Goal: Task Accomplishment & Management: Manage account settings

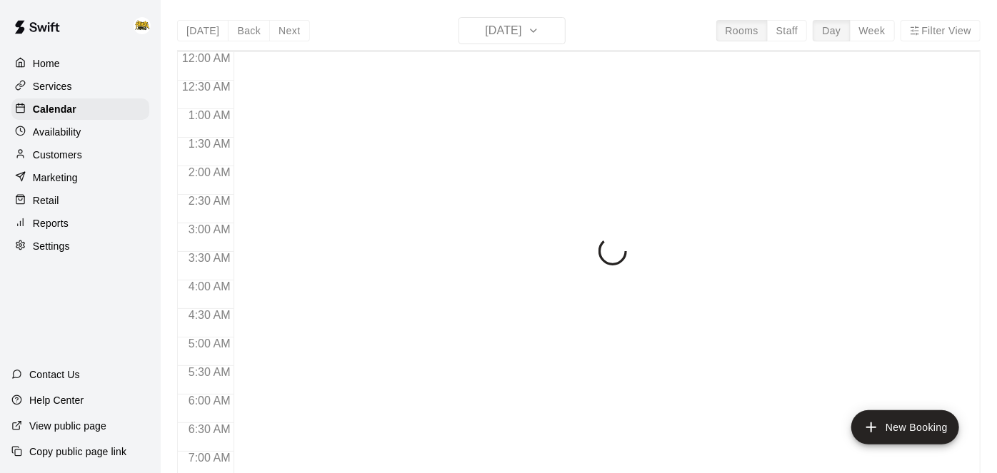
scroll to position [932, 0]
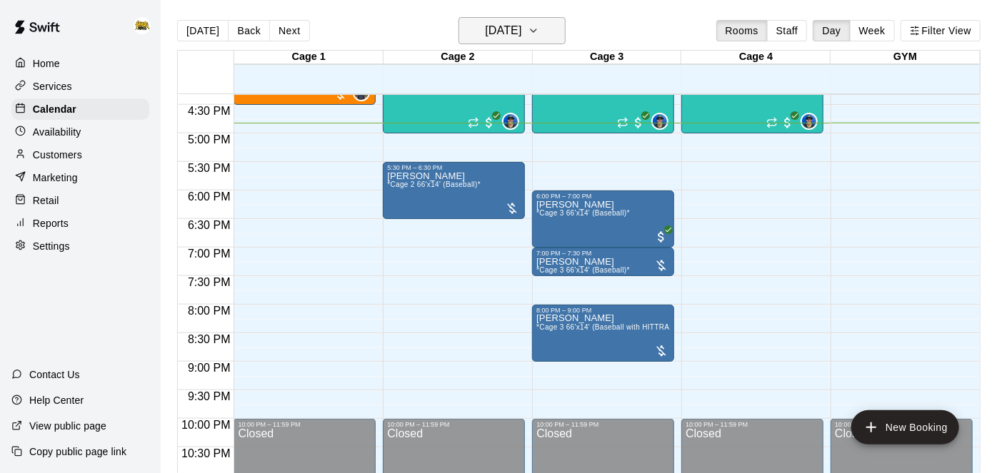
click at [521, 34] on h6 "[DATE]" at bounding box center [503, 31] width 36 height 20
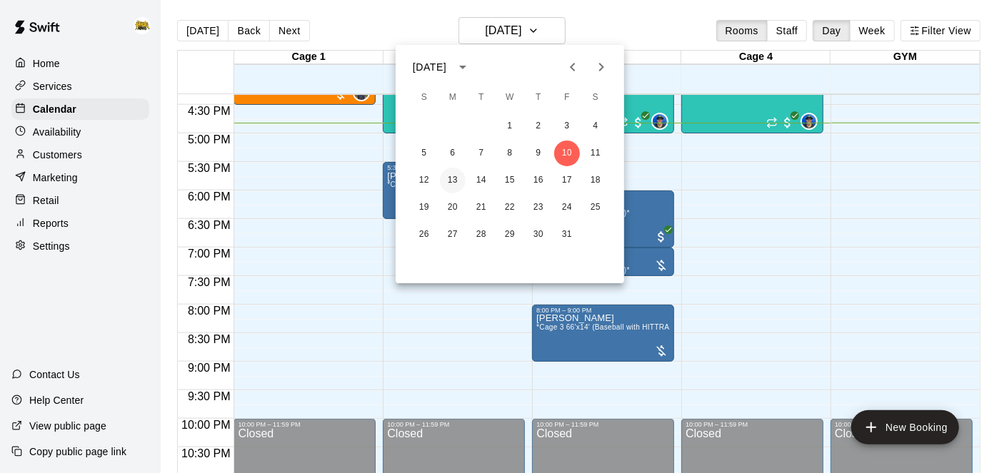
click at [456, 177] on button "13" at bounding box center [453, 181] width 26 height 26
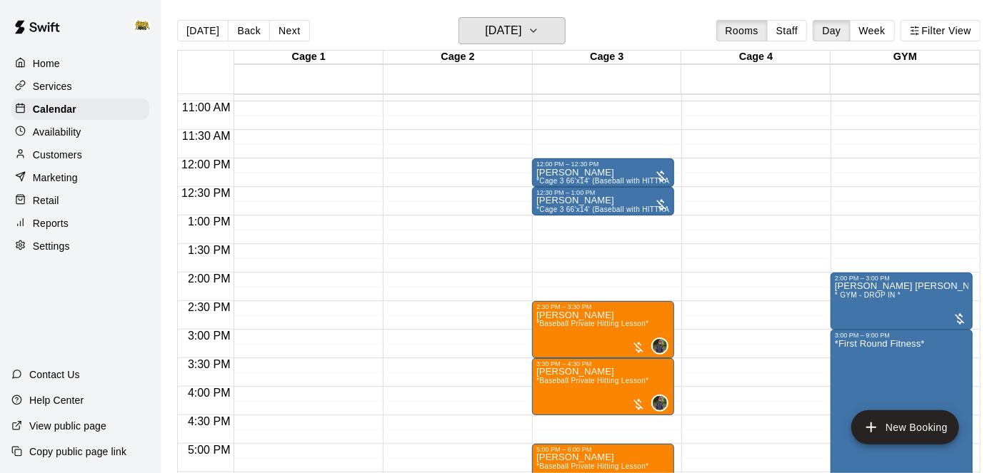
scroll to position [620, 0]
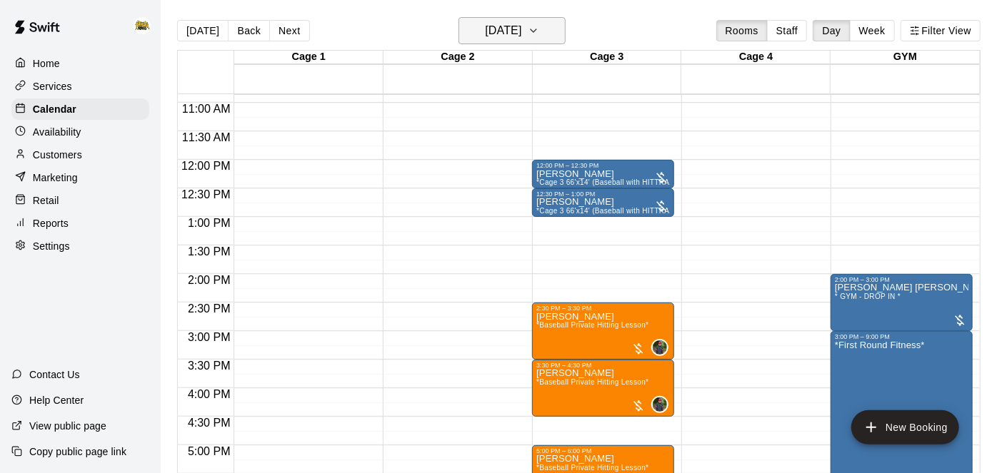
click at [521, 32] on h6 "[DATE]" at bounding box center [503, 31] width 36 height 20
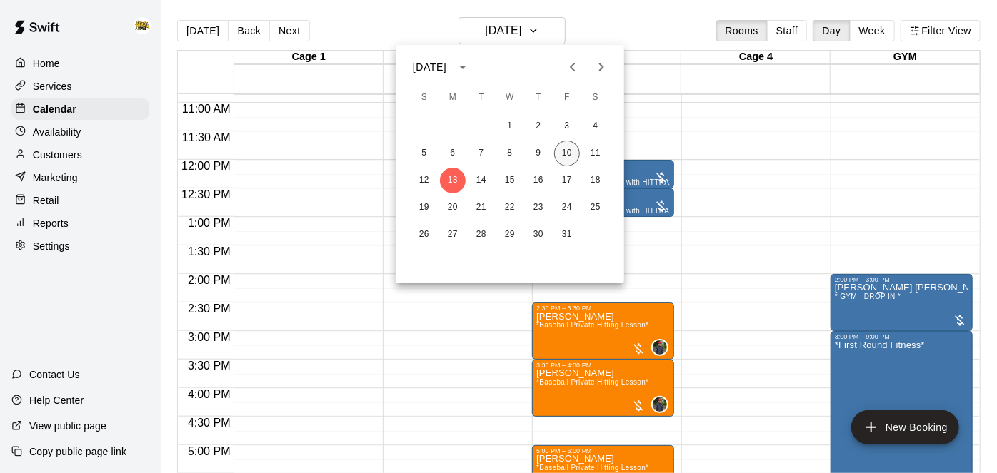
click at [573, 154] on button "10" at bounding box center [567, 154] width 26 height 26
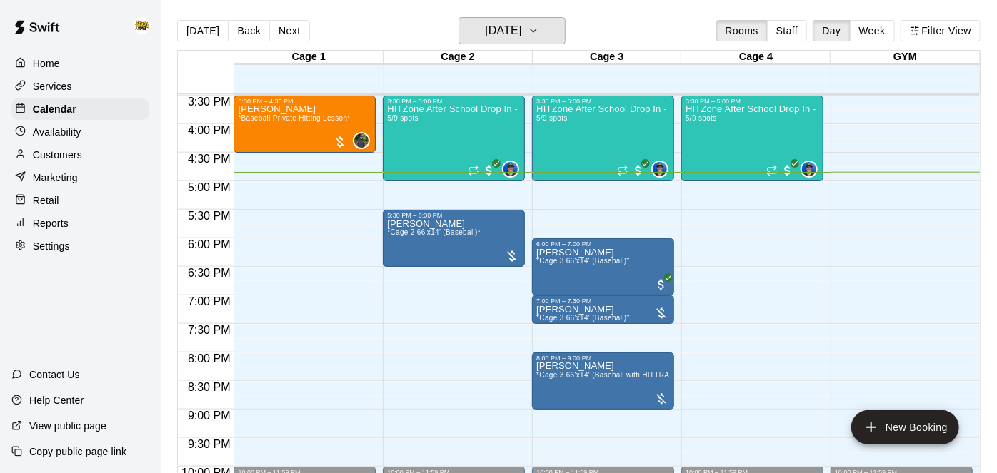
scroll to position [889, 0]
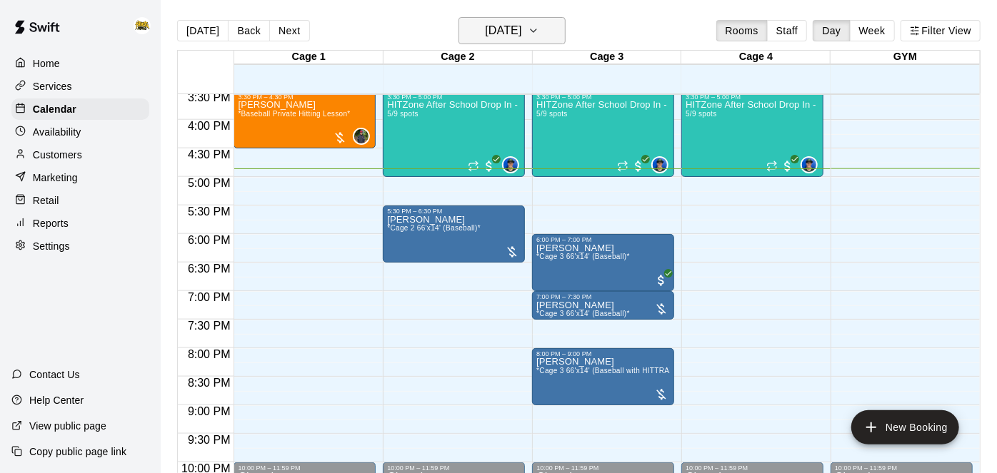
click at [532, 41] on button "[DATE]" at bounding box center [511, 30] width 107 height 27
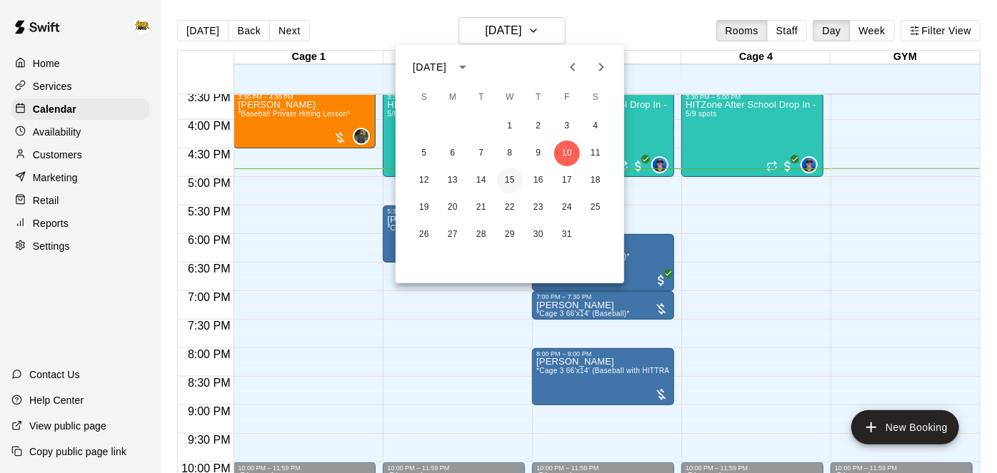
click at [515, 180] on button "15" at bounding box center [510, 181] width 26 height 26
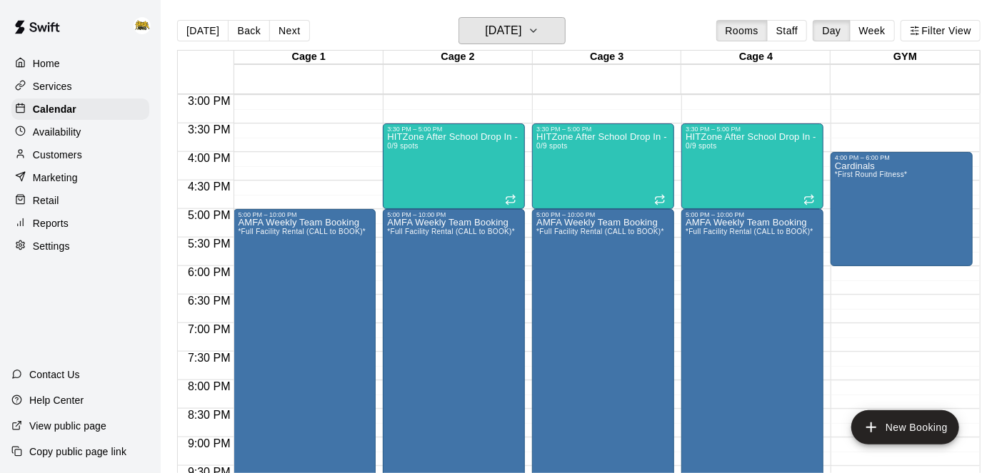
scroll to position [852, 0]
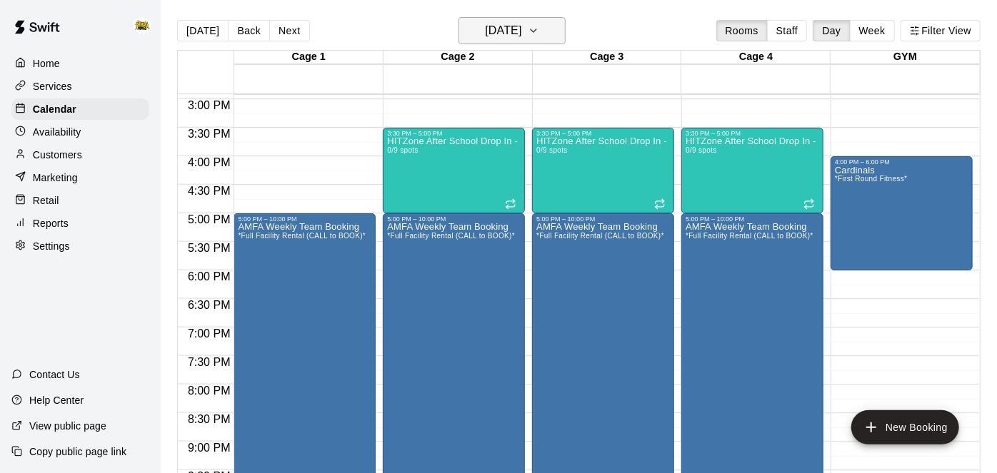
click at [539, 37] on icon "button" at bounding box center [533, 30] width 11 height 17
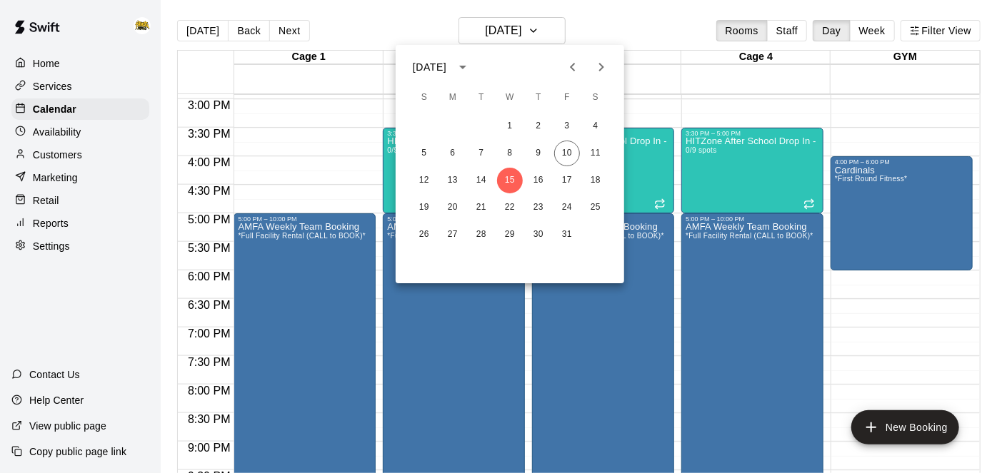
click at [652, 51] on div at bounding box center [498, 236] width 997 height 473
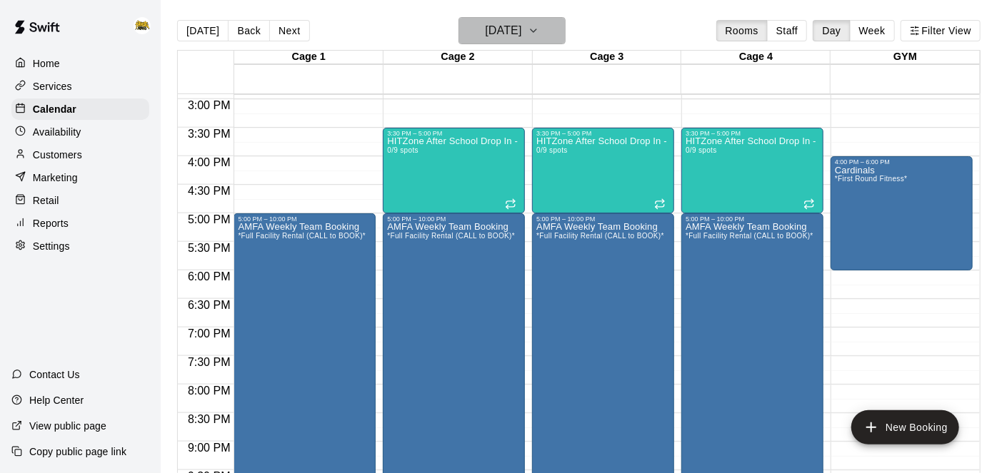
click at [521, 37] on h6 "[DATE]" at bounding box center [503, 31] width 36 height 20
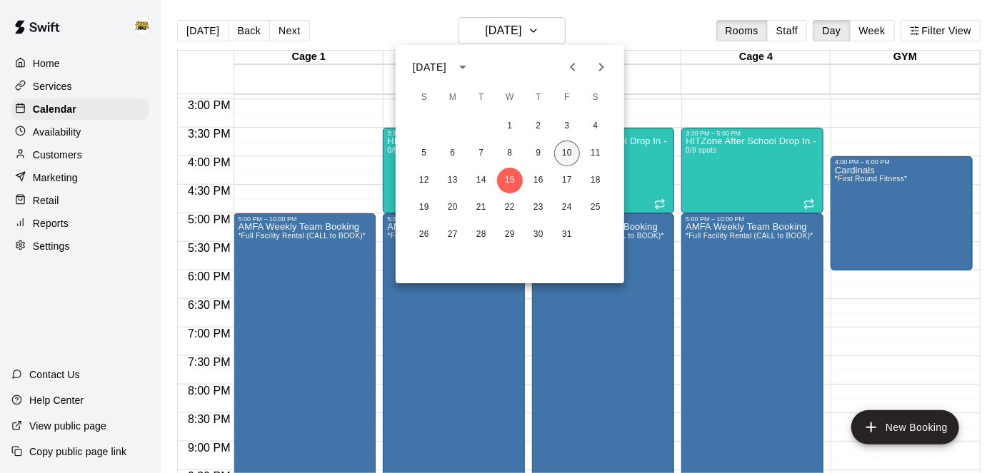
click at [567, 158] on button "10" at bounding box center [567, 154] width 26 height 26
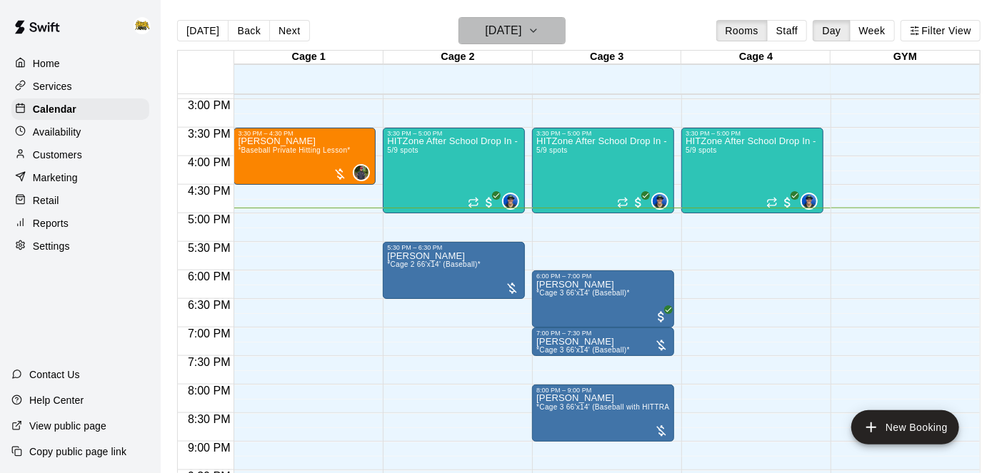
click at [539, 34] on icon "button" at bounding box center [533, 30] width 11 height 17
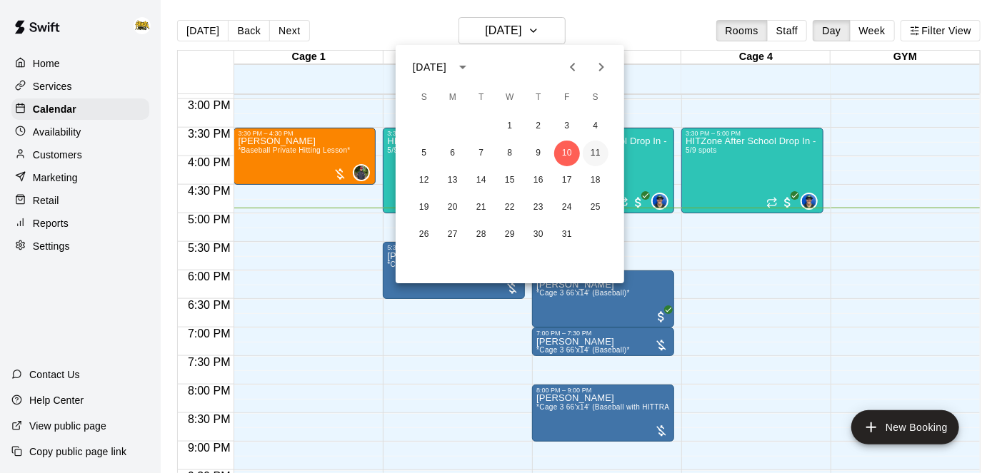
click at [594, 157] on button "11" at bounding box center [595, 154] width 26 height 26
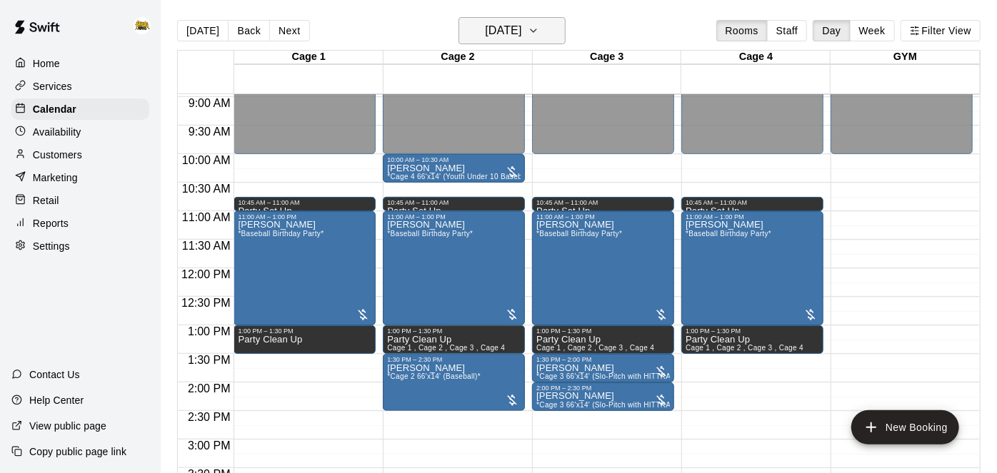
scroll to position [512, 0]
click at [521, 24] on h6 "[DATE]" at bounding box center [503, 31] width 36 height 20
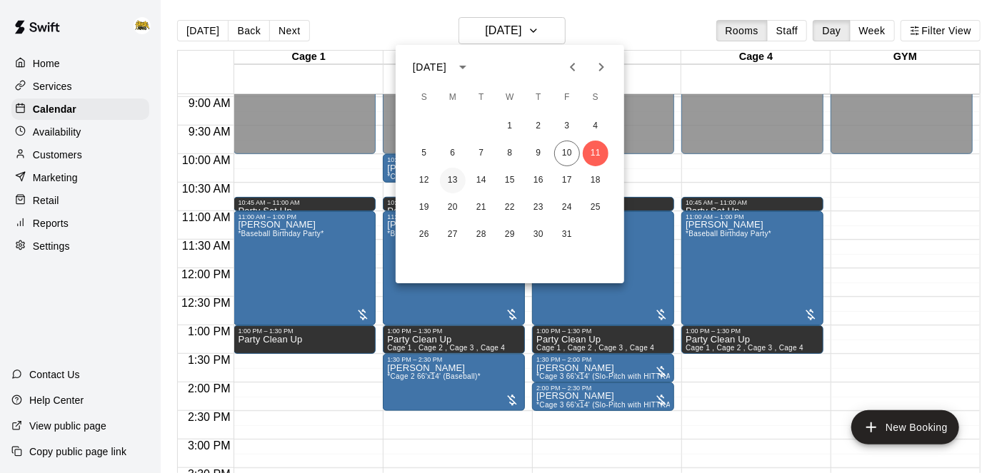
click at [459, 181] on button "13" at bounding box center [453, 181] width 26 height 26
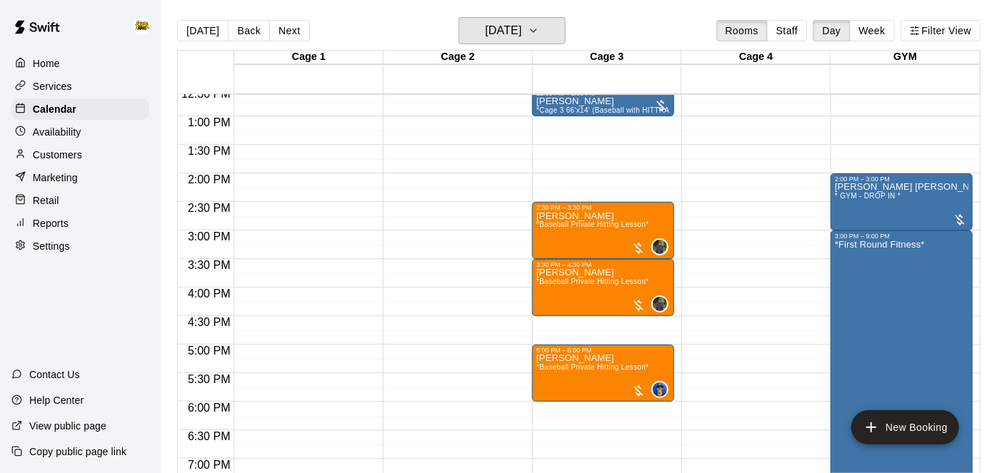
scroll to position [722, 0]
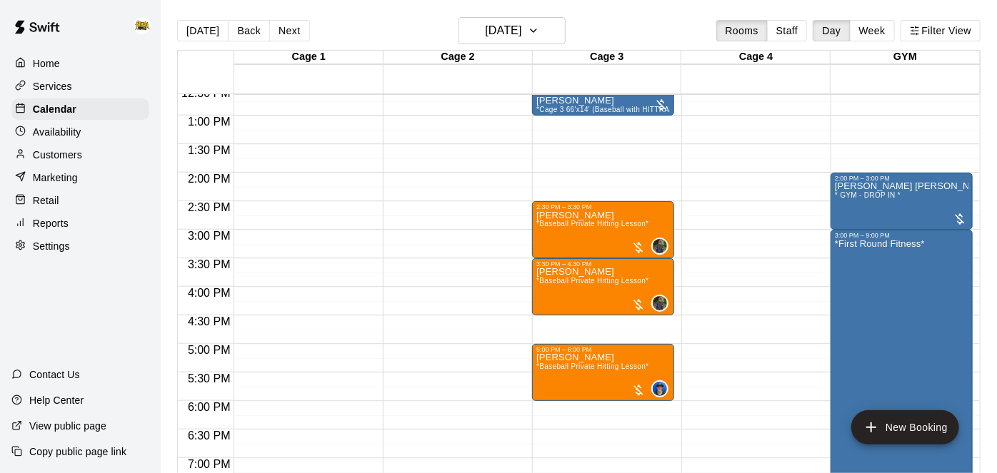
click at [61, 153] on p "Customers" at bounding box center [57, 155] width 49 height 14
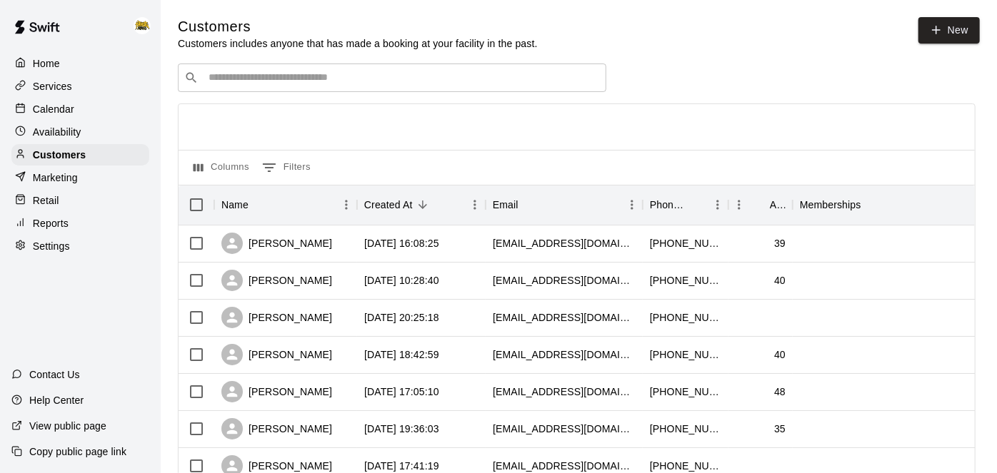
click at [391, 71] on input "Search customers by name or email" at bounding box center [401, 78] width 395 height 14
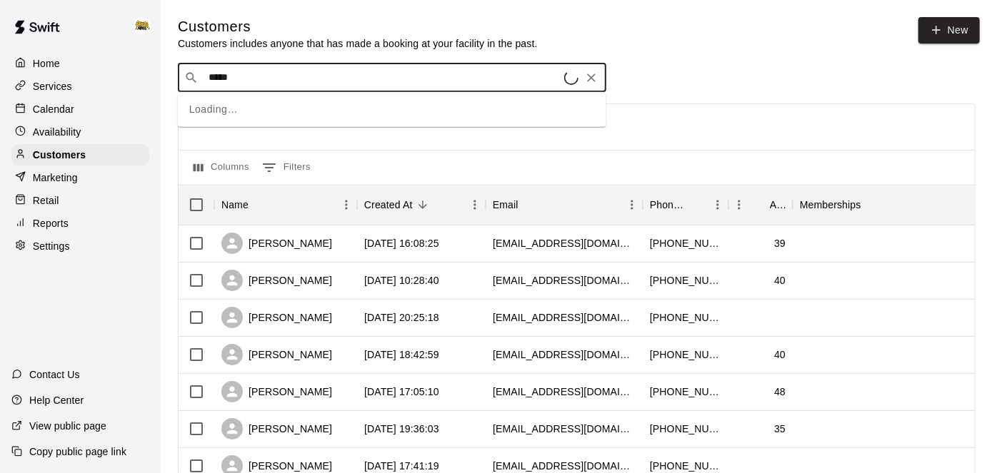
type input "******"
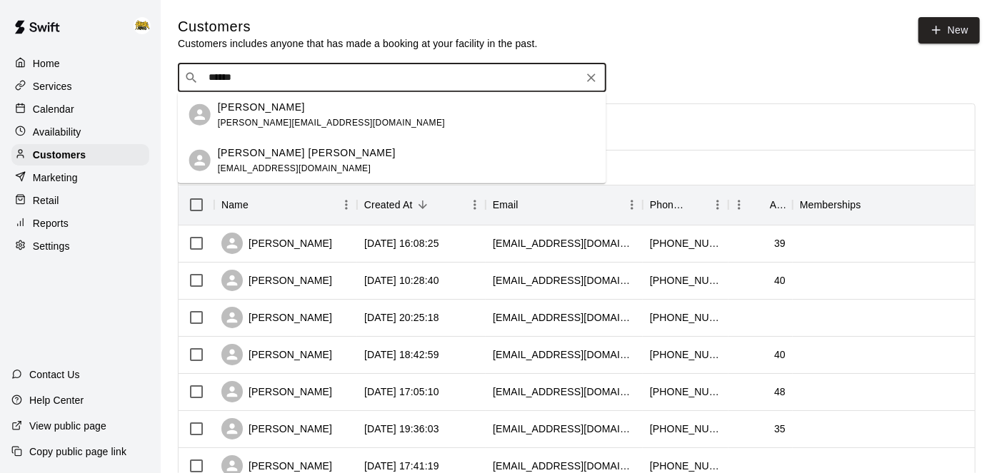
click at [245, 178] on div "Hudson Janzen nateandchels@gmail.com" at bounding box center [392, 161] width 428 height 46
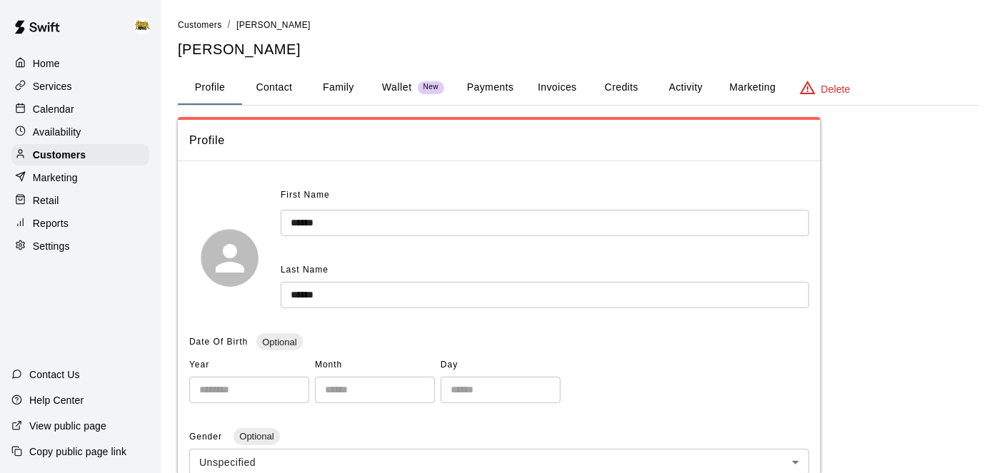
click at [501, 84] on button "Payments" at bounding box center [489, 88] width 69 height 34
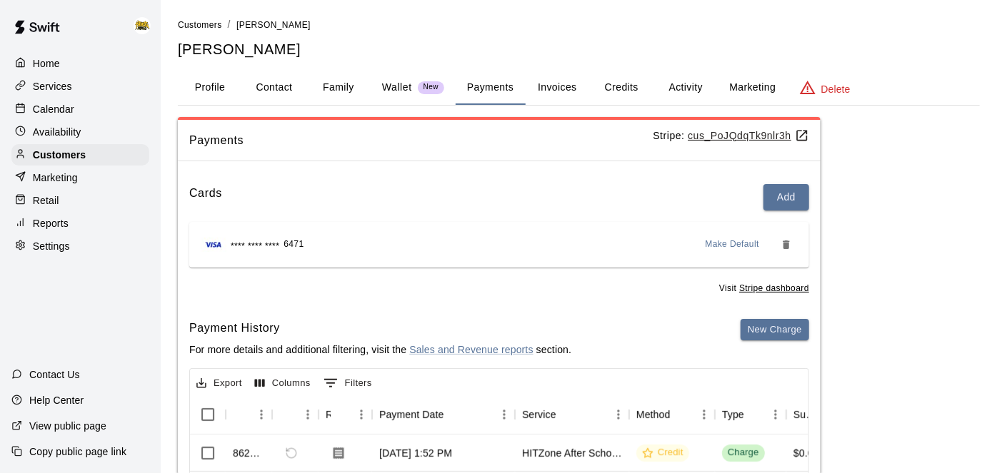
click at [682, 79] on button "Activity" at bounding box center [685, 88] width 64 height 34
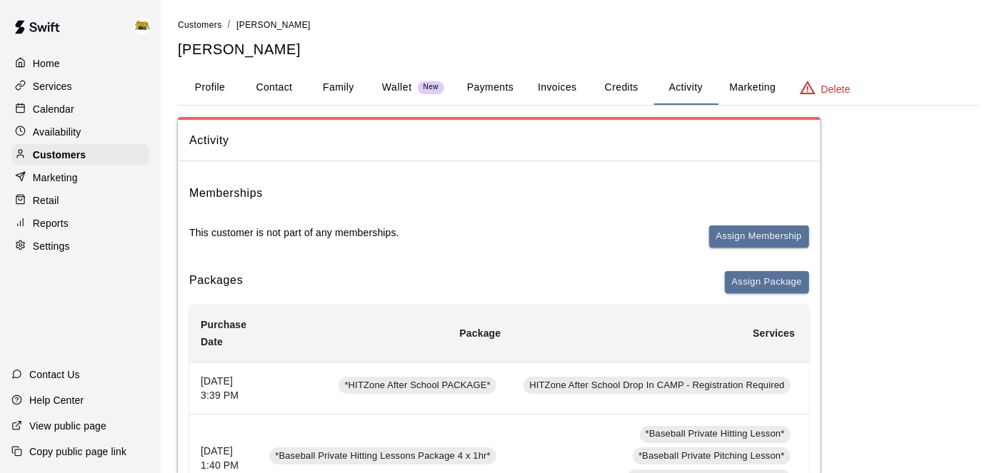
click at [624, 89] on button "Credits" at bounding box center [621, 88] width 64 height 34
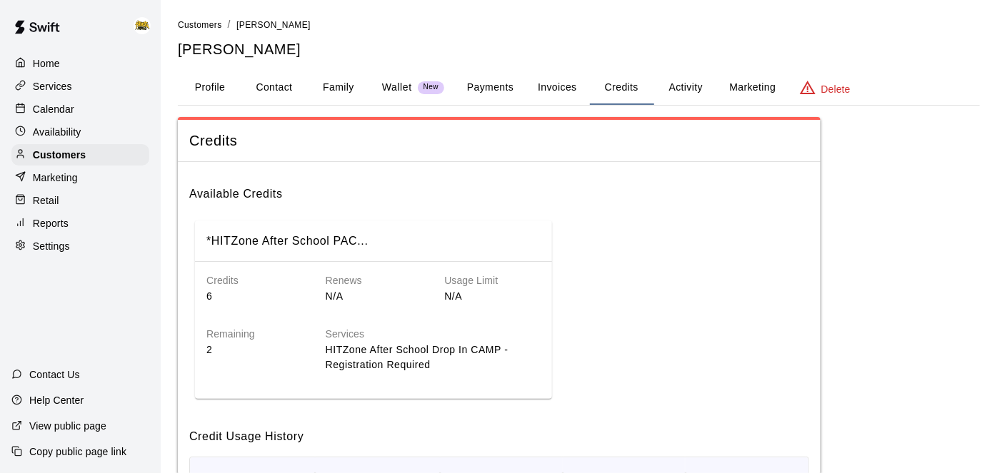
click at [688, 90] on button "Activity" at bounding box center [685, 88] width 64 height 34
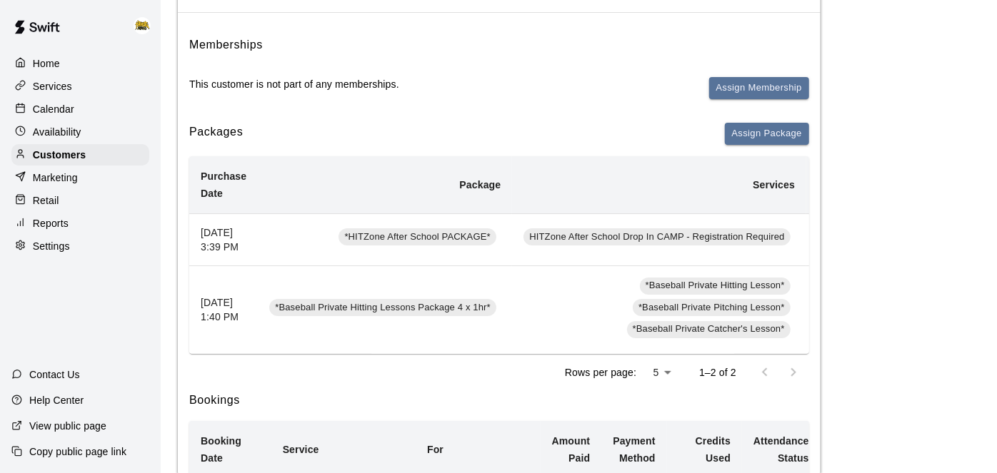
scroll to position [156, 0]
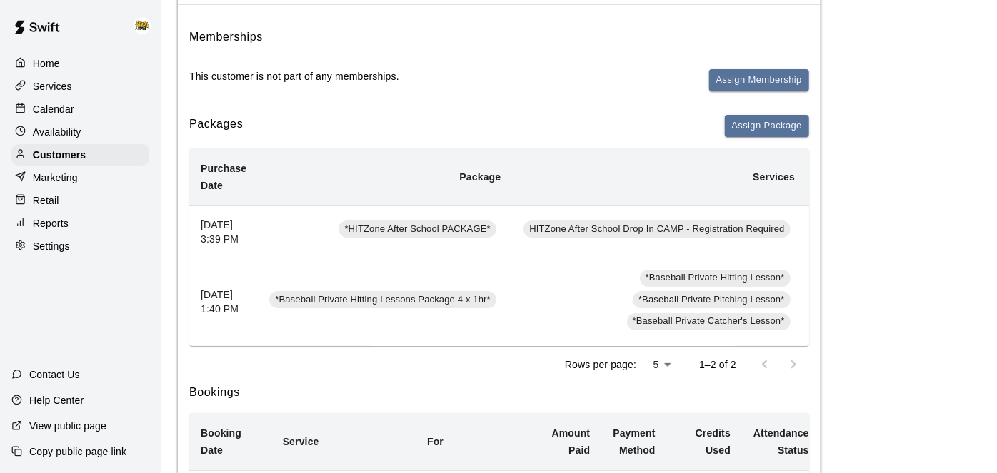
click at [66, 94] on p "Services" at bounding box center [52, 86] width 39 height 14
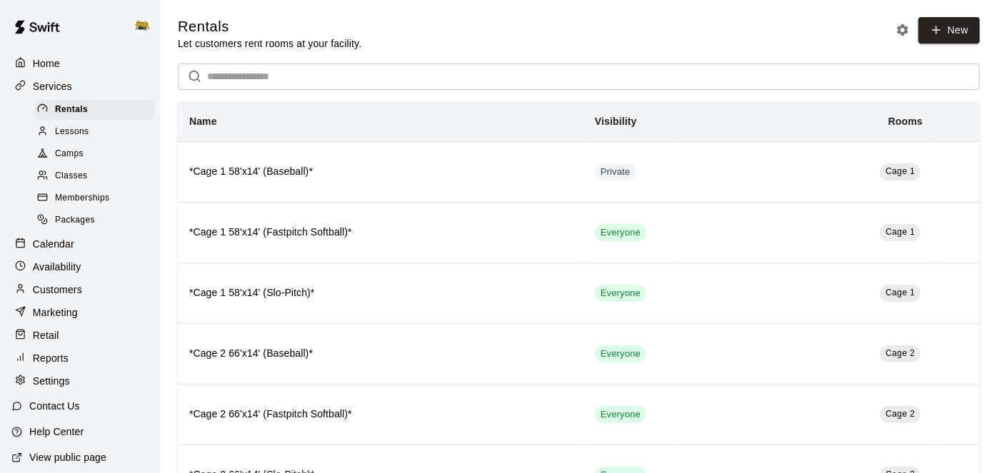
click at [37, 249] on p "Calendar" at bounding box center [53, 244] width 41 height 14
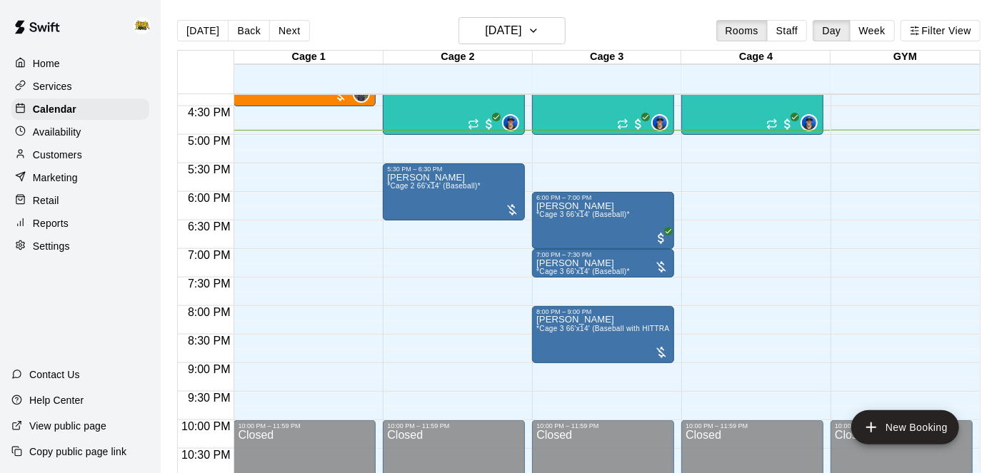
scroll to position [932, 0]
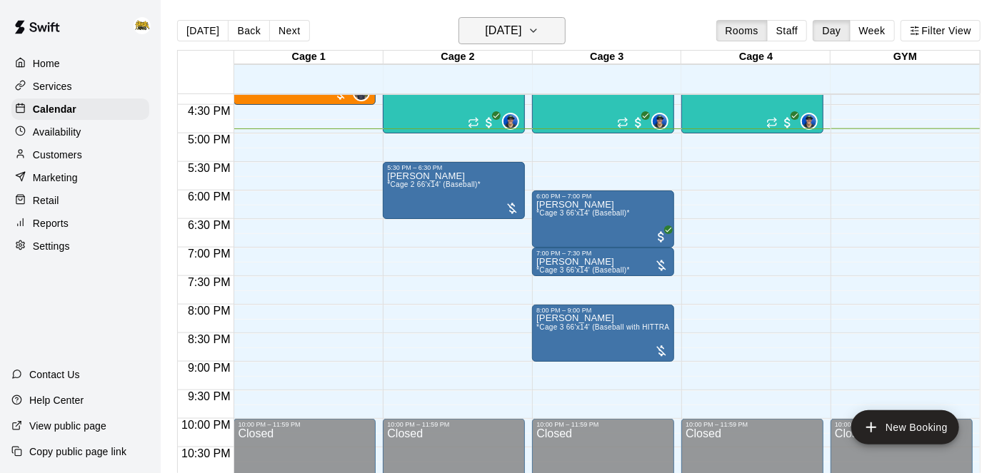
click at [516, 34] on h6 "[DATE]" at bounding box center [503, 31] width 36 height 20
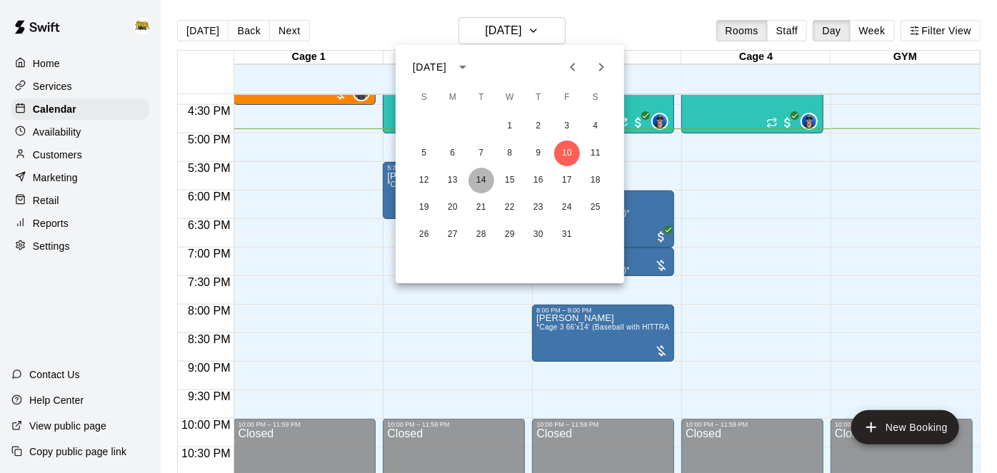
click at [476, 178] on button "14" at bounding box center [481, 181] width 26 height 26
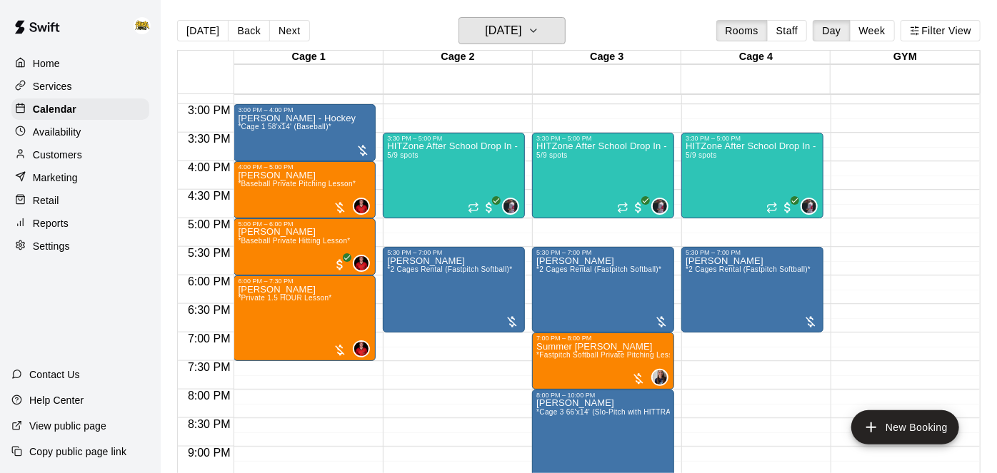
scroll to position [858, 0]
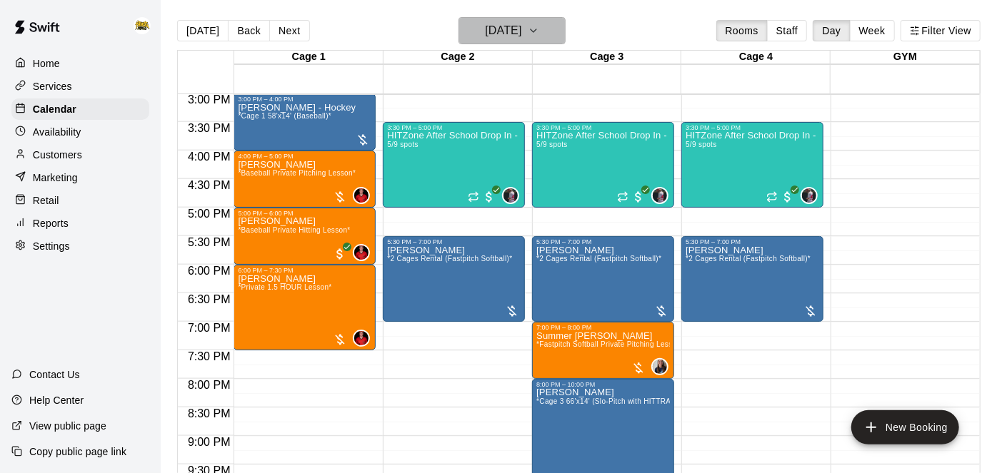
click at [546, 30] on button "[DATE]" at bounding box center [511, 30] width 107 height 27
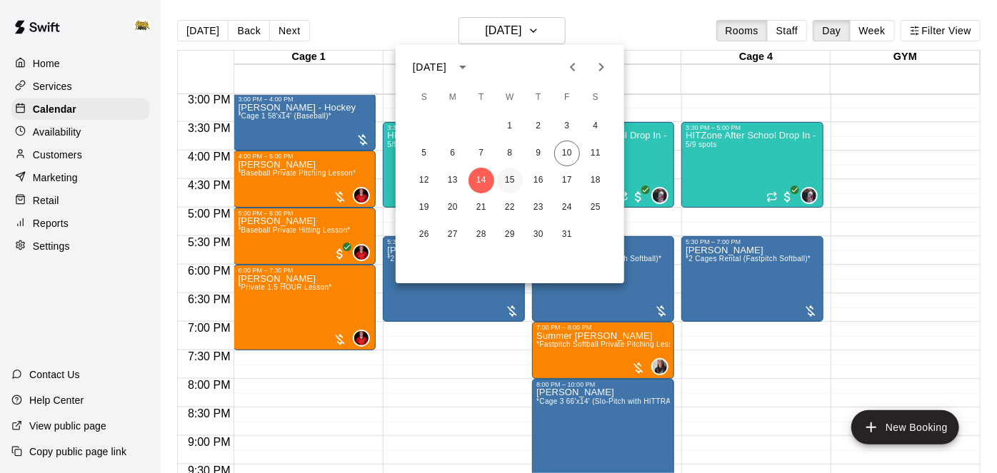
click at [513, 176] on button "15" at bounding box center [510, 181] width 26 height 26
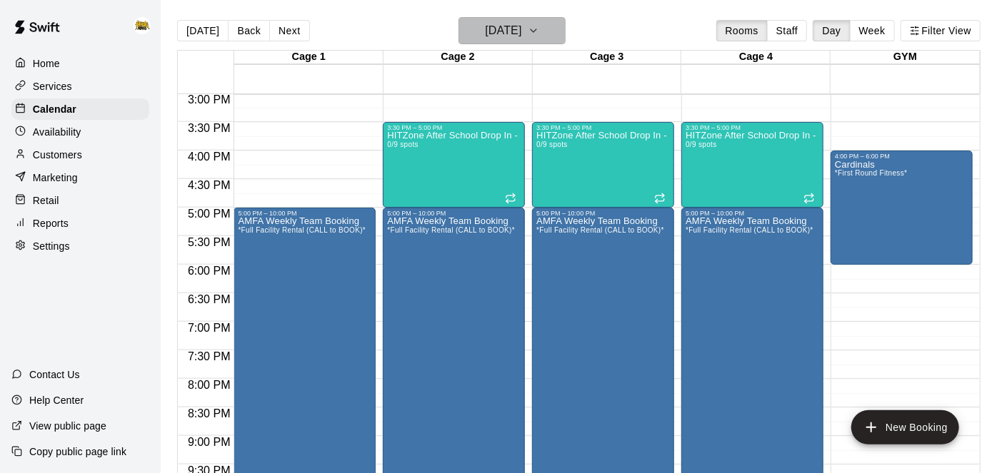
click at [515, 38] on h6 "[DATE]" at bounding box center [503, 31] width 36 height 20
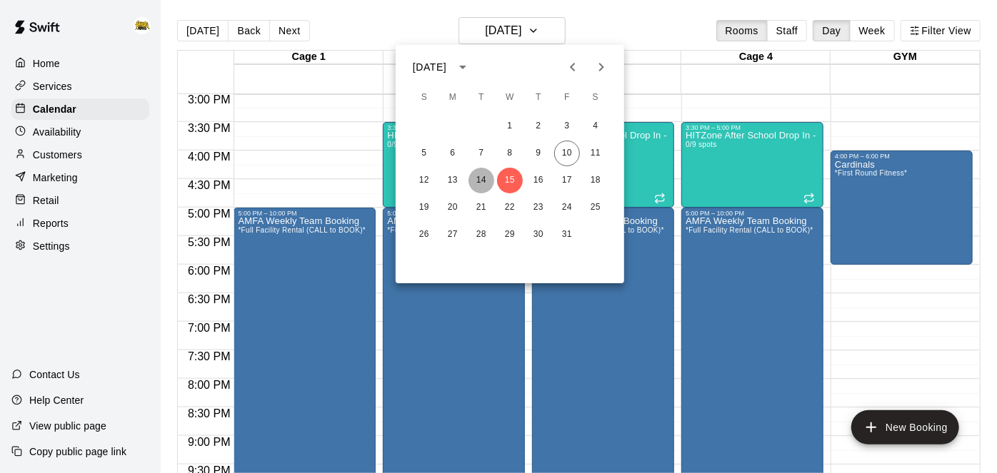
click at [476, 173] on button "14" at bounding box center [481, 181] width 26 height 26
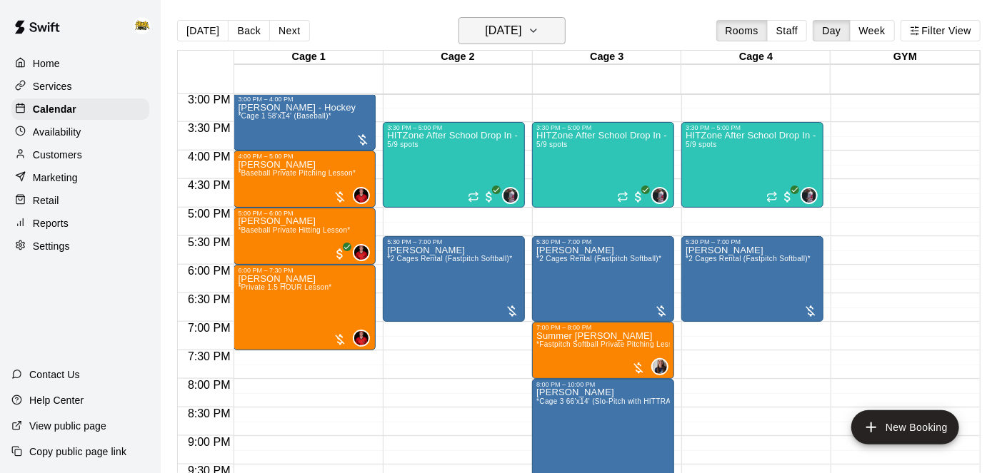
click at [521, 31] on h6 "[DATE]" at bounding box center [503, 31] width 36 height 20
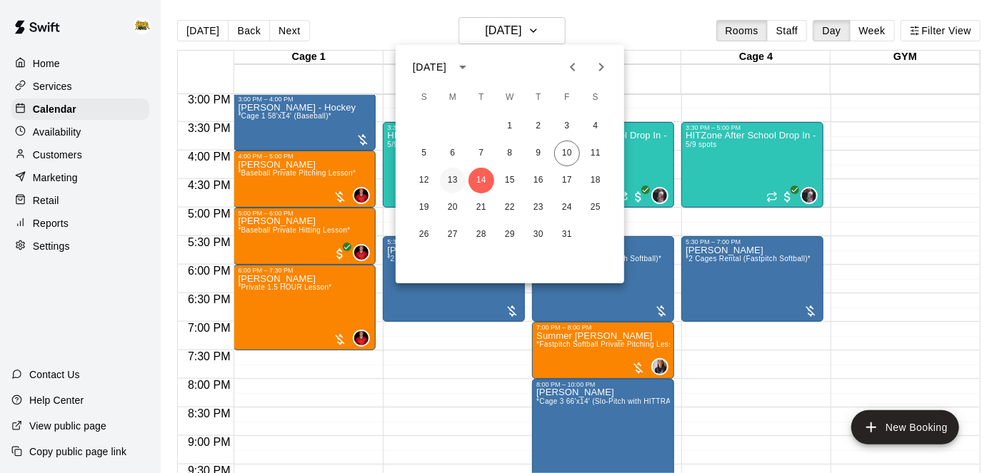
click at [450, 183] on button "13" at bounding box center [453, 181] width 26 height 26
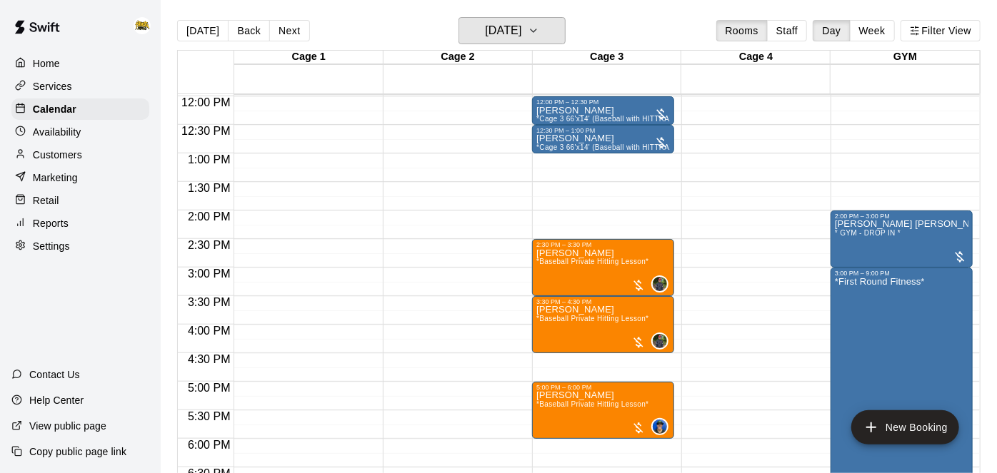
scroll to position [672, 0]
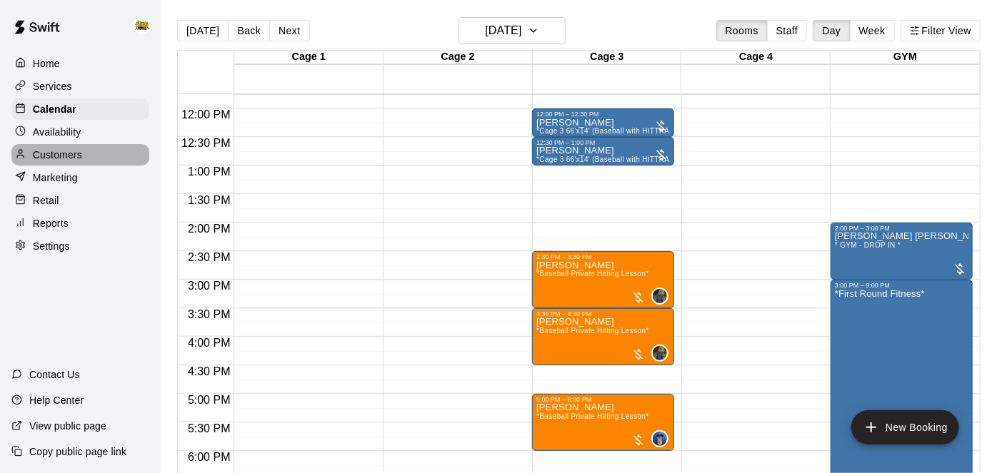
click at [98, 156] on div "Customers" at bounding box center [80, 154] width 138 height 21
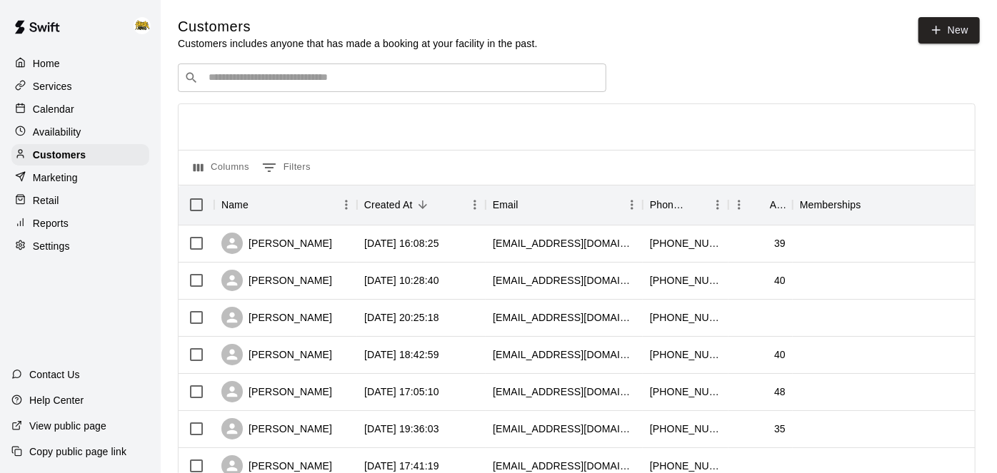
click at [378, 81] on input "Search customers by name or email" at bounding box center [401, 78] width 395 height 14
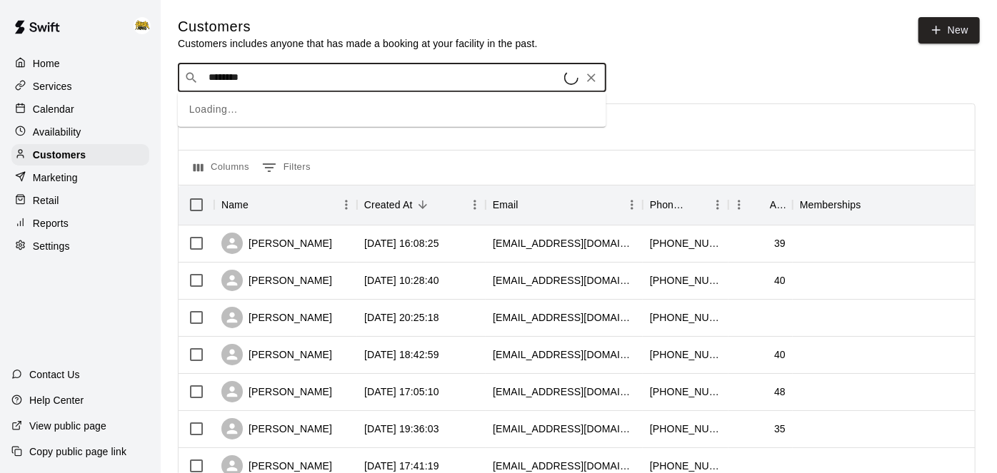
type input "*********"
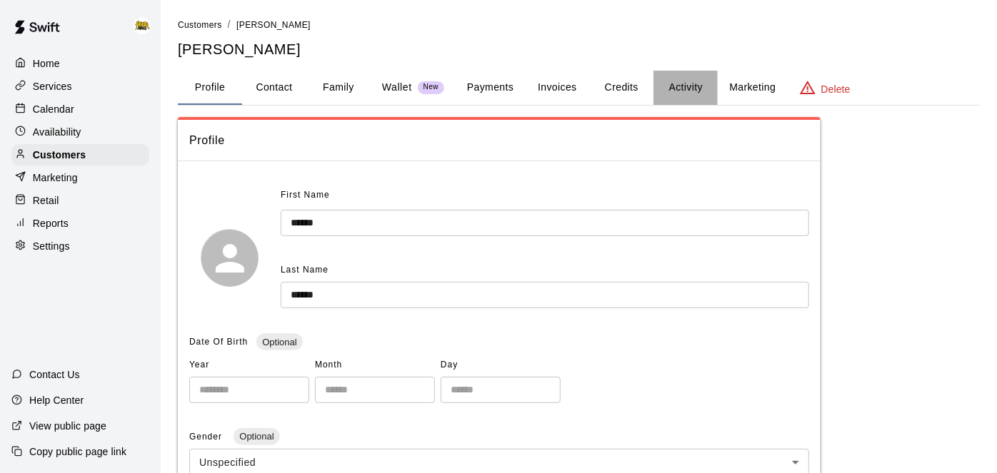
click at [684, 85] on button "Activity" at bounding box center [685, 88] width 64 height 34
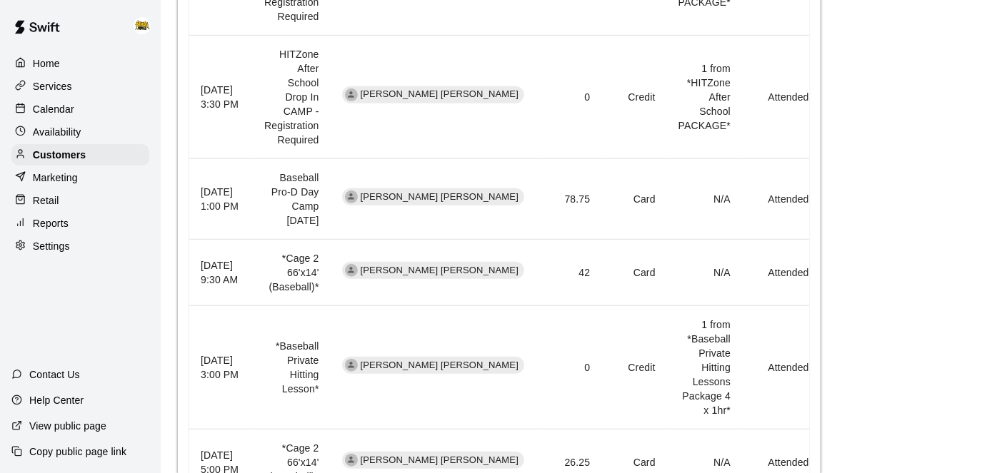
scroll to position [925, 0]
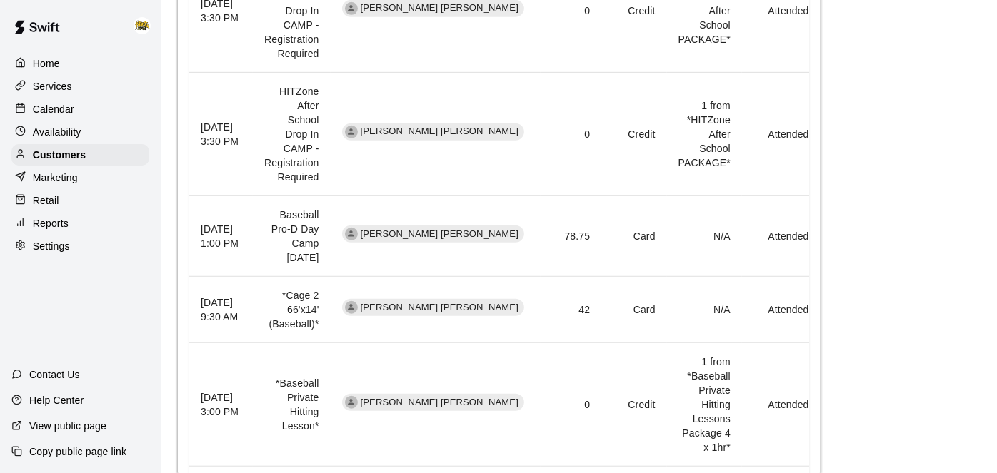
click at [61, 104] on p "Calendar" at bounding box center [53, 109] width 41 height 14
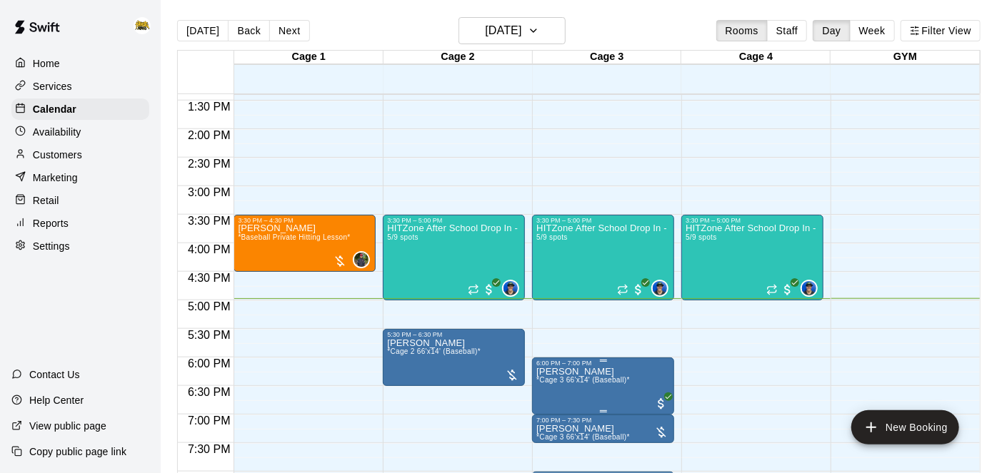
scroll to position [763, 0]
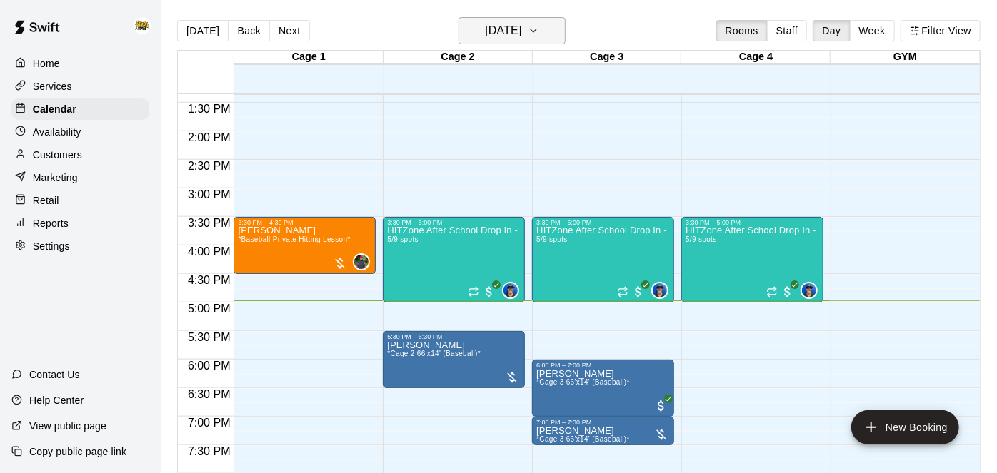
click at [503, 28] on h6 "[DATE]" at bounding box center [503, 31] width 36 height 20
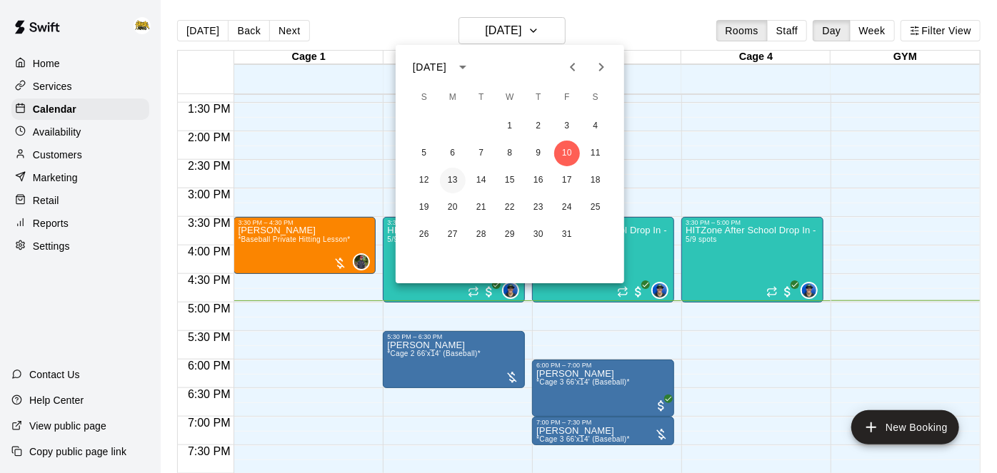
click at [456, 183] on button "13" at bounding box center [453, 181] width 26 height 26
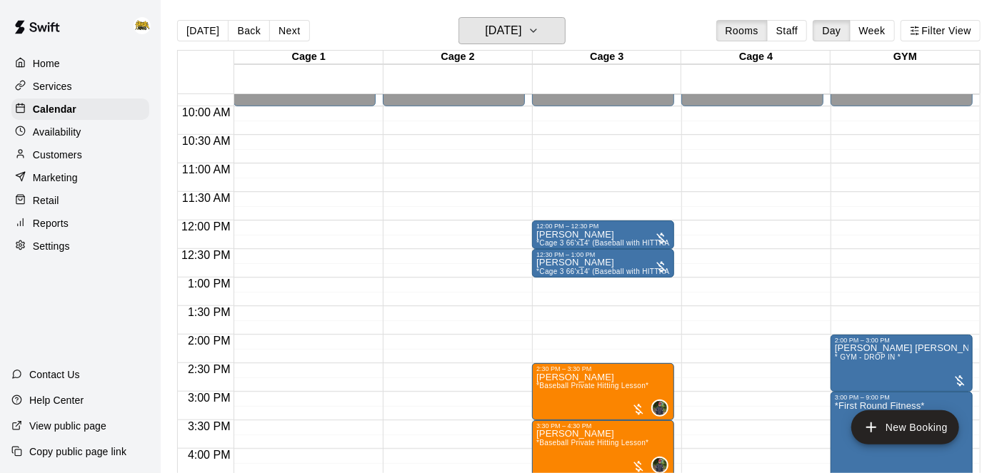
scroll to position [560, 0]
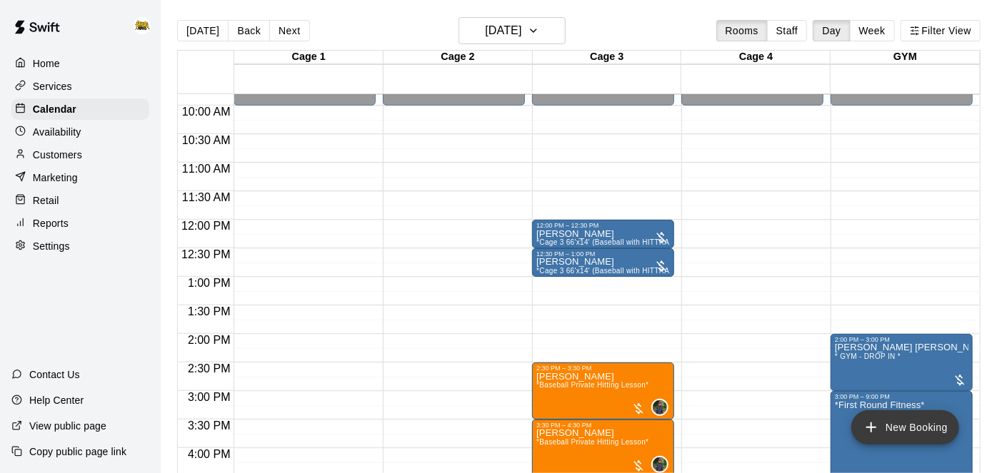
click at [867, 429] on icon "add" at bounding box center [870, 427] width 17 height 17
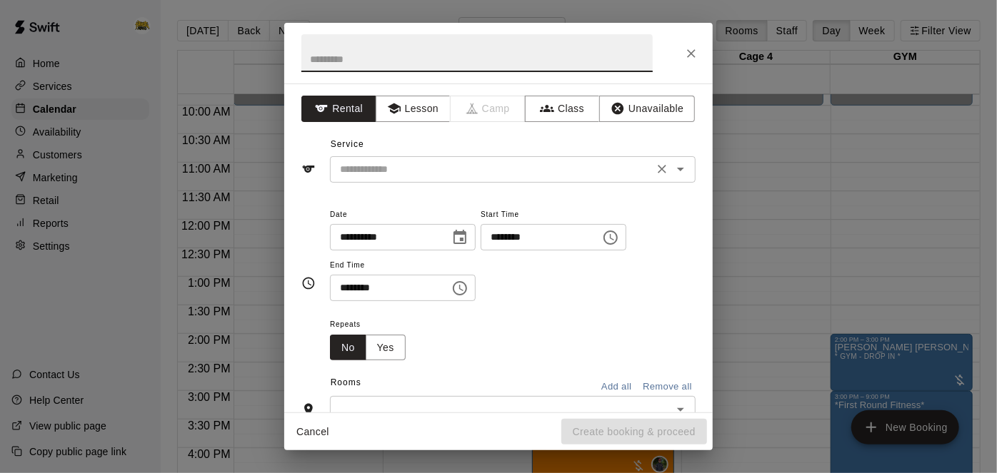
click at [680, 173] on icon "Open" at bounding box center [680, 169] width 17 height 17
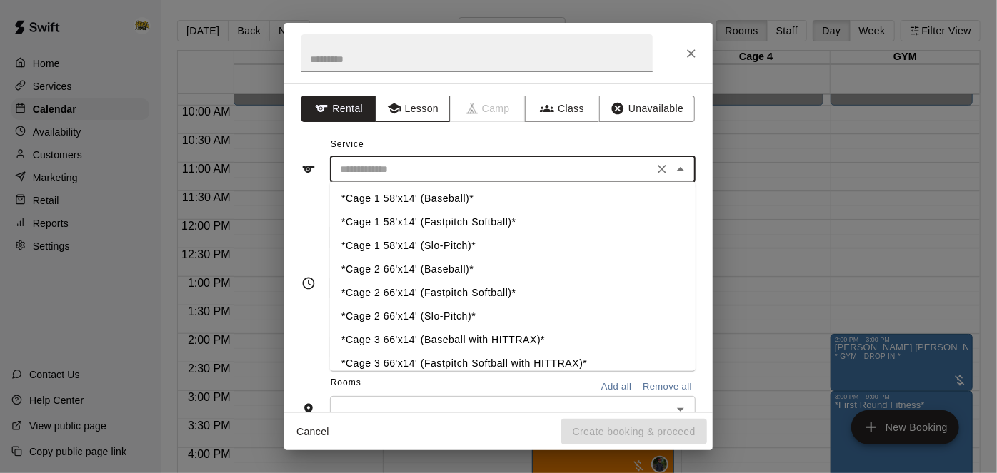
click at [419, 108] on button "Lesson" at bounding box center [412, 109] width 75 height 26
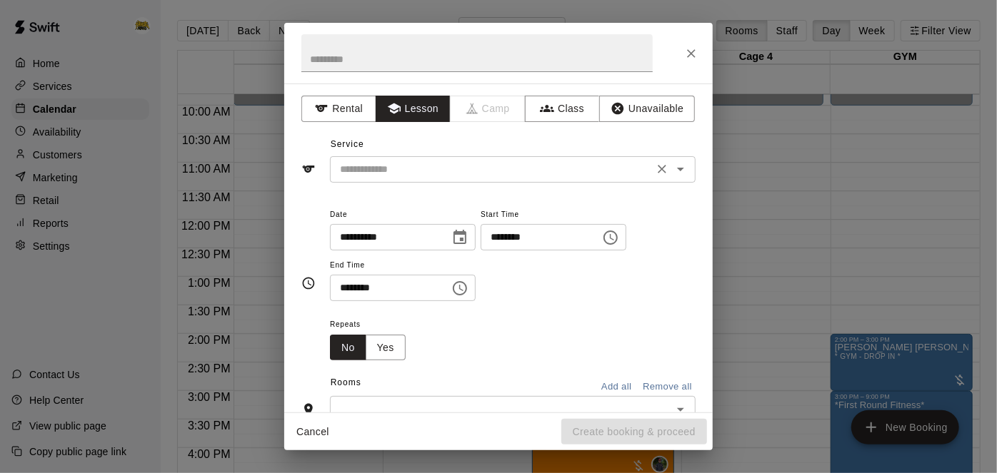
click at [685, 173] on icon "Open" at bounding box center [680, 169] width 17 height 17
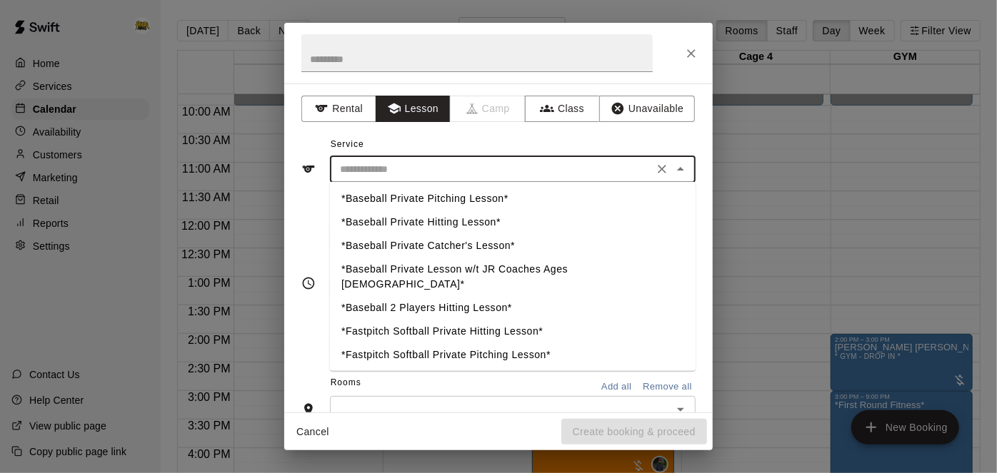
click at [477, 201] on li "*Baseball Private Pitching Lesson*" at bounding box center [512, 200] width 365 height 24
type input "**********"
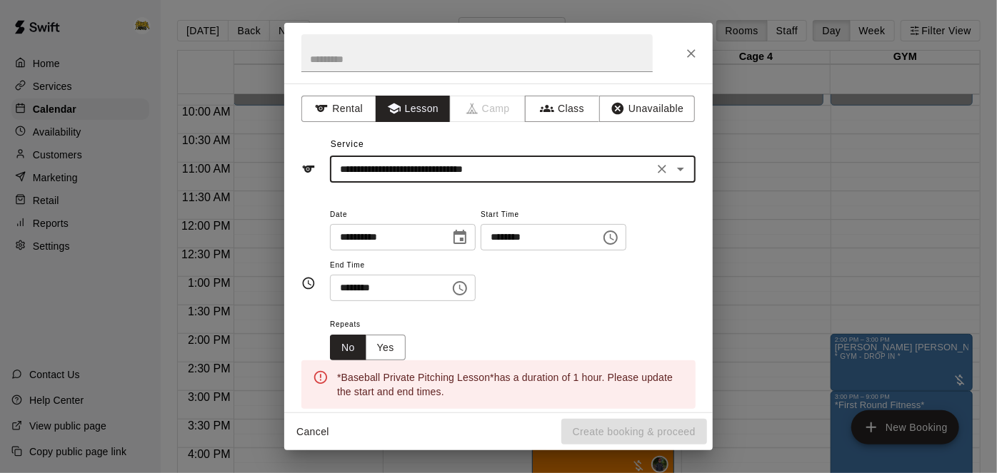
click at [480, 251] on input "********" at bounding box center [535, 237] width 110 height 26
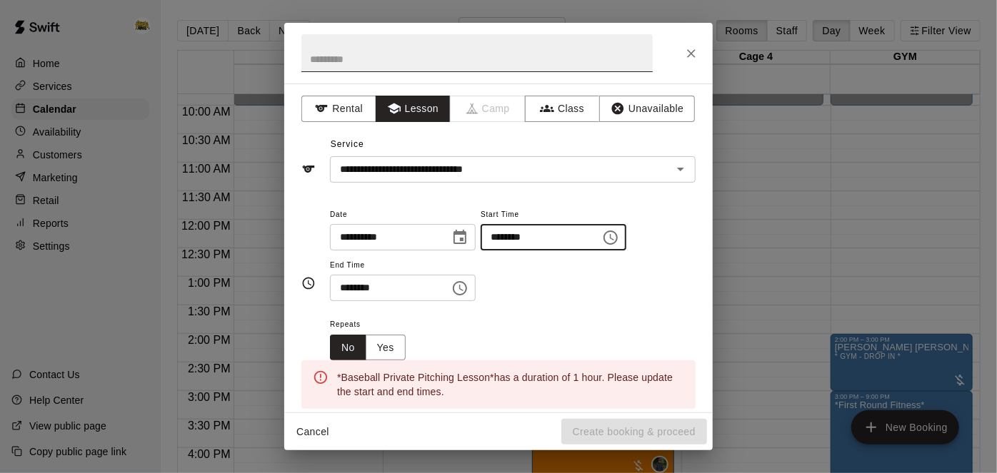
type input "********"
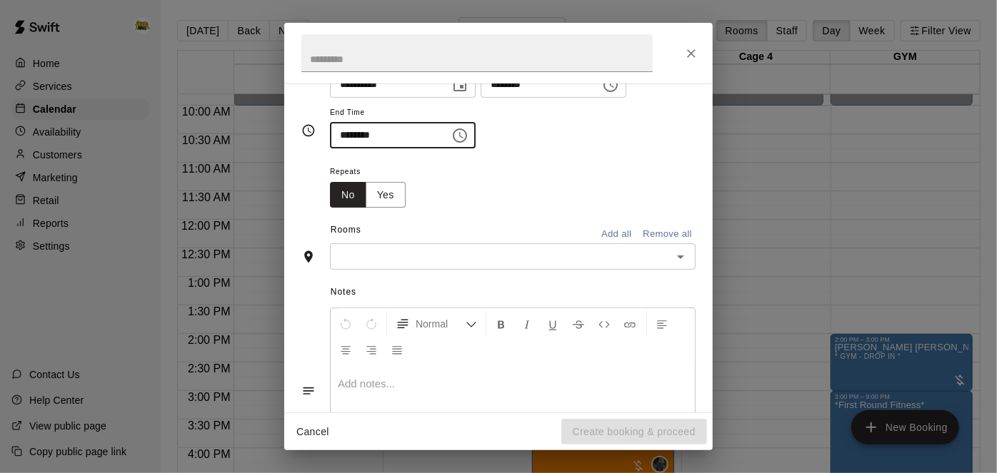
scroll to position [154, 0]
click at [681, 258] on icon "Open" at bounding box center [680, 256] width 7 height 4
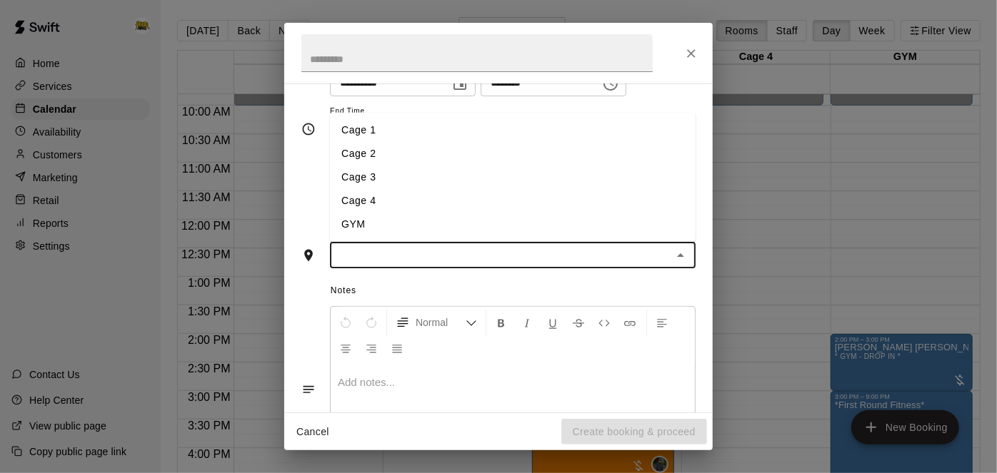
click at [367, 142] on li "Cage 1" at bounding box center [512, 130] width 365 height 24
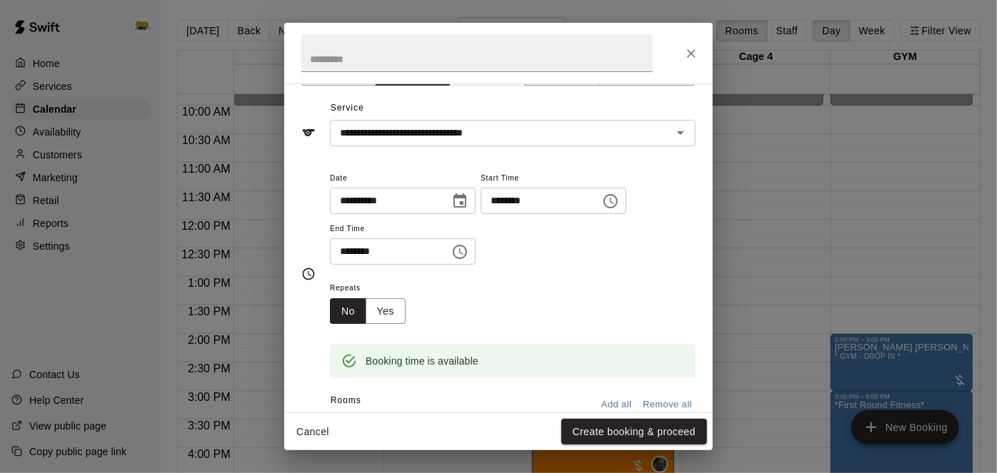
scroll to position [32, 0]
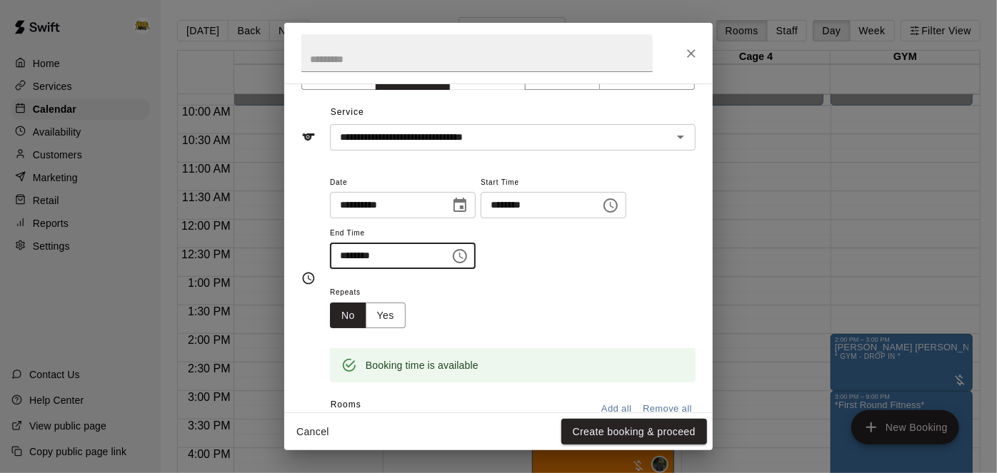
click at [440, 269] on input "********" at bounding box center [385, 256] width 110 height 26
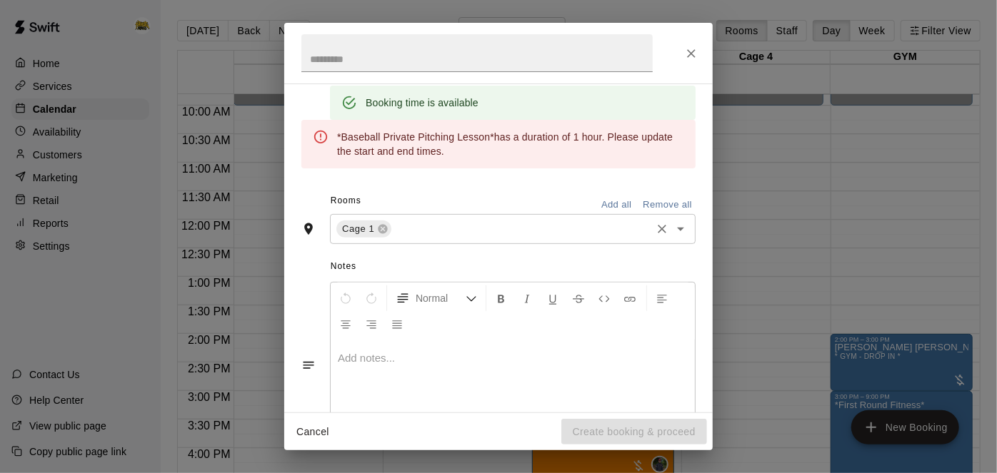
scroll to position [0, 0]
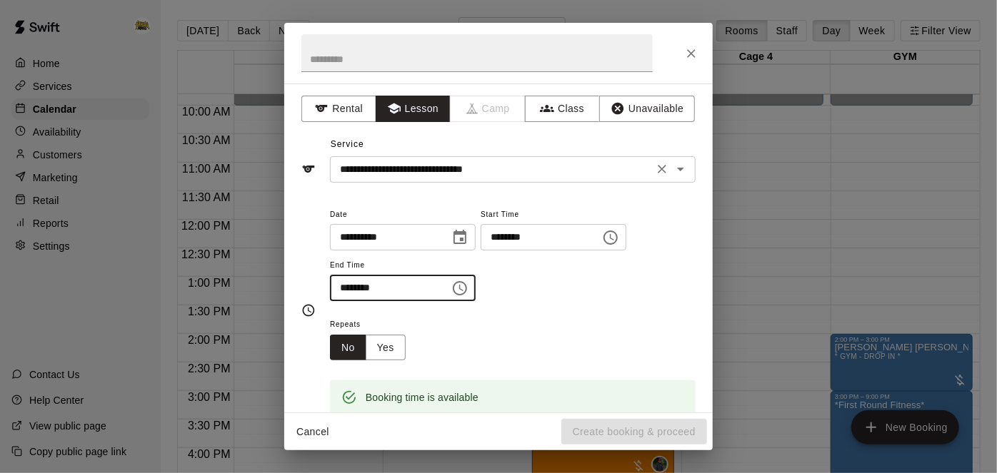
click at [690, 171] on div "**********" at bounding box center [512, 169] width 365 height 26
type input "********"
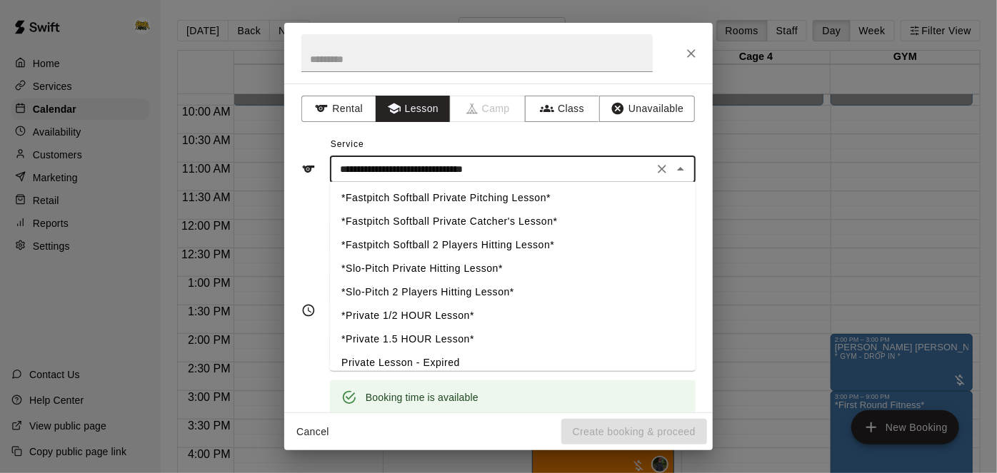
scroll to position [158, 0]
click at [448, 327] on li "*Private 1.5 HOUR Lesson*" at bounding box center [512, 339] width 365 height 24
type input "**********"
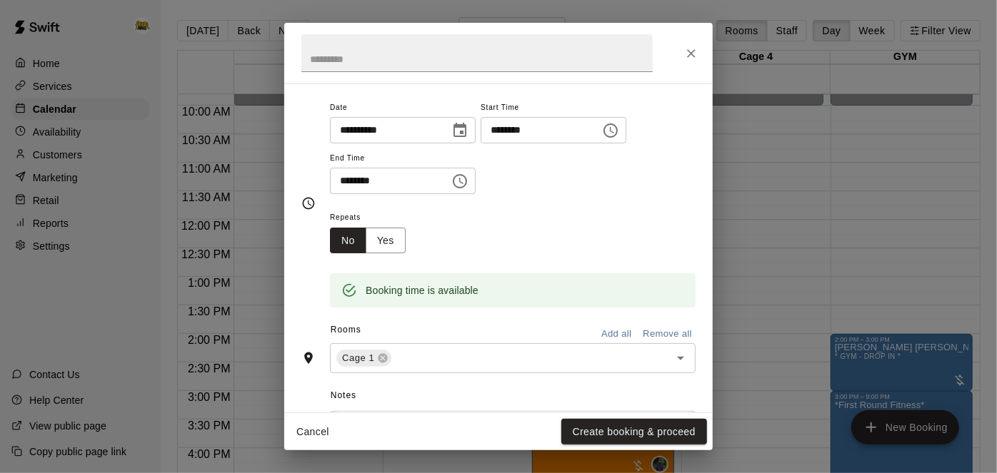
scroll to position [109, 0]
click at [630, 437] on button "Create booking & proceed" at bounding box center [634, 432] width 146 height 26
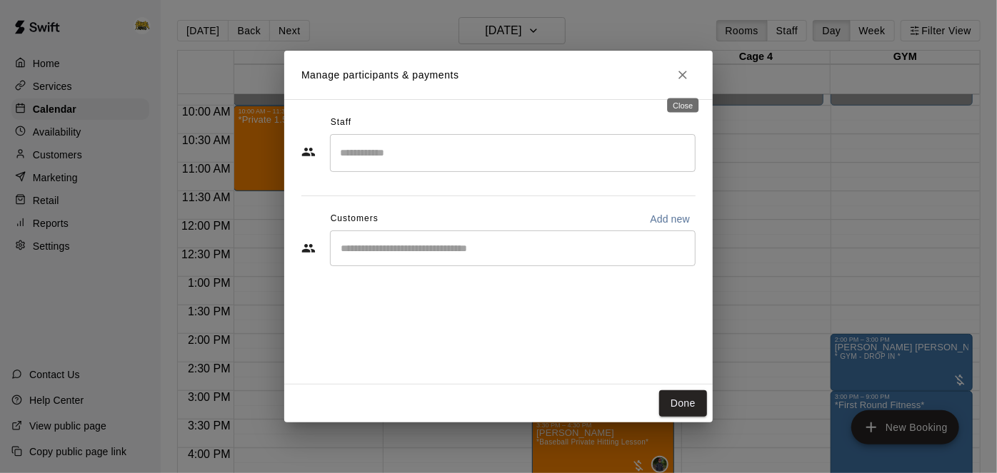
click at [682, 76] on icon "Close" at bounding box center [682, 75] width 14 height 14
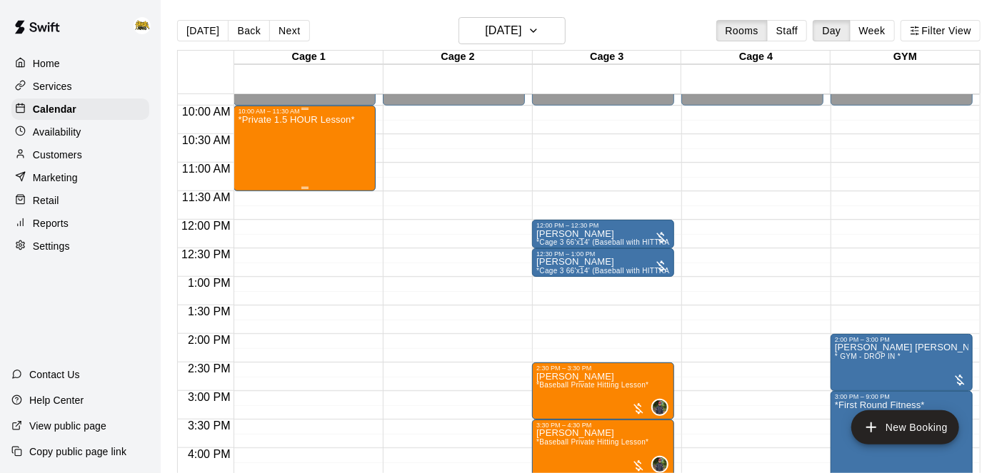
click at [331, 132] on div "*Private 1.5 HOUR Lesson*" at bounding box center [296, 351] width 116 height 473
click at [254, 129] on icon "edit" at bounding box center [251, 129] width 17 height 17
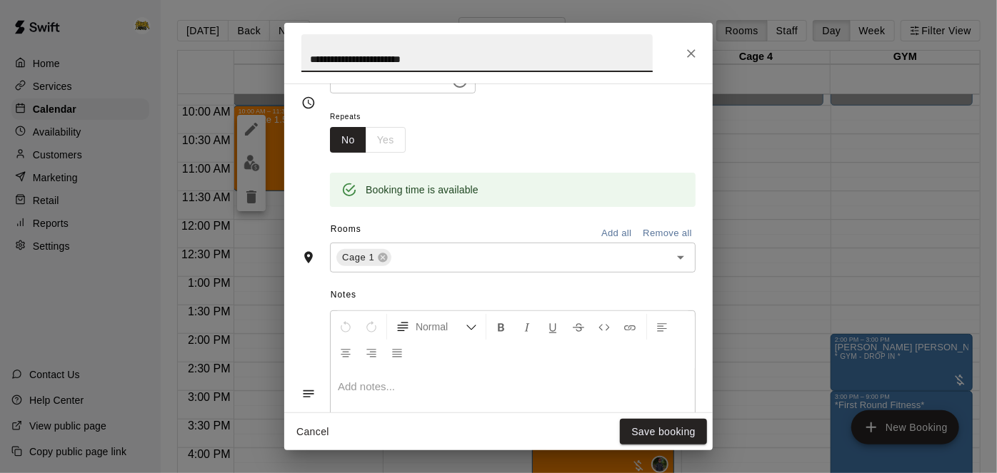
click at [673, 245] on button "Remove all" at bounding box center [667, 234] width 56 height 22
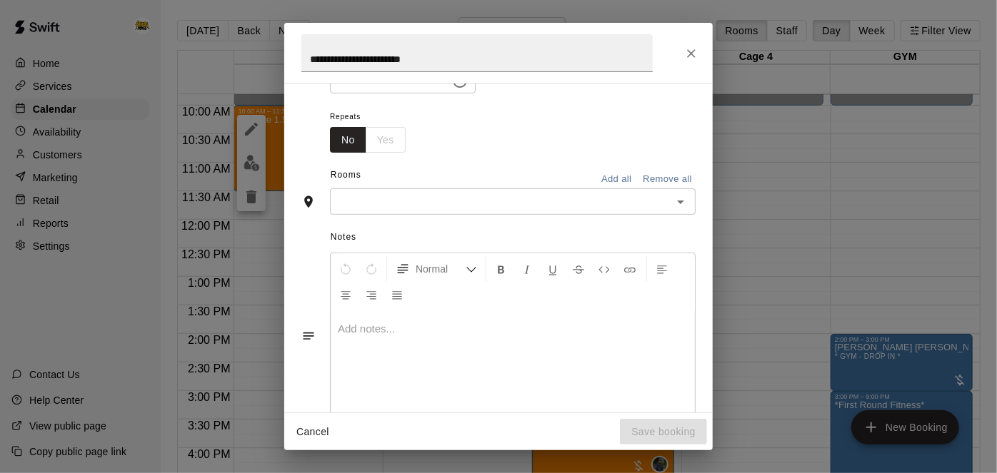
scroll to position [181, 0]
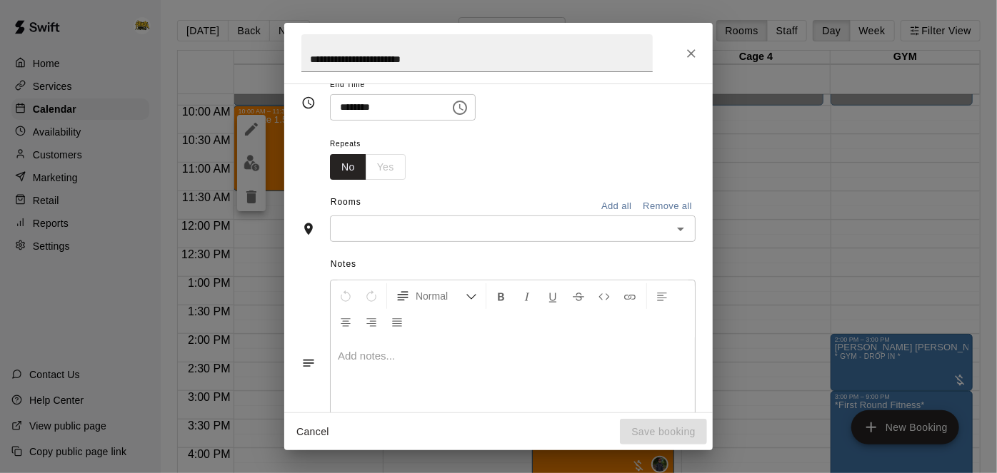
click at [677, 238] on icon "Open" at bounding box center [680, 229] width 17 height 17
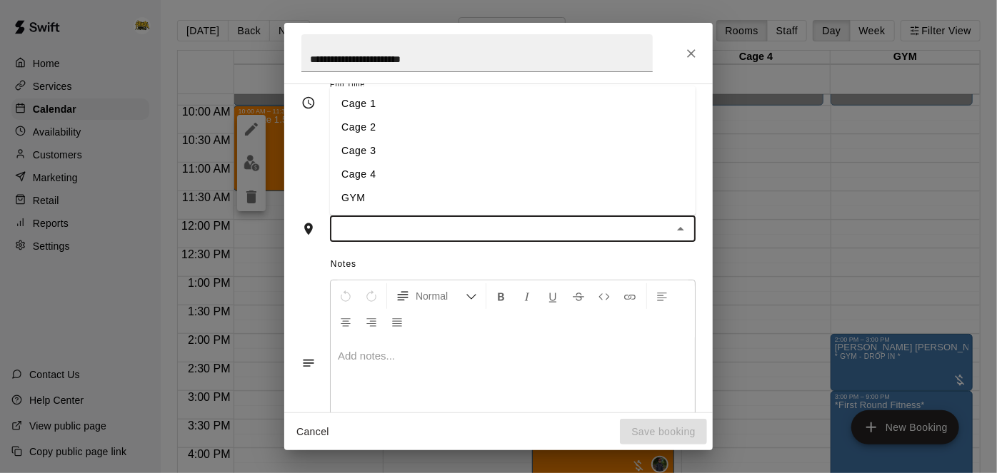
click at [544, 163] on li "Cage 3" at bounding box center [512, 151] width 365 height 24
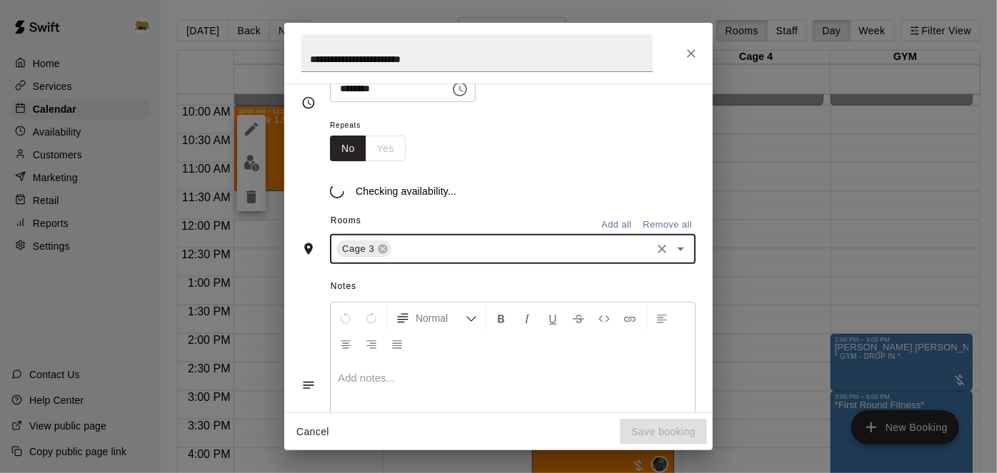
scroll to position [208, 0]
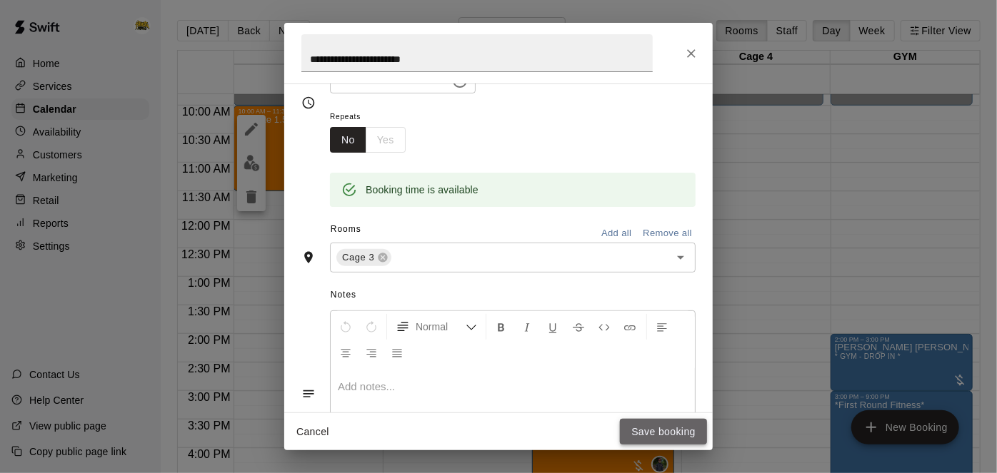
click at [657, 429] on button "Save booking" at bounding box center [663, 432] width 87 height 26
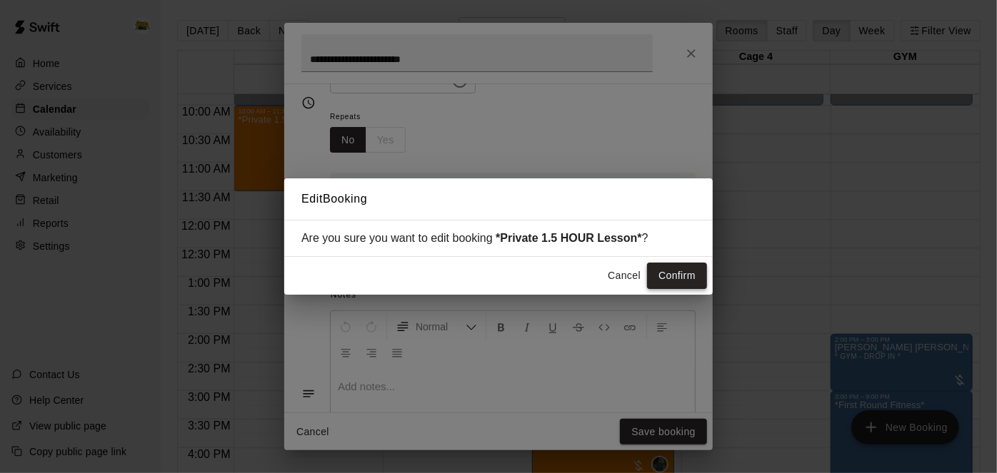
click at [665, 284] on button "Confirm" at bounding box center [677, 276] width 60 height 26
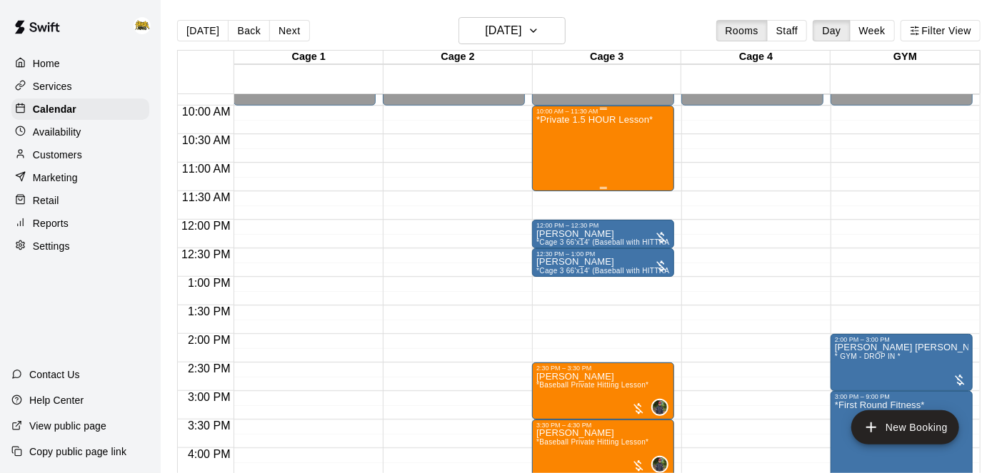
click at [577, 159] on div "*Private 1.5 HOUR Lesson*" at bounding box center [594, 351] width 116 height 473
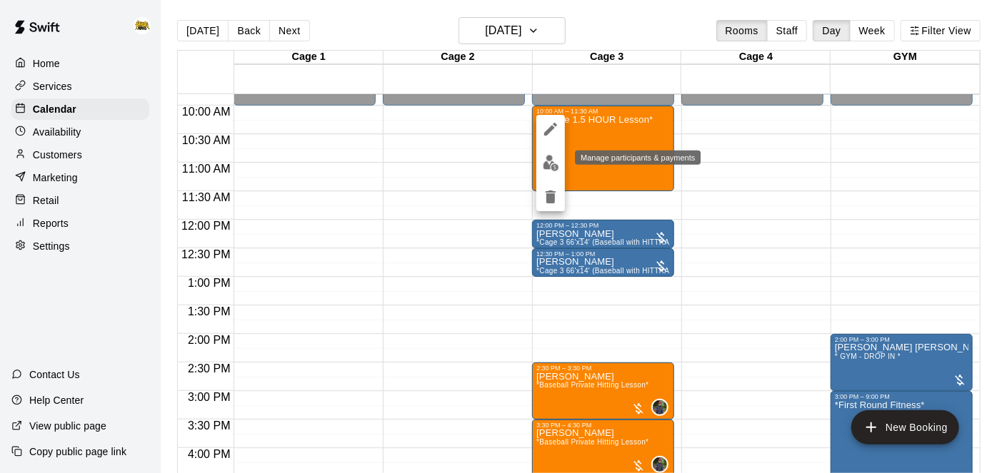
click at [550, 166] on img "edit" at bounding box center [551, 163] width 16 height 16
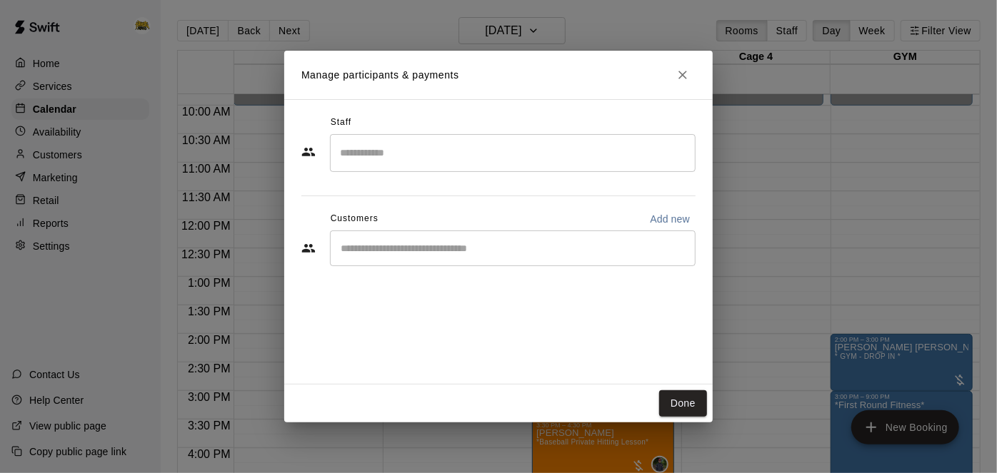
click at [544, 161] on input "Search staff" at bounding box center [512, 153] width 353 height 25
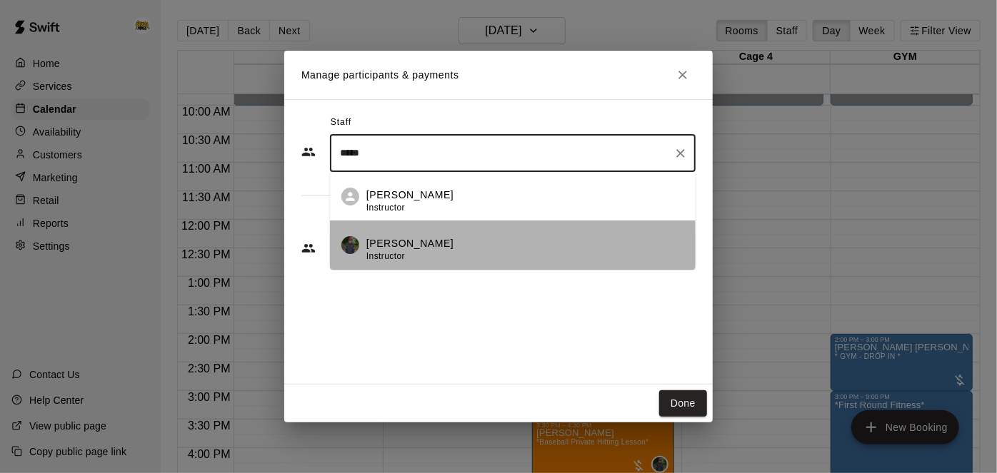
click at [412, 260] on div "Aiden Cutrell Instructor" at bounding box center [409, 250] width 87 height 28
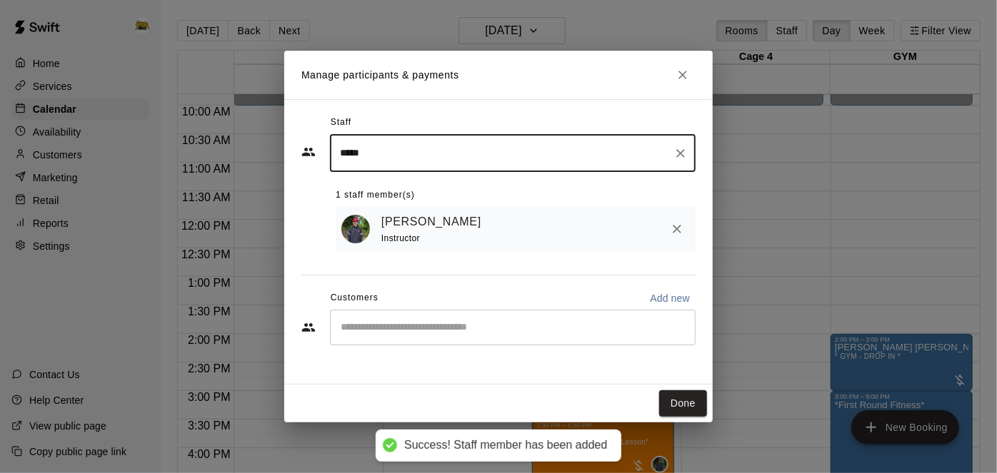
click at [443, 314] on div "​" at bounding box center [512, 328] width 365 height 36
type input "*****"
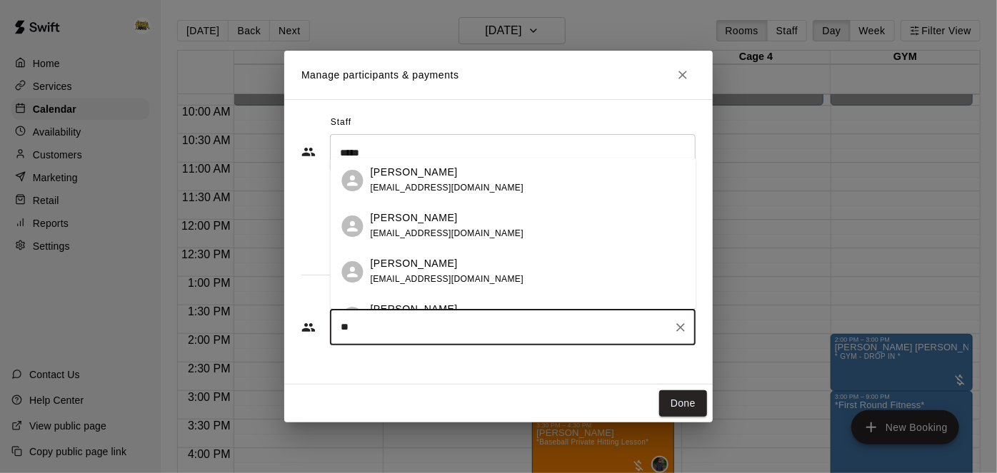
type input "*"
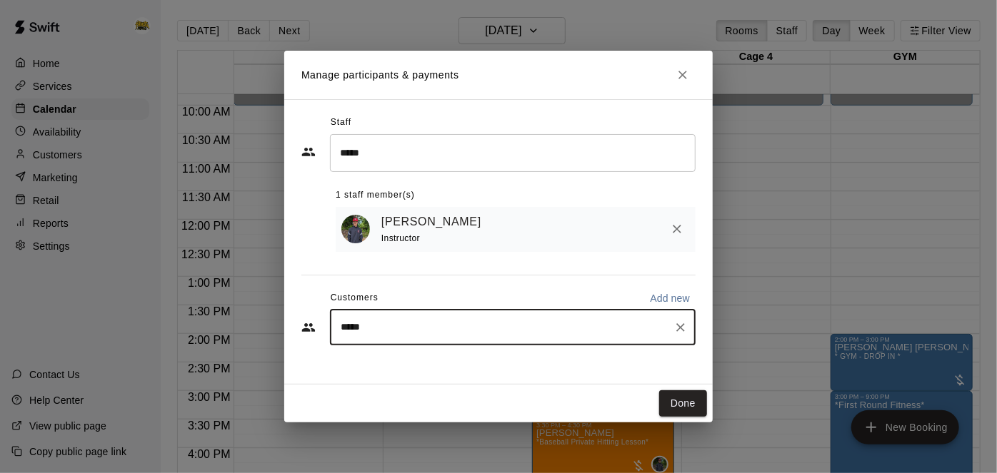
type input "******"
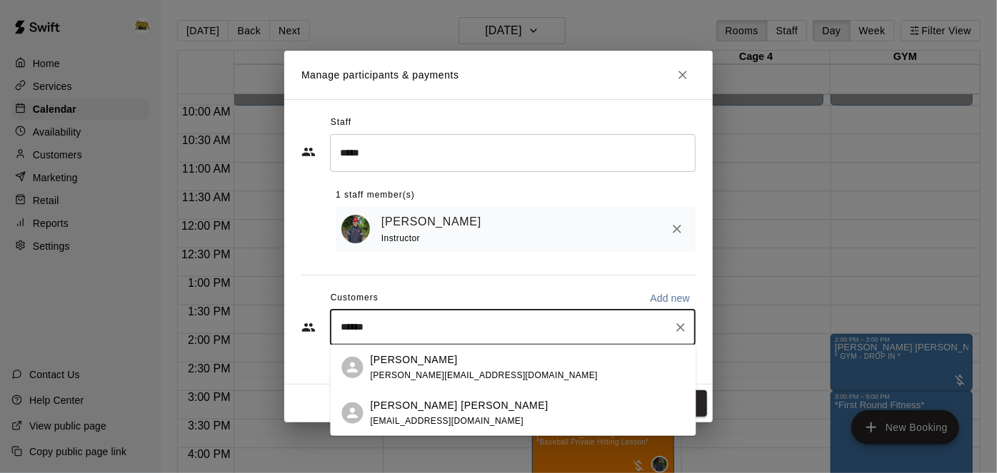
click at [428, 414] on div "Hudson Janzen nateandchels@gmail.com" at bounding box center [459, 413] width 178 height 31
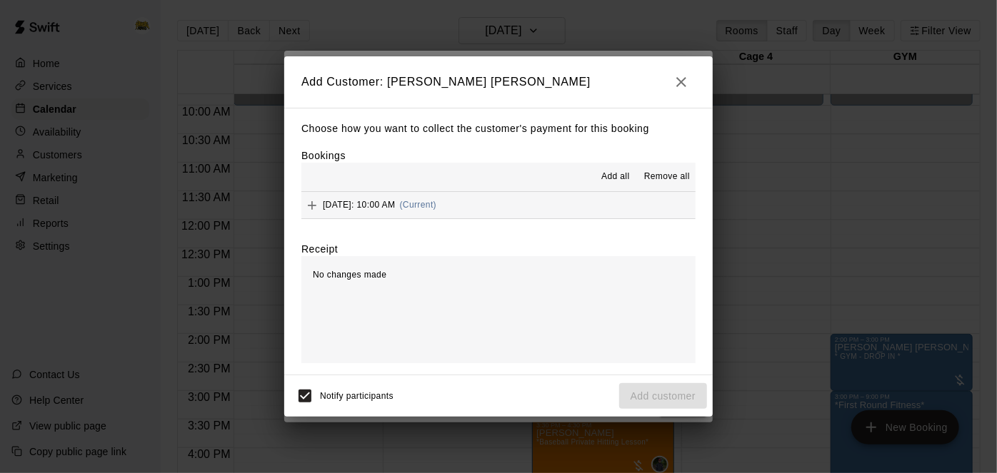
click at [613, 175] on span "Add all" at bounding box center [615, 177] width 29 height 14
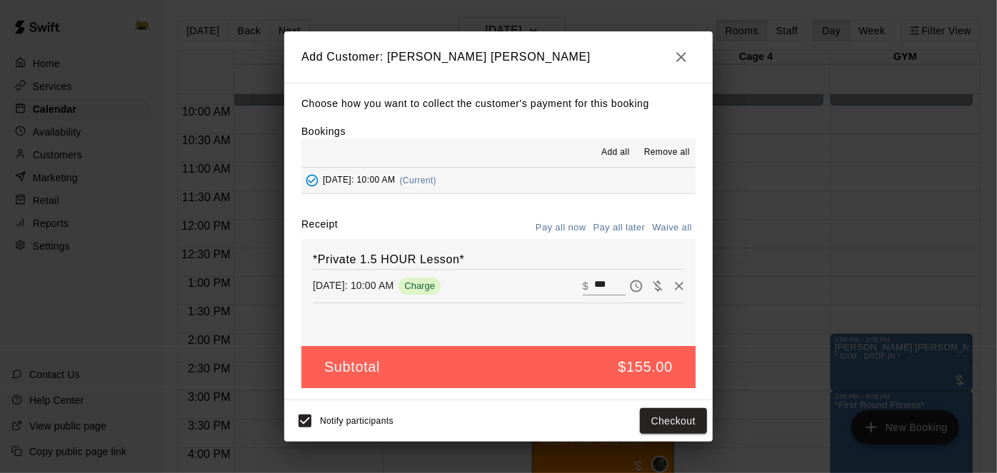
click at [619, 228] on button "Pay all later" at bounding box center [619, 228] width 59 height 22
click at [685, 425] on button "Add customer" at bounding box center [663, 421] width 88 height 26
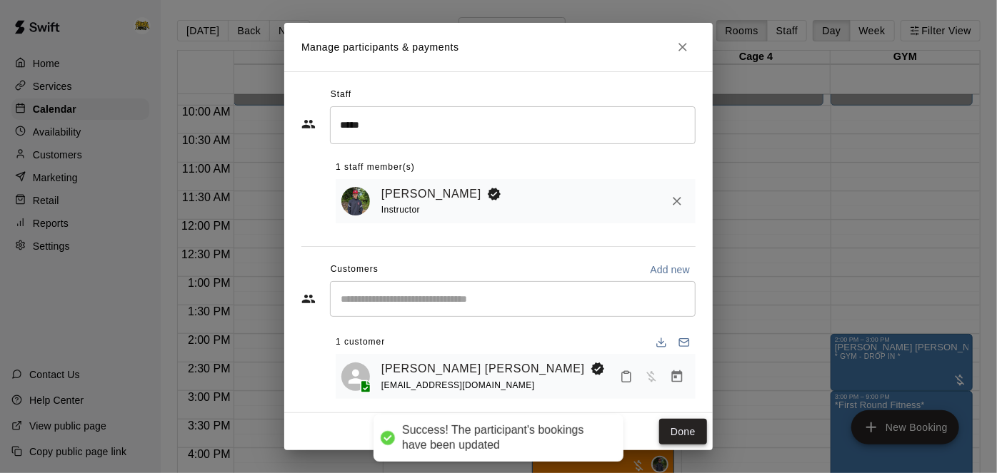
click at [686, 419] on button "Done" at bounding box center [683, 432] width 48 height 26
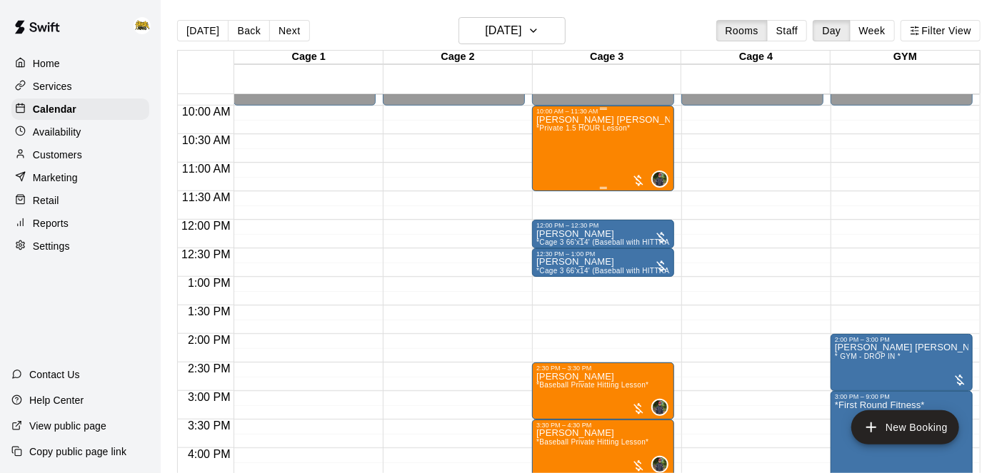
click at [594, 154] on div "Hudson Janzen *Private 1.5 HOUR Lesson*" at bounding box center [602, 351] width 133 height 473
click at [548, 126] on icon "edit" at bounding box center [550, 129] width 17 height 17
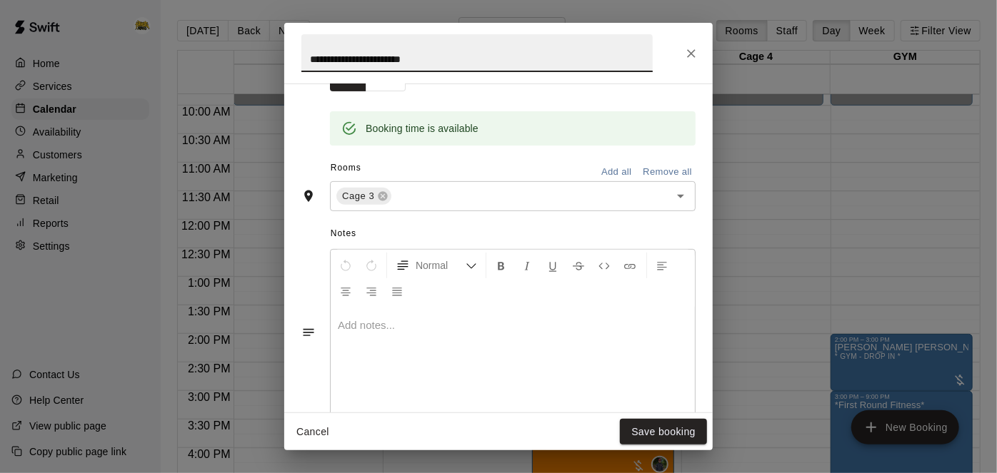
scroll to position [270, 0]
click at [617, 183] on button "Add all" at bounding box center [616, 172] width 46 height 22
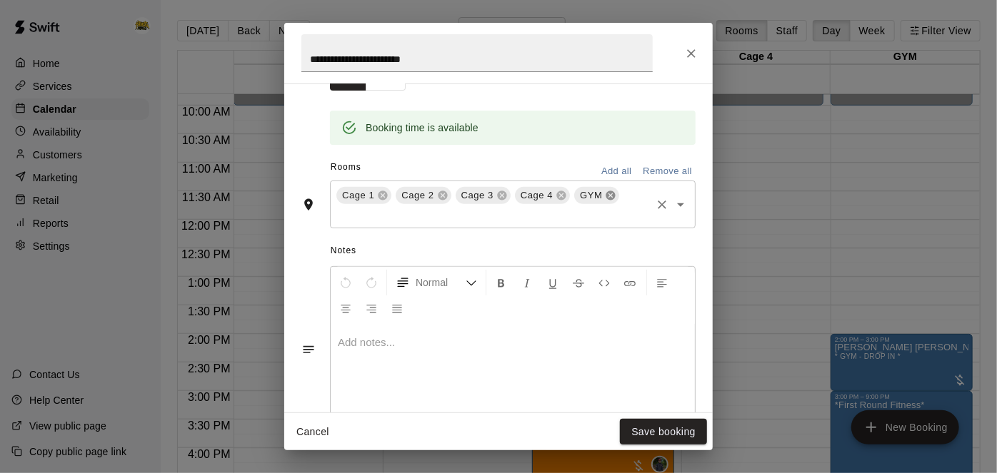
click at [606, 201] on icon at bounding box center [610, 195] width 9 height 9
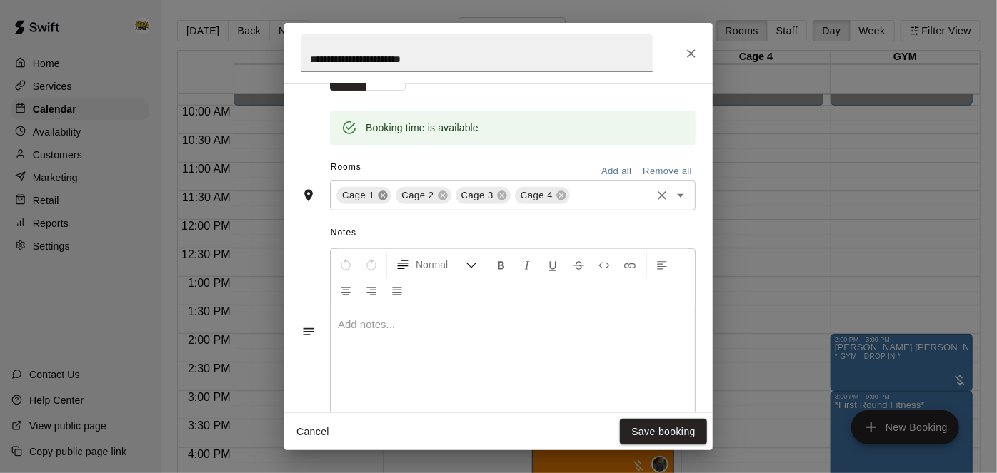
click at [378, 201] on icon at bounding box center [382, 195] width 9 height 9
click at [693, 434] on button "Save booking" at bounding box center [663, 432] width 87 height 26
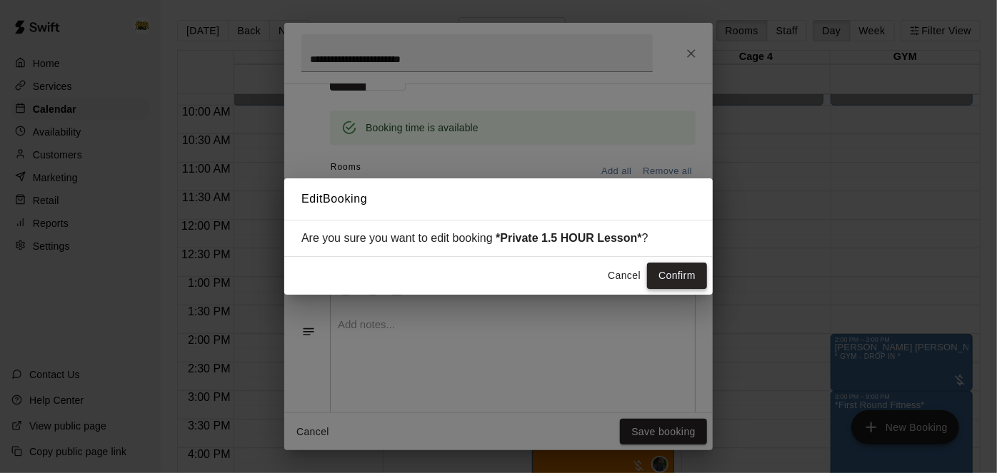
click at [675, 273] on button "Confirm" at bounding box center [677, 276] width 60 height 26
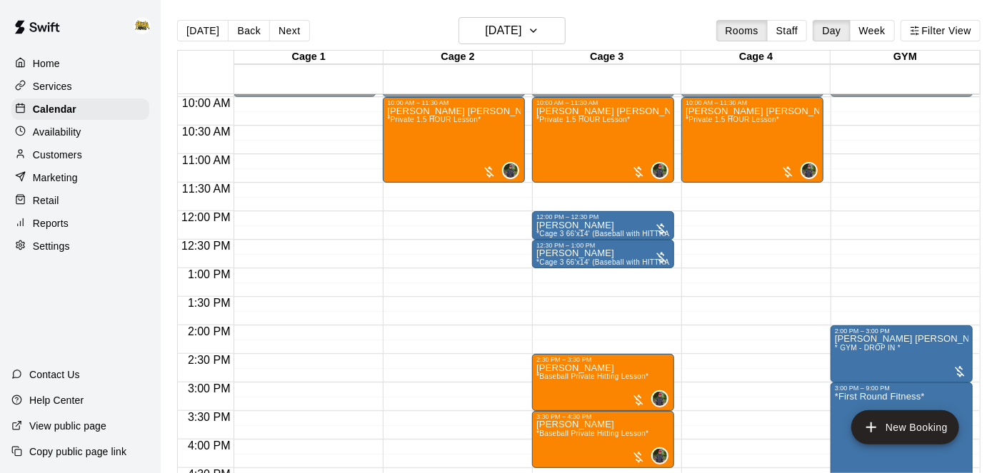
scroll to position [567, 0]
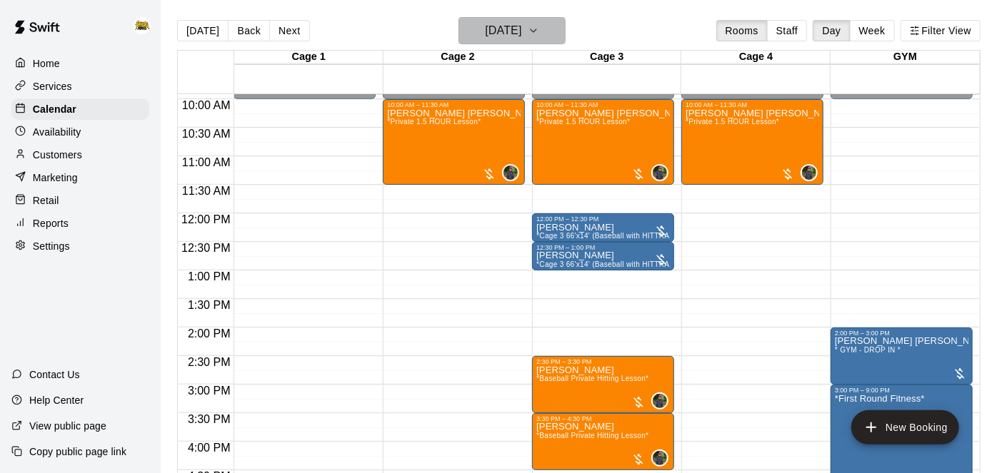
click at [514, 29] on h6 "[DATE]" at bounding box center [503, 31] width 36 height 20
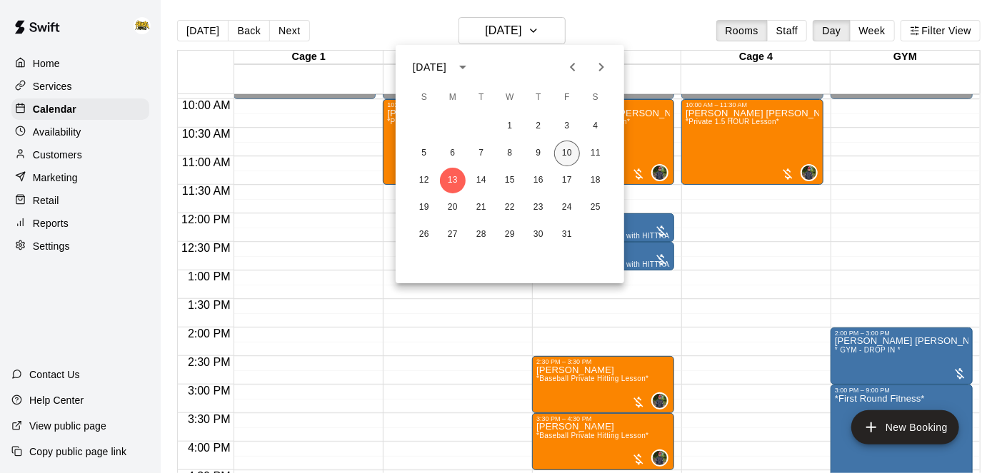
click at [564, 161] on button "10" at bounding box center [567, 154] width 26 height 26
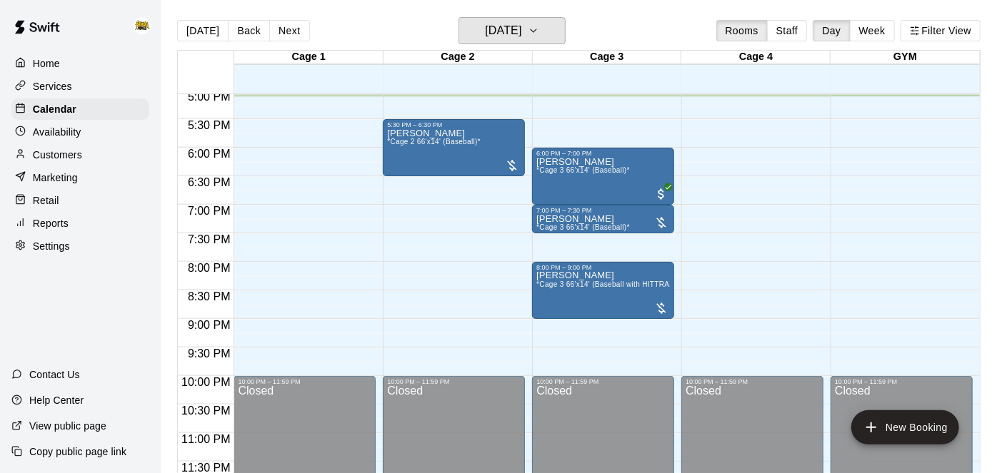
scroll to position [974, 0]
click at [545, 41] on button "[DATE]" at bounding box center [511, 30] width 107 height 27
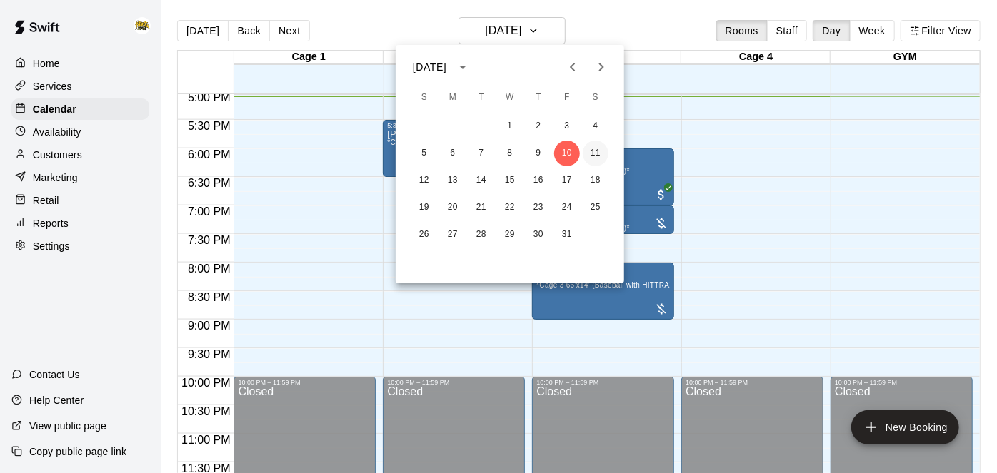
click at [600, 155] on button "11" at bounding box center [595, 154] width 26 height 26
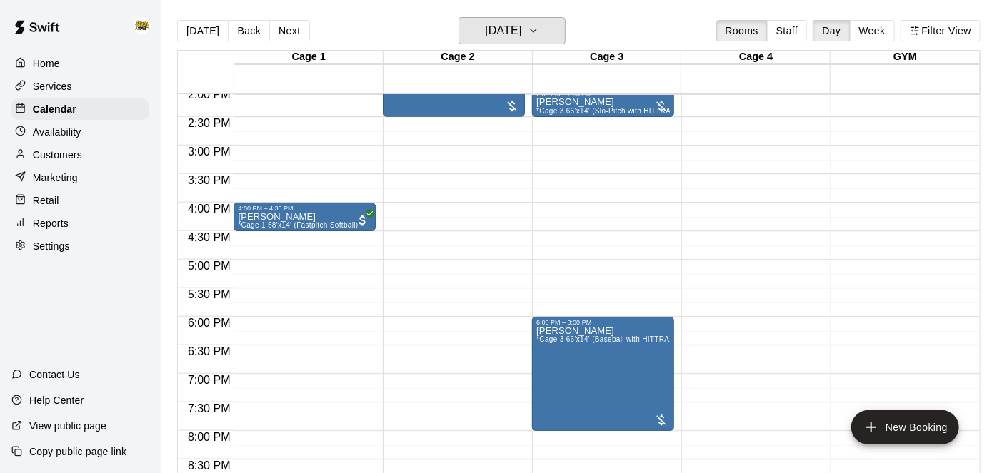
scroll to position [807, 0]
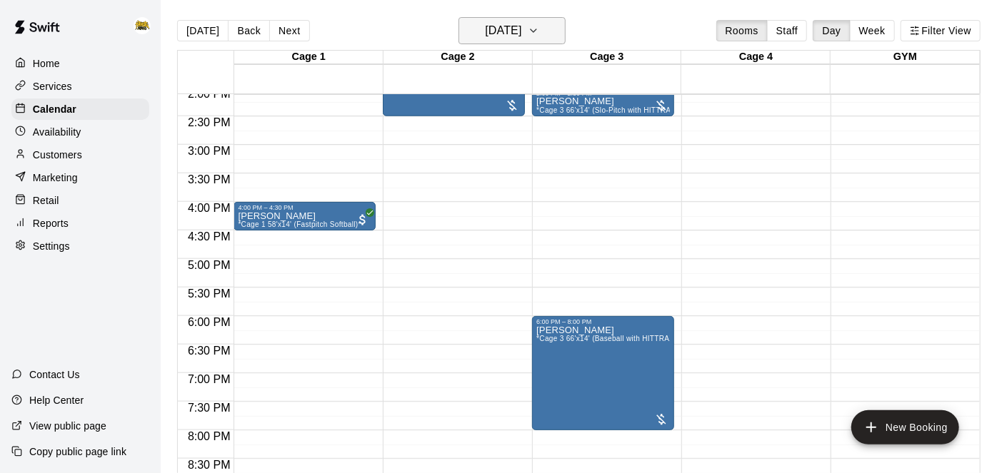
click at [497, 29] on h6 "[DATE]" at bounding box center [503, 31] width 36 height 20
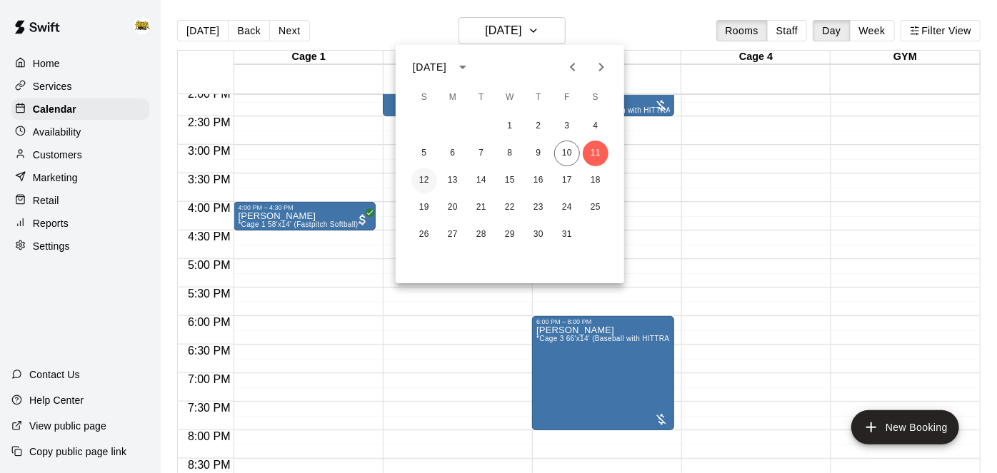
click at [421, 186] on button "12" at bounding box center [424, 181] width 26 height 26
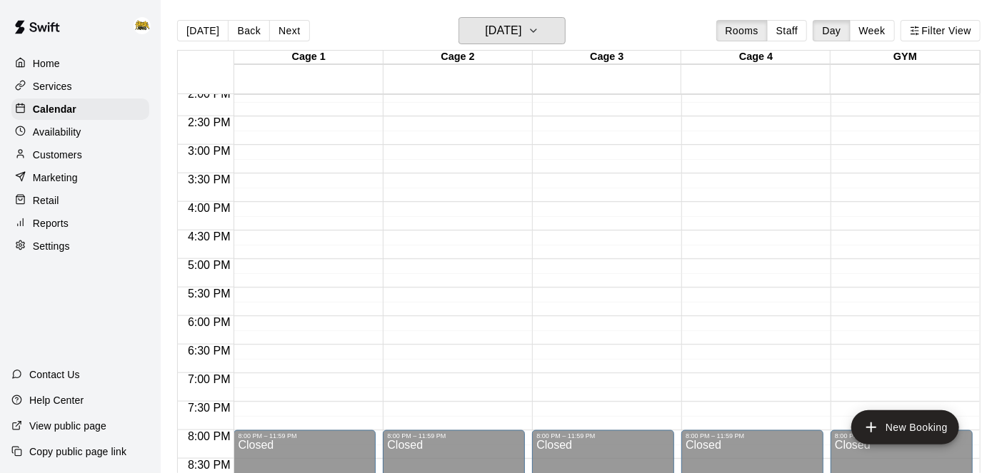
scroll to position [503, 0]
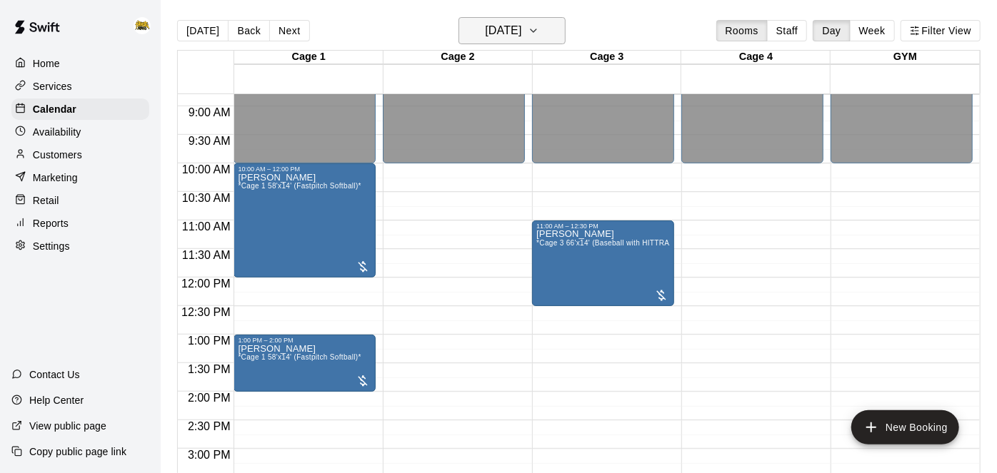
click at [539, 22] on icon "button" at bounding box center [533, 30] width 11 height 17
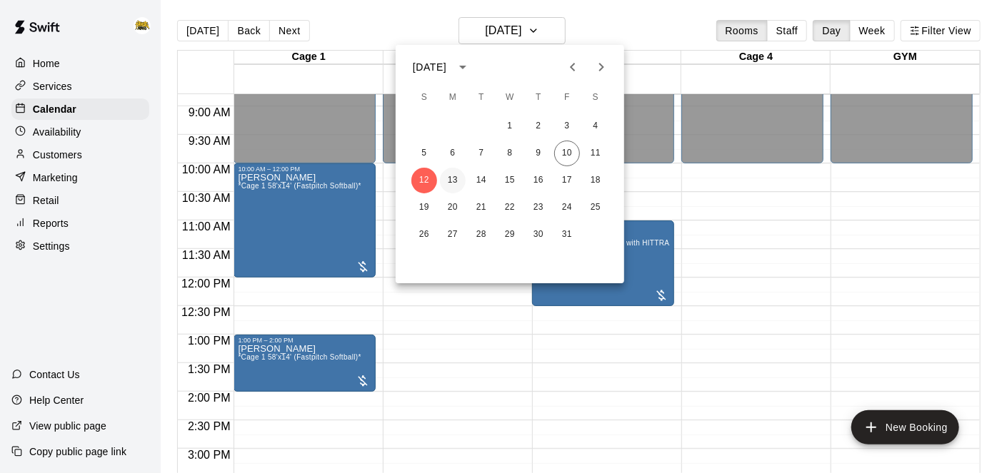
click at [455, 177] on button "13" at bounding box center [453, 181] width 26 height 26
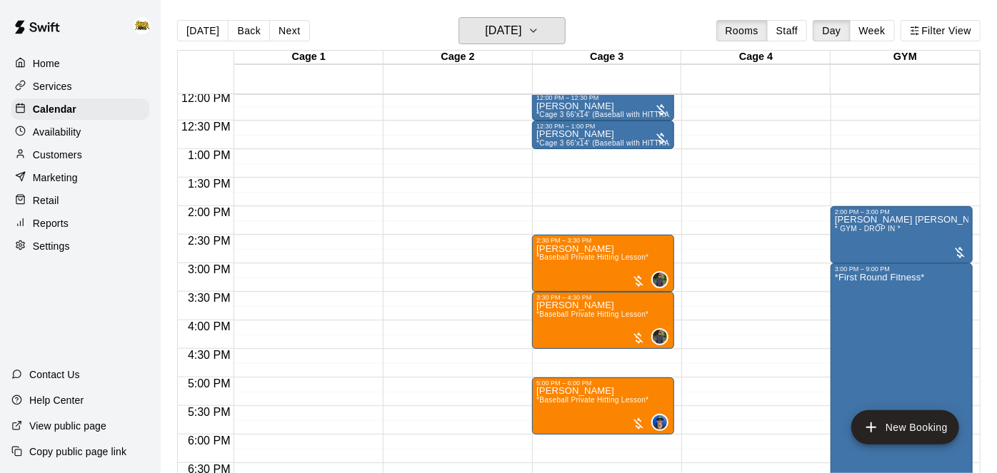
scroll to position [687, 0]
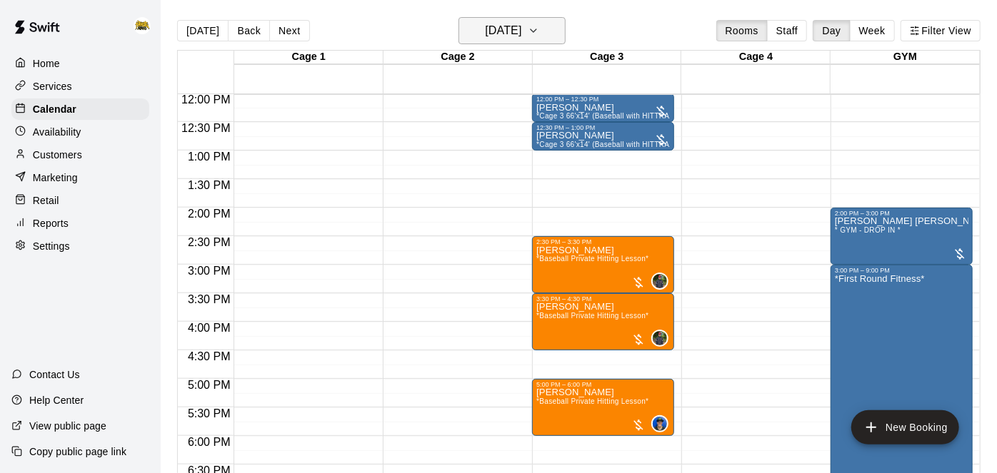
click at [521, 35] on h6 "[DATE]" at bounding box center [503, 31] width 36 height 20
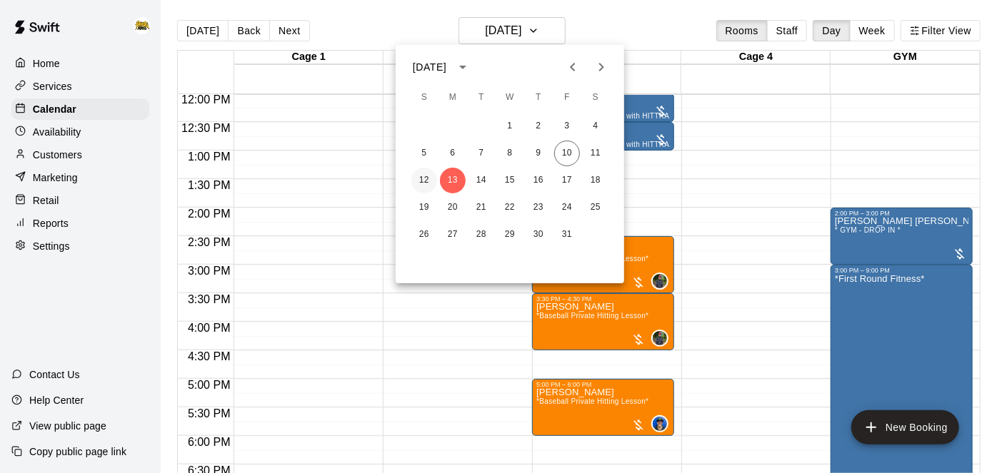
click at [420, 180] on button "12" at bounding box center [424, 181] width 26 height 26
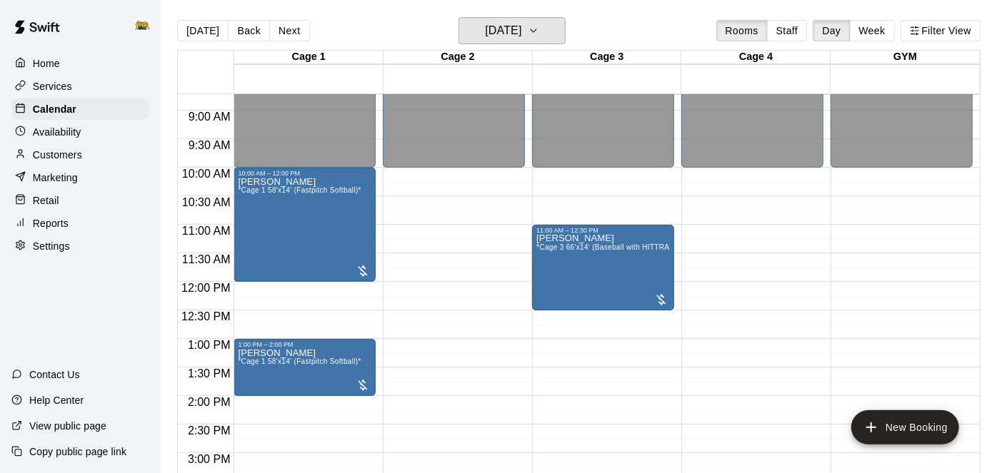
scroll to position [503, 0]
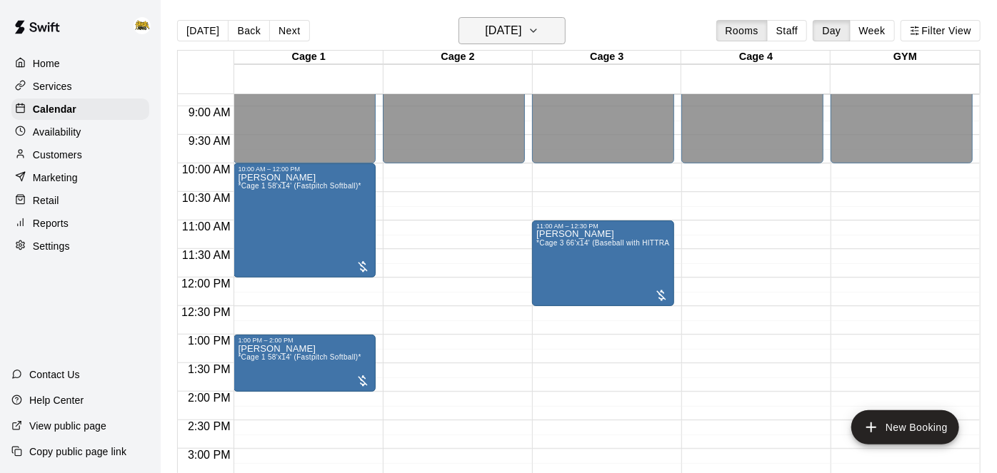
click at [521, 36] on h6 "Sunday Oct 12" at bounding box center [503, 31] width 36 height 20
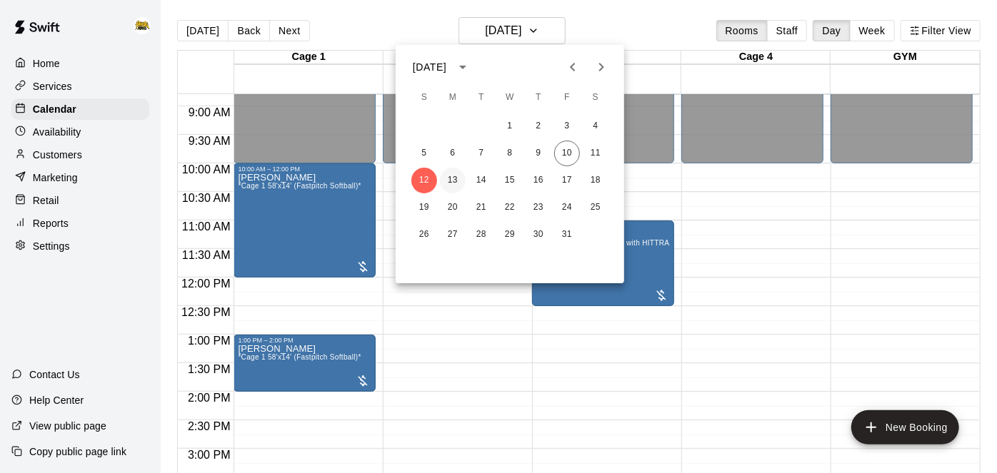
click at [455, 180] on button "13" at bounding box center [453, 181] width 26 height 26
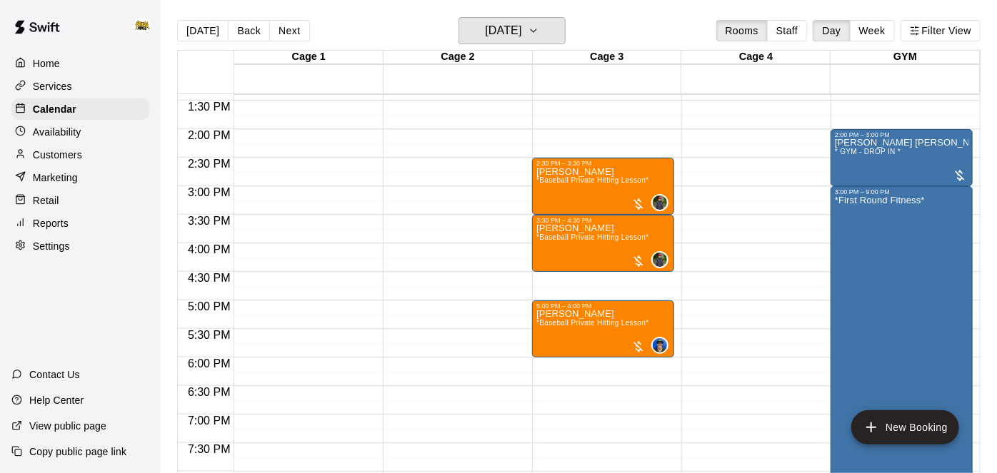
scroll to position [761, 0]
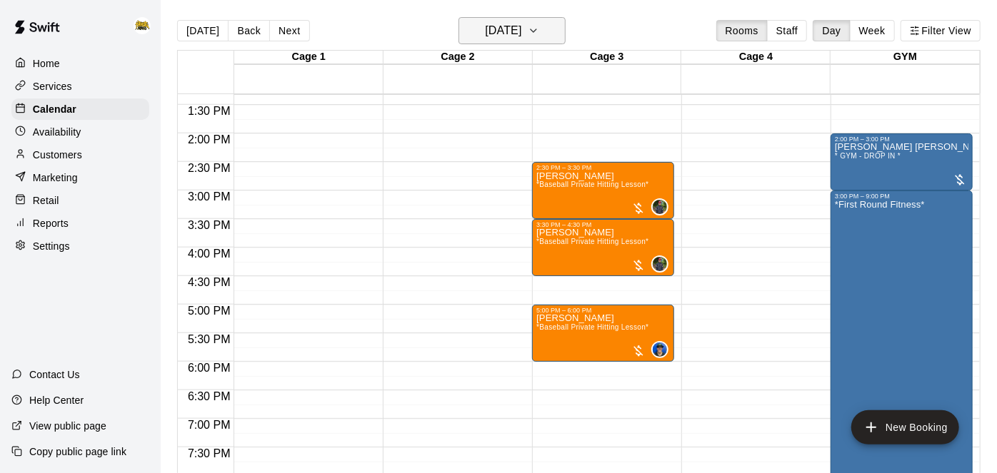
click at [499, 28] on h6 "[DATE]" at bounding box center [503, 31] width 36 height 20
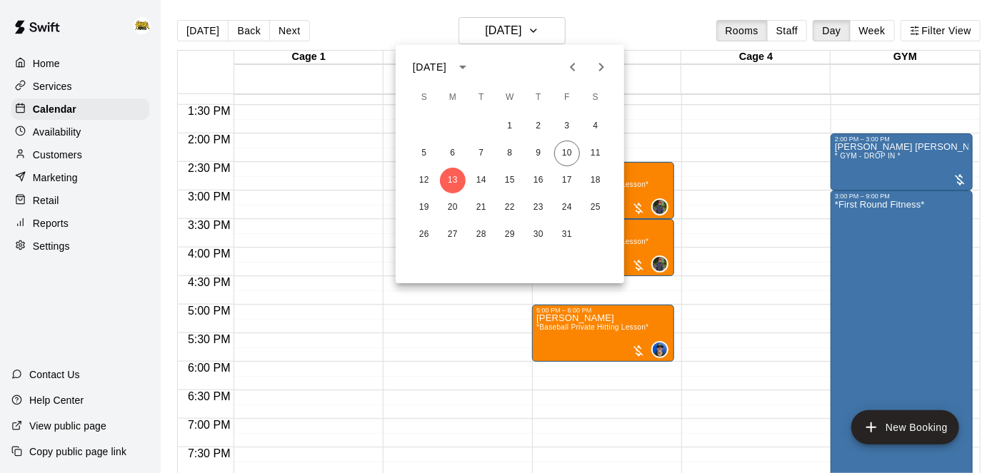
click at [689, 224] on div at bounding box center [498, 236] width 997 height 473
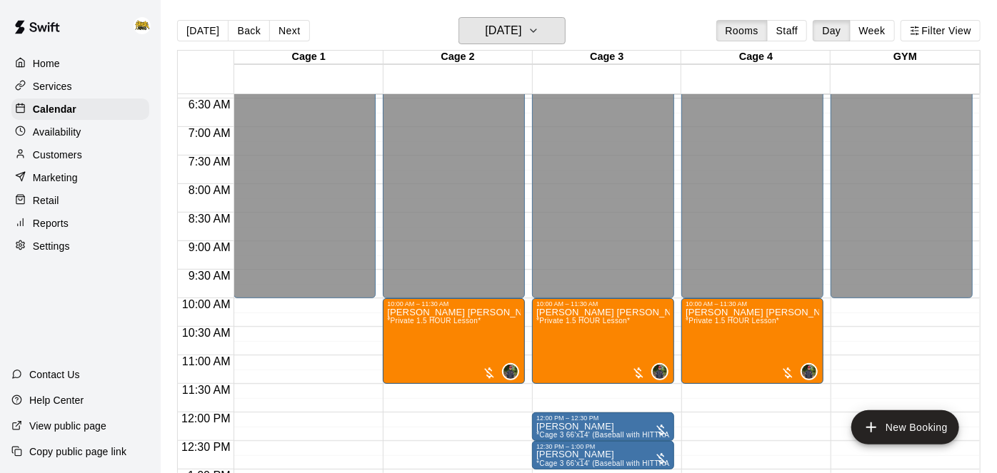
scroll to position [364, 0]
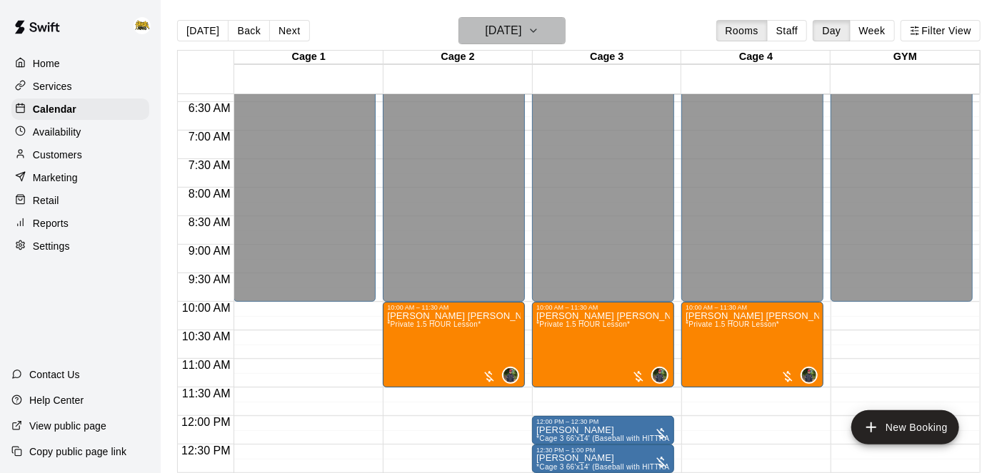
click at [508, 35] on h6 "[DATE]" at bounding box center [503, 31] width 36 height 20
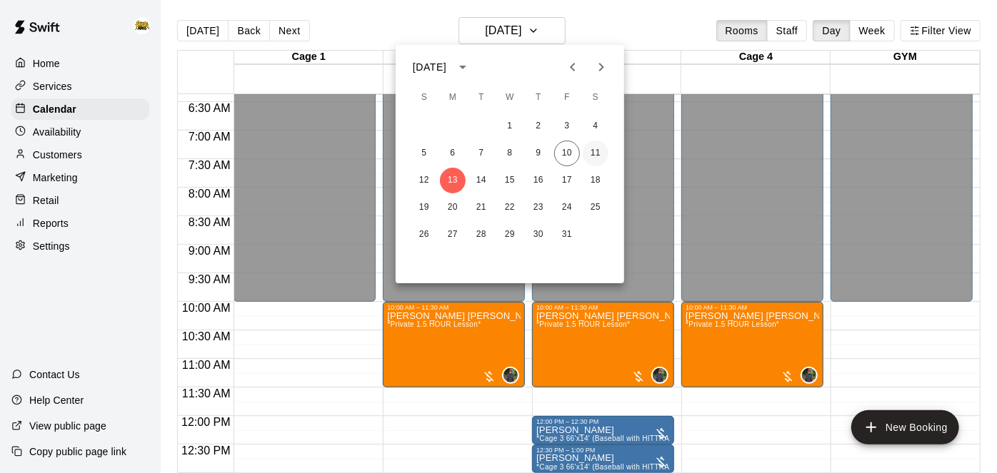
click at [592, 156] on button "11" at bounding box center [595, 154] width 26 height 26
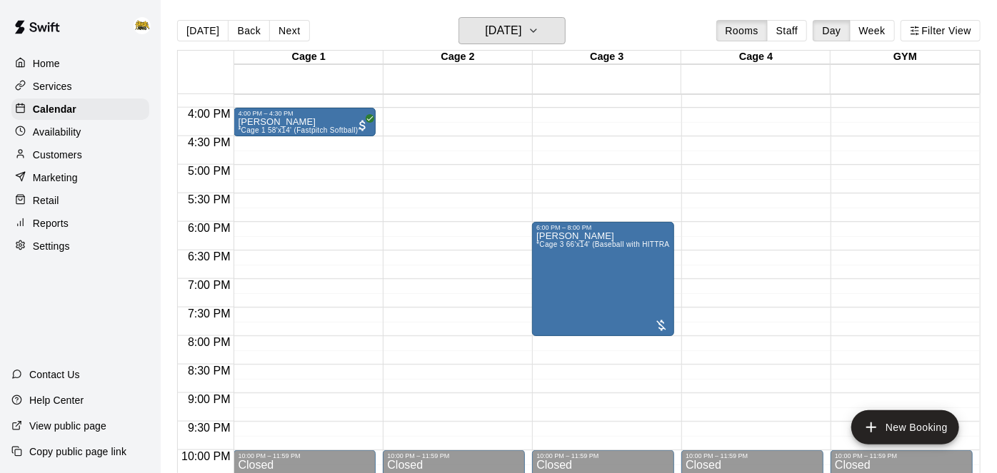
scroll to position [902, 0]
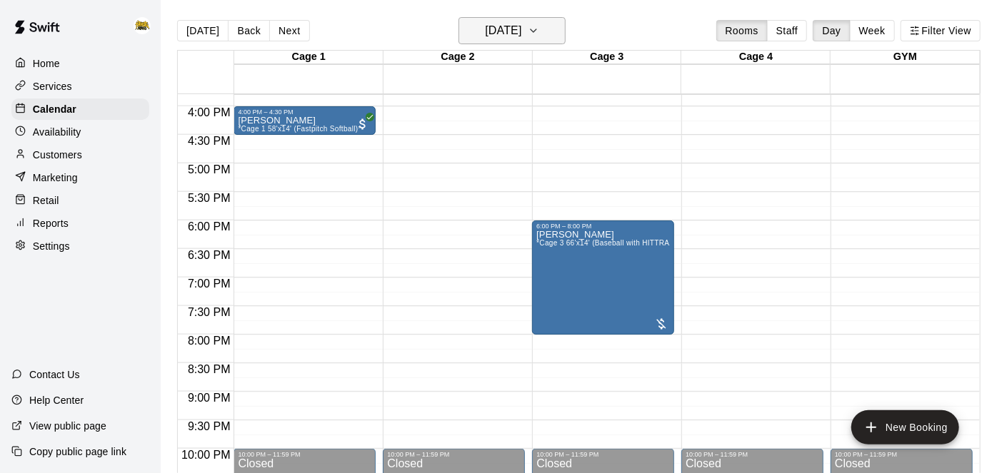
click at [544, 36] on button "[DATE]" at bounding box center [511, 30] width 107 height 27
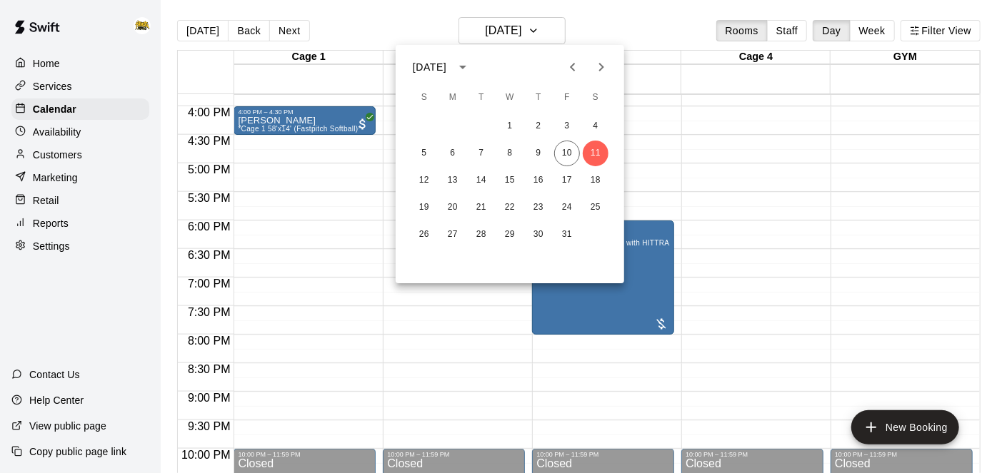
click at [684, 171] on div at bounding box center [498, 236] width 997 height 473
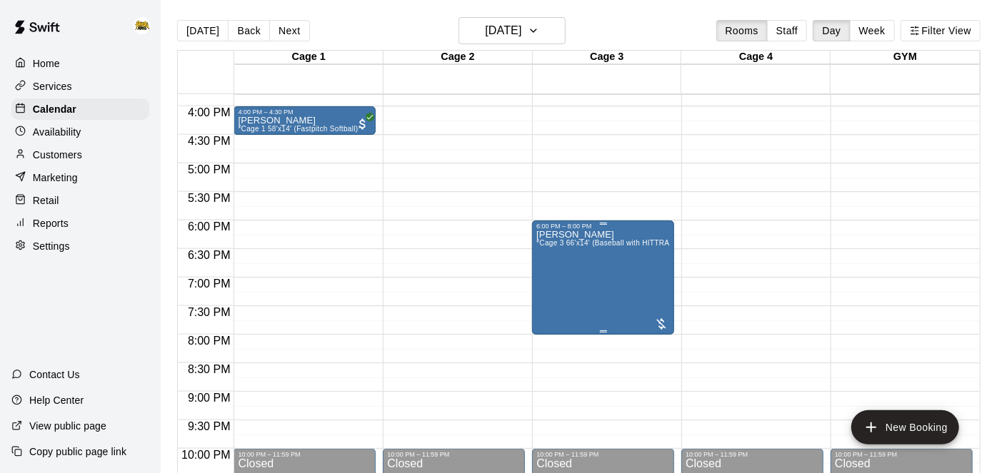
click at [582, 278] on div "Mike Vaillancourt *Cage 3 66'x14' (Baseball with HITTRAX)*" at bounding box center [602, 466] width 133 height 473
click at [544, 278] on img "edit" at bounding box center [551, 278] width 16 height 16
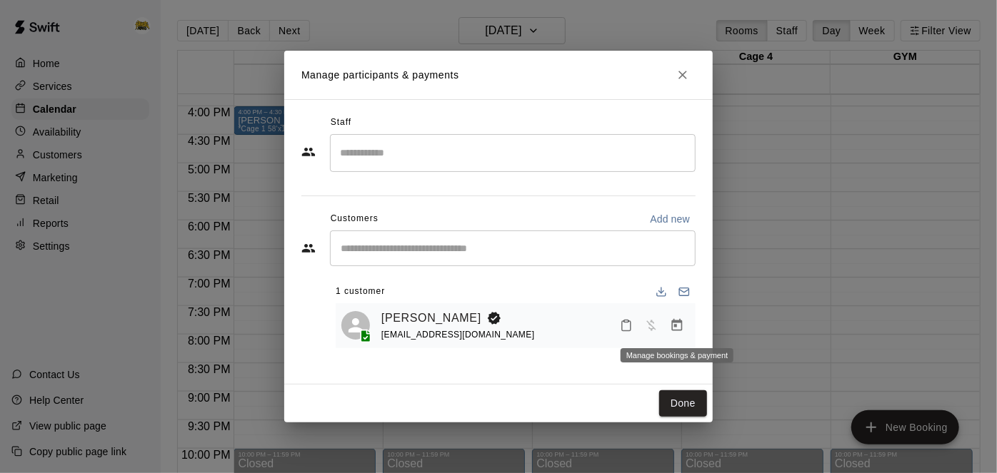
click at [677, 328] on icon "Manage bookings & payment" at bounding box center [677, 325] width 14 height 14
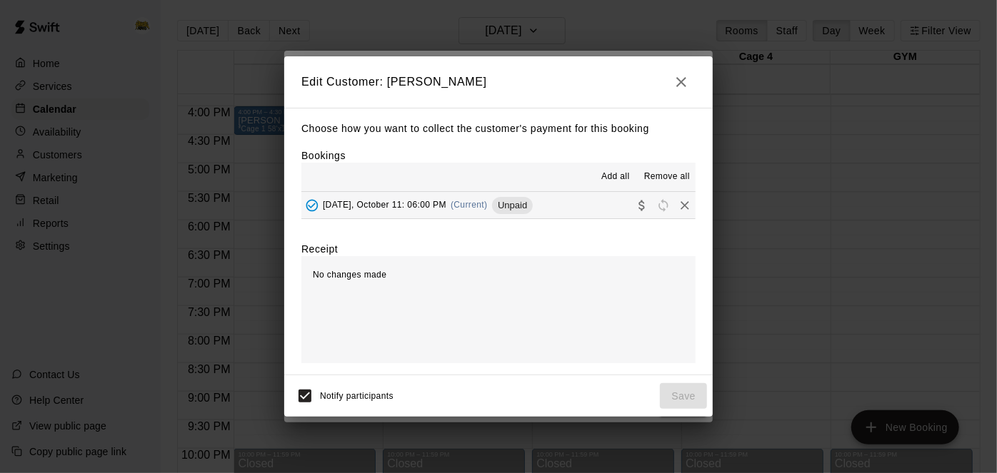
click at [581, 210] on button "Saturday, October 11: 06:00 PM (Current) Unpaid" at bounding box center [498, 205] width 394 height 26
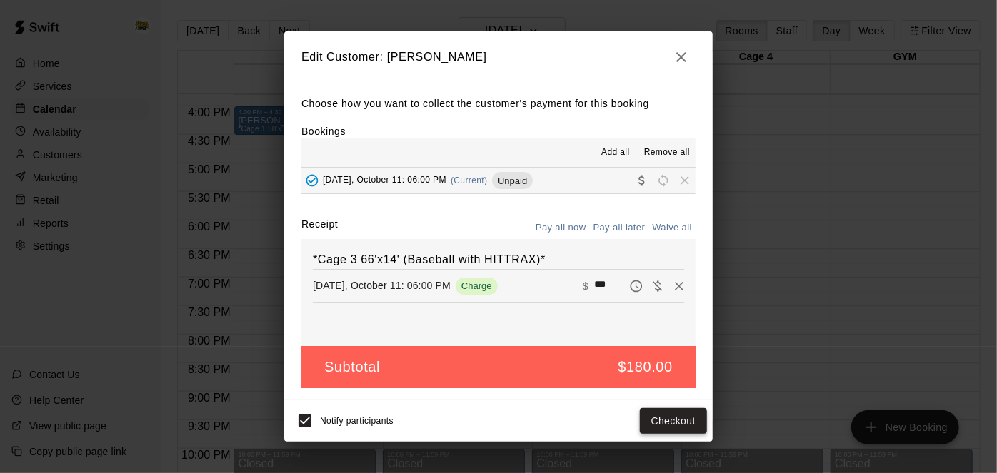
click at [657, 418] on button "Checkout" at bounding box center [673, 421] width 67 height 26
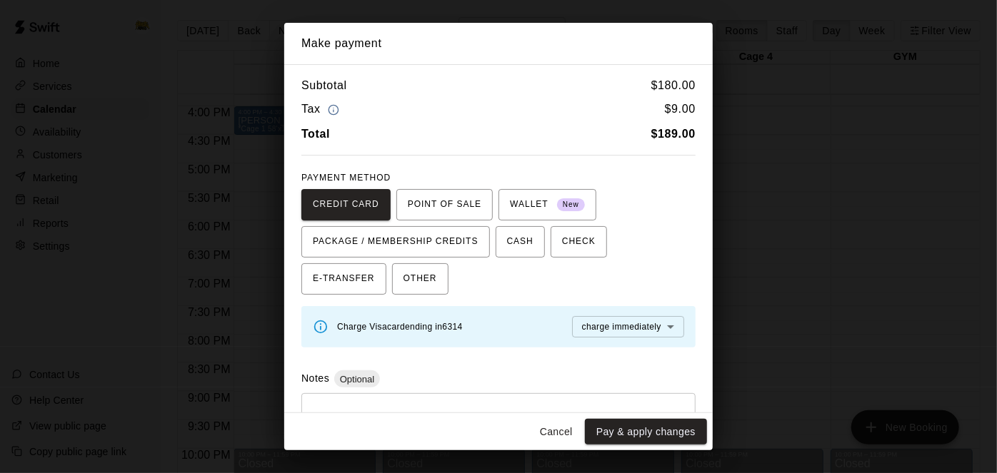
click at [550, 434] on button "Cancel" at bounding box center [556, 432] width 46 height 26
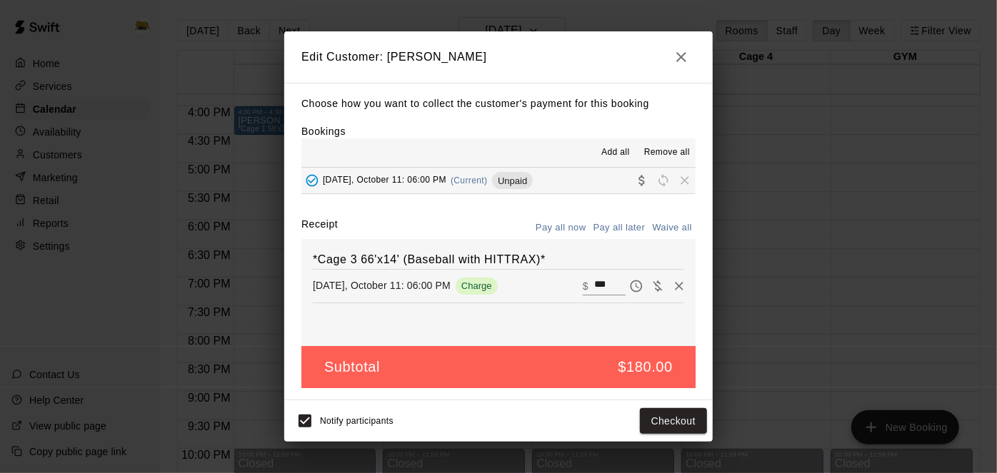
click at [684, 51] on icon "button" at bounding box center [680, 57] width 17 height 17
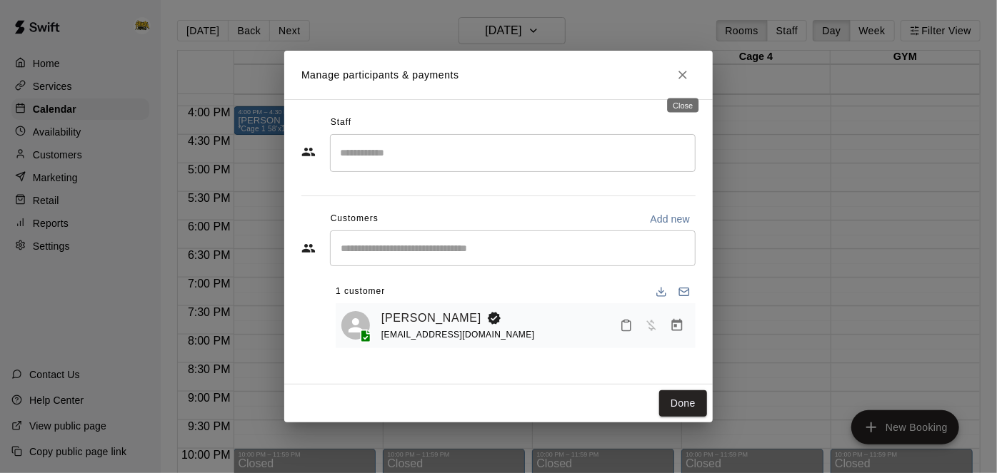
click at [684, 71] on icon "Close" at bounding box center [682, 75] width 14 height 14
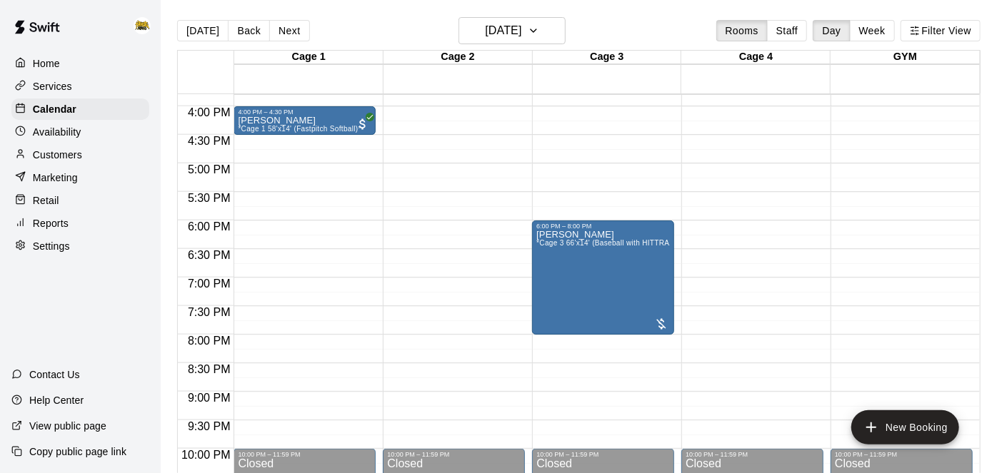
click at [41, 63] on p "Home" at bounding box center [46, 63] width 27 height 14
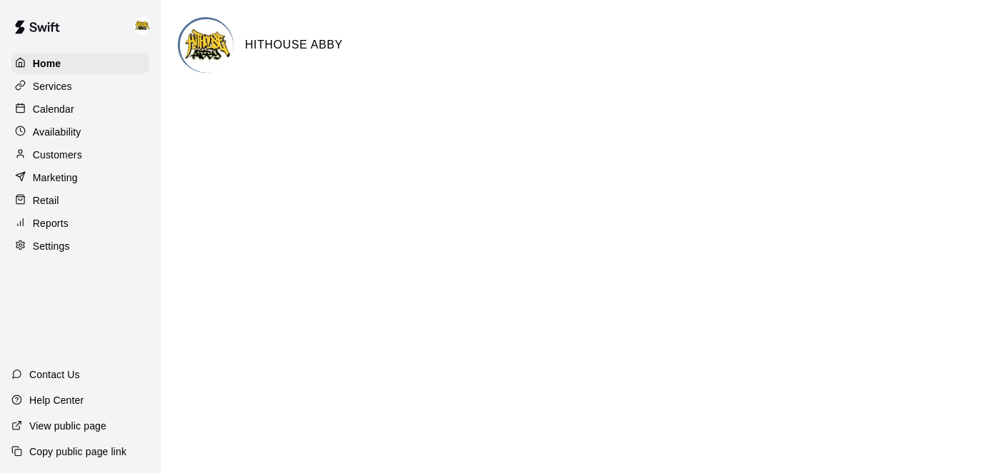
click at [64, 107] on p "Calendar" at bounding box center [53, 109] width 41 height 14
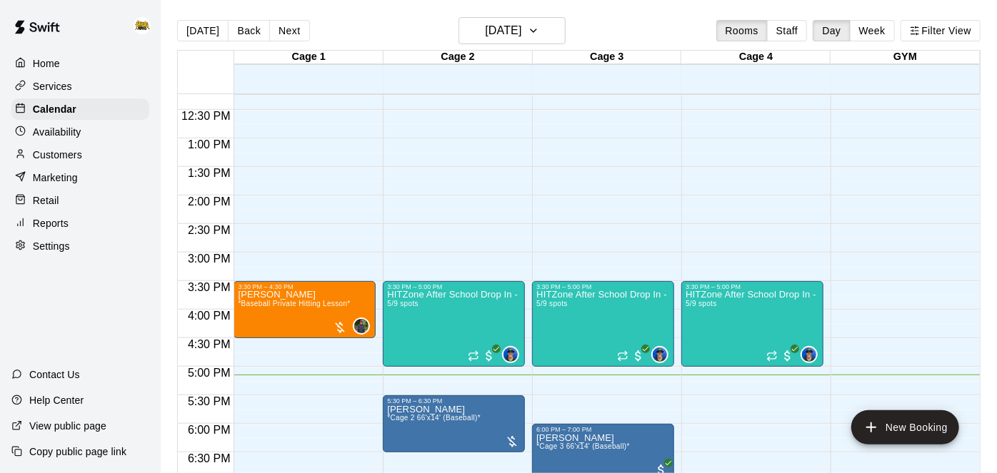
scroll to position [697, 0]
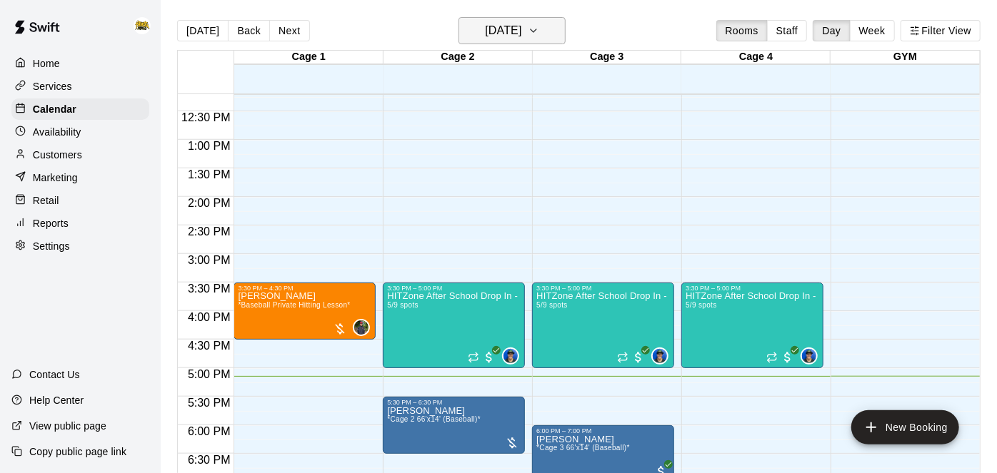
click at [516, 35] on h6 "[DATE]" at bounding box center [503, 31] width 36 height 20
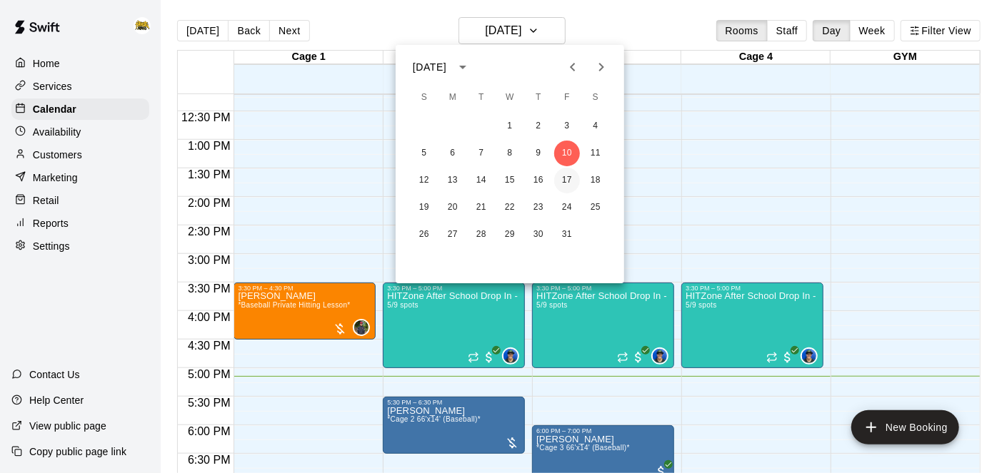
click at [572, 181] on button "17" at bounding box center [567, 181] width 26 height 26
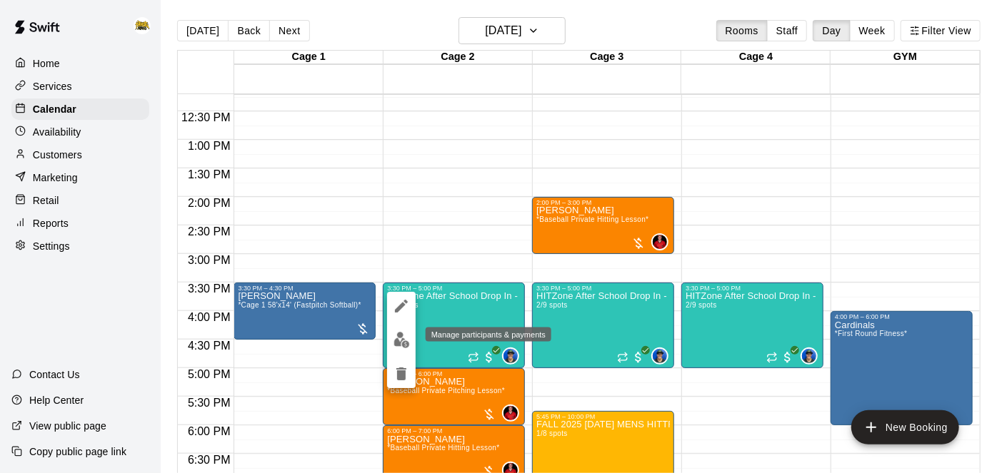
click at [401, 338] on img "edit" at bounding box center [401, 340] width 16 height 16
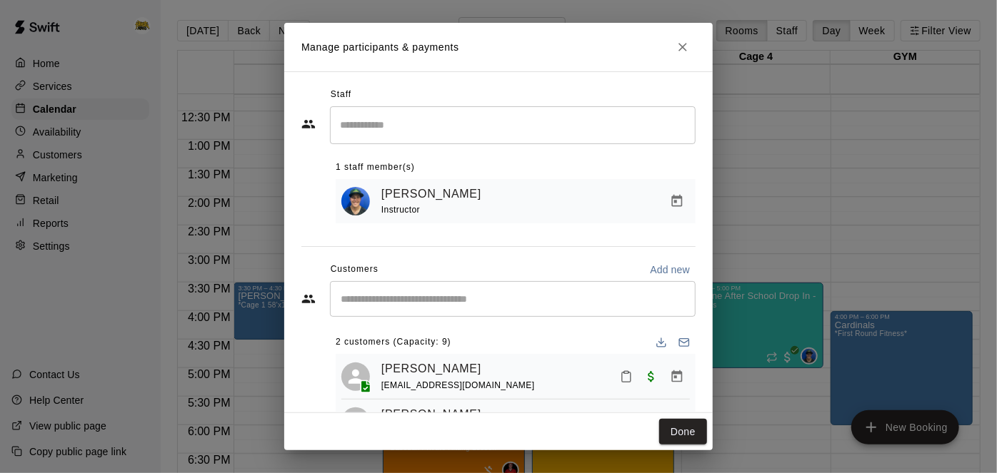
scroll to position [59, 0]
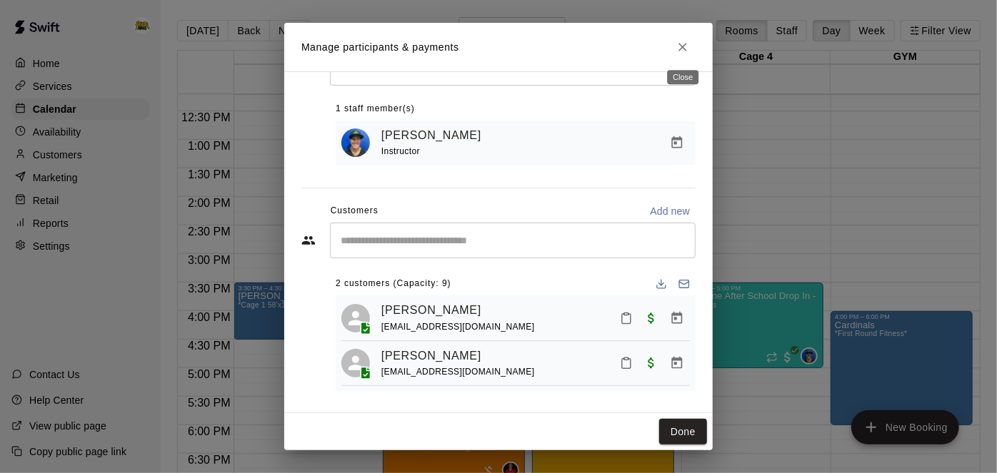
click at [687, 46] on icon "Close" at bounding box center [682, 47] width 14 height 14
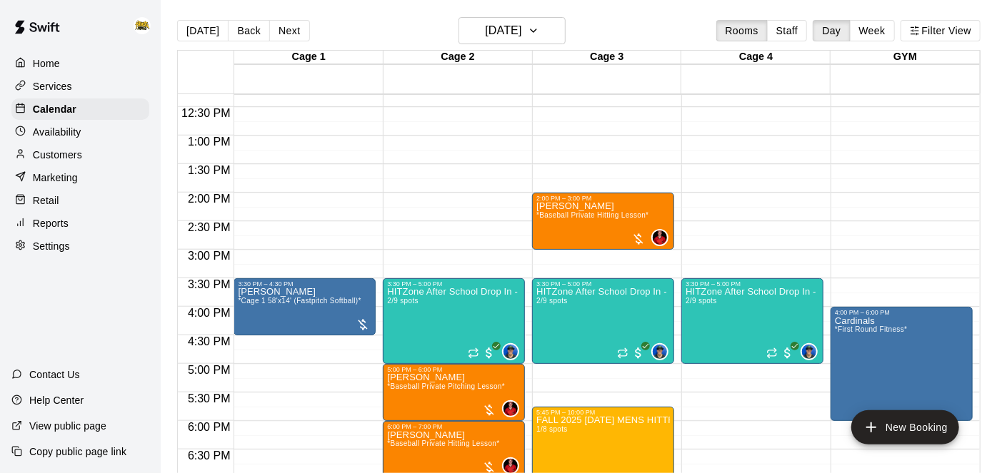
scroll to position [700, 0]
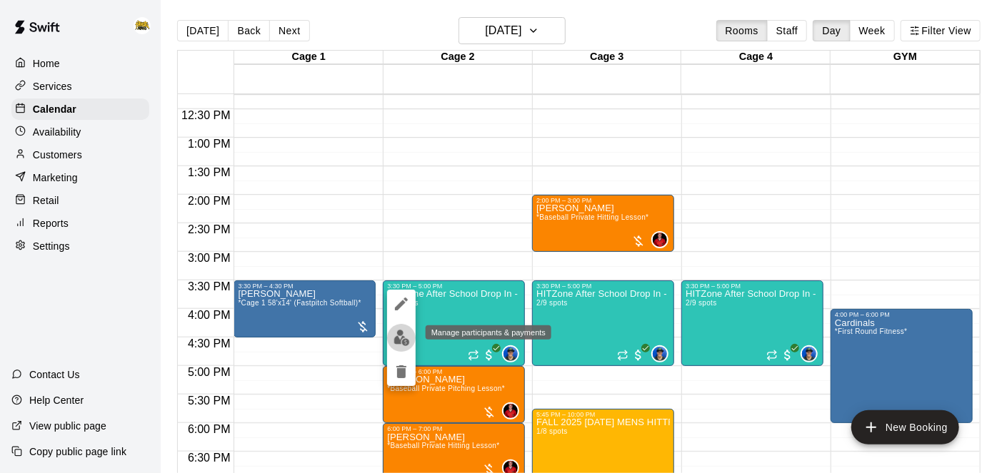
click at [394, 343] on img "edit" at bounding box center [401, 338] width 16 height 16
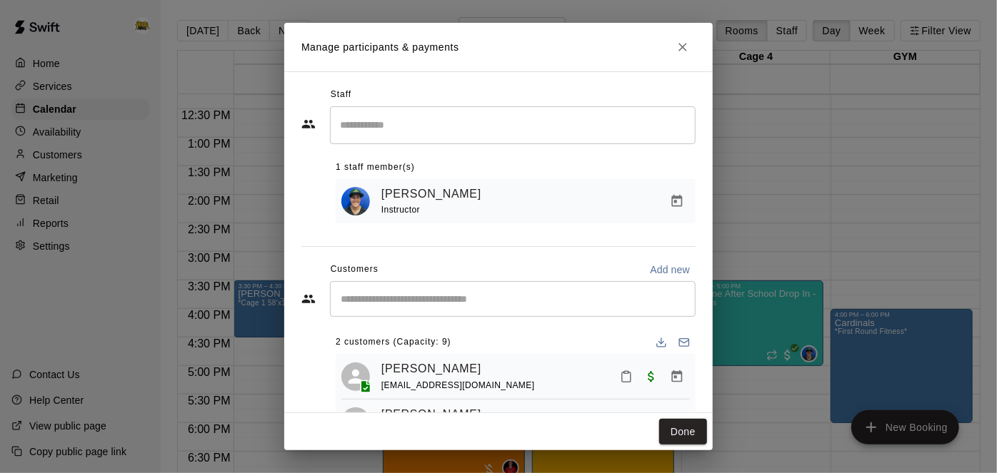
click at [543, 131] on input "Search staff" at bounding box center [512, 125] width 353 height 25
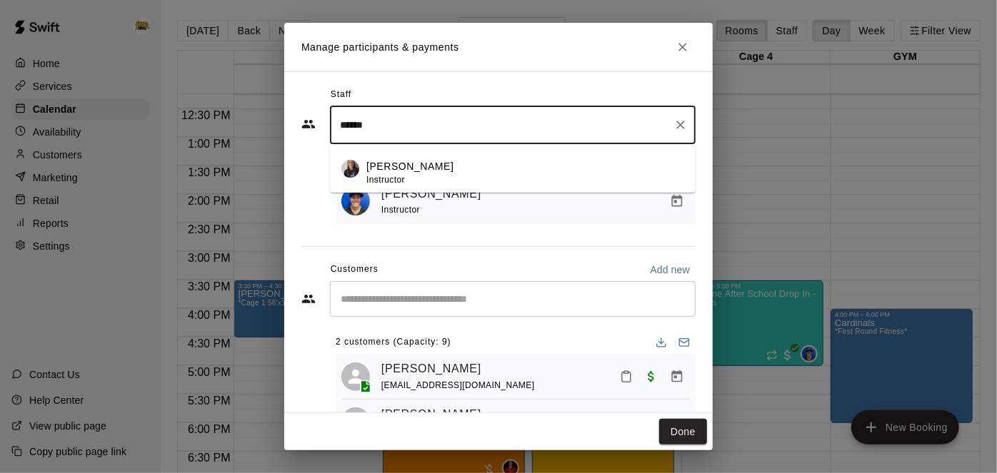
click at [478, 170] on div "Kailey Ross Instructor" at bounding box center [525, 173] width 318 height 28
type input "******"
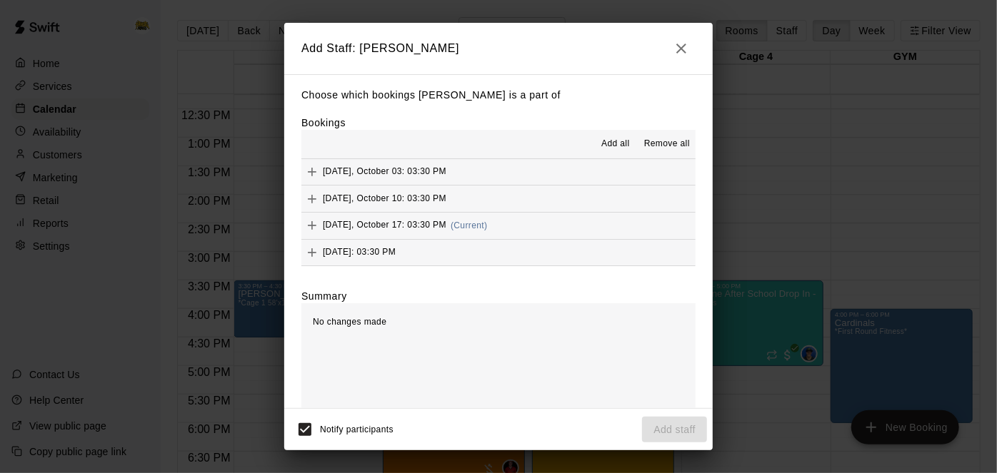
click at [569, 223] on button "Friday, October 17: 03:30 PM (Current)" at bounding box center [498, 226] width 394 height 26
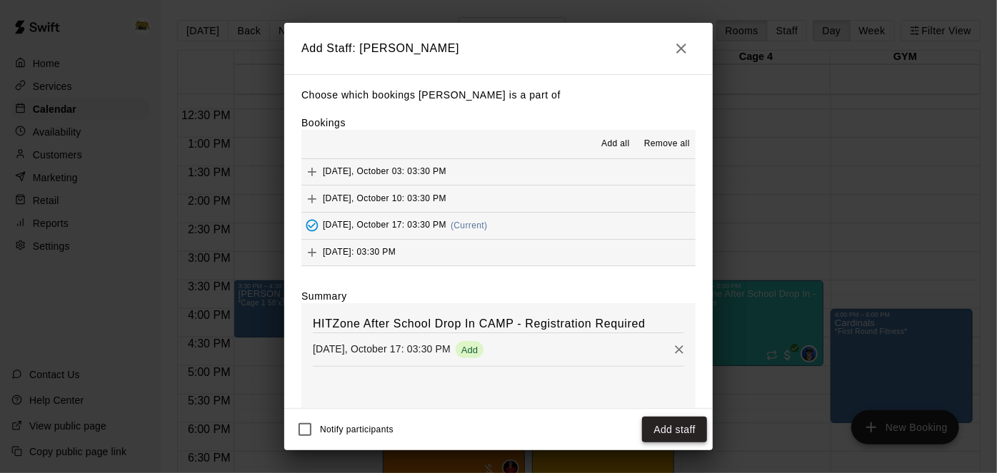
click at [682, 431] on button "Add staff" at bounding box center [674, 430] width 65 height 26
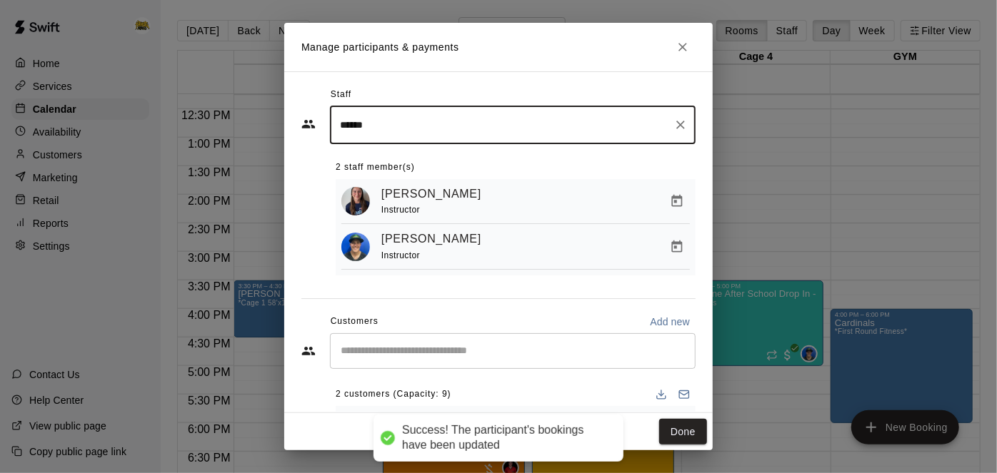
click at [673, 433] on button "Done" at bounding box center [683, 432] width 48 height 26
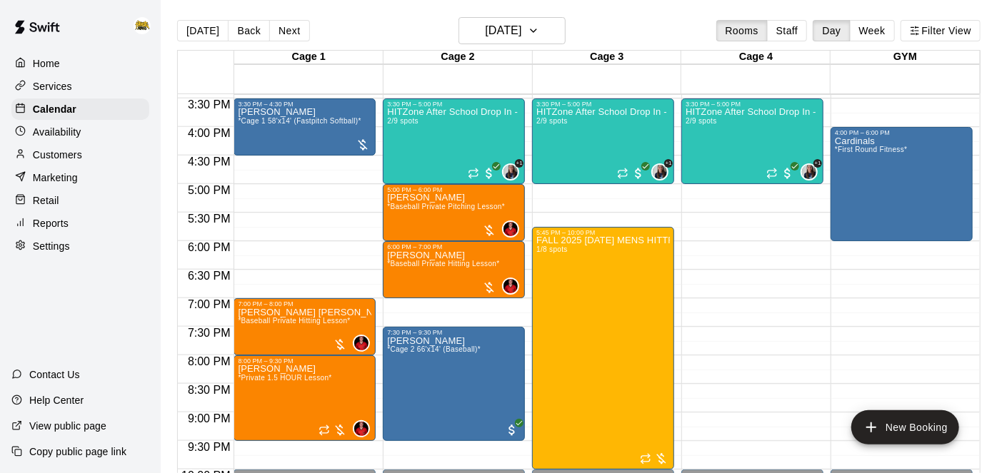
scroll to position [925, 0]
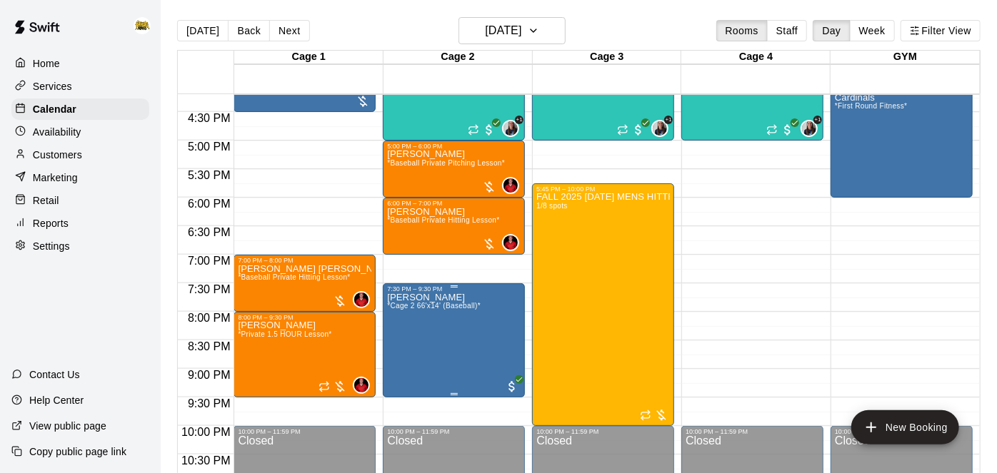
click at [777, 311] on div at bounding box center [498, 236] width 997 height 473
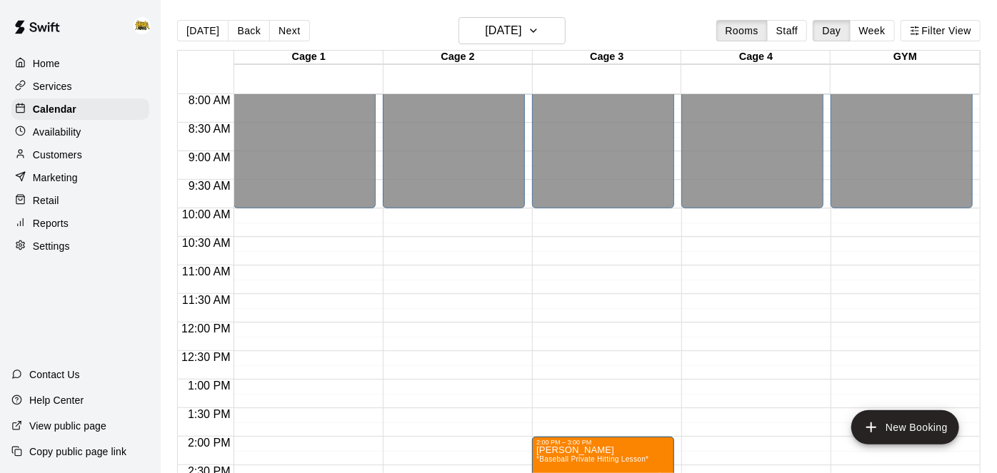
scroll to position [457, 0]
click at [539, 25] on icon "button" at bounding box center [533, 30] width 11 height 17
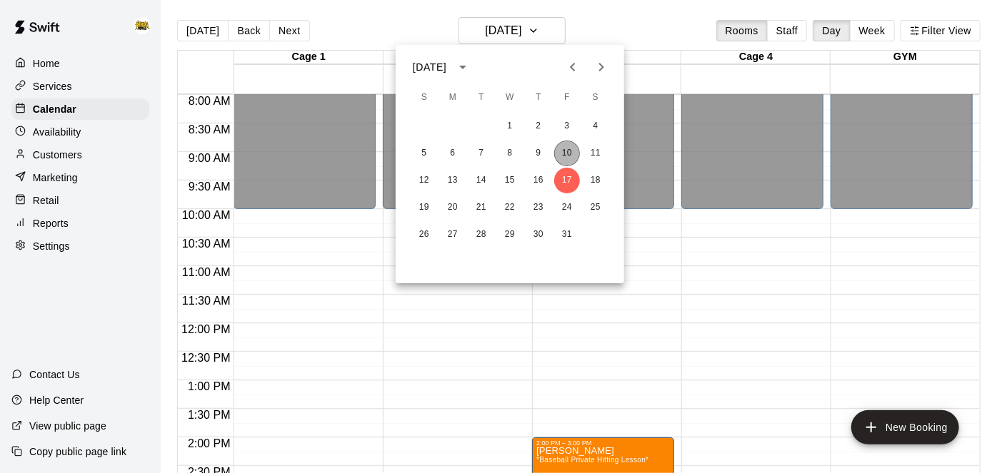
click at [567, 146] on button "10" at bounding box center [567, 154] width 26 height 26
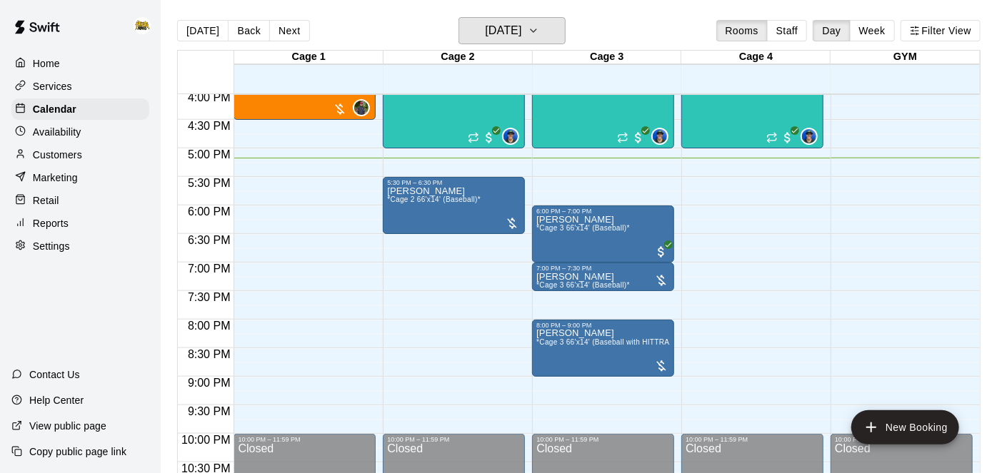
scroll to position [919, 0]
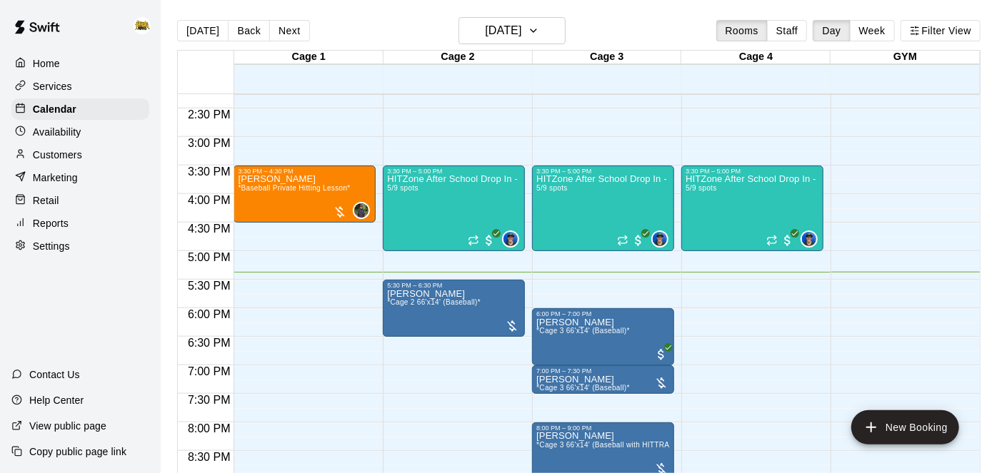
scroll to position [817, 0]
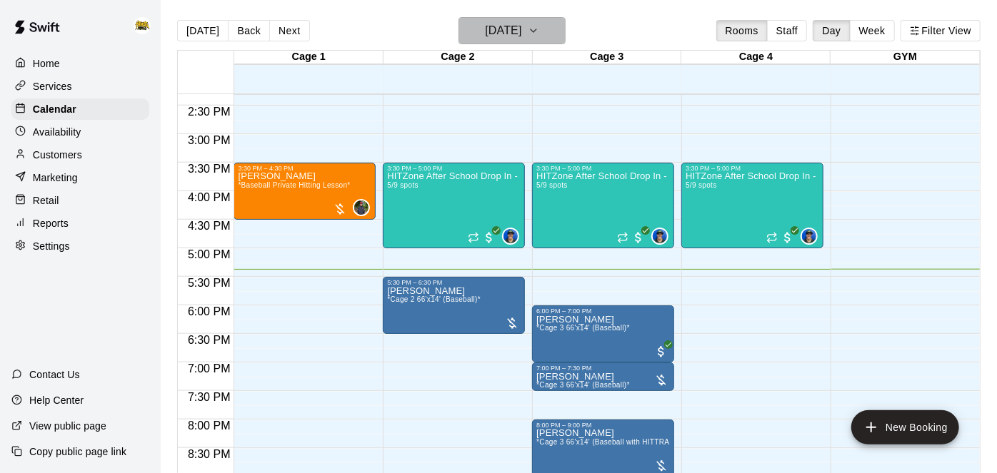
click at [539, 35] on icon "button" at bounding box center [533, 30] width 11 height 17
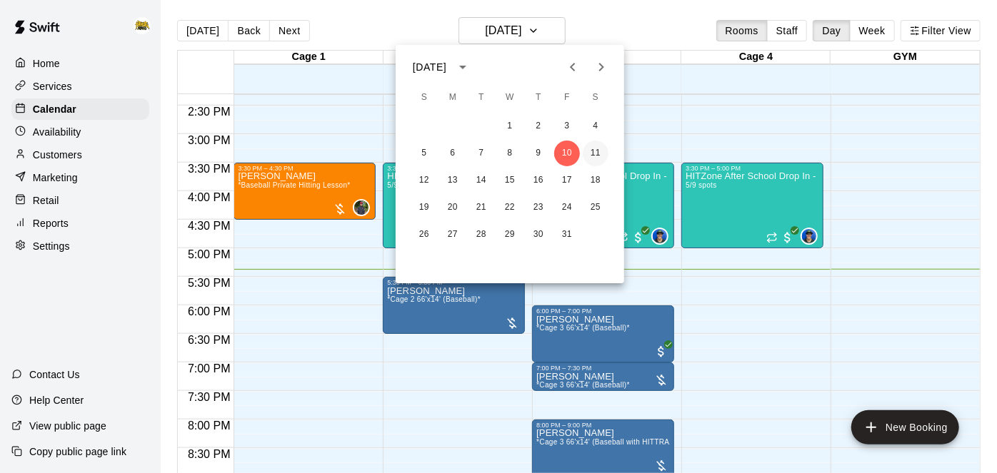
click at [594, 155] on button "11" at bounding box center [595, 154] width 26 height 26
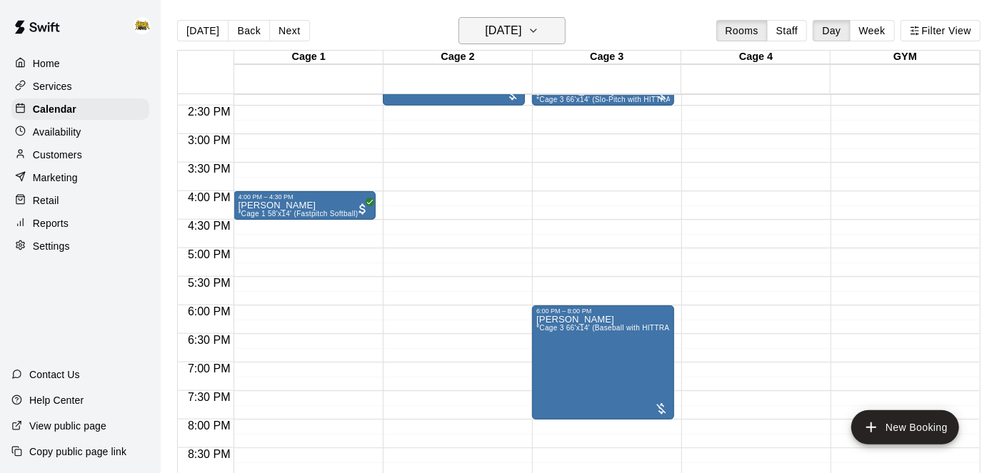
click at [521, 33] on h6 "[DATE]" at bounding box center [503, 31] width 36 height 20
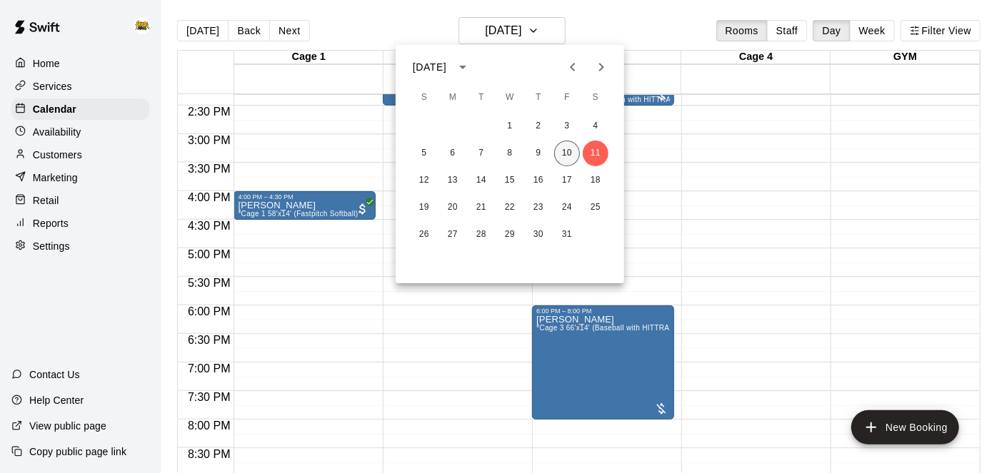
click at [574, 153] on button "10" at bounding box center [567, 154] width 26 height 26
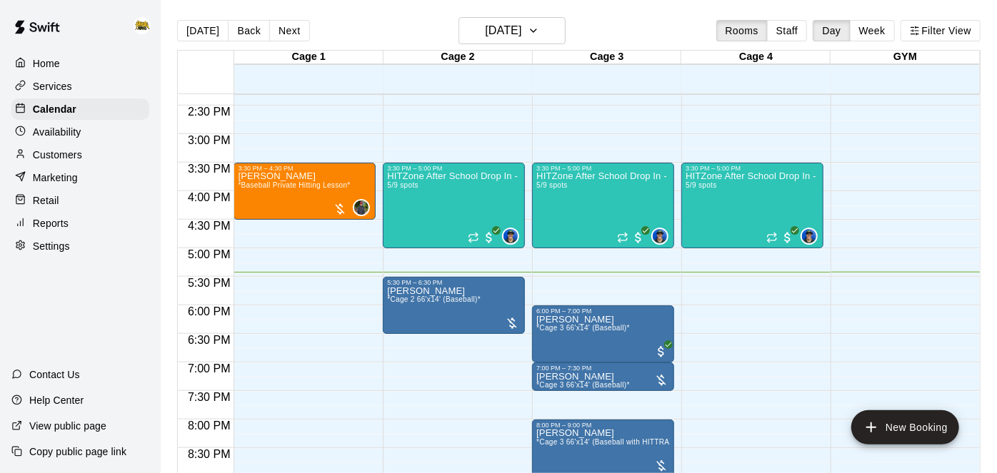
click at [56, 67] on p "Home" at bounding box center [46, 63] width 27 height 14
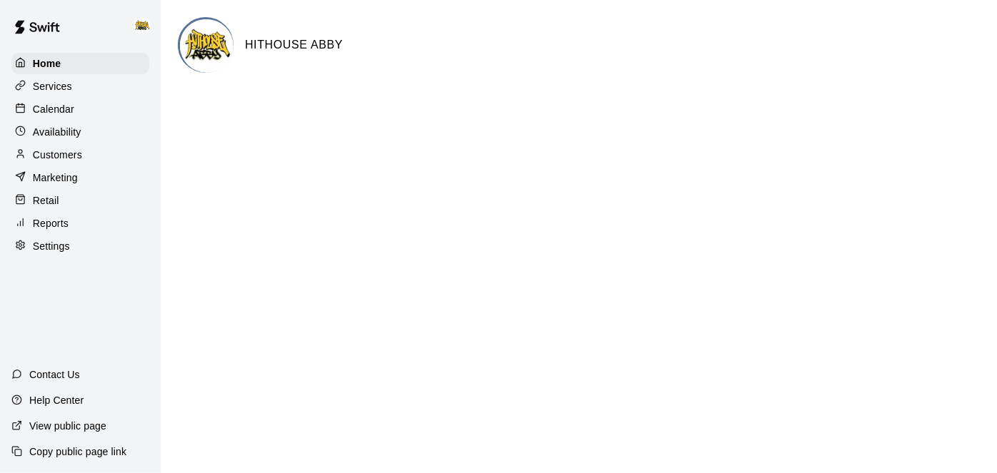
click at [79, 113] on div "Calendar" at bounding box center [80, 109] width 138 height 21
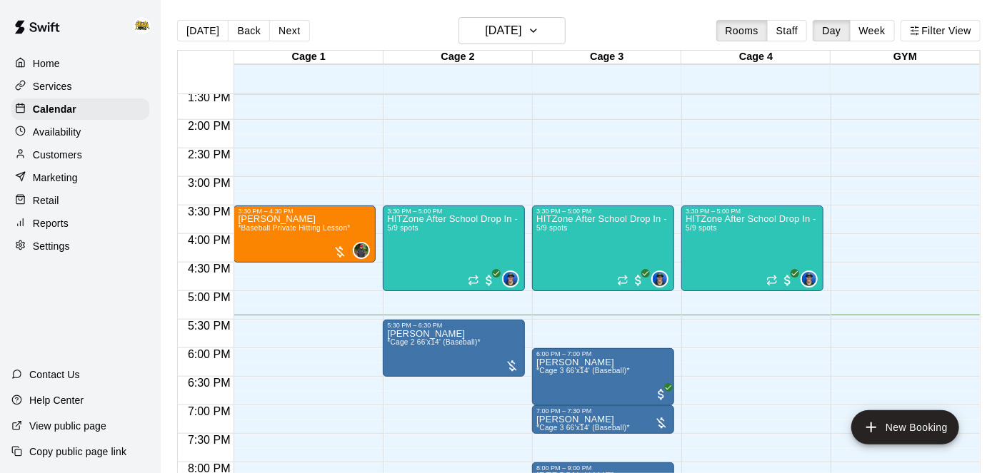
scroll to position [772, 0]
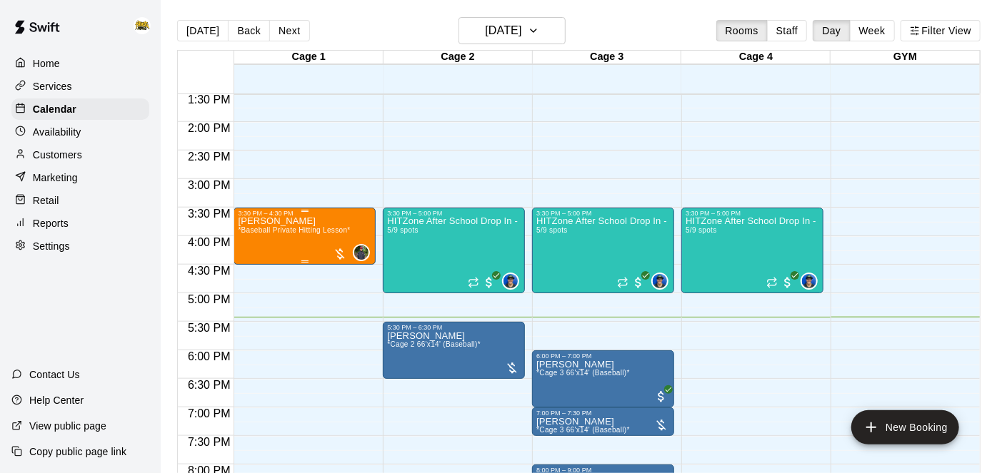
click at [308, 230] on span "*Baseball Private Hitting Lesson*" at bounding box center [294, 230] width 112 height 8
click at [253, 277] on img "edit" at bounding box center [251, 274] width 16 height 16
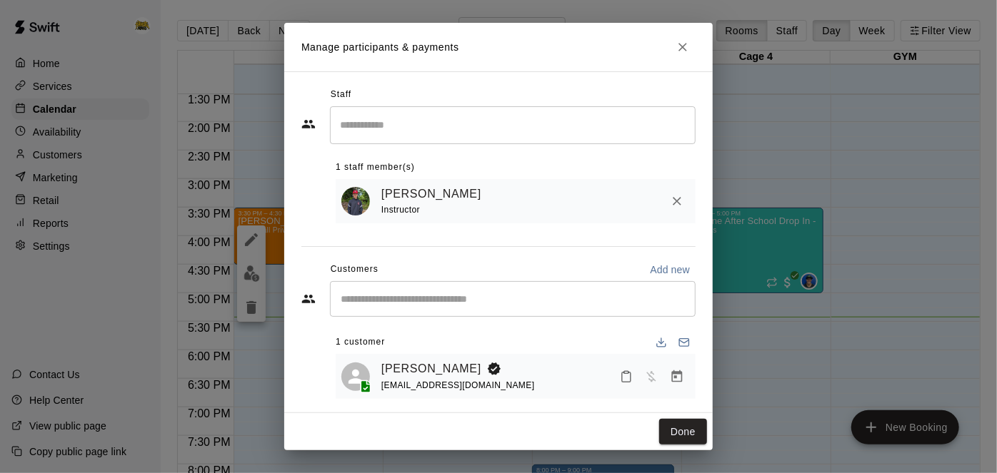
click at [630, 379] on icon "Mark attendance" at bounding box center [626, 378] width 9 height 10
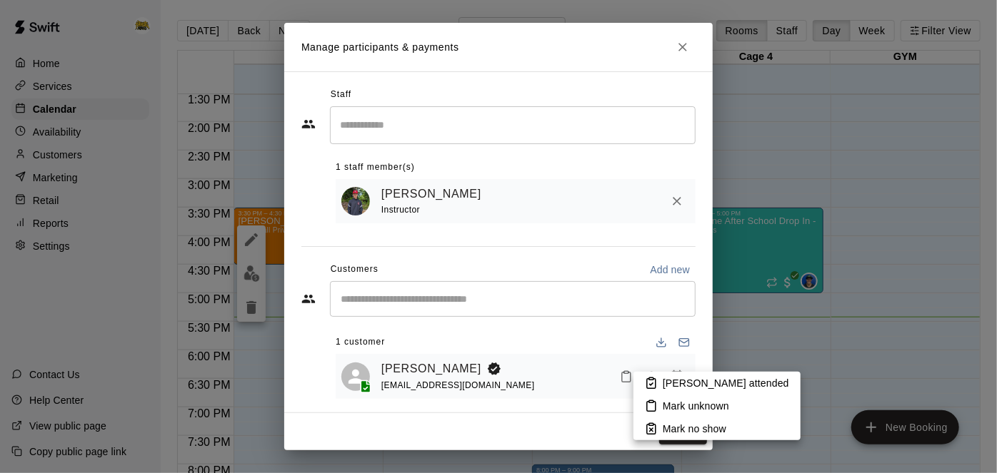
click at [646, 383] on icon at bounding box center [651, 383] width 13 height 13
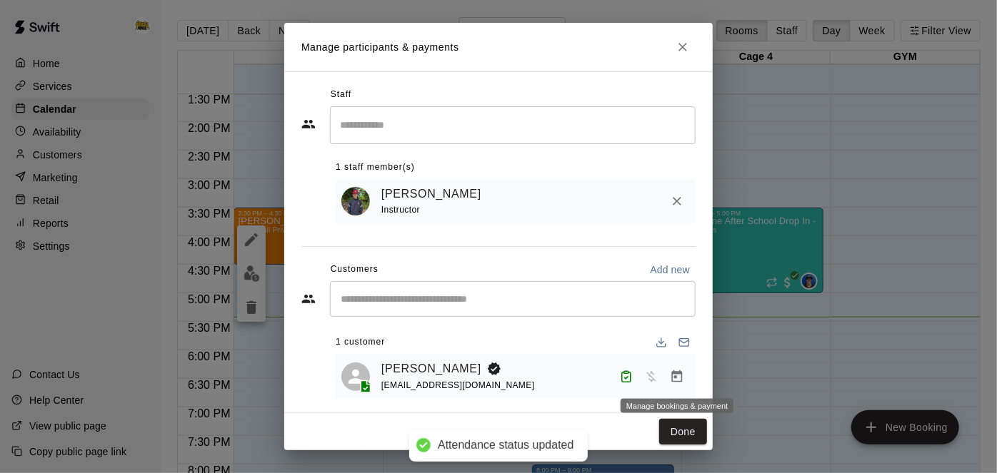
click at [675, 378] on icon "Manage bookings & payment" at bounding box center [677, 377] width 14 height 14
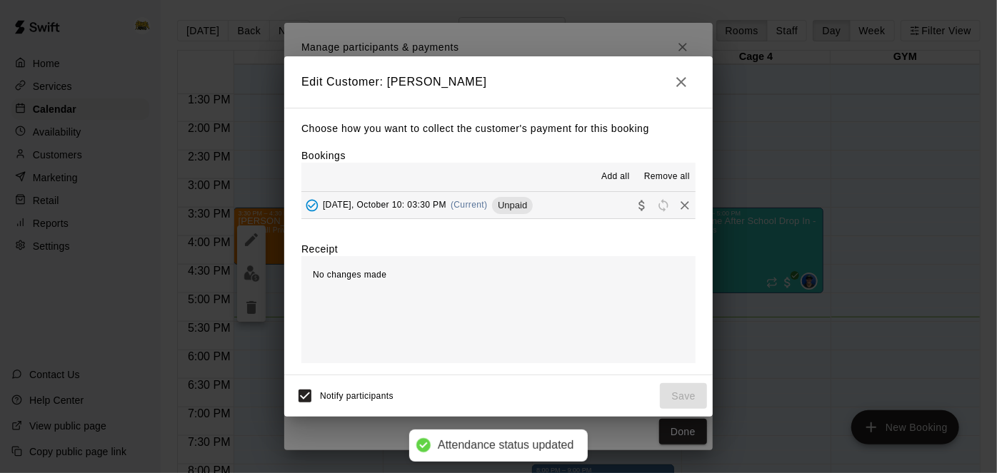
click at [565, 206] on button "[DATE], October 10: 03:30 PM (Current) Unpaid" at bounding box center [498, 205] width 394 height 26
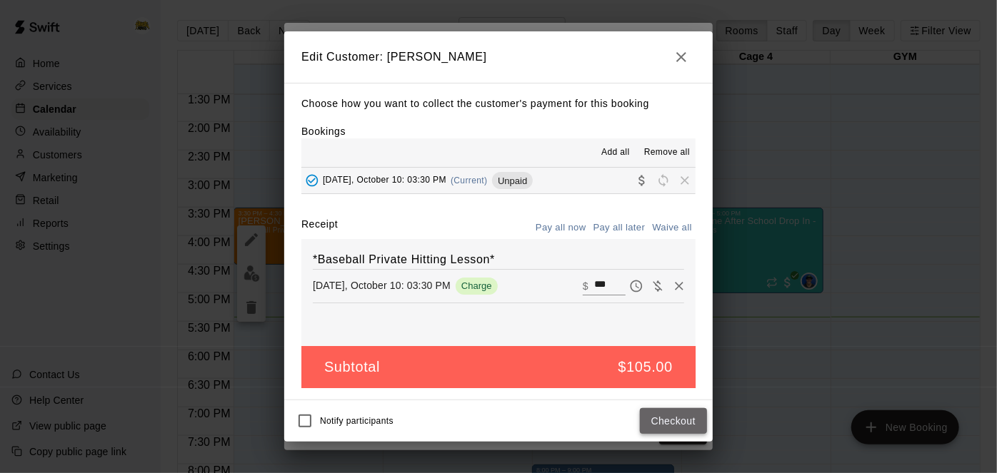
click at [677, 421] on button "Checkout" at bounding box center [673, 421] width 67 height 26
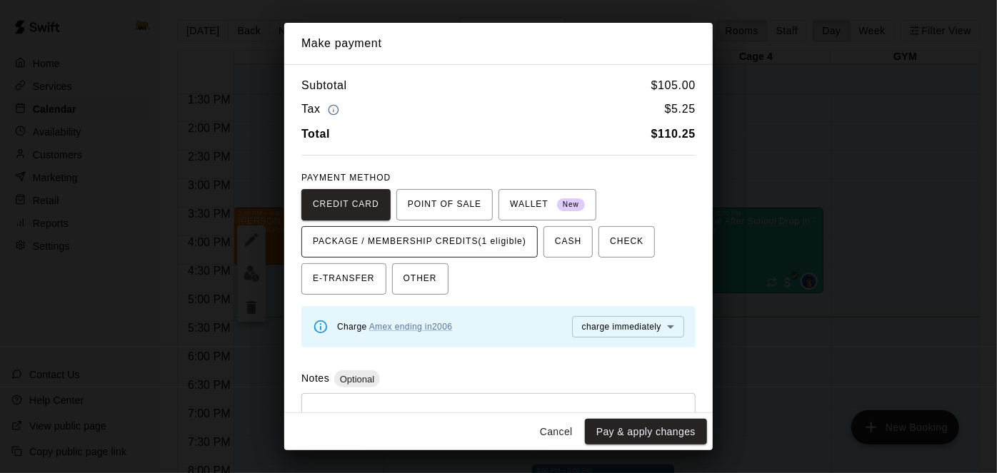
click at [500, 252] on span "PACKAGE / MEMBERSHIP CREDITS (1 eligible)" at bounding box center [419, 242] width 213 height 23
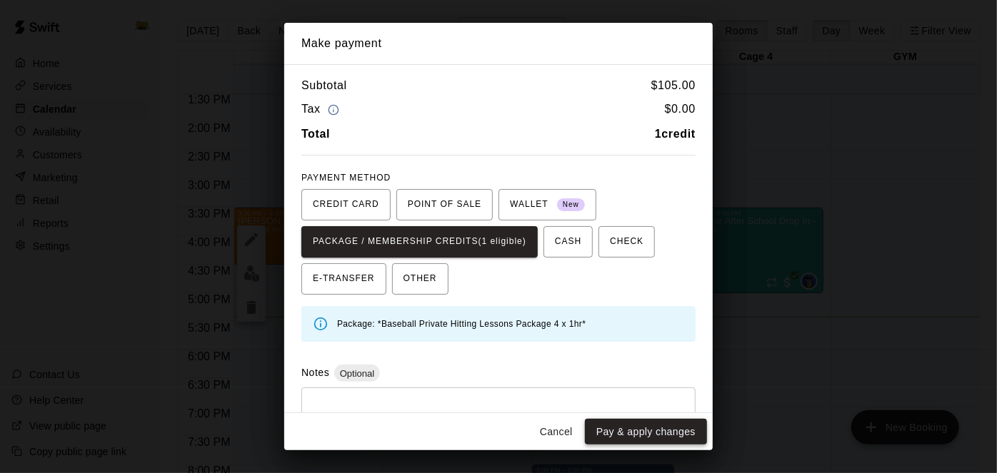
click at [645, 435] on button "Pay & apply changes" at bounding box center [646, 432] width 122 height 26
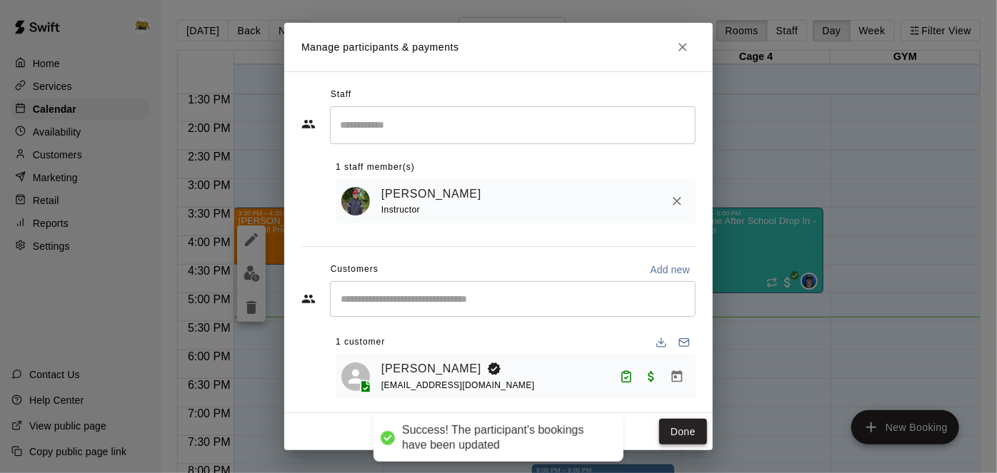
click at [697, 436] on button "Done" at bounding box center [683, 432] width 48 height 26
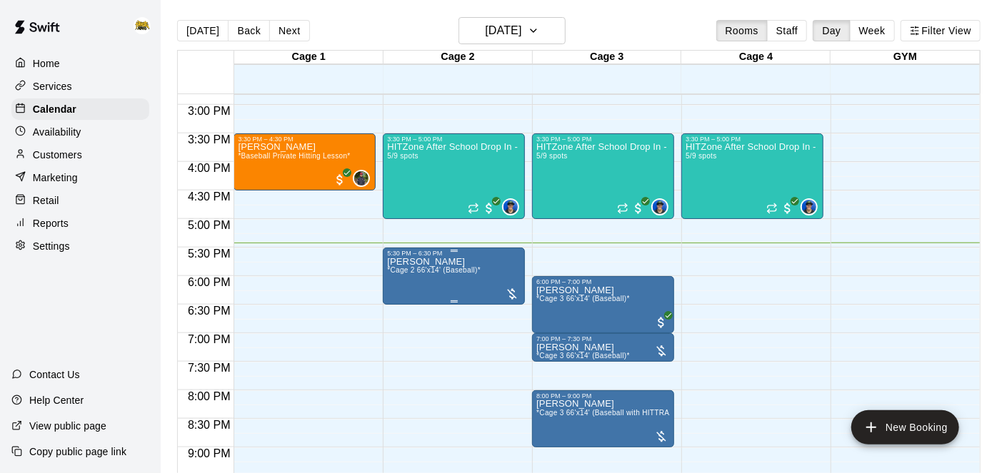
scroll to position [854, 0]
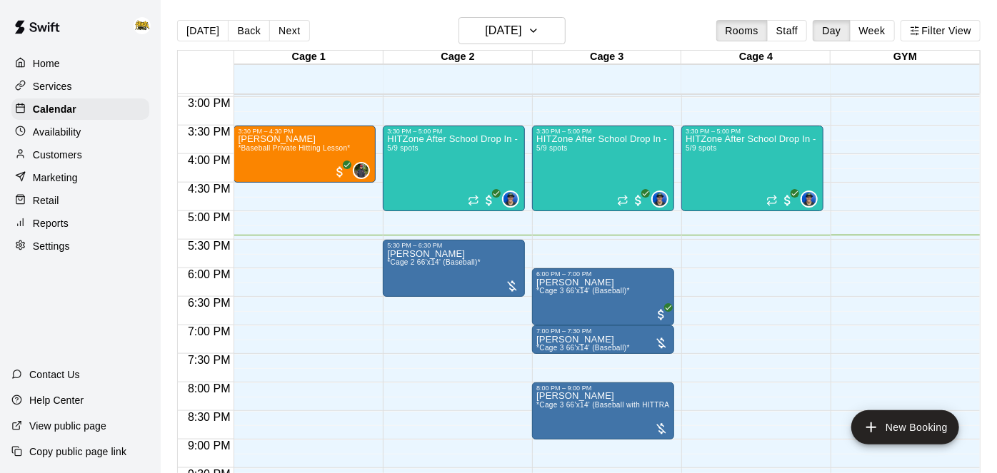
click at [56, 61] on p "Home" at bounding box center [46, 63] width 27 height 14
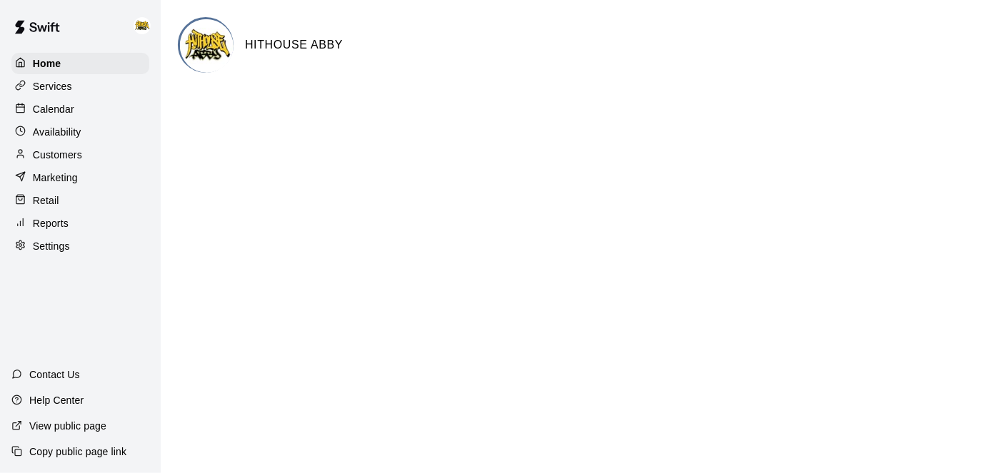
click at [66, 114] on p "Calendar" at bounding box center [53, 109] width 41 height 14
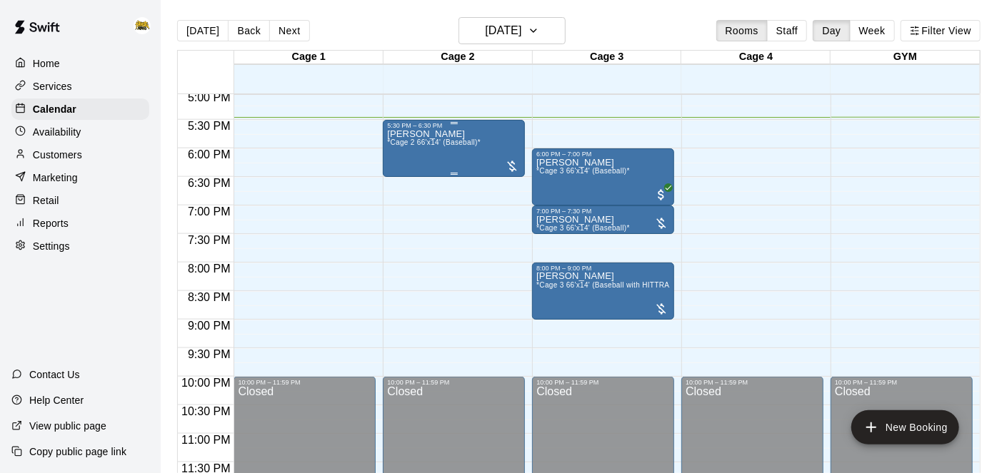
scroll to position [974, 0]
click at [635, 165] on div "[PERSON_NAME] *Cage 3 66'x14' (Baseball)*" at bounding box center [602, 394] width 133 height 473
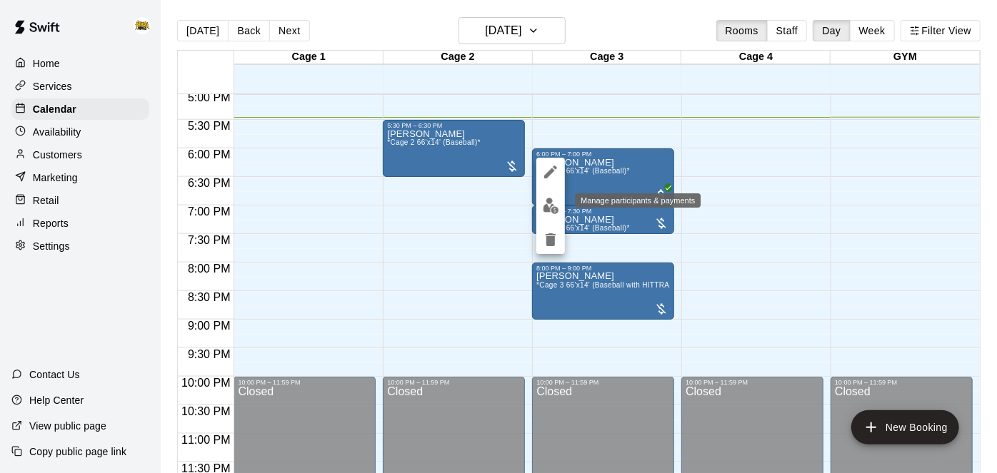
click at [553, 203] on img "edit" at bounding box center [551, 206] width 16 height 16
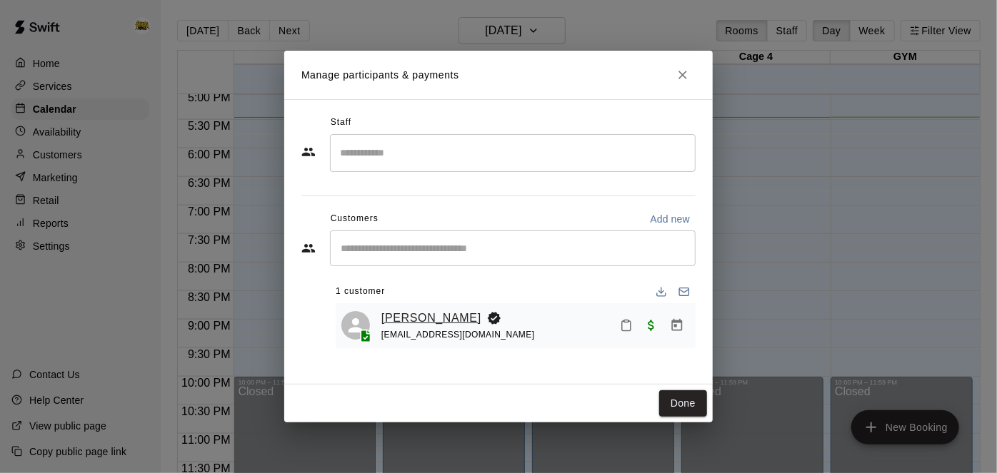
click at [419, 316] on link "[PERSON_NAME]" at bounding box center [431, 318] width 100 height 19
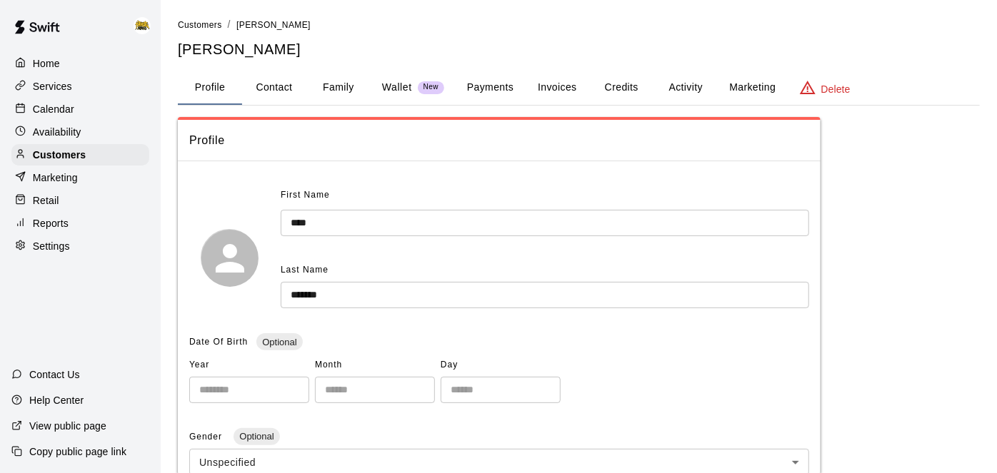
click at [54, 64] on p "Home" at bounding box center [46, 63] width 27 height 14
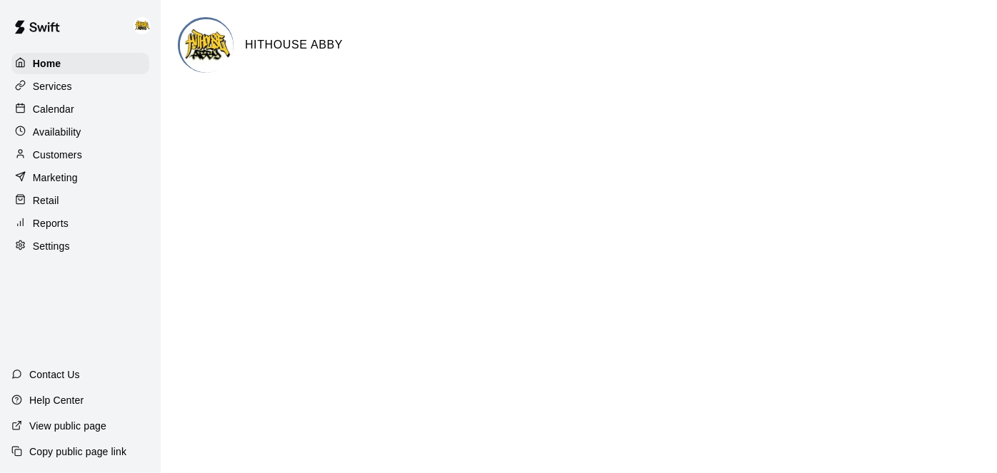
click at [64, 113] on p "Calendar" at bounding box center [53, 109] width 41 height 14
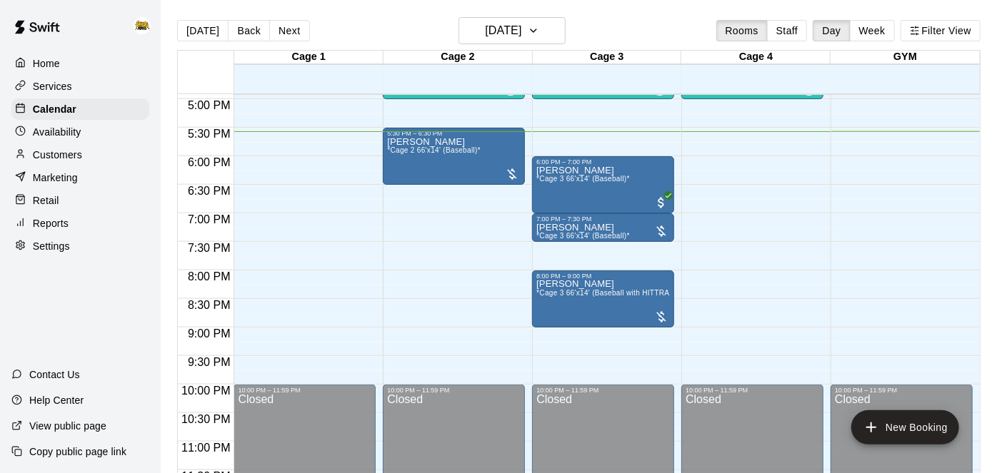
scroll to position [975, 0]
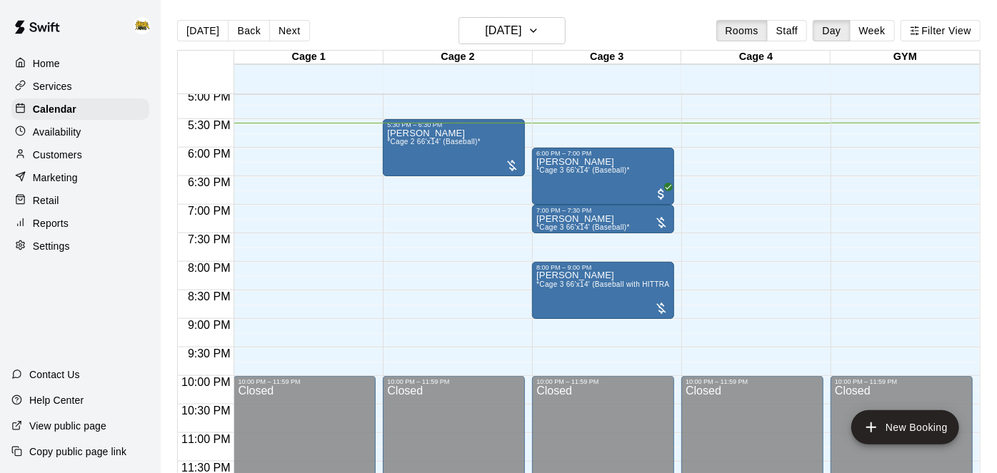
click at [40, 64] on p "Home" at bounding box center [46, 63] width 27 height 14
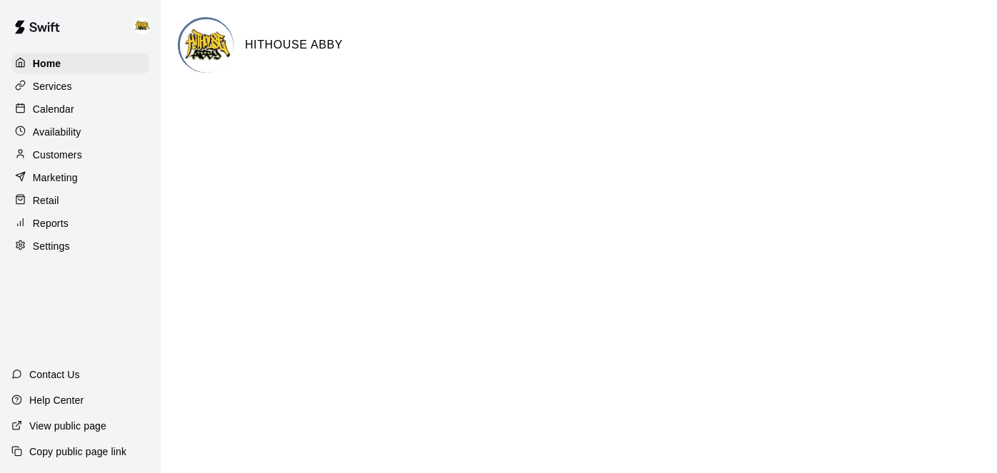
click at [91, 106] on div "Calendar" at bounding box center [80, 109] width 138 height 21
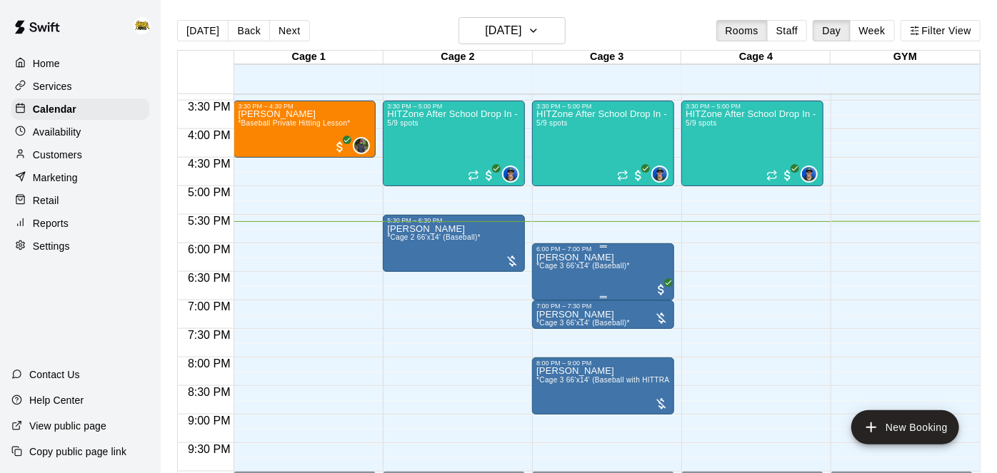
scroll to position [877, 0]
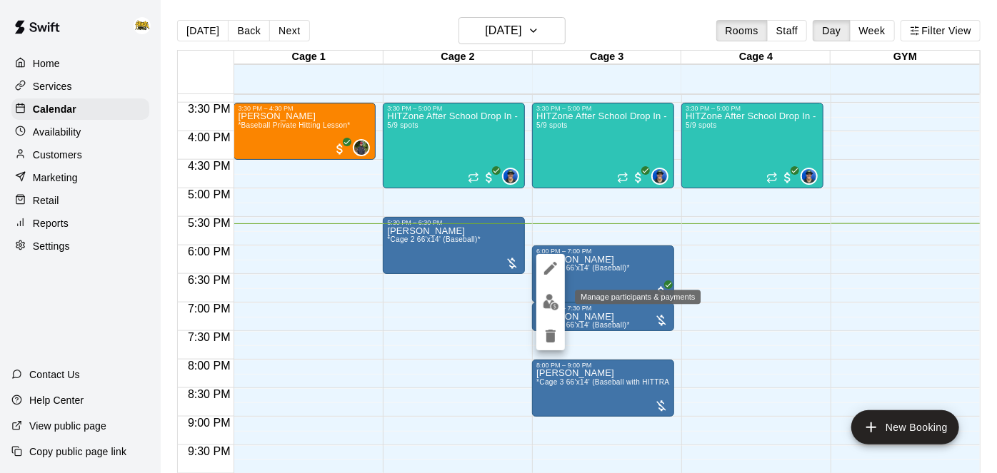
click at [552, 301] on img "edit" at bounding box center [551, 302] width 16 height 16
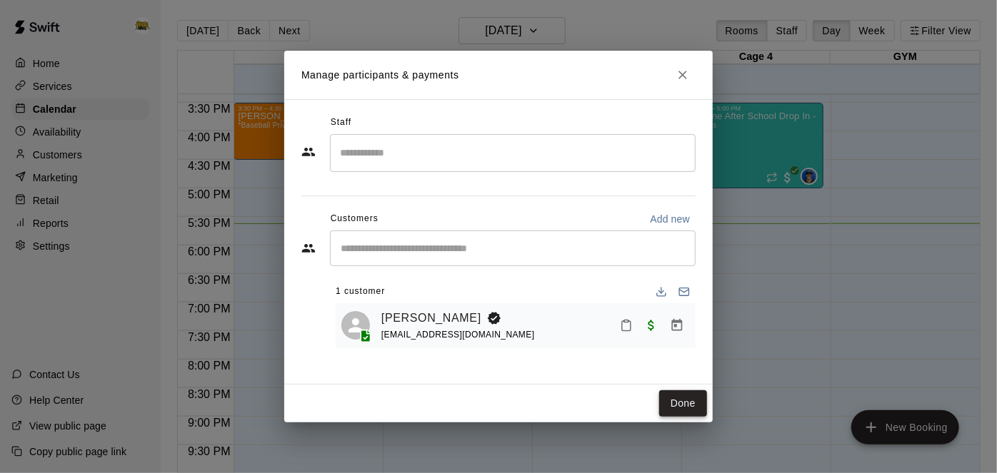
click at [685, 401] on button "Done" at bounding box center [683, 403] width 48 height 26
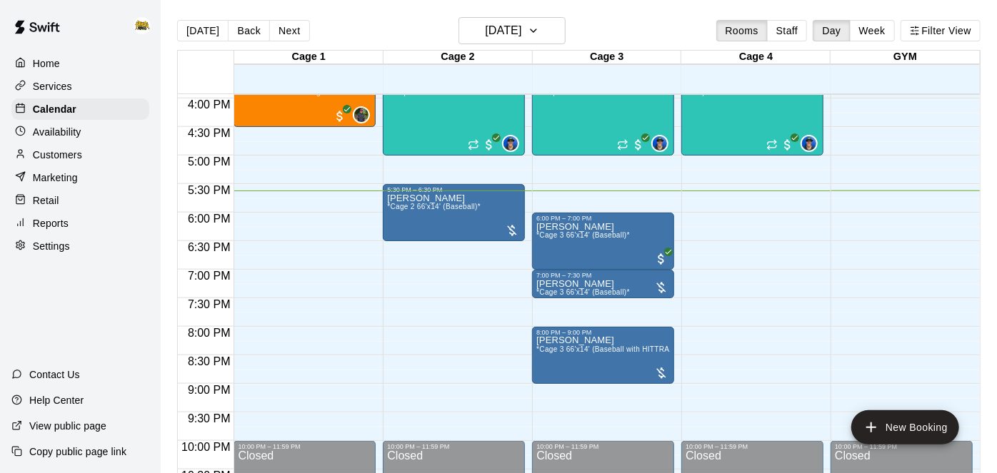
scroll to position [904, 0]
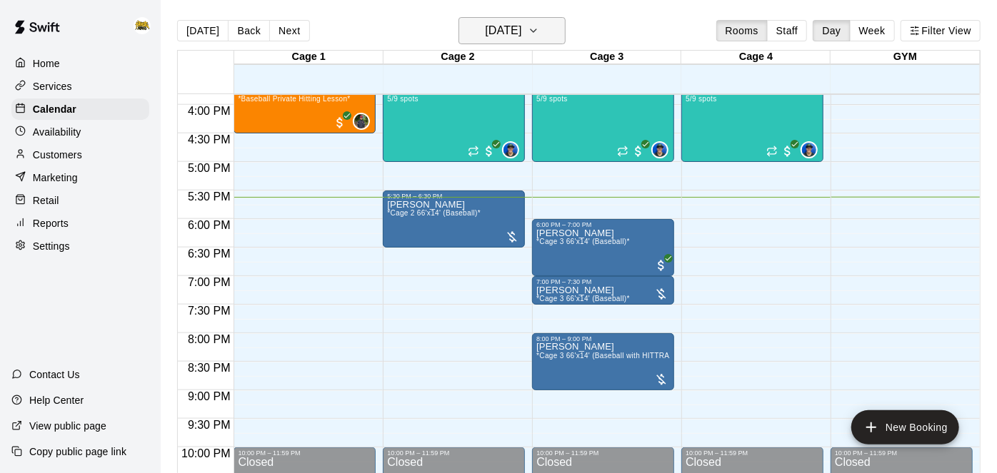
click at [539, 39] on icon "button" at bounding box center [533, 30] width 11 height 17
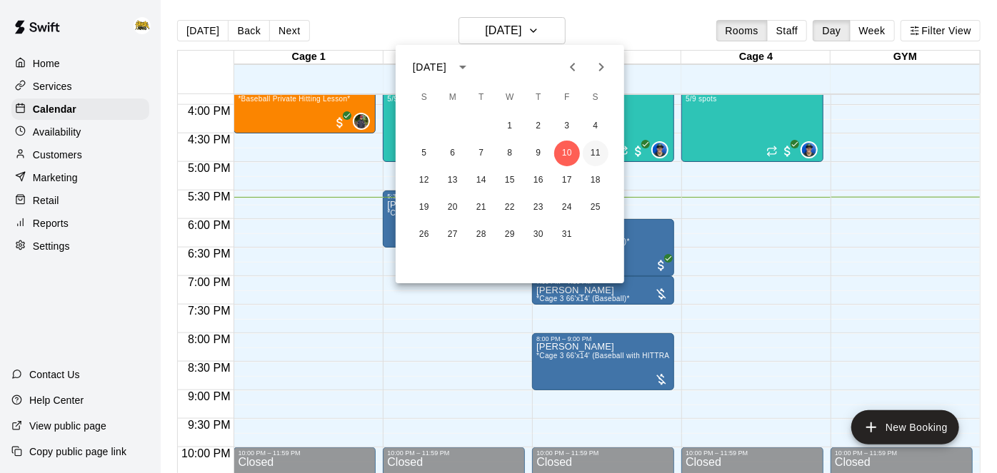
click at [597, 152] on button "11" at bounding box center [595, 154] width 26 height 26
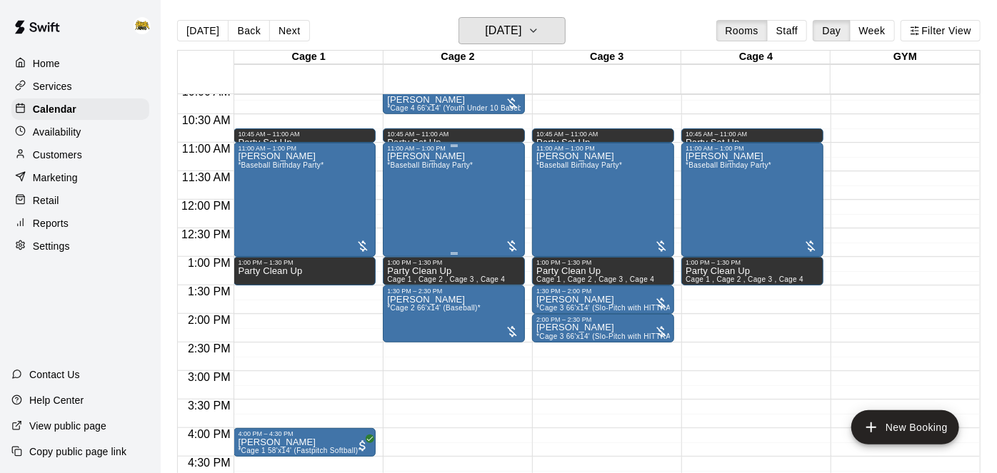
scroll to position [580, 0]
click at [539, 24] on icon "button" at bounding box center [533, 30] width 11 height 17
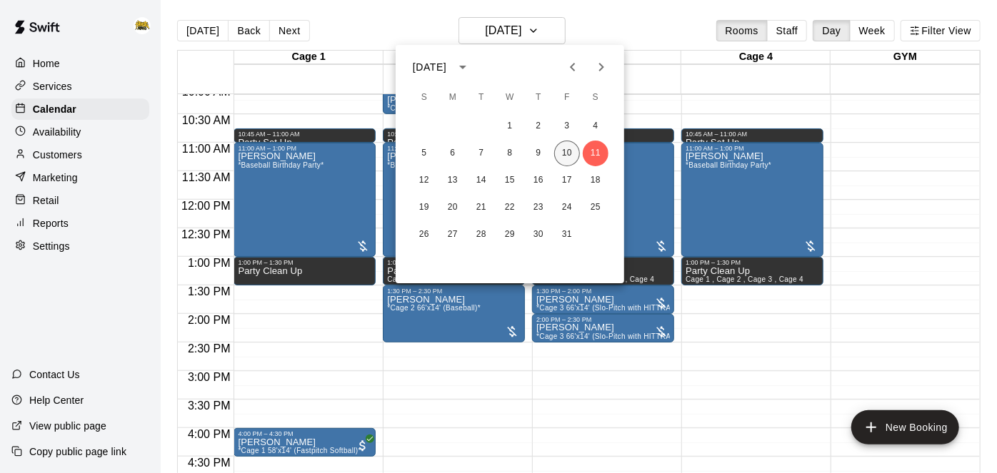
click at [562, 161] on button "10" at bounding box center [567, 154] width 26 height 26
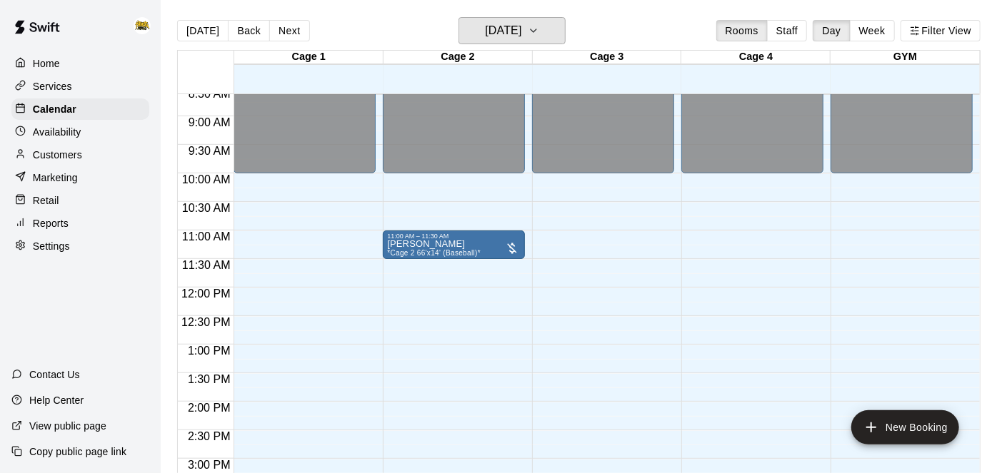
scroll to position [489, 0]
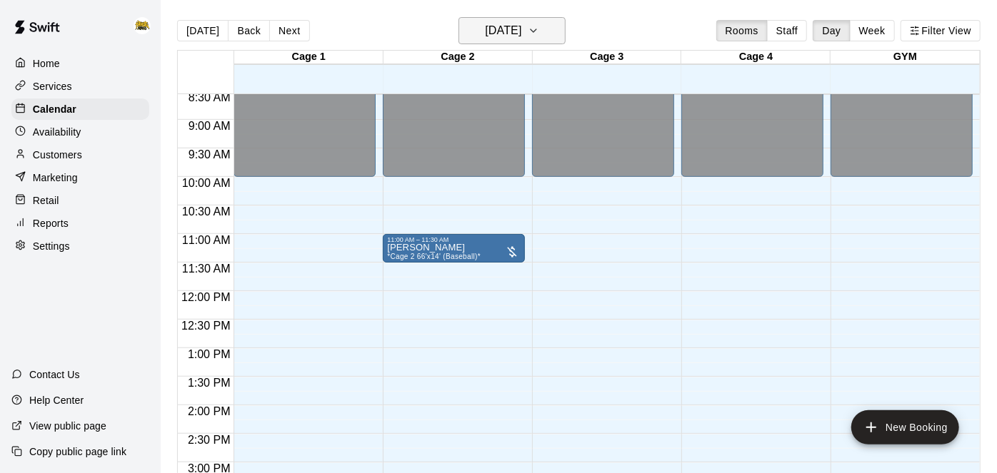
click at [538, 34] on button "[DATE]" at bounding box center [511, 30] width 107 height 27
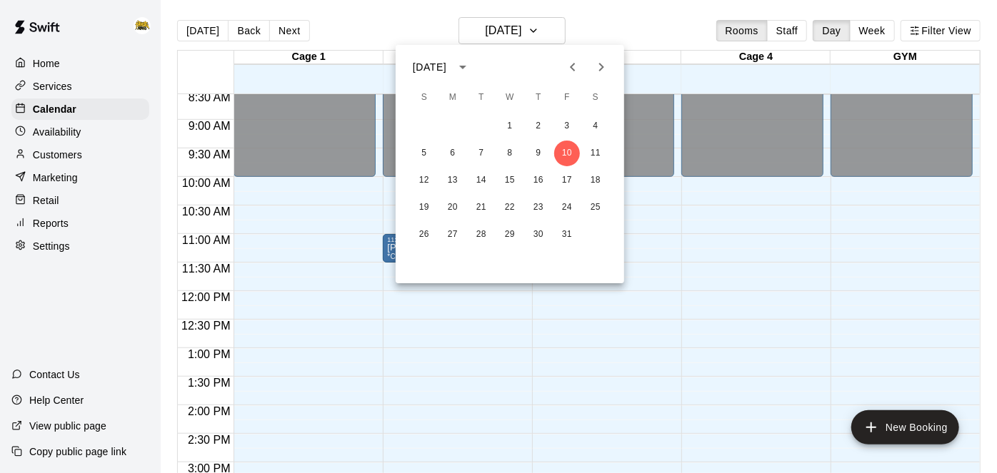
click at [657, 296] on div at bounding box center [498, 236] width 997 height 473
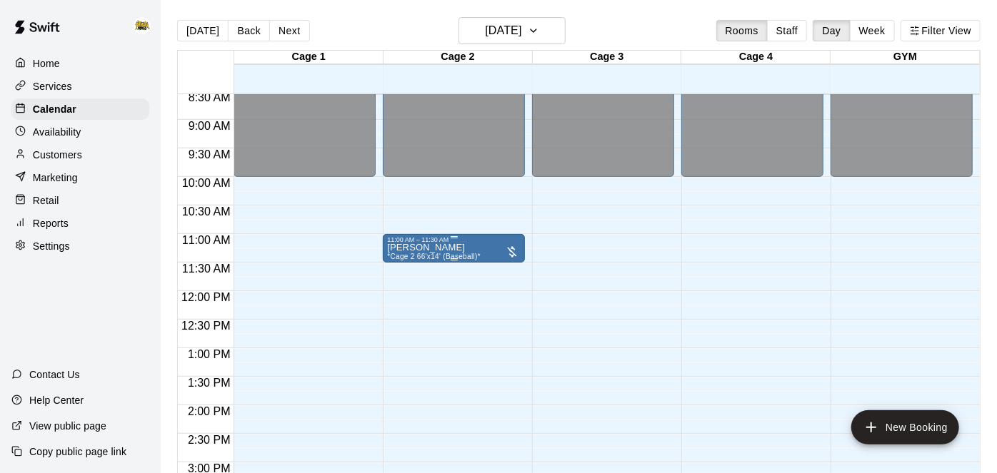
click at [460, 251] on div "[PERSON_NAME] *Cage 2 66'x14' (Baseball)*" at bounding box center [434, 479] width 94 height 473
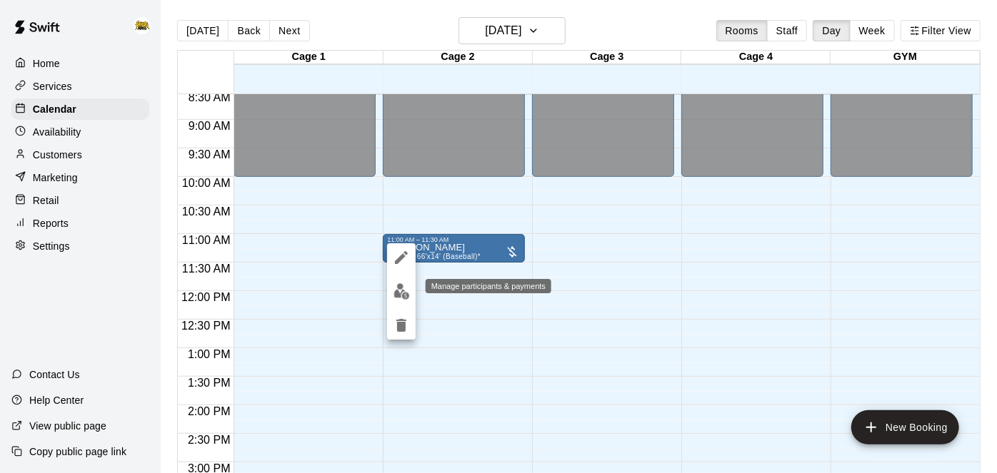
click at [395, 299] on img "edit" at bounding box center [401, 291] width 16 height 16
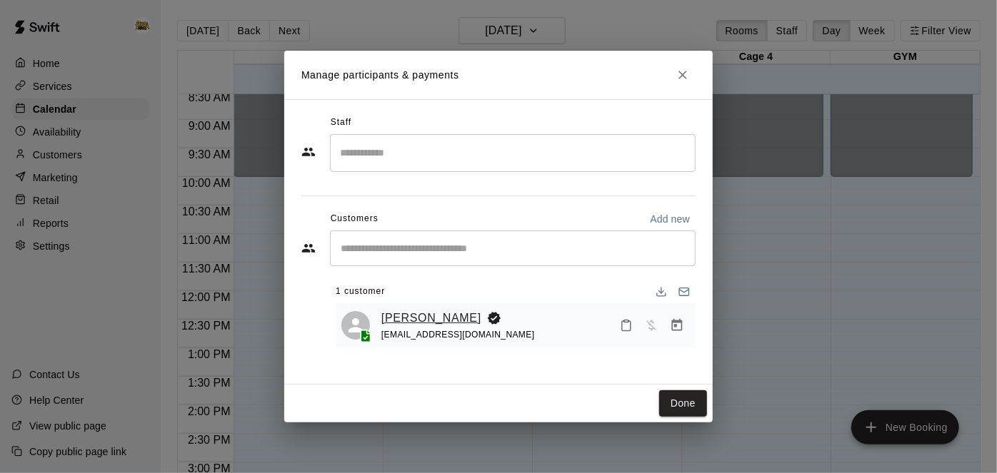
click at [419, 322] on link "[PERSON_NAME]" at bounding box center [431, 318] width 100 height 19
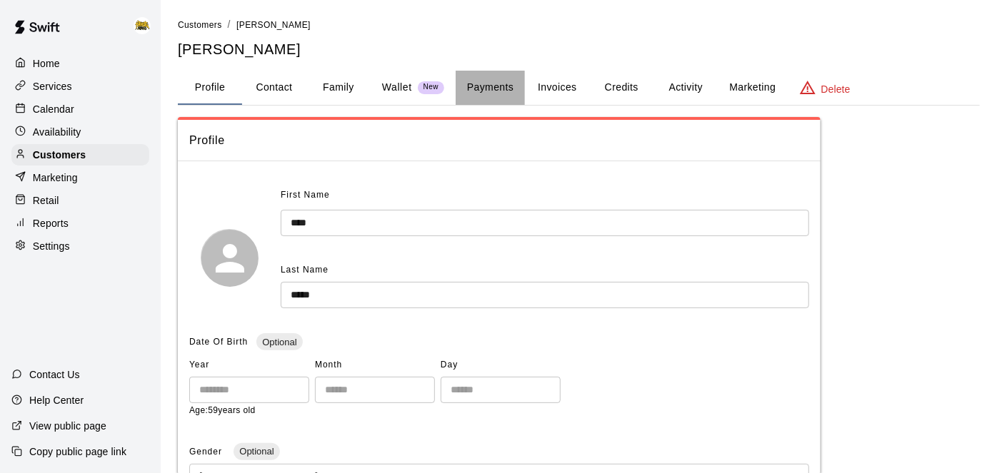
click at [498, 90] on button "Payments" at bounding box center [489, 88] width 69 height 34
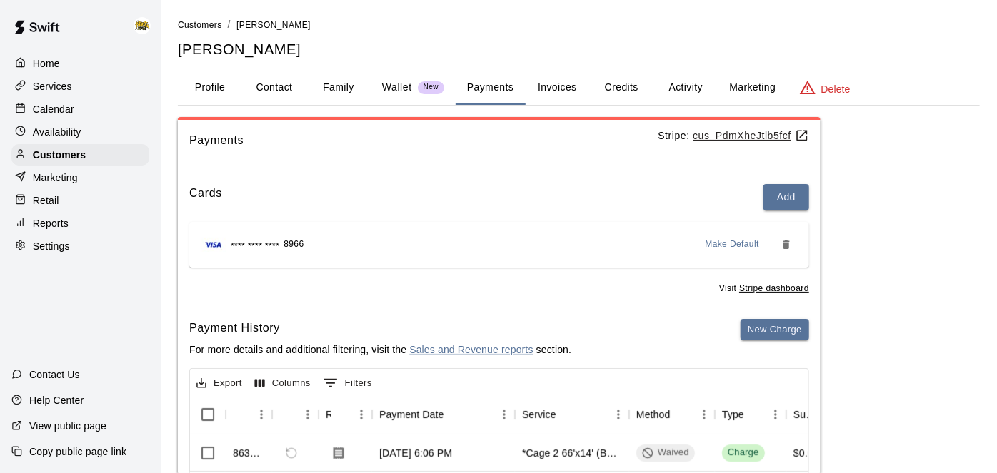
click at [699, 87] on button "Activity" at bounding box center [685, 88] width 64 height 34
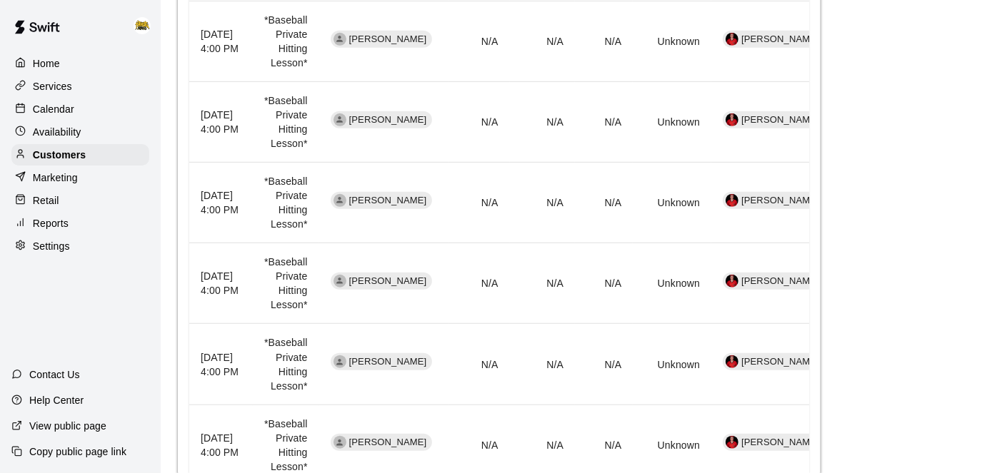
scroll to position [826, 0]
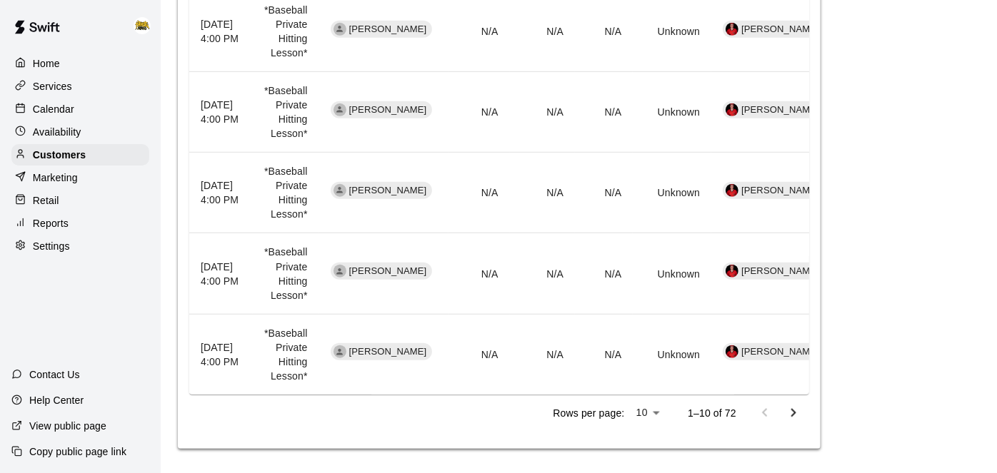
click at [797, 412] on icon "Go to next page" at bounding box center [792, 413] width 17 height 17
click at [44, 89] on p "Services" at bounding box center [52, 86] width 39 height 14
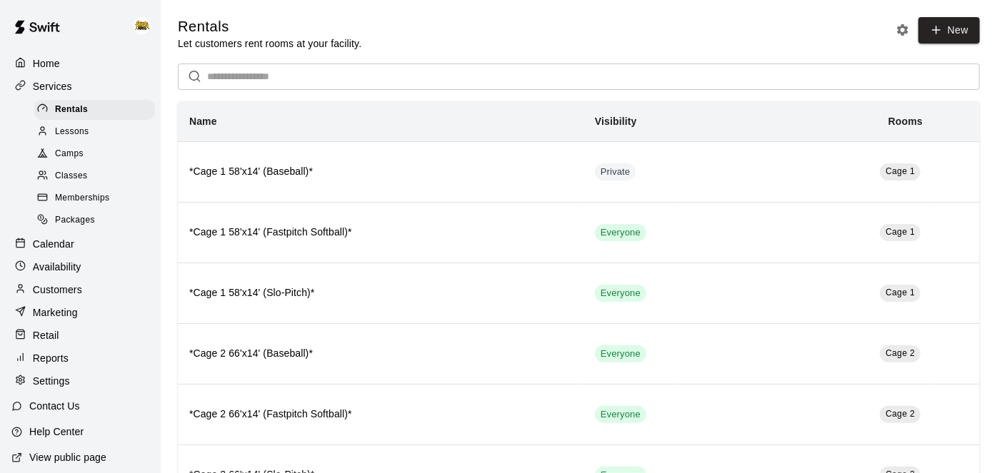
click at [81, 196] on span "Memberships" at bounding box center [82, 198] width 54 height 14
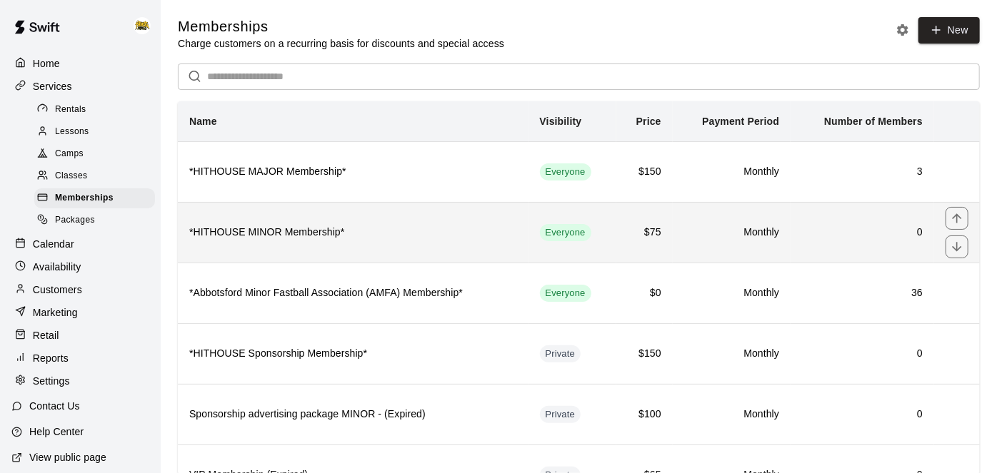
click at [387, 231] on h6 "*HITHOUSE MINOR Membership*" at bounding box center [353, 233] width 328 height 16
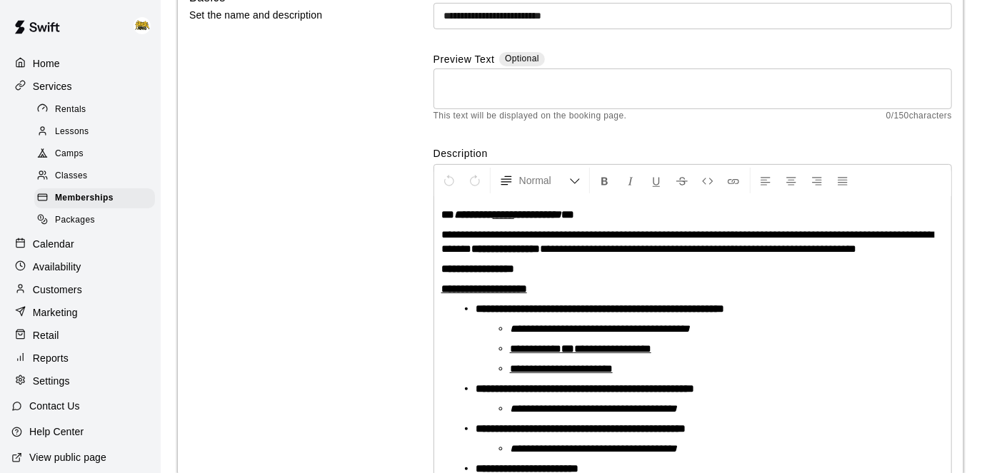
scroll to position [141, 0]
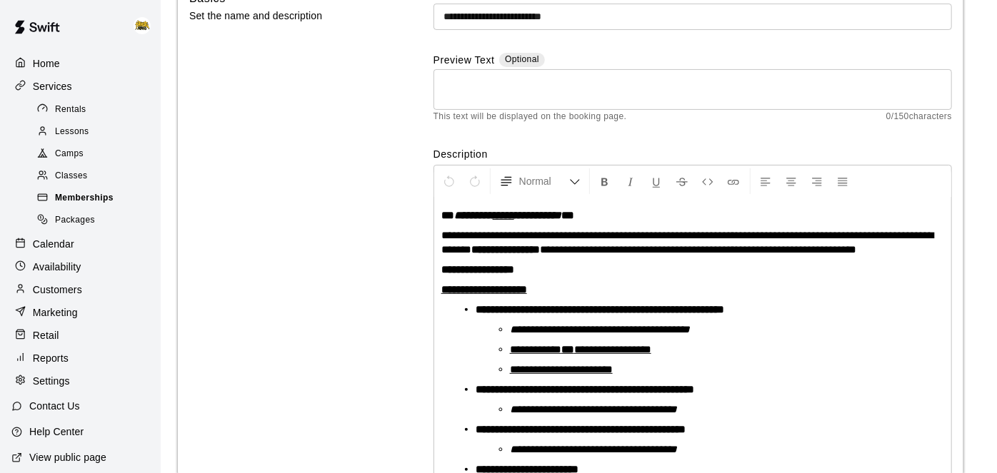
click at [76, 206] on span "Memberships" at bounding box center [84, 198] width 59 height 14
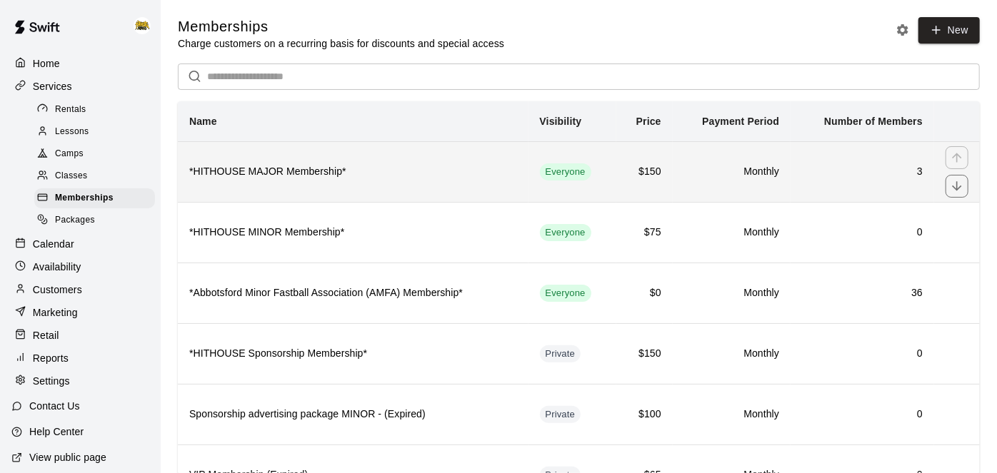
click at [310, 189] on th "*HITHOUSE MAJOR Membership*" at bounding box center [353, 171] width 350 height 61
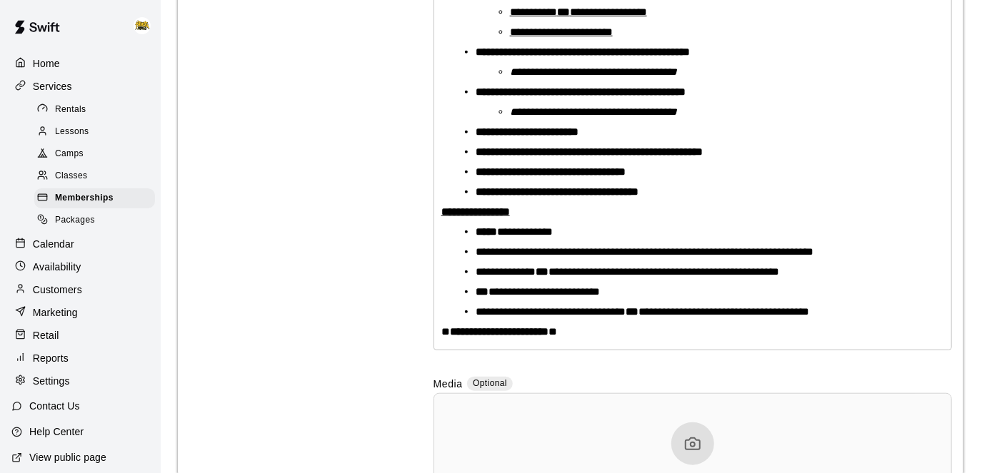
scroll to position [480, 0]
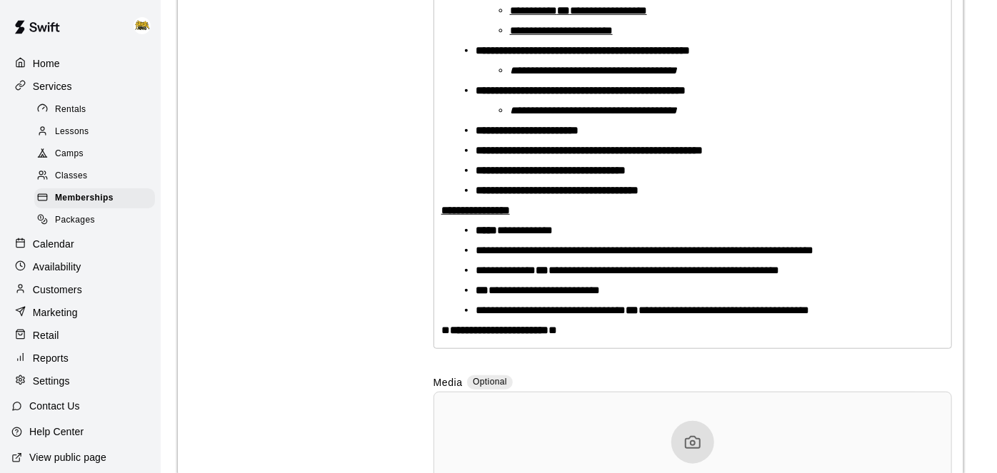
click at [56, 109] on span "Rentals" at bounding box center [70, 110] width 31 height 14
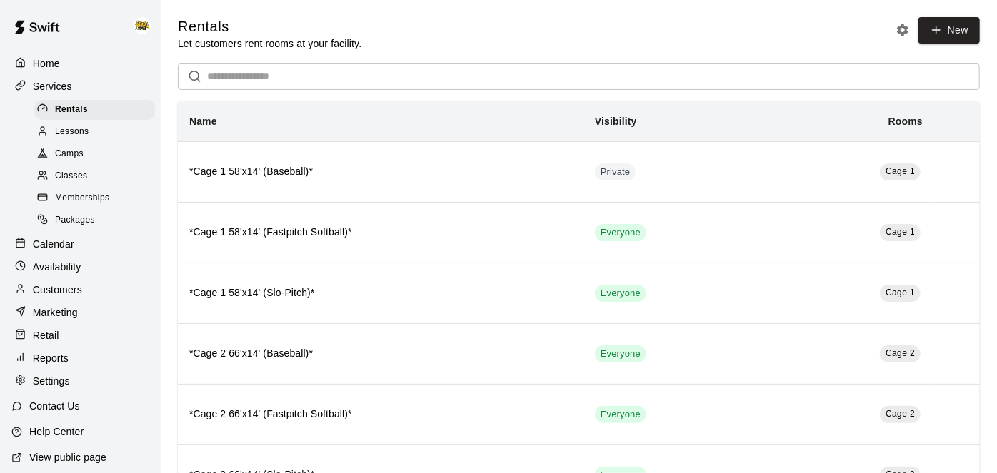
click at [69, 249] on p "Calendar" at bounding box center [53, 244] width 41 height 14
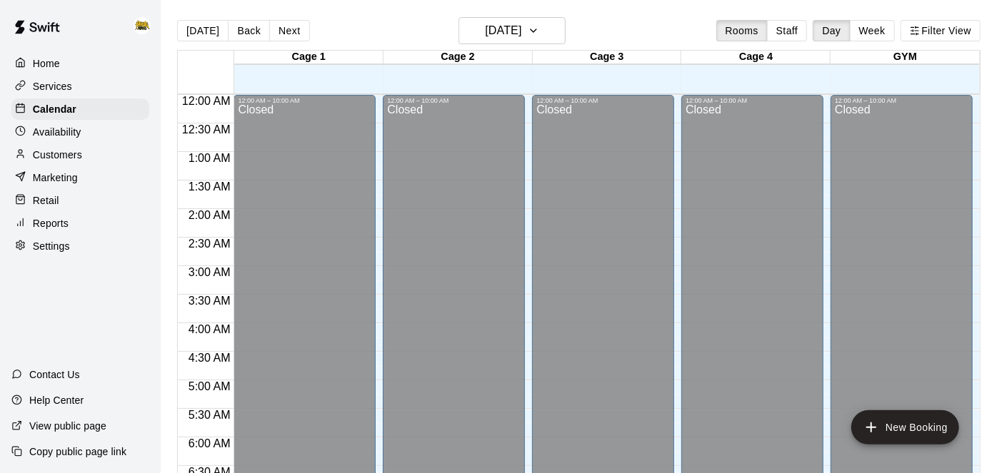
scroll to position [932, 0]
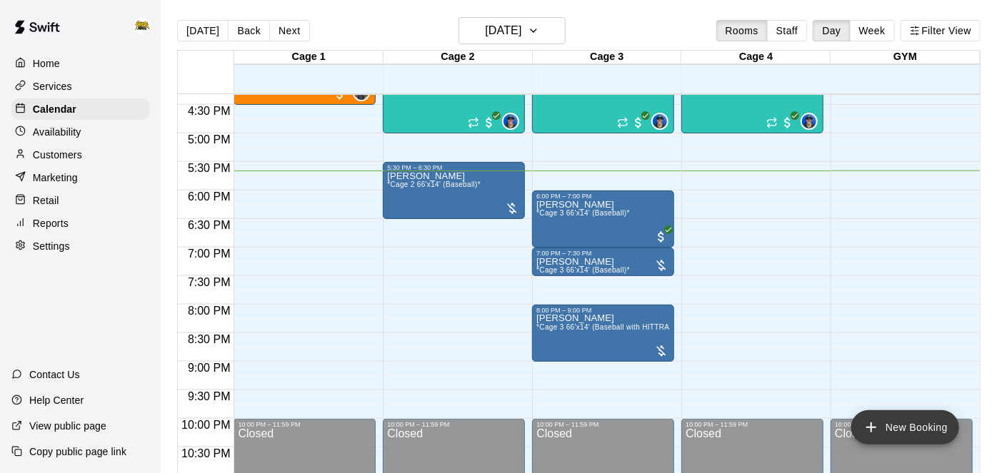
click at [871, 431] on icon "add" at bounding box center [871, 428] width 10 height 10
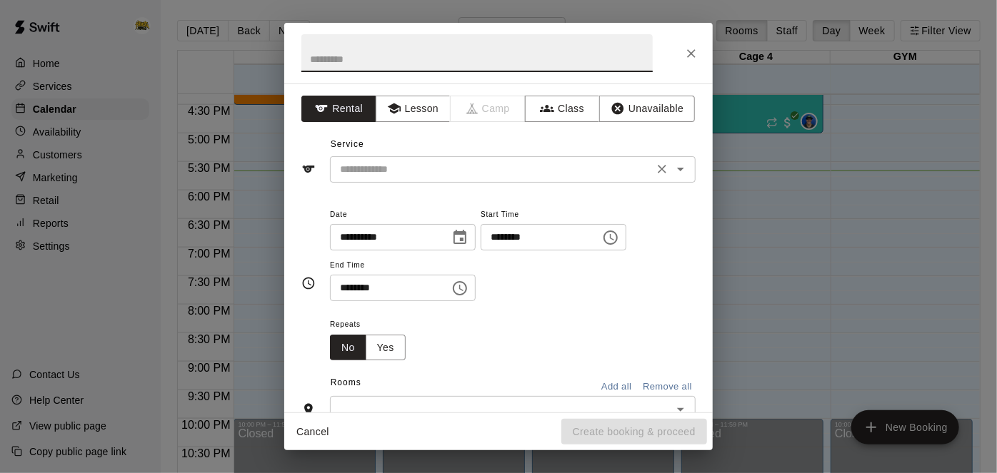
click at [458, 163] on input "text" at bounding box center [491, 170] width 315 height 18
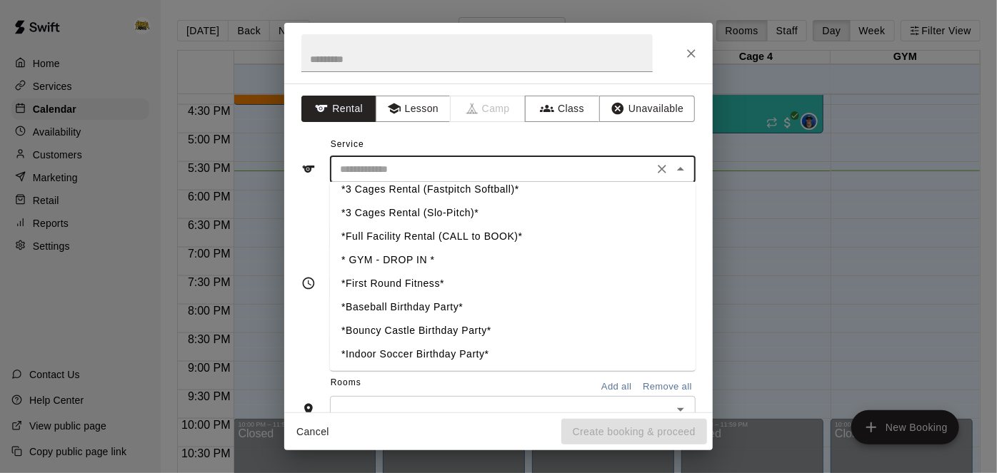
scroll to position [428, 0]
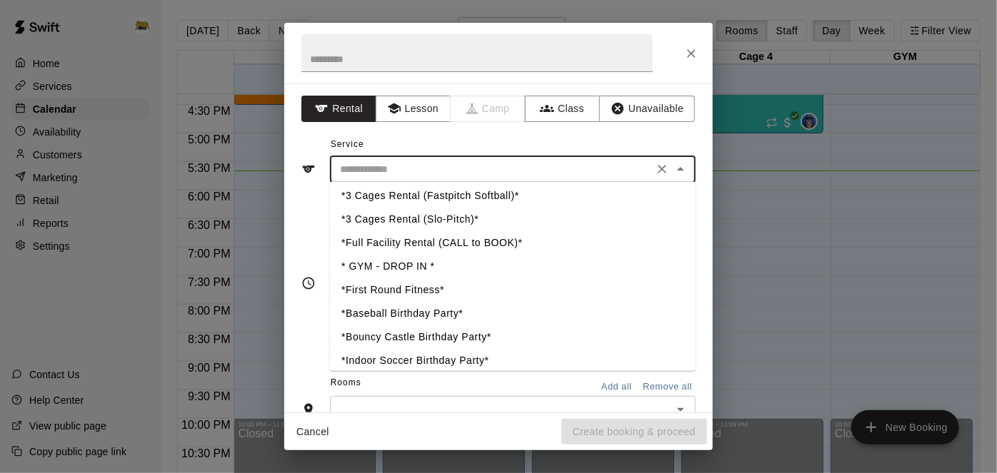
click at [695, 49] on icon "Close" at bounding box center [691, 53] width 14 height 14
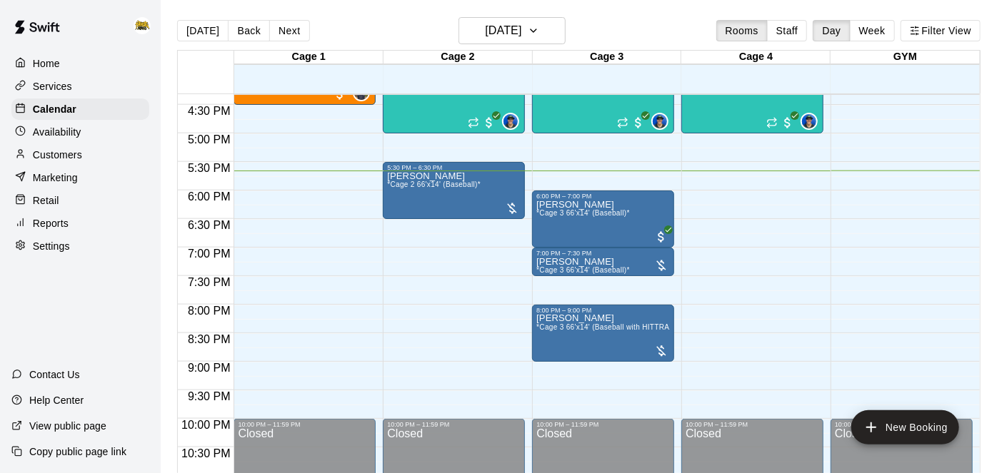
click at [49, 68] on p "Home" at bounding box center [46, 63] width 27 height 14
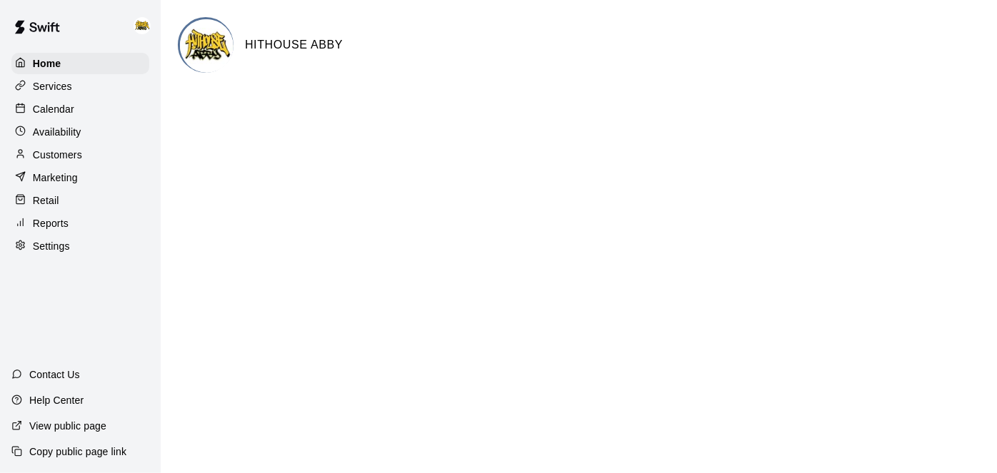
click at [77, 104] on div "Calendar" at bounding box center [80, 109] width 138 height 21
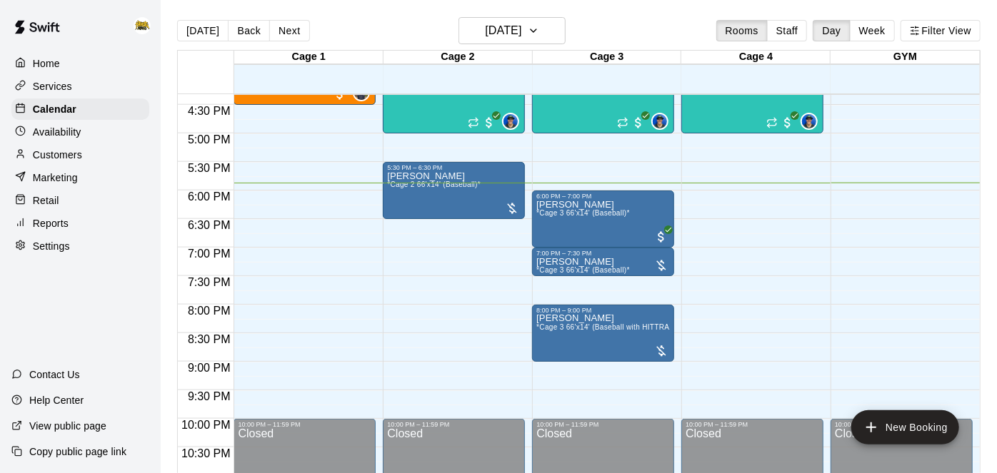
scroll to position [852, 0]
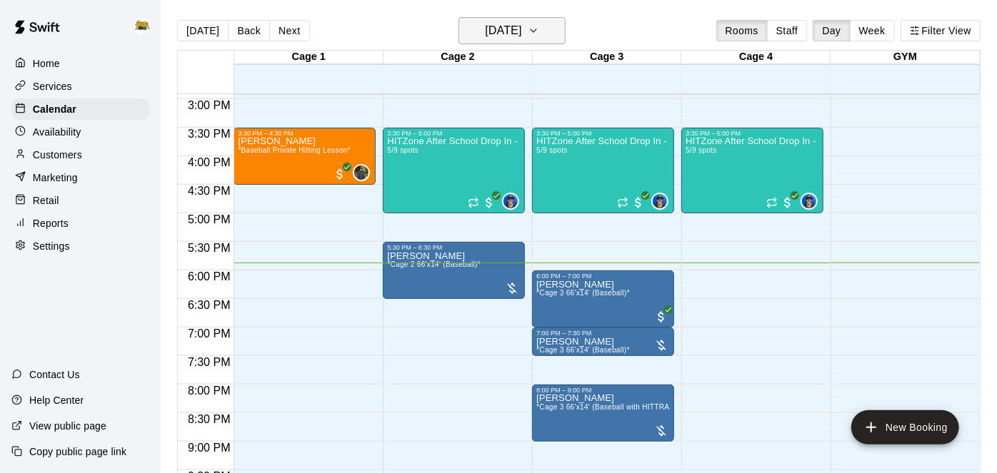
click at [539, 39] on icon "button" at bounding box center [533, 30] width 11 height 17
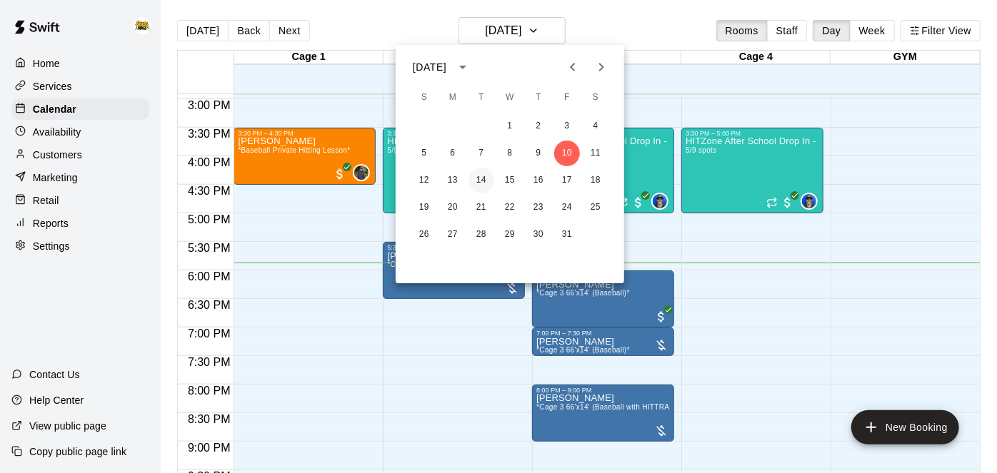
click at [482, 176] on button "14" at bounding box center [481, 181] width 26 height 26
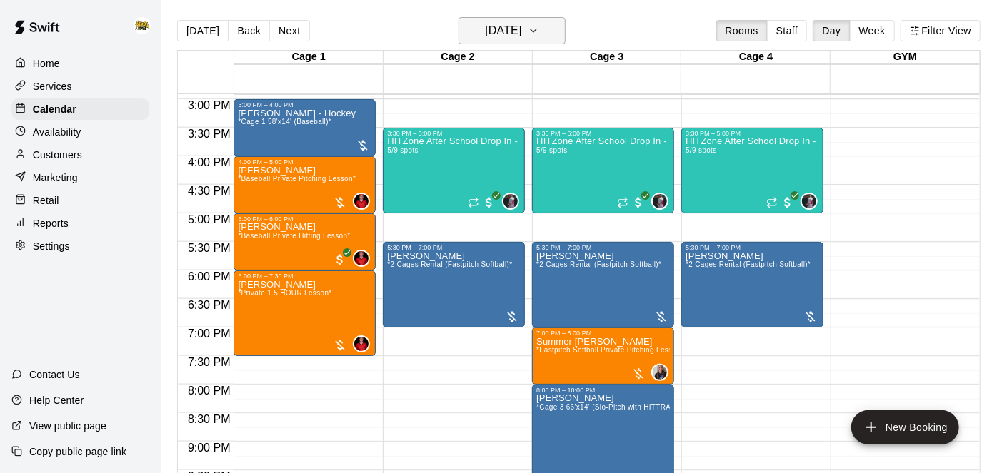
click at [516, 32] on h6 "[DATE]" at bounding box center [503, 31] width 36 height 20
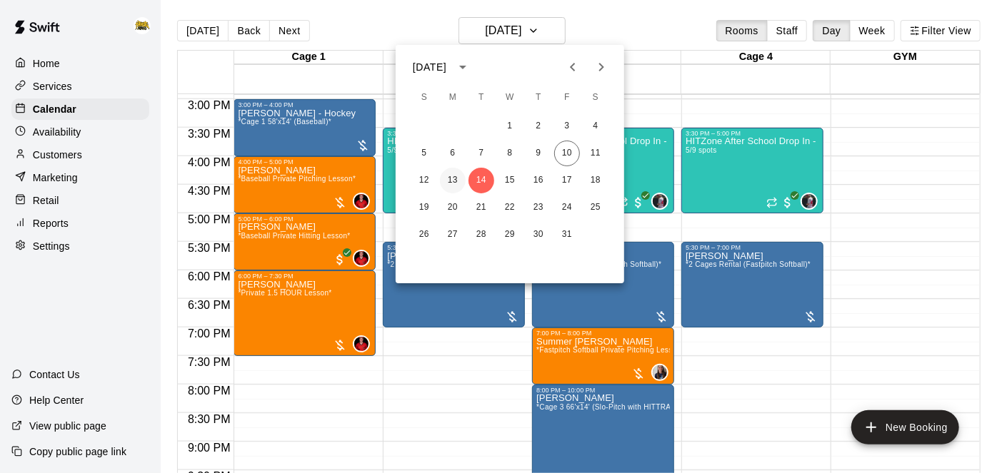
click at [448, 182] on button "13" at bounding box center [453, 181] width 26 height 26
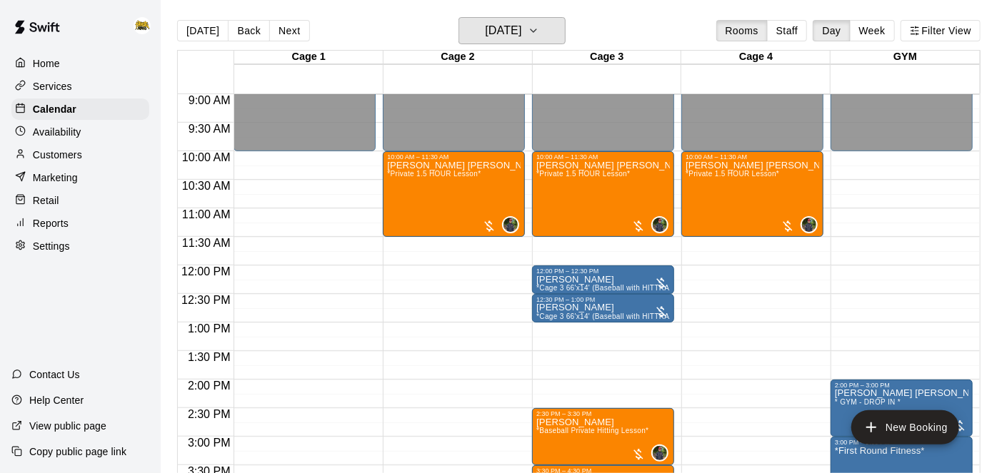
scroll to position [527, 0]
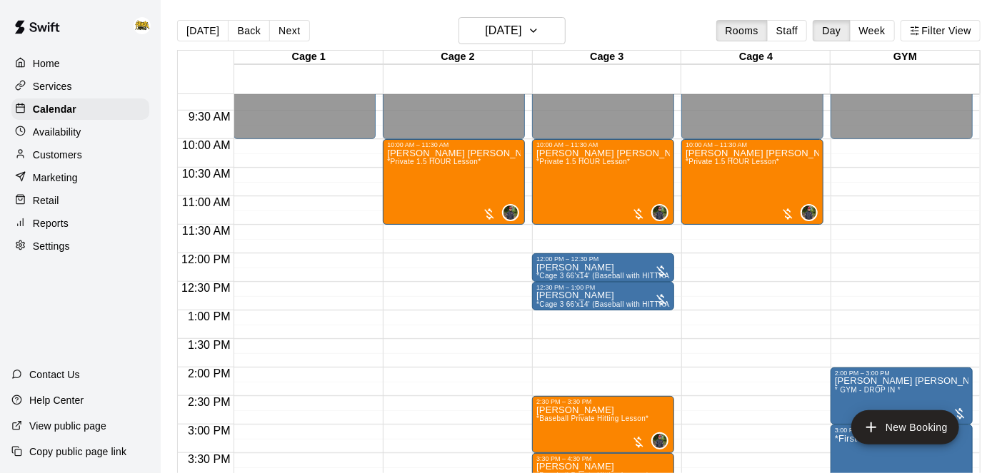
click at [58, 87] on p "Services" at bounding box center [52, 86] width 39 height 14
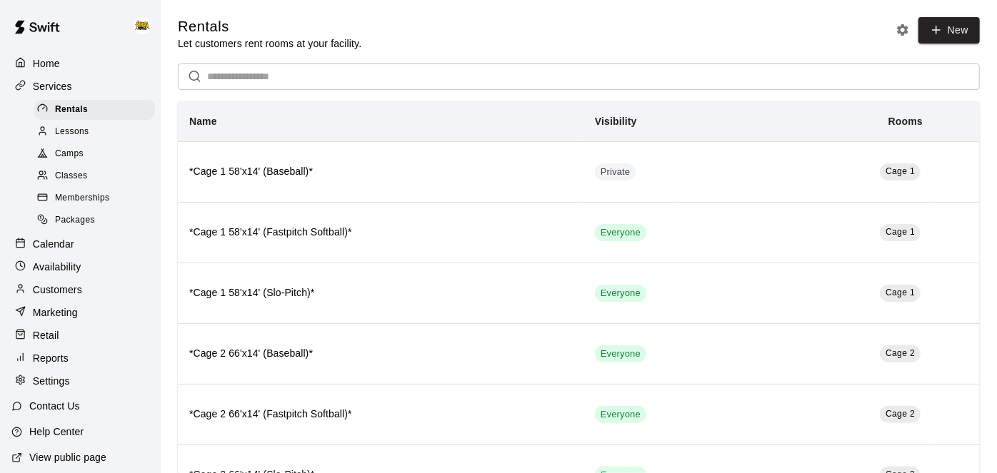
click at [96, 196] on span "Memberships" at bounding box center [82, 198] width 54 height 14
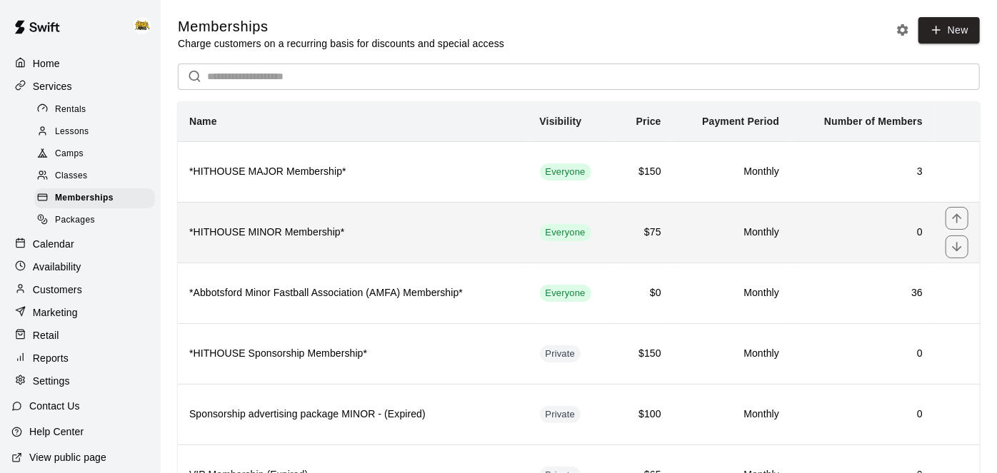
click at [388, 238] on h6 "*HITHOUSE MINOR Membership*" at bounding box center [353, 233] width 328 height 16
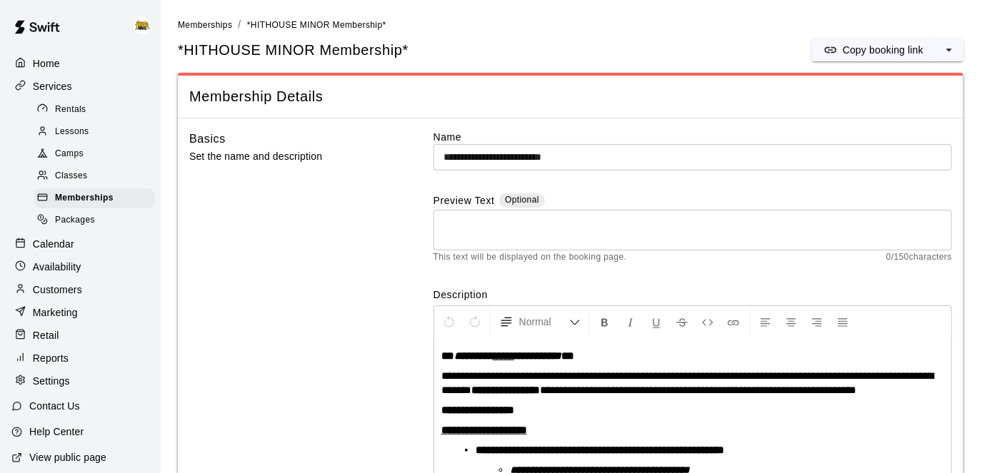
scroll to position [341, 0]
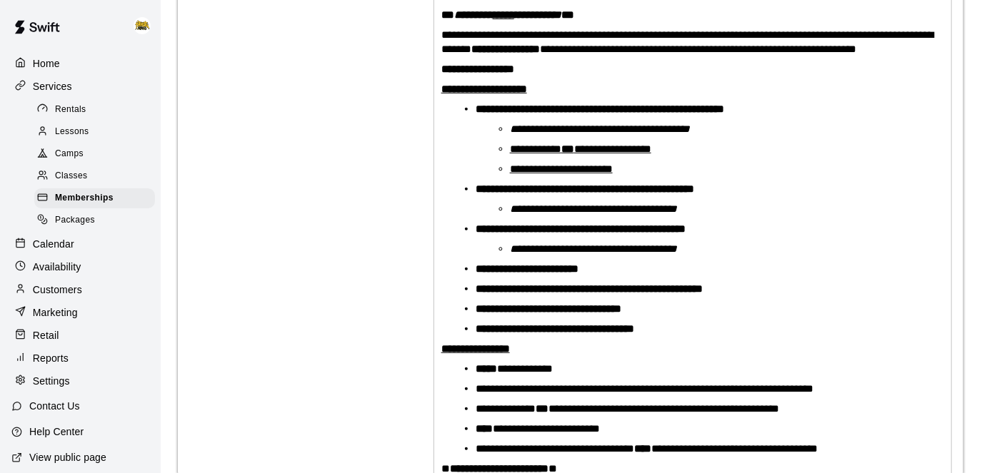
click at [54, 247] on p "Calendar" at bounding box center [53, 244] width 41 height 14
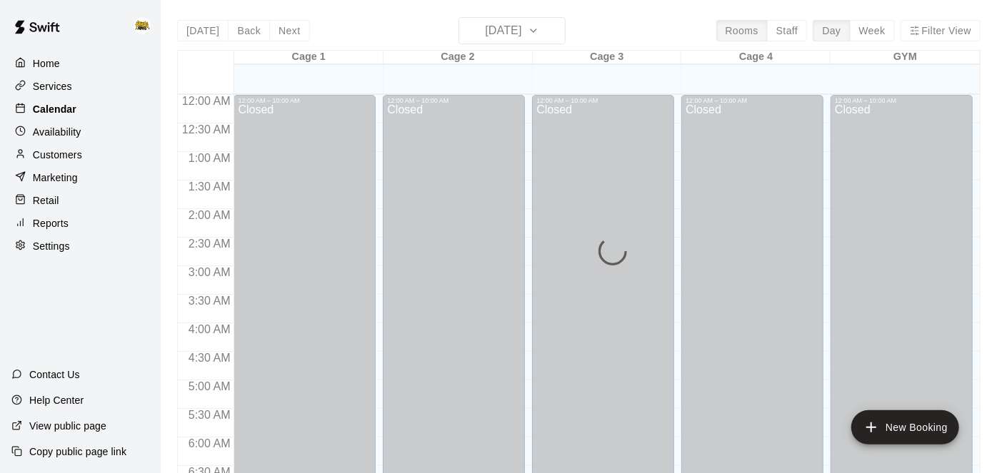
scroll to position [932, 0]
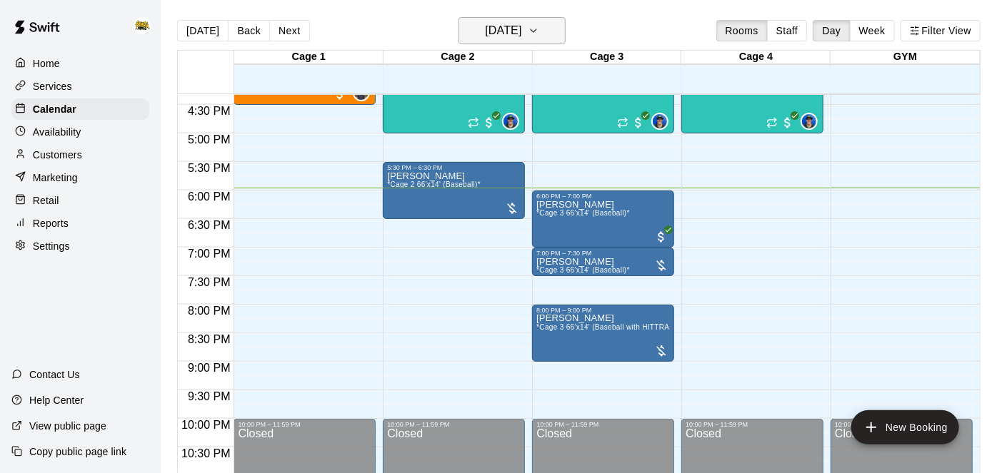
click at [521, 28] on h6 "[DATE]" at bounding box center [503, 31] width 36 height 20
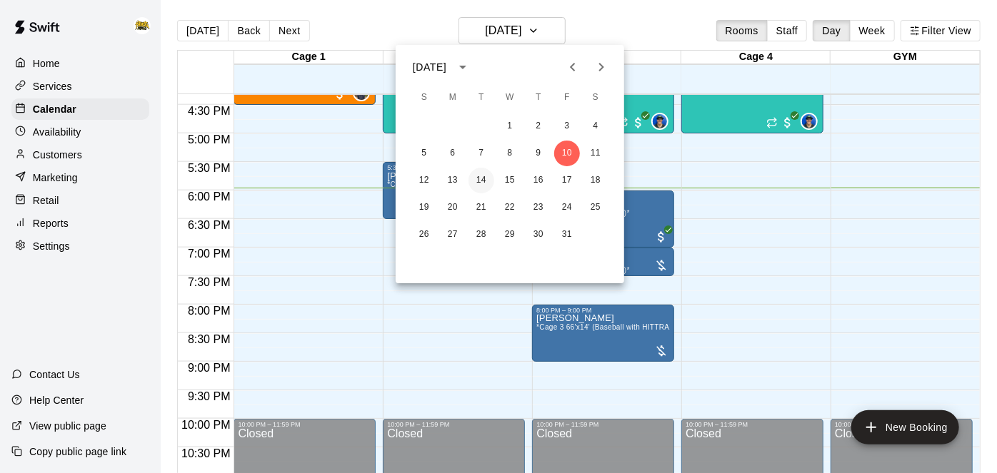
click at [482, 180] on button "14" at bounding box center [481, 181] width 26 height 26
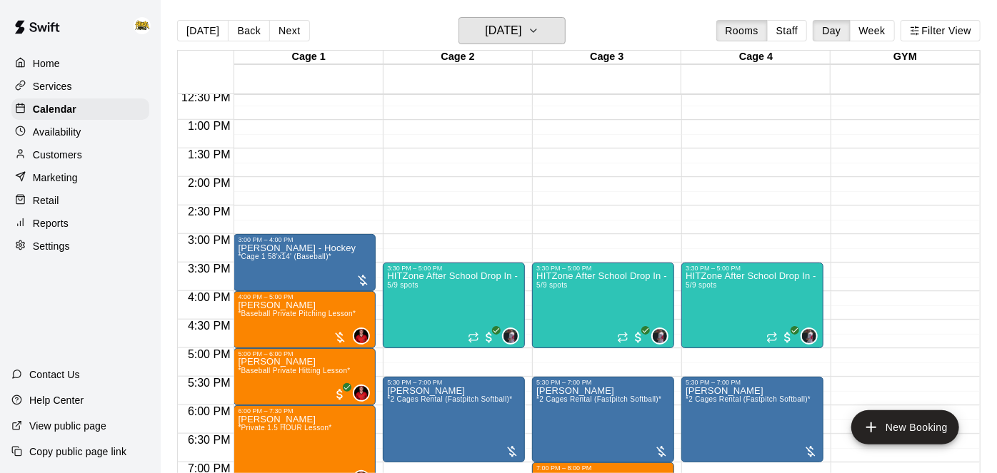
scroll to position [719, 0]
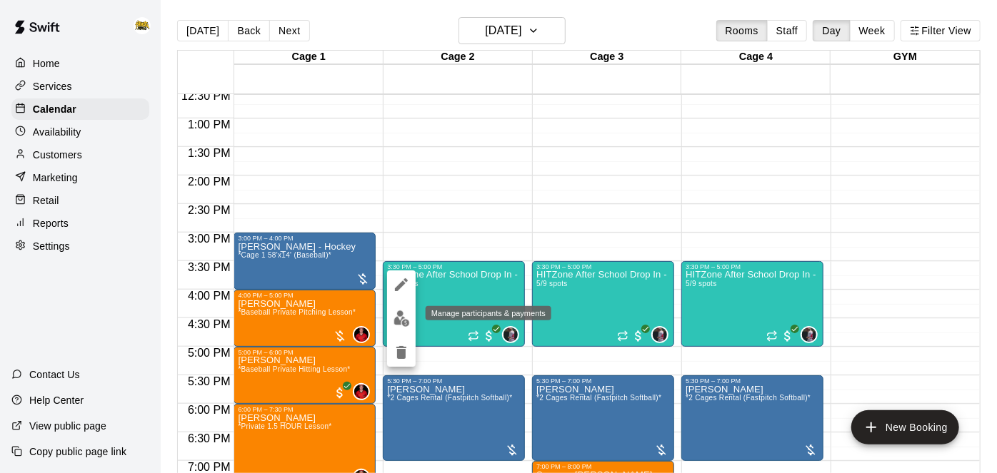
click at [398, 321] on img "edit" at bounding box center [401, 319] width 16 height 16
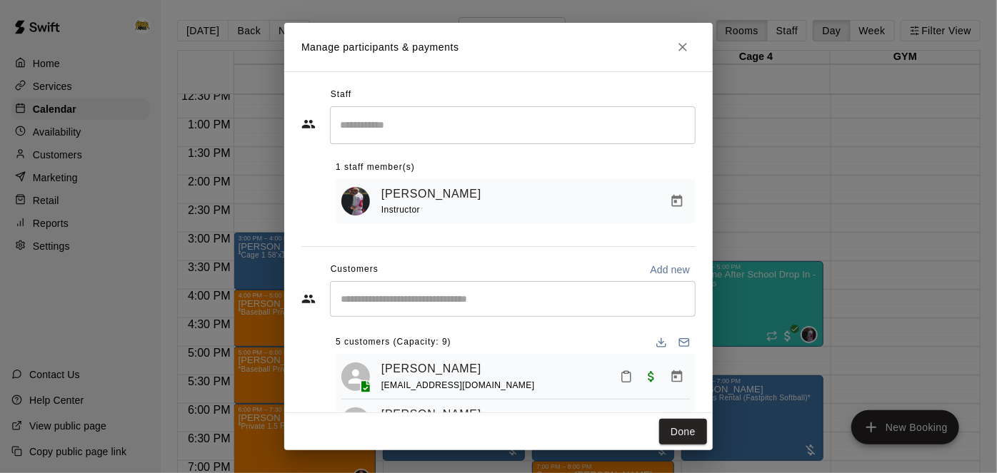
click at [558, 312] on div "​" at bounding box center [512, 299] width 365 height 36
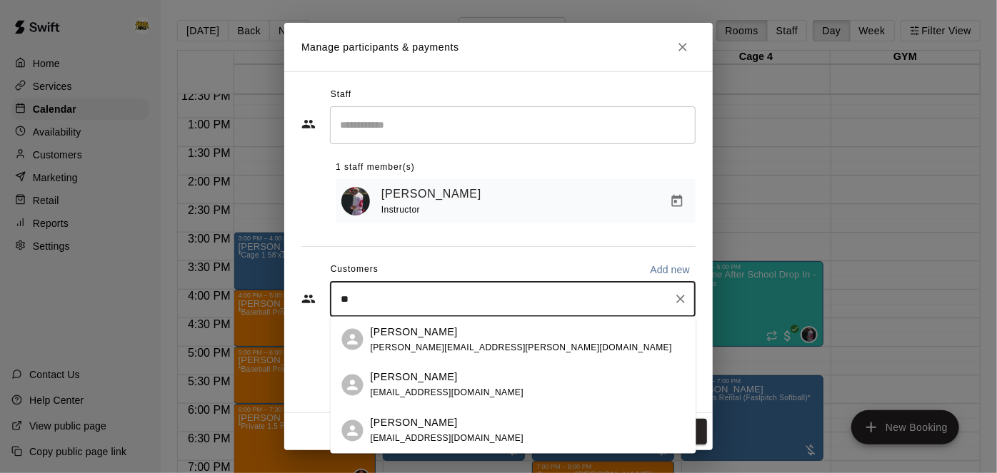
type input "*"
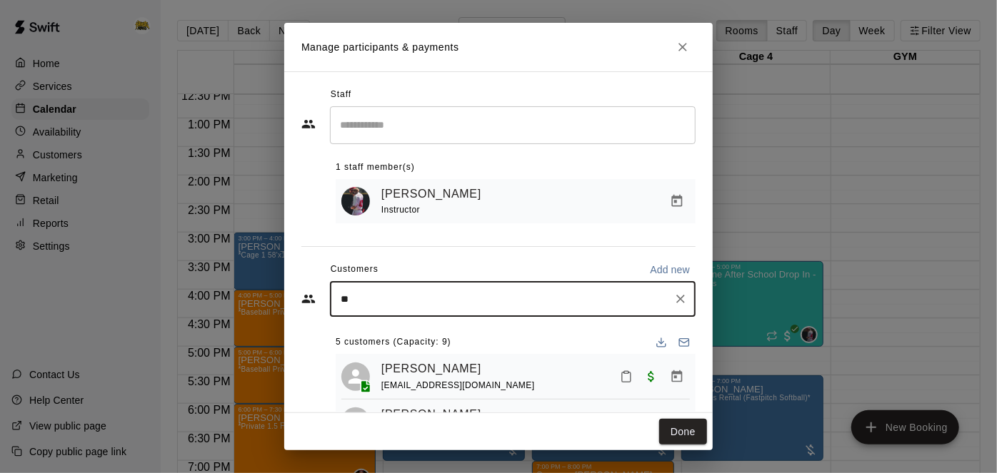
type input "*"
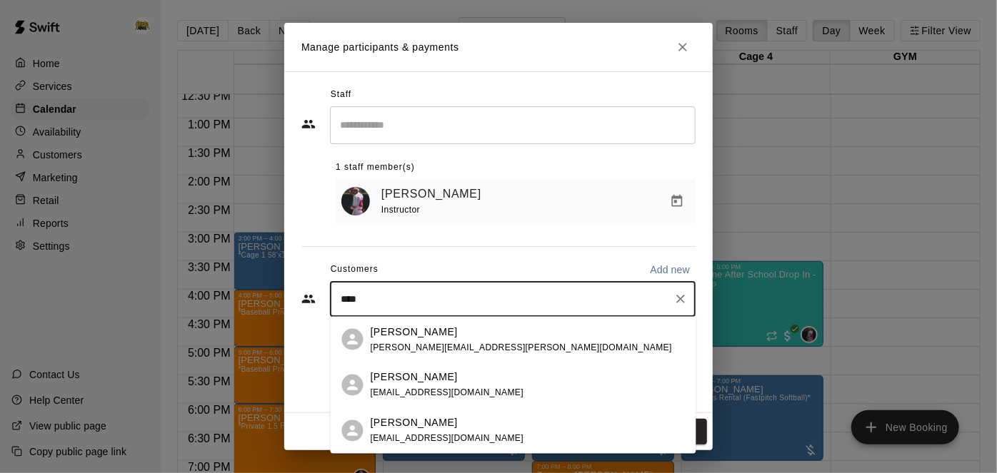
click at [437, 300] on input "****" at bounding box center [501, 299] width 331 height 14
type input "*"
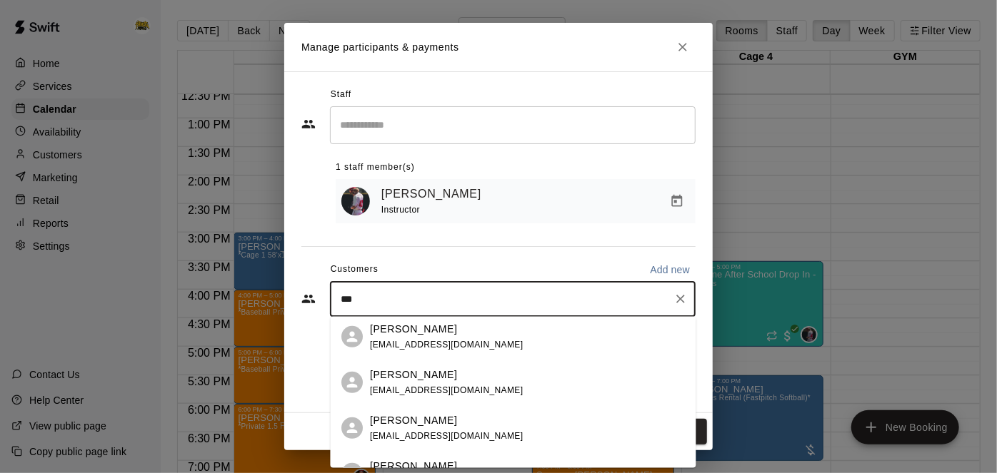
scroll to position [488, 0]
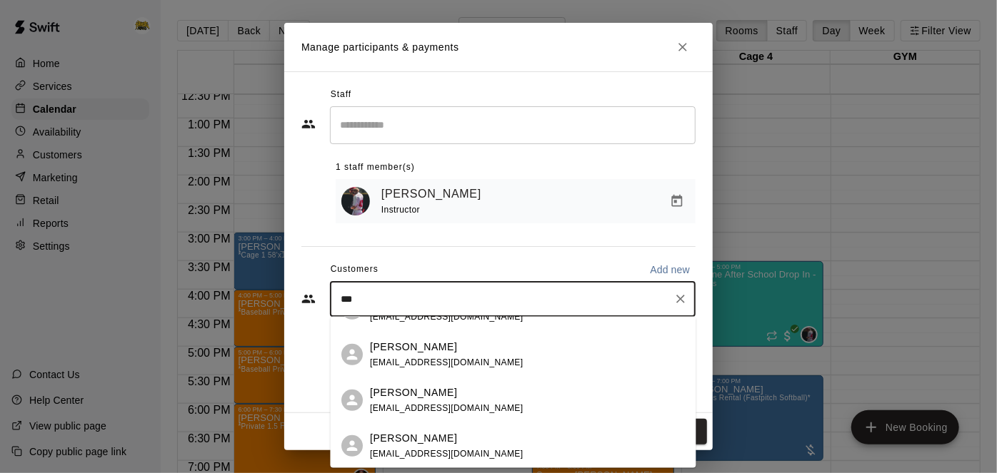
click at [413, 301] on input "***" at bounding box center [501, 299] width 331 height 14
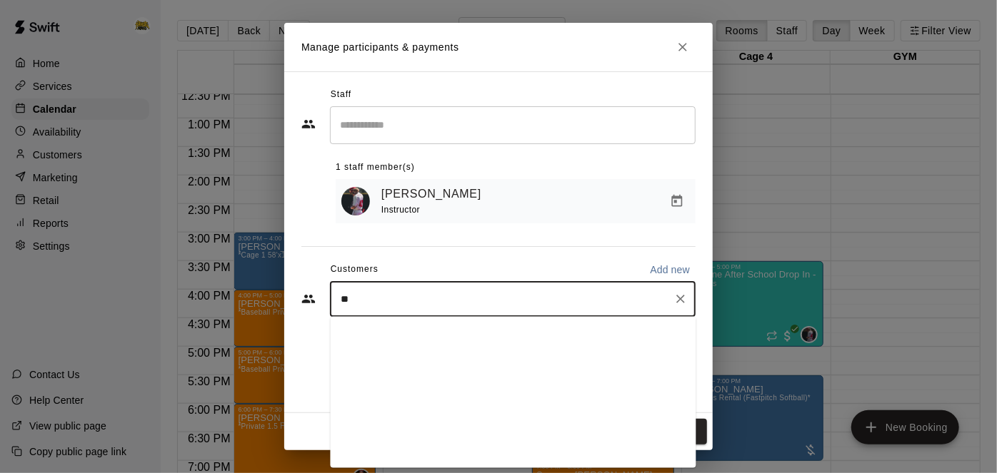
type input "*"
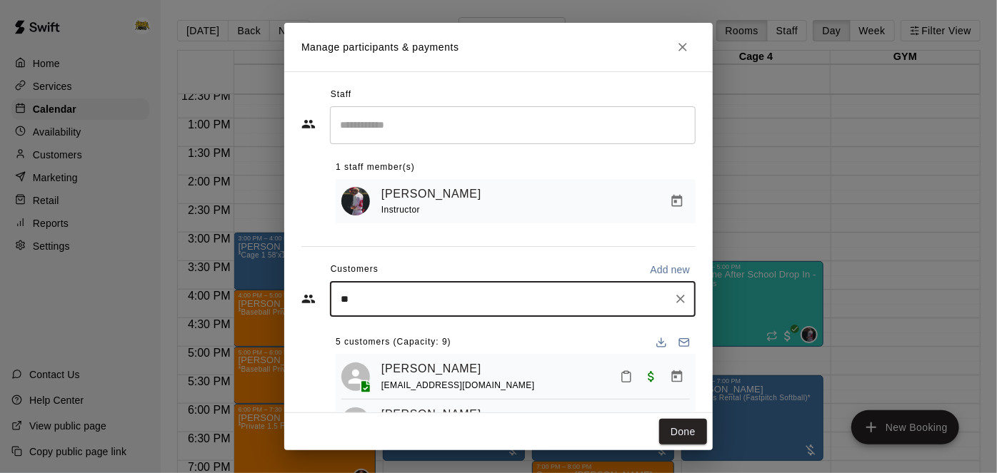
type input "*"
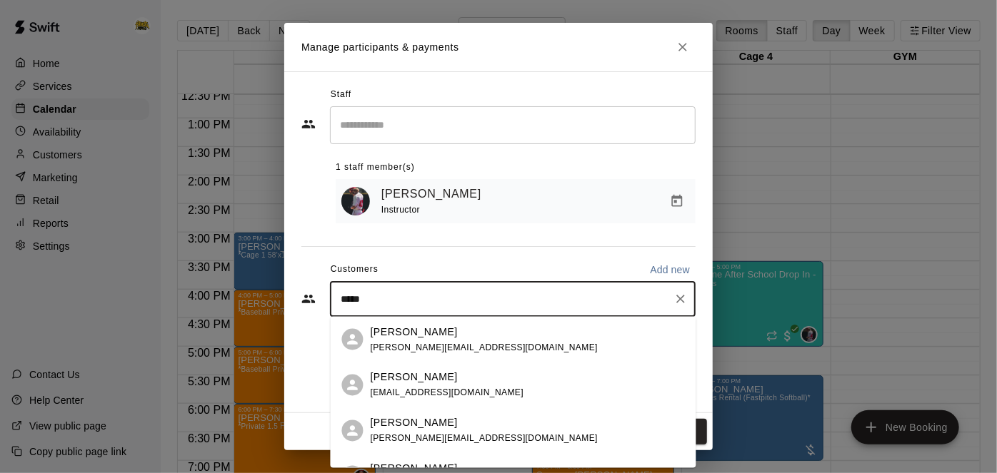
drag, startPoint x: 463, startPoint y: 296, endPoint x: 137, endPoint y: 296, distance: 326.2
click at [137, 296] on div "Manage participants & payments Staff ​ 1 staff member(s) [PERSON_NAME] Instruct…" at bounding box center [498, 236] width 997 height 473
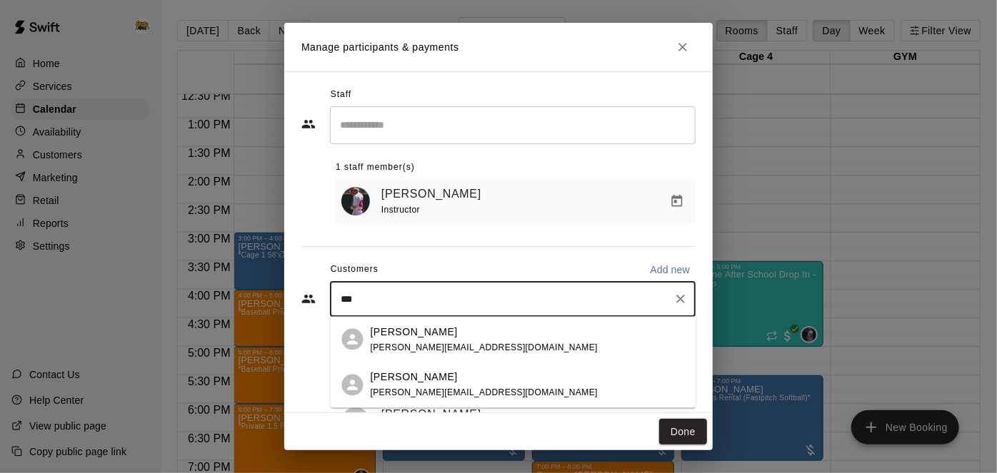
type input "****"
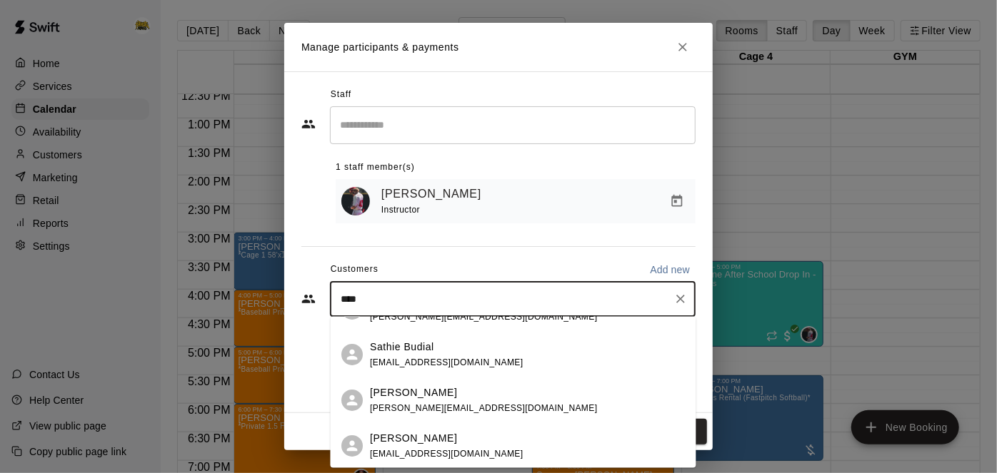
scroll to position [27, 0]
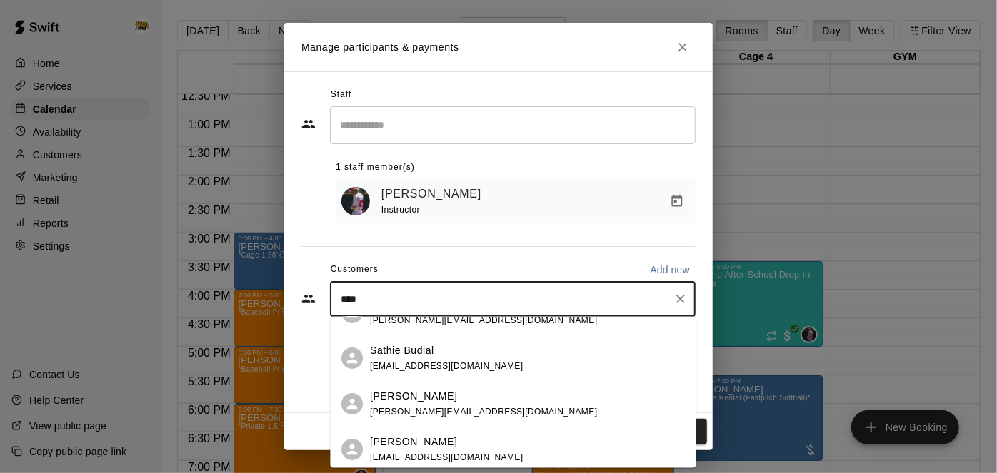
click at [451, 406] on span "[PERSON_NAME][EMAIL_ADDRESS][DOMAIN_NAME]" at bounding box center [483, 411] width 227 height 10
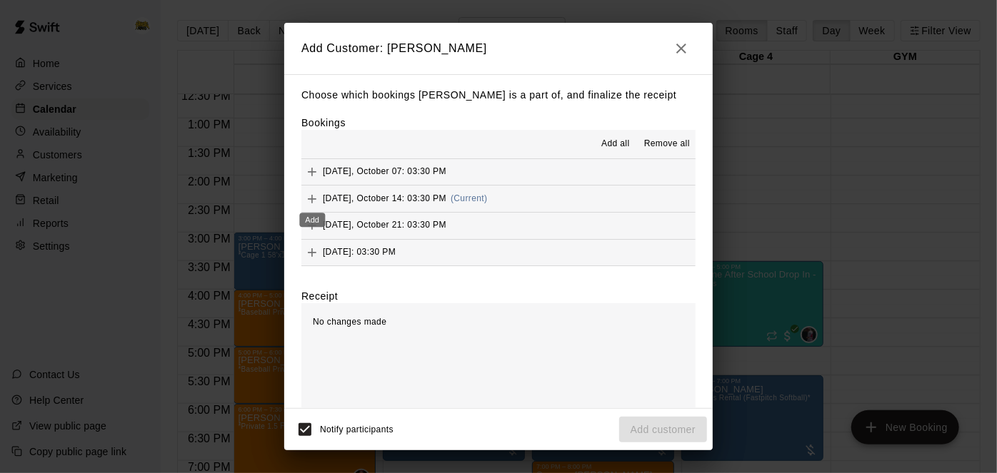
click at [311, 196] on icon "Add" at bounding box center [312, 199] width 14 height 14
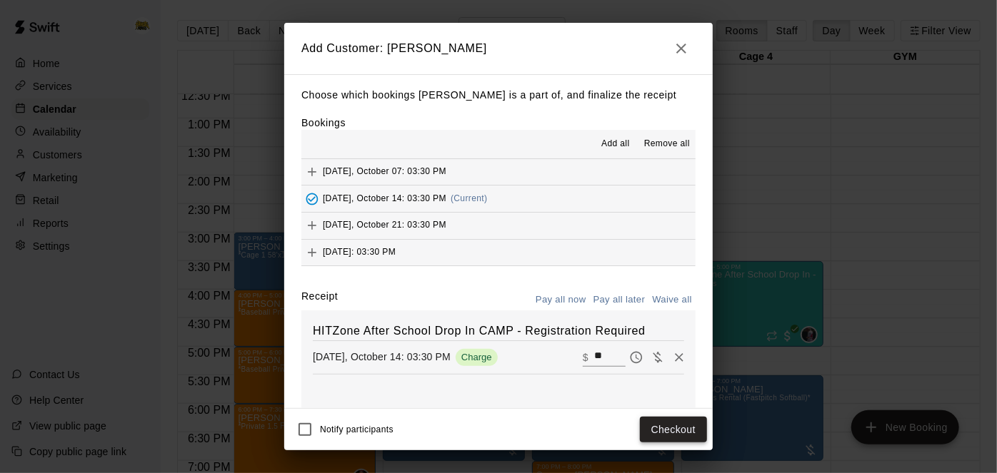
click at [657, 432] on button "Checkout" at bounding box center [673, 430] width 67 height 26
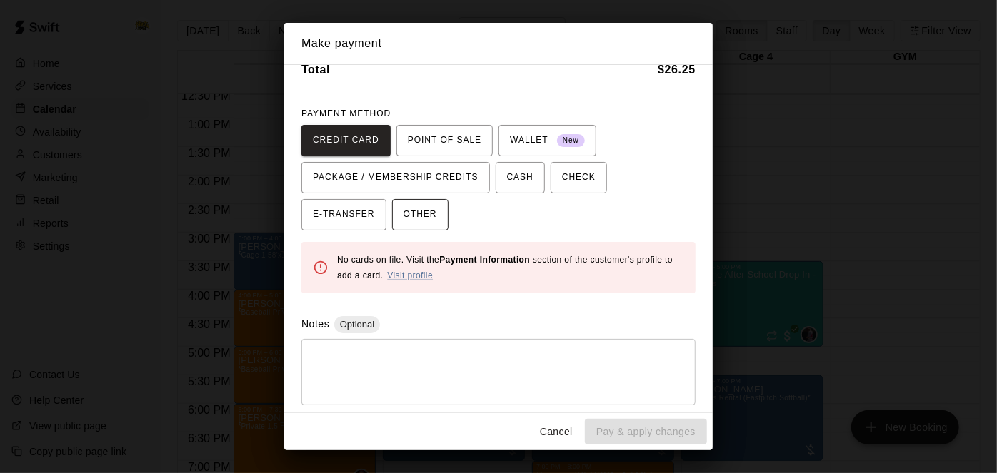
click at [403, 219] on span "OTHER" at bounding box center [420, 214] width 34 height 23
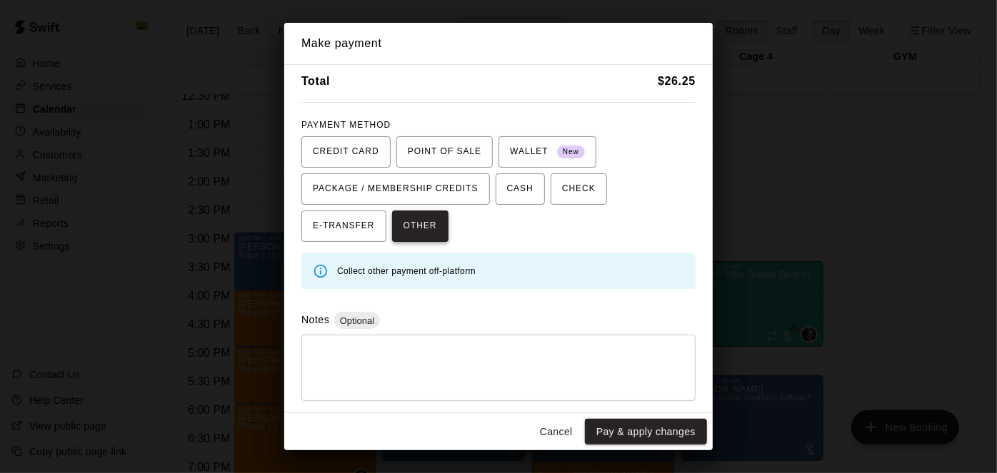
scroll to position [51, 0]
click at [550, 435] on button "Cancel" at bounding box center [556, 432] width 46 height 26
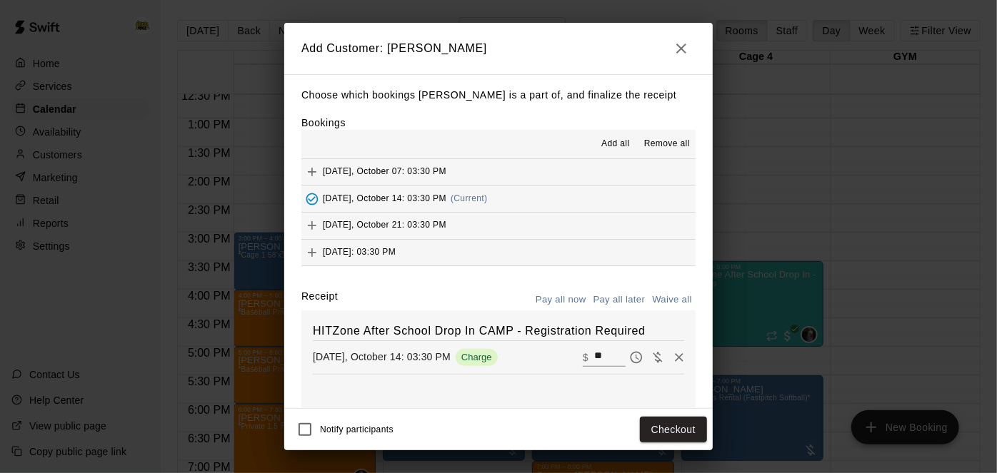
click at [625, 293] on button "Pay all later" at bounding box center [619, 300] width 59 height 22
click at [640, 433] on button "Add customer" at bounding box center [663, 430] width 88 height 26
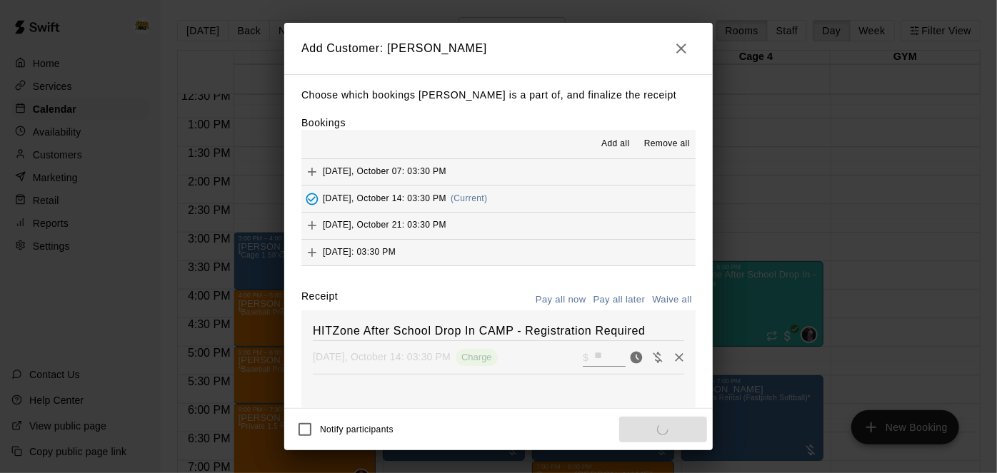
click at [640, 433] on div "Notify participants Add customer" at bounding box center [498, 430] width 417 height 30
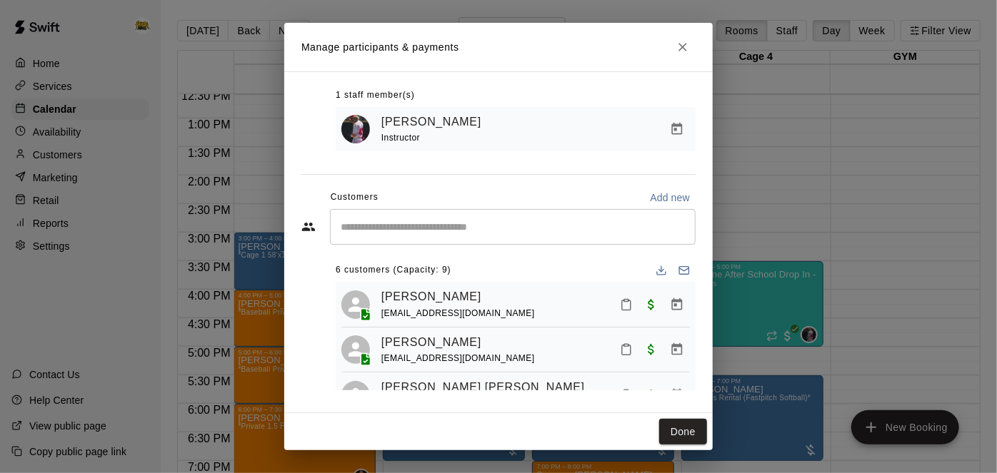
scroll to position [1, 0]
click at [684, 49] on icon "Close" at bounding box center [682, 47] width 9 height 9
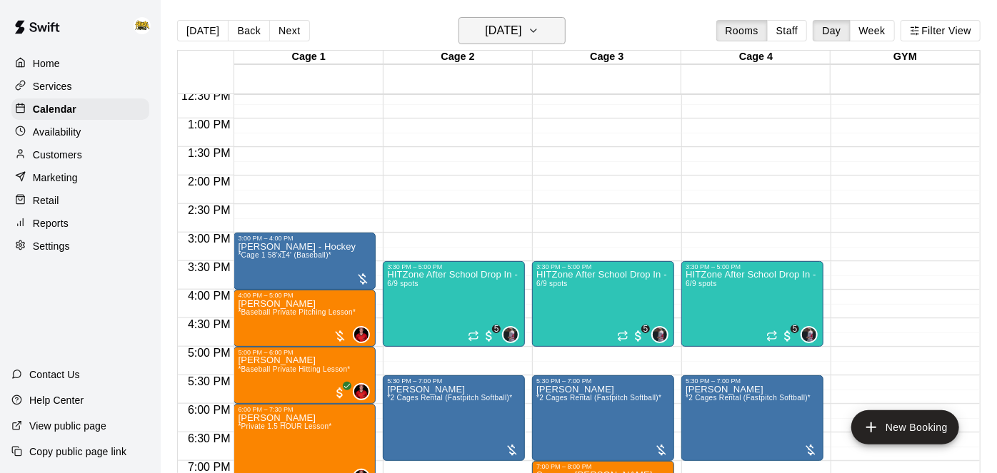
click at [539, 30] on icon "button" at bounding box center [533, 30] width 11 height 17
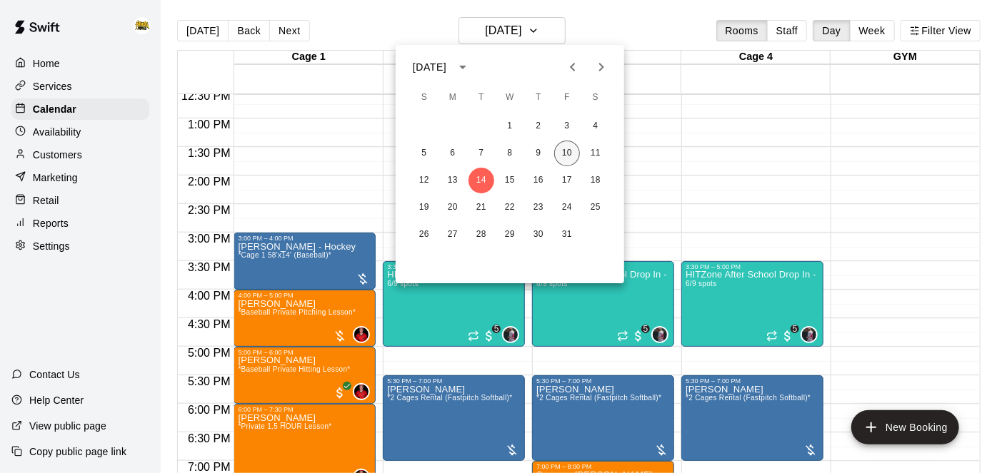
click at [577, 148] on button "10" at bounding box center [567, 154] width 26 height 26
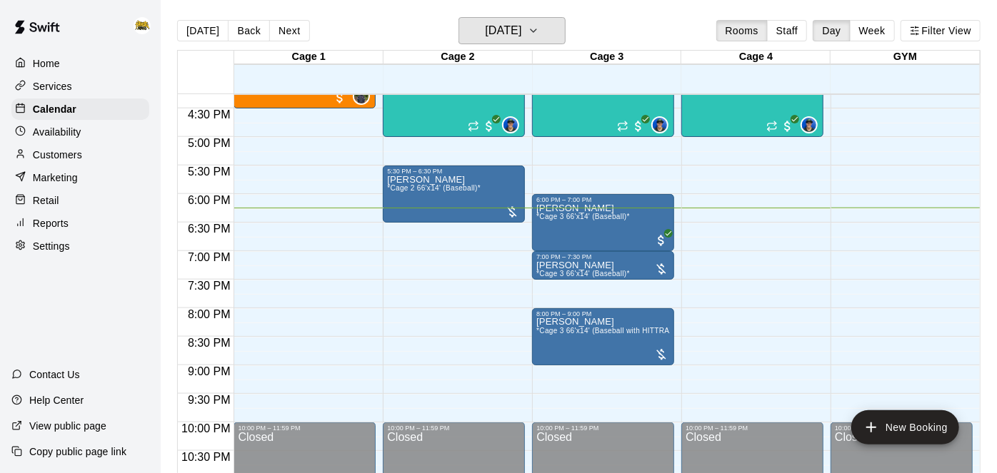
scroll to position [932, 0]
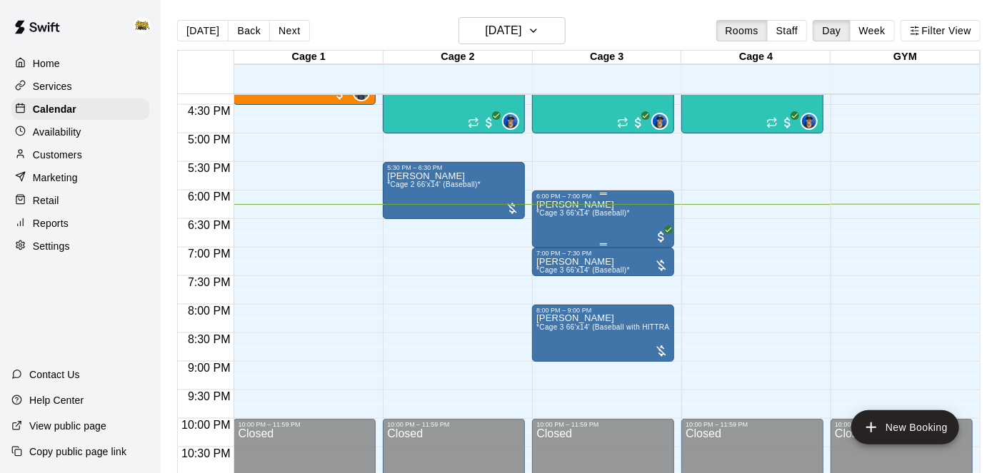
click at [599, 218] on div "[PERSON_NAME] *Cage 3 66'x14' (Baseball)*" at bounding box center [583, 436] width 94 height 473
click at [616, 274] on div at bounding box center [498, 236] width 997 height 473
click at [552, 340] on icon "delete" at bounding box center [550, 338] width 10 height 13
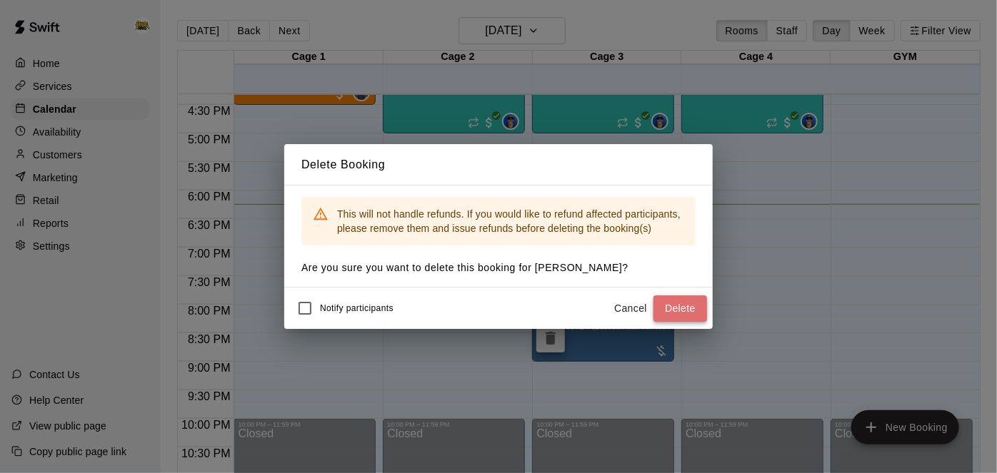
click at [692, 313] on button "Delete" at bounding box center [680, 309] width 54 height 26
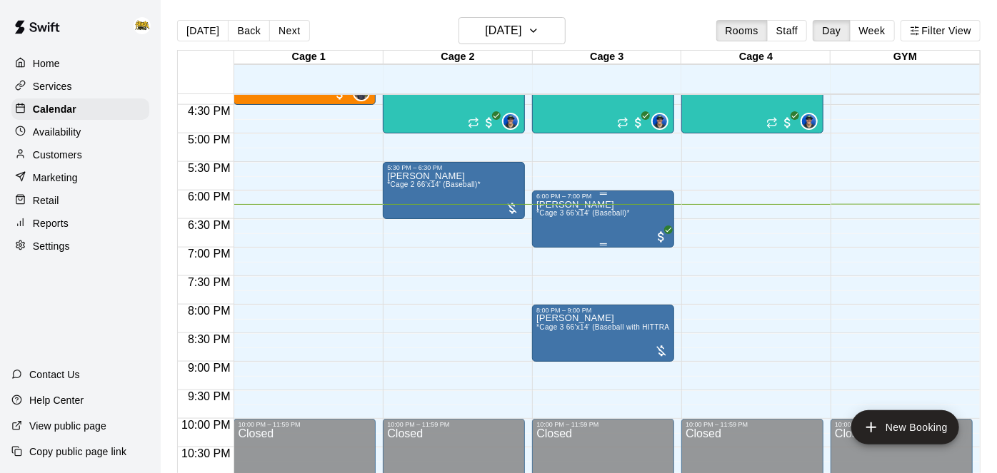
click at [612, 218] on div "[PERSON_NAME] *Cage 3 66'x14' (Baseball)*" at bounding box center [583, 436] width 94 height 473
click at [553, 215] on icon "edit" at bounding box center [550, 213] width 17 height 17
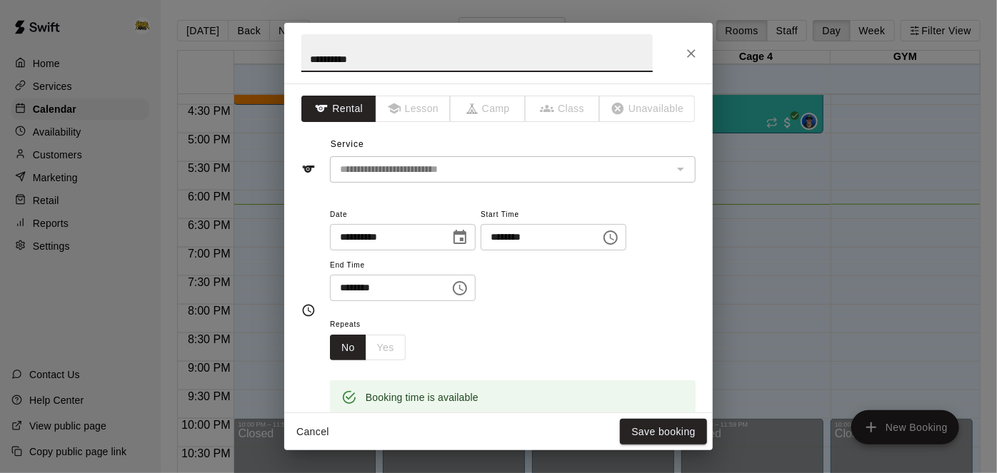
click at [440, 301] on input "********" at bounding box center [385, 288] width 110 height 26
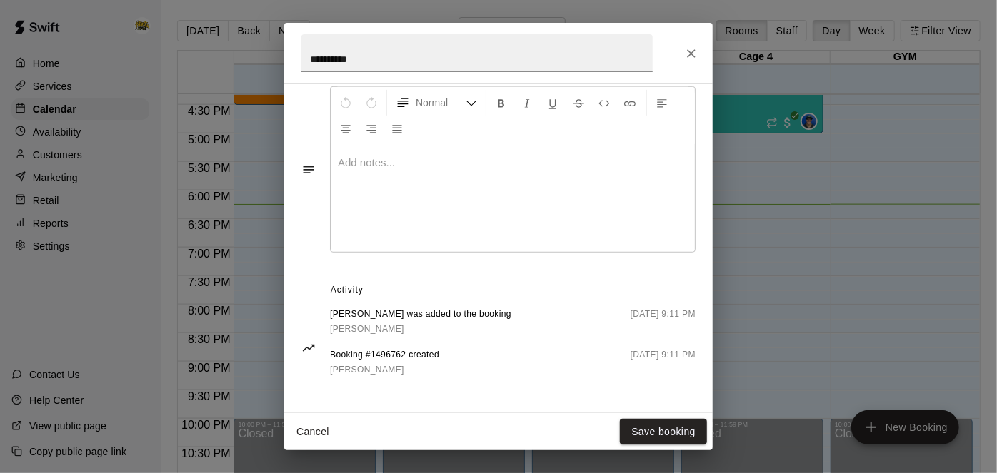
scroll to position [480, 0]
type input "********"
click at [648, 430] on button "Save booking" at bounding box center [663, 432] width 87 height 26
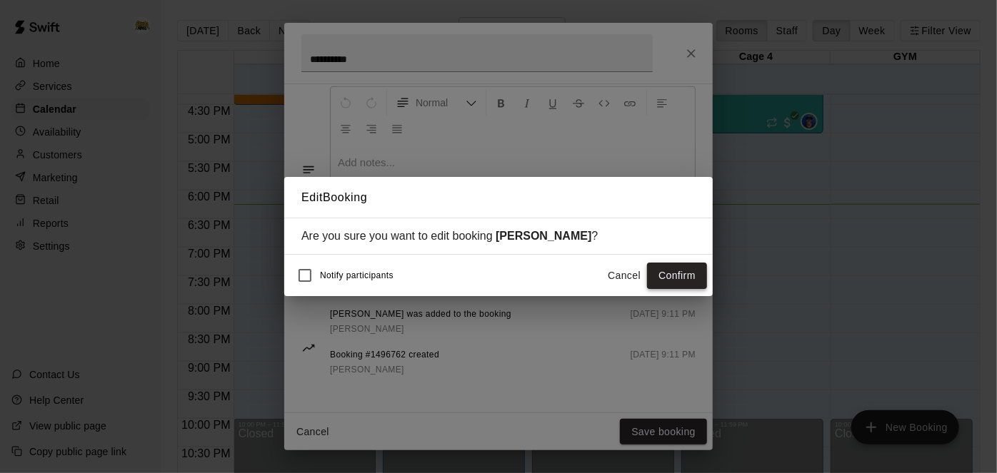
click at [675, 275] on button "Confirm" at bounding box center [677, 276] width 60 height 26
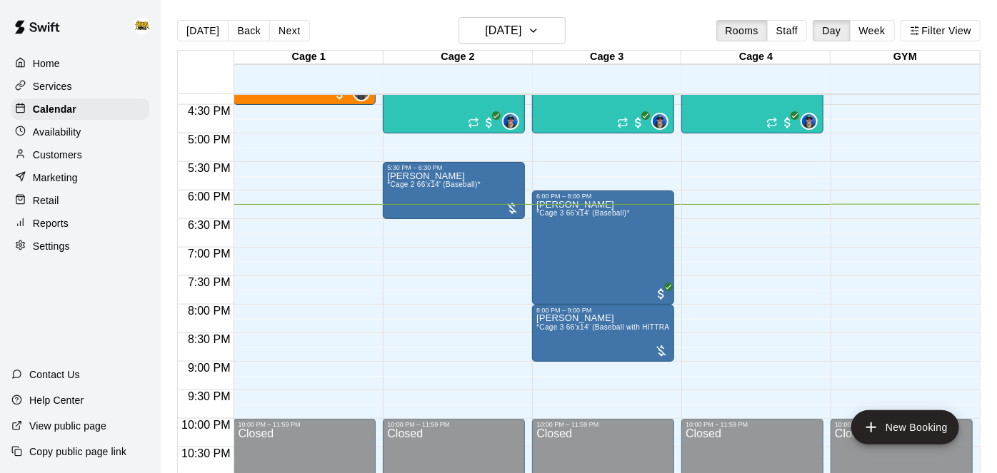
scroll to position [961, 0]
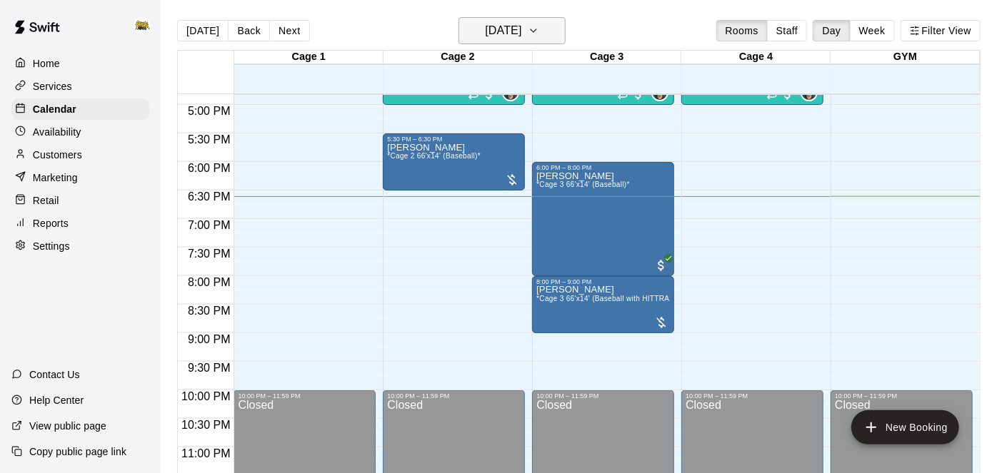
click at [515, 39] on h6 "[DATE]" at bounding box center [503, 31] width 36 height 20
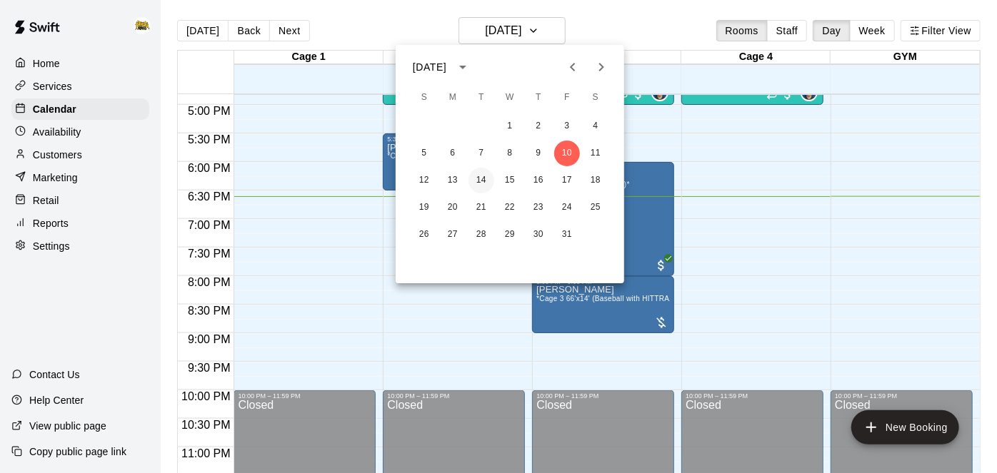
click at [479, 183] on button "14" at bounding box center [481, 181] width 26 height 26
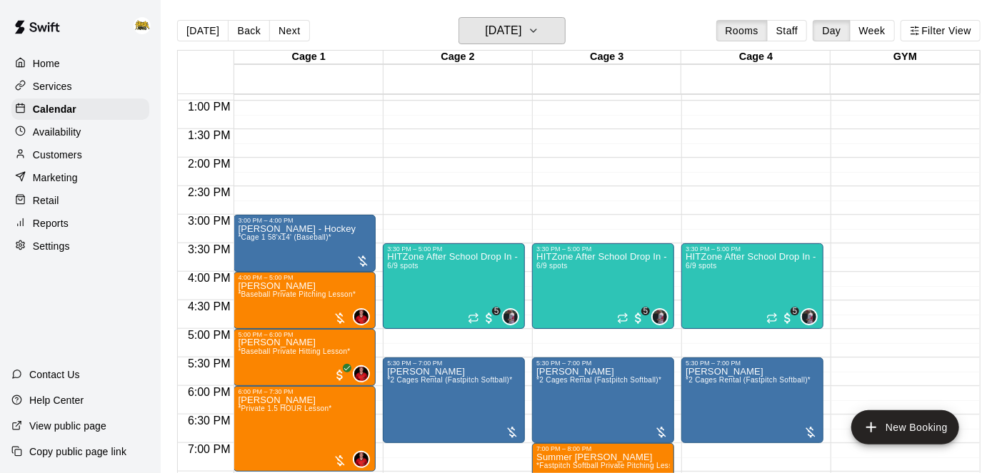
scroll to position [737, 0]
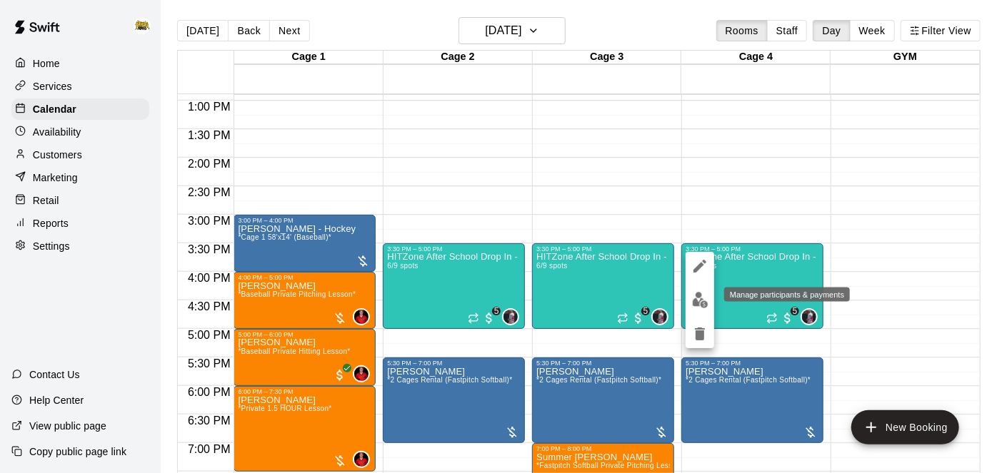
click at [702, 306] on img "edit" at bounding box center [700, 300] width 16 height 16
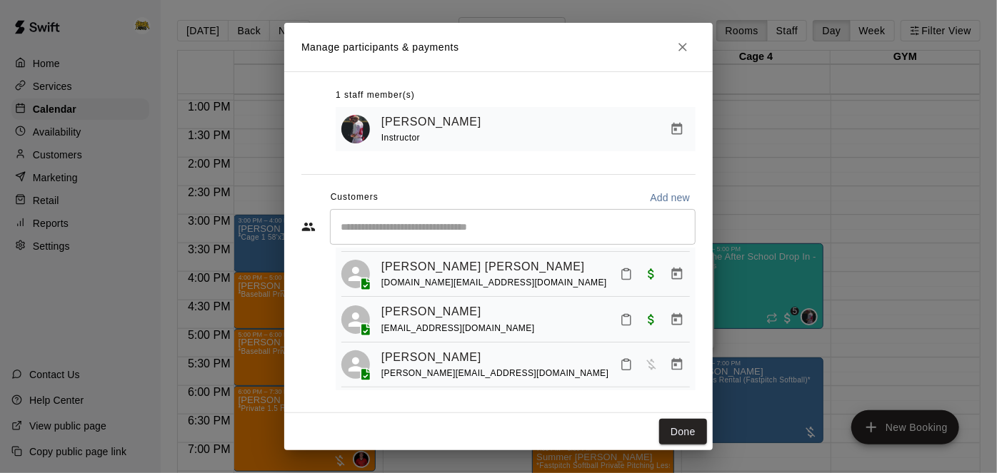
scroll to position [156, 0]
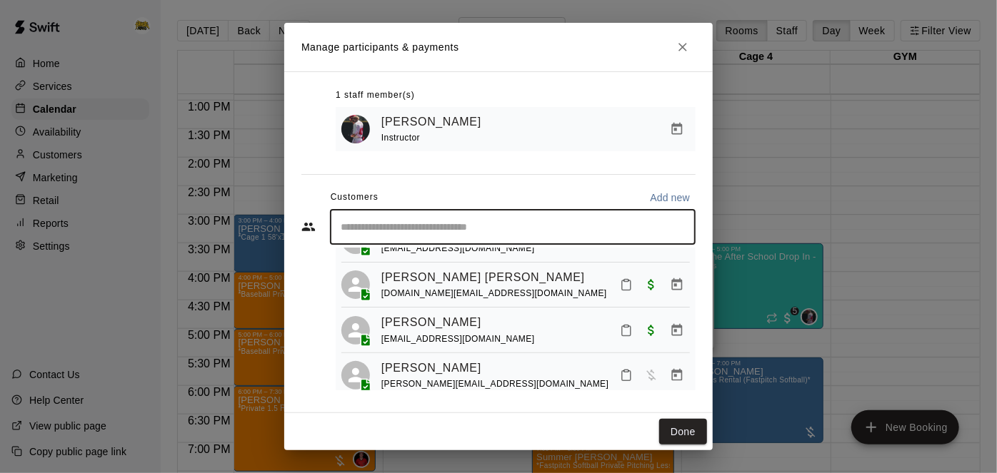
click at [589, 226] on input "Start typing to search customers..." at bounding box center [512, 227] width 353 height 14
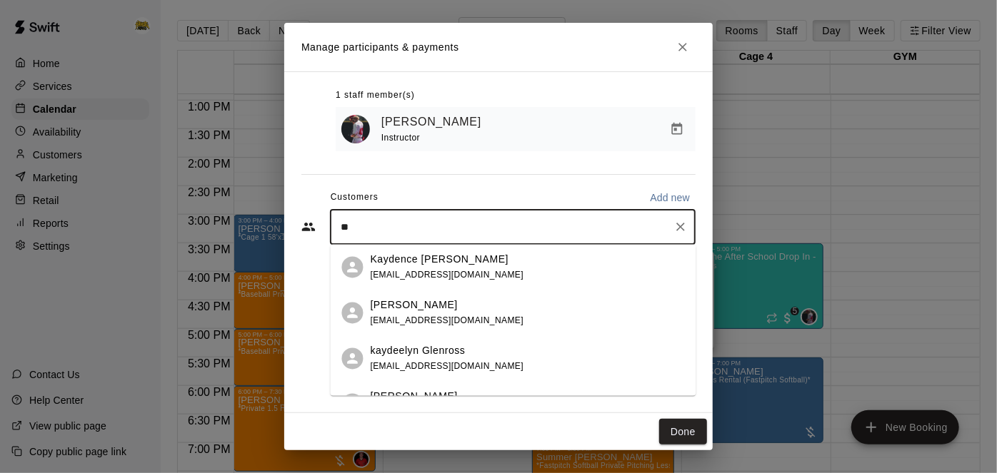
type input "*"
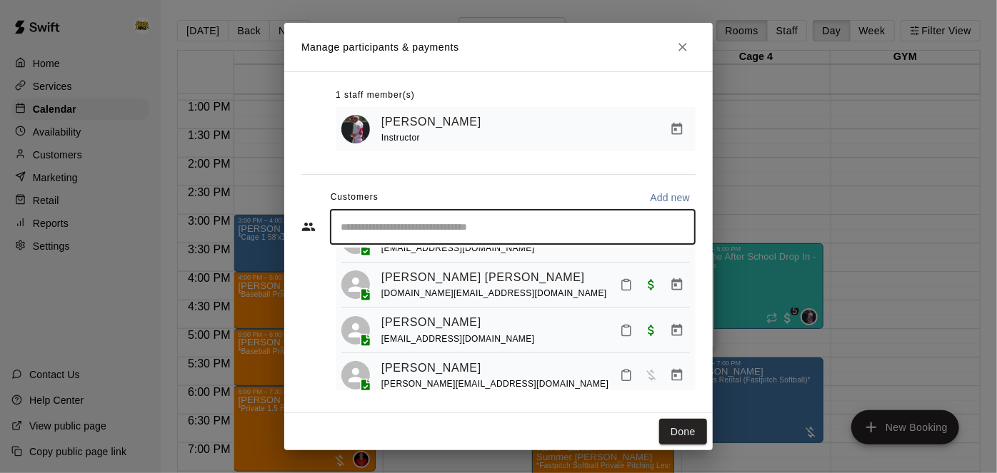
type input "*"
click at [589, 226] on input "Start typing to search customers..." at bounding box center [512, 227] width 353 height 14
type input "*******"
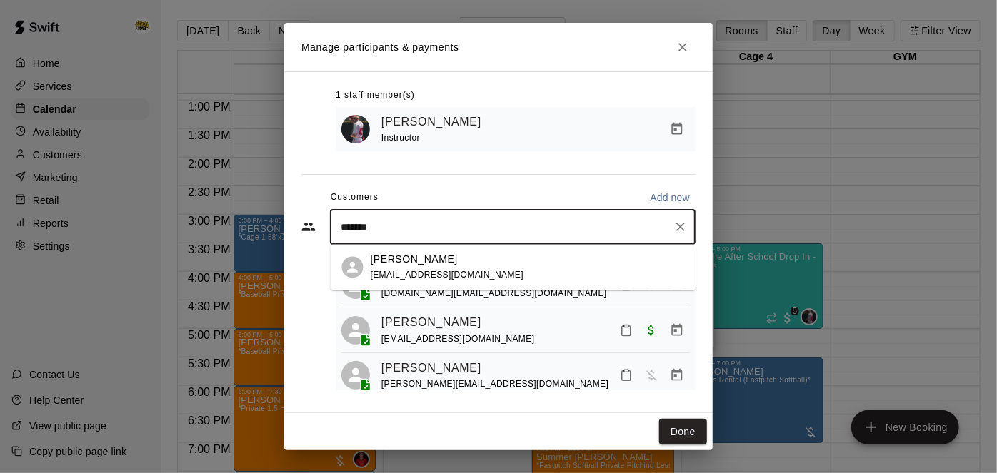
click at [440, 283] on div "[PERSON_NAME] [EMAIL_ADDRESS][DOMAIN_NAME]" at bounding box center [513, 268] width 365 height 46
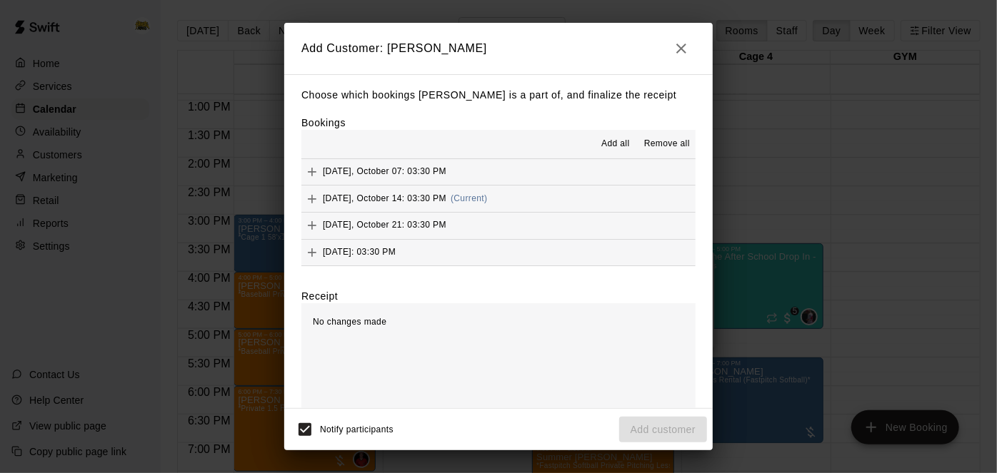
click at [488, 198] on span "(Current)" at bounding box center [468, 198] width 37 height 10
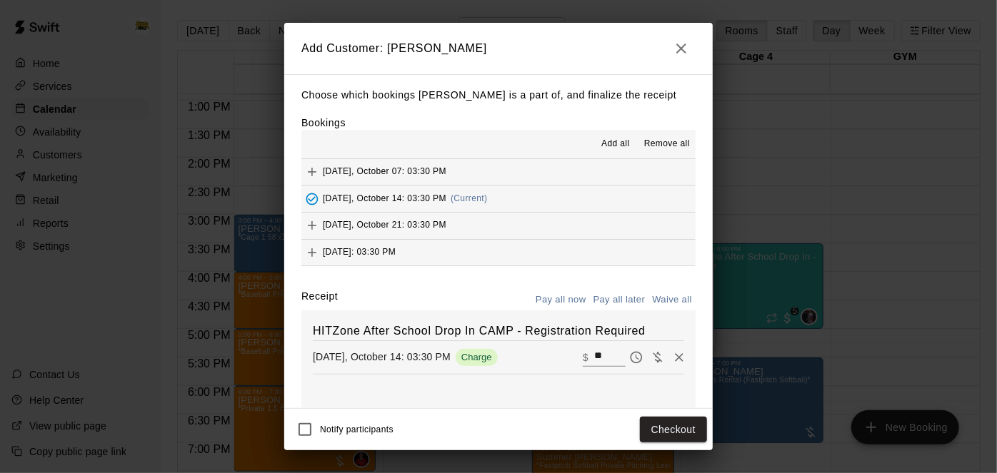
click at [677, 300] on button "Waive all" at bounding box center [671, 300] width 47 height 22
type input "*"
click at [650, 435] on button "Add customer" at bounding box center [663, 430] width 88 height 26
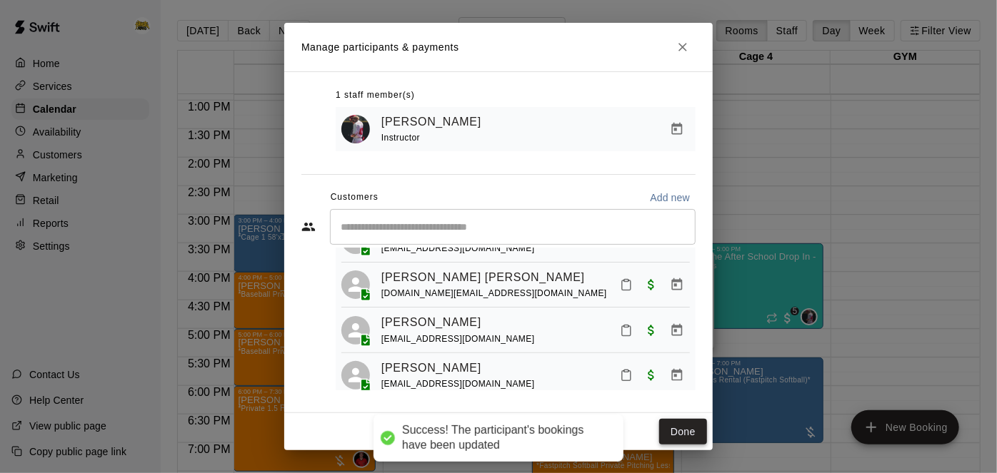
click at [691, 430] on button "Done" at bounding box center [683, 432] width 48 height 26
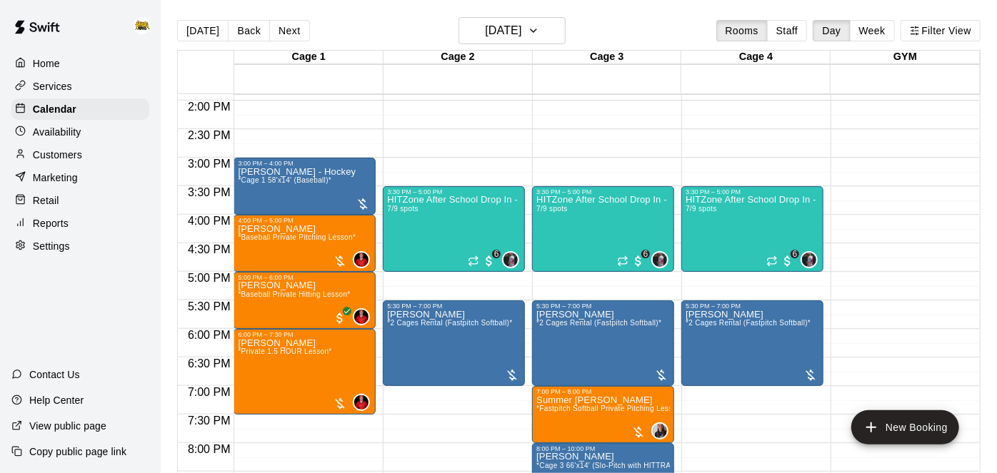
scroll to position [801, 0]
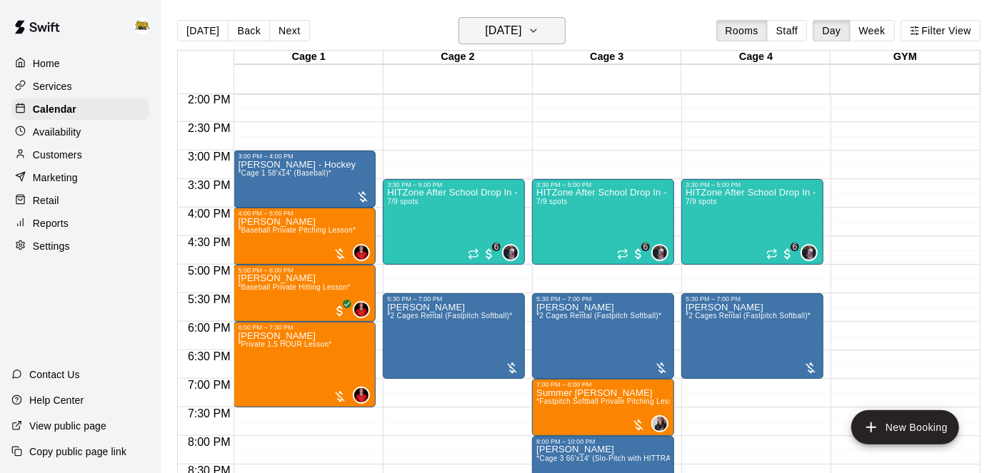
click at [560, 37] on button "[DATE]" at bounding box center [511, 30] width 107 height 27
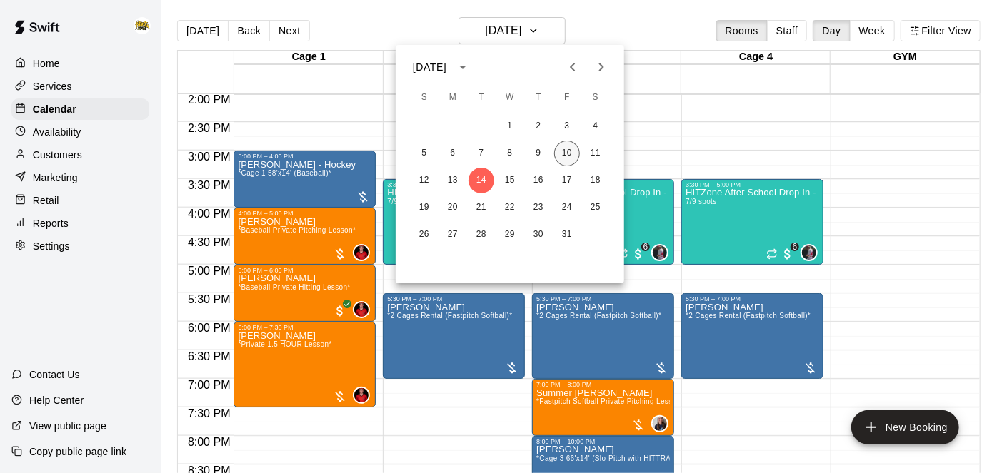
click at [568, 158] on button "10" at bounding box center [567, 154] width 26 height 26
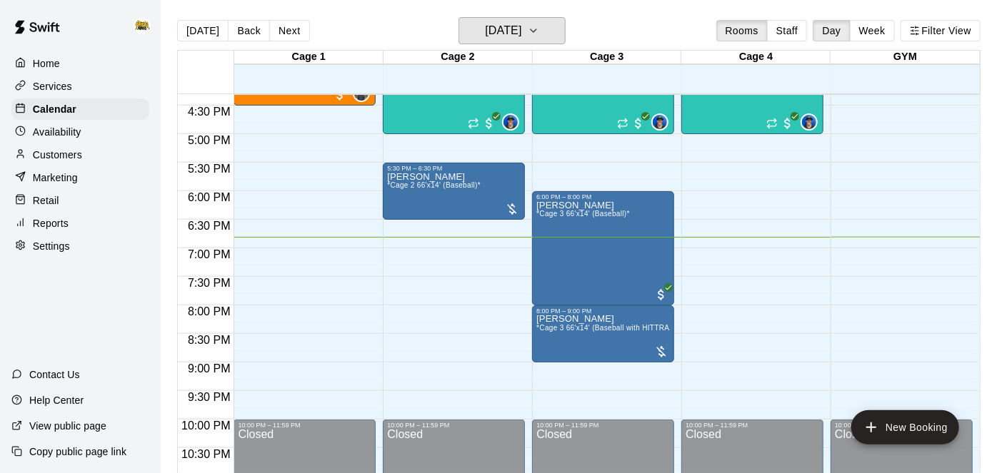
scroll to position [932, 0]
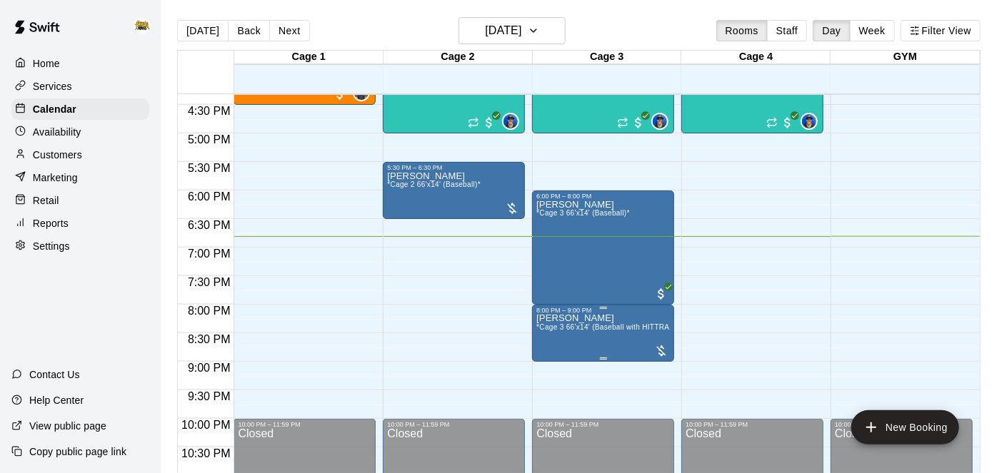
click at [598, 326] on span "*Cage 3 66'x14' (Baseball with HITTRAX)*" at bounding box center [607, 327] width 143 height 8
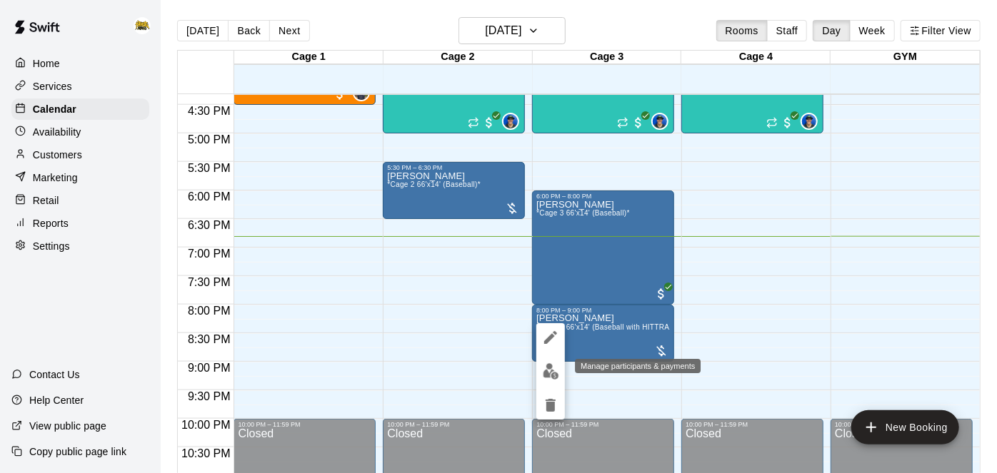
click at [548, 375] on img "edit" at bounding box center [551, 371] width 16 height 16
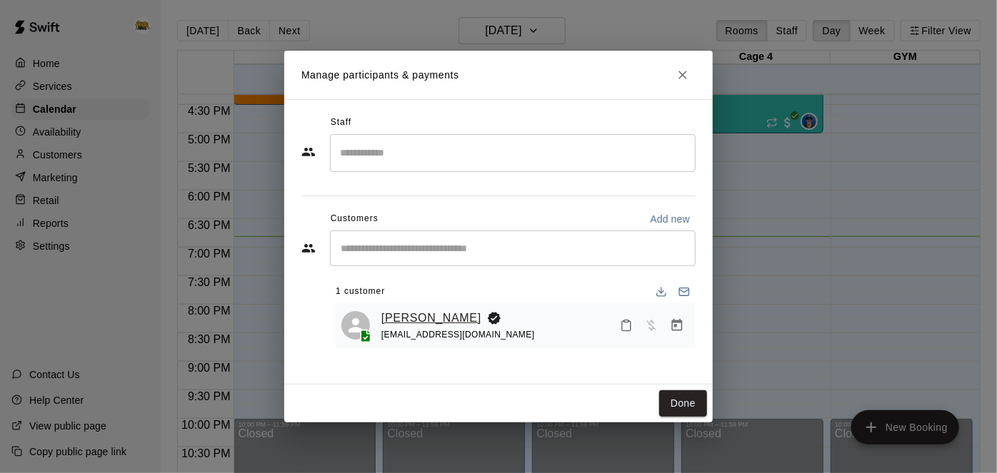
click at [427, 316] on link "[PERSON_NAME]" at bounding box center [431, 318] width 100 height 19
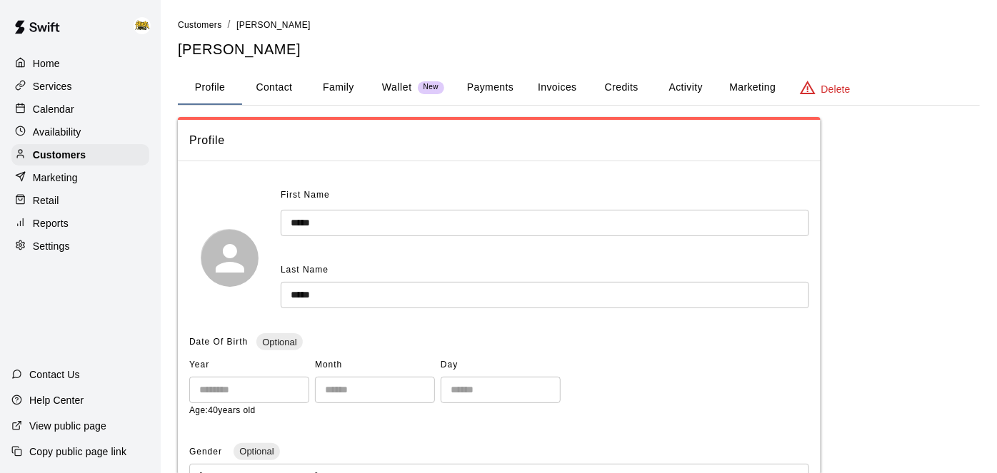
click at [45, 59] on p "Home" at bounding box center [46, 63] width 27 height 14
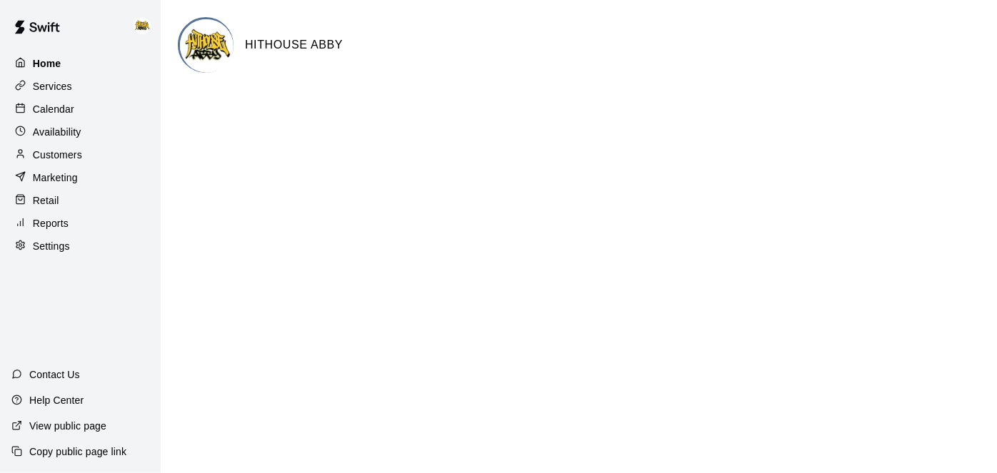
click at [45, 59] on p "Home" at bounding box center [47, 63] width 29 height 14
click at [57, 116] on p "Calendar" at bounding box center [53, 109] width 41 height 14
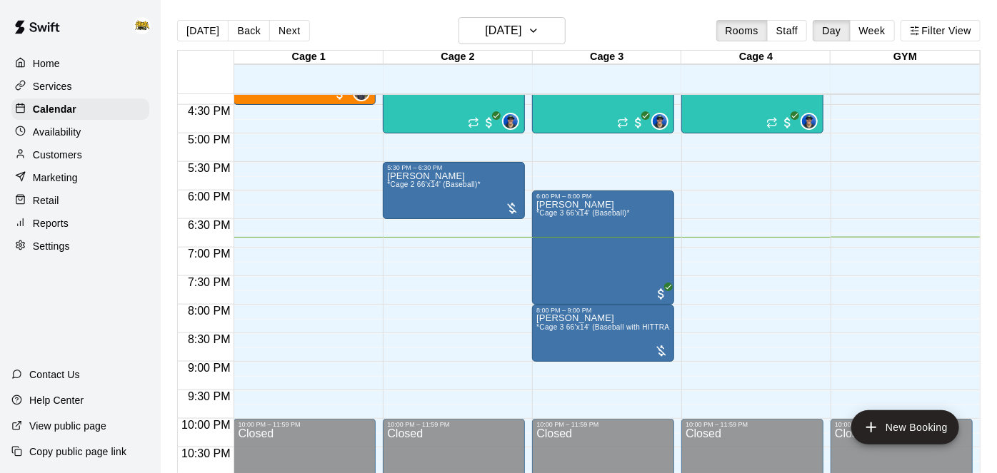
scroll to position [975, 0]
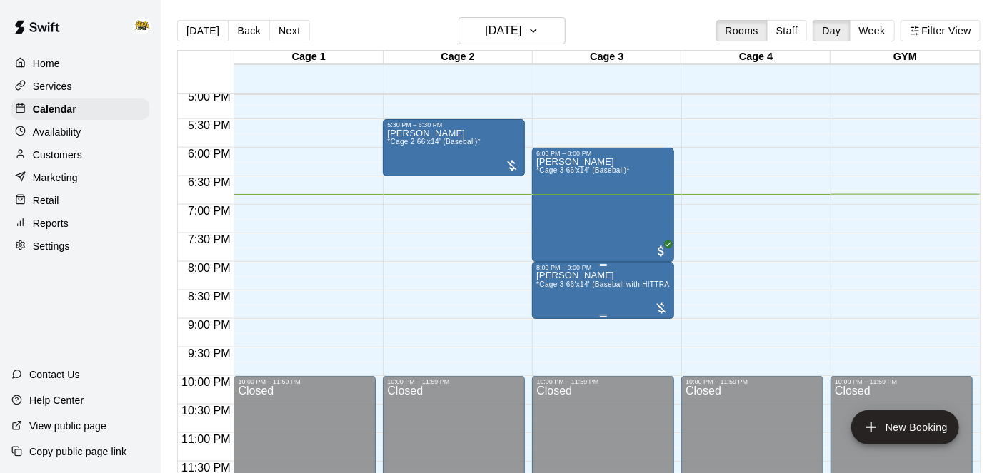
click at [550, 291] on icon "edit" at bounding box center [550, 284] width 17 height 17
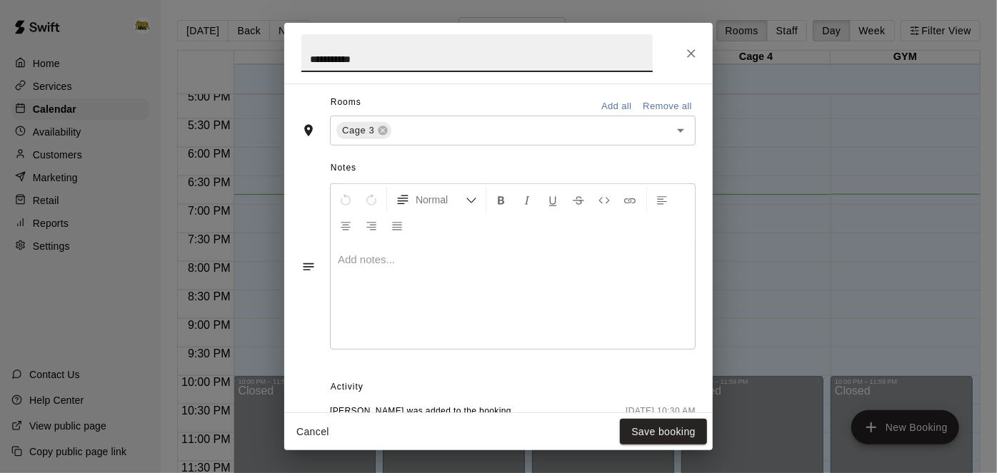
scroll to position [480, 0]
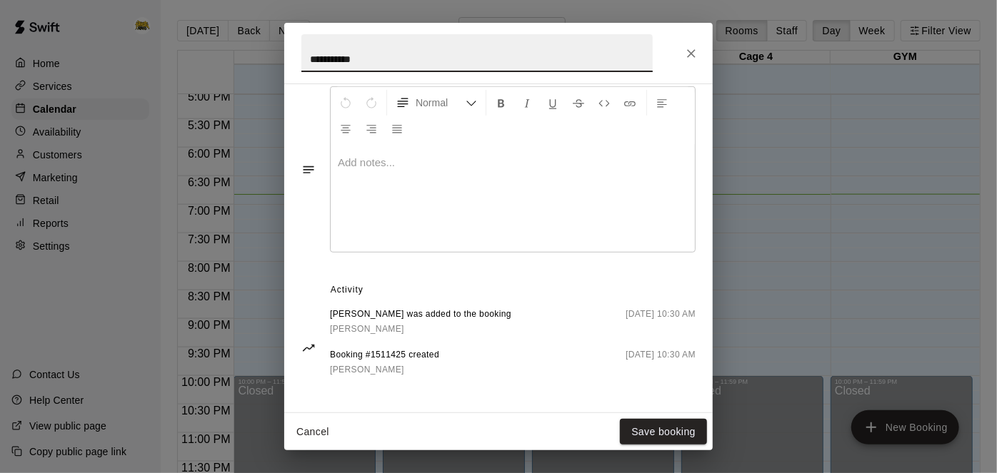
click at [311, 443] on button "Cancel" at bounding box center [313, 432] width 46 height 26
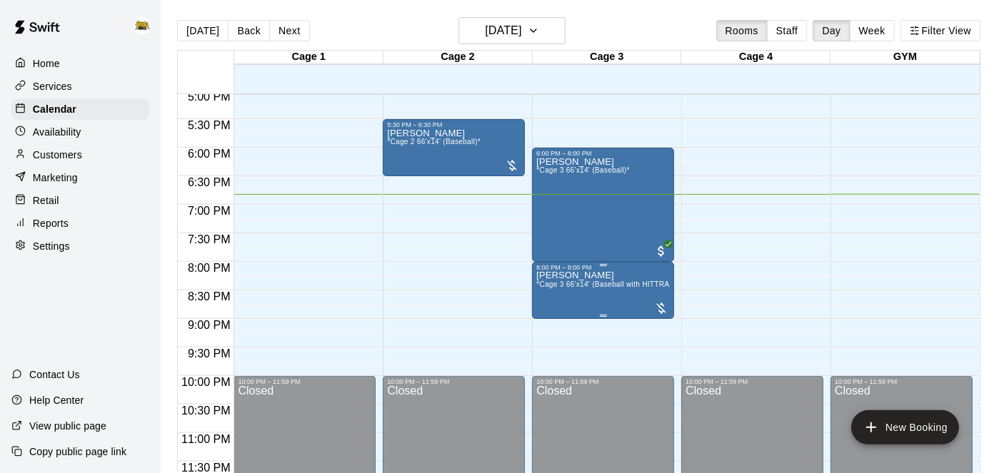
click at [609, 281] on span "*Cage 3 66'x14' (Baseball with HITTRAX)*" at bounding box center [607, 285] width 143 height 8
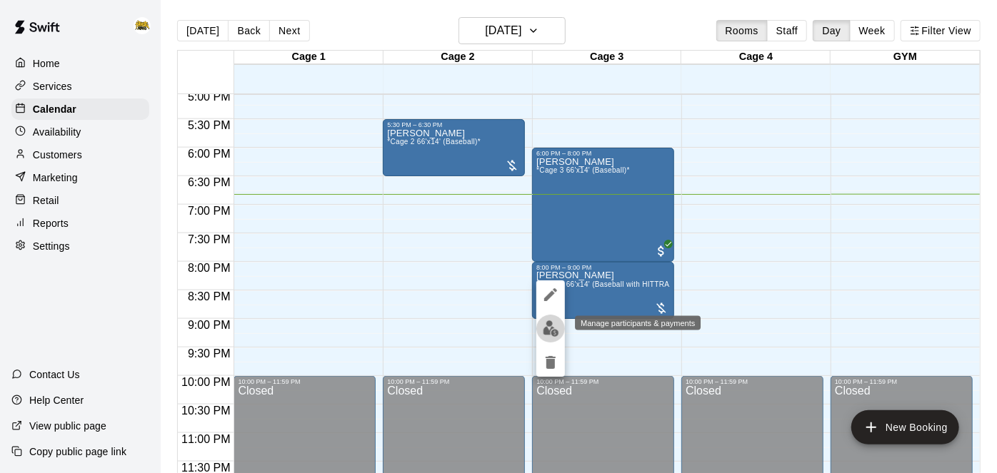
click at [552, 326] on img "edit" at bounding box center [551, 329] width 16 height 16
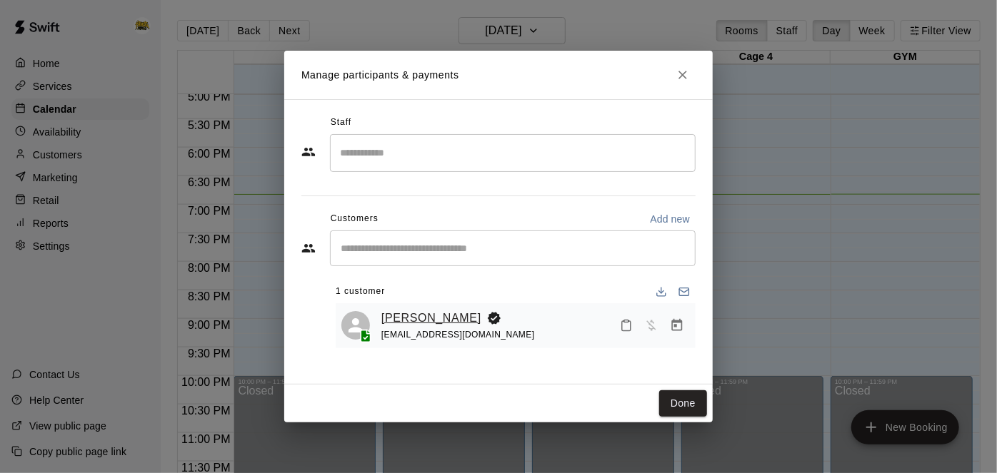
click at [401, 316] on link "[PERSON_NAME]" at bounding box center [431, 318] width 100 height 19
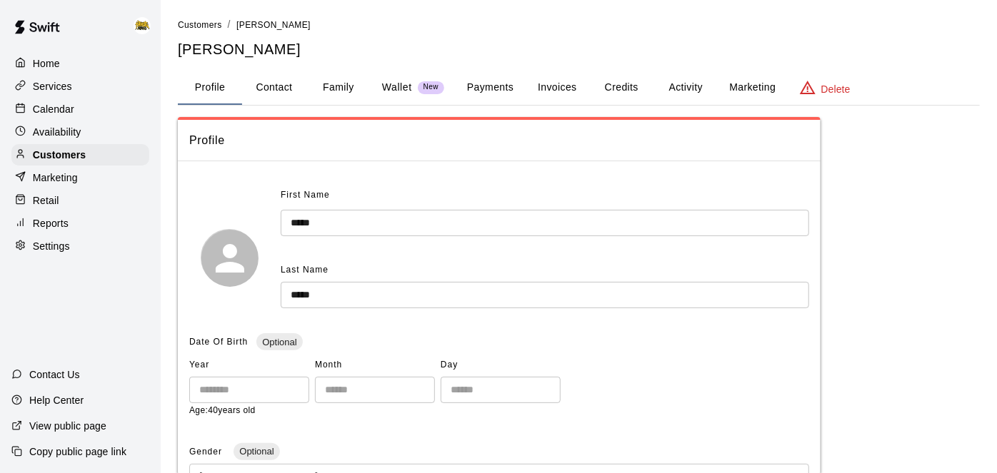
click at [500, 80] on button "Payments" at bounding box center [489, 88] width 69 height 34
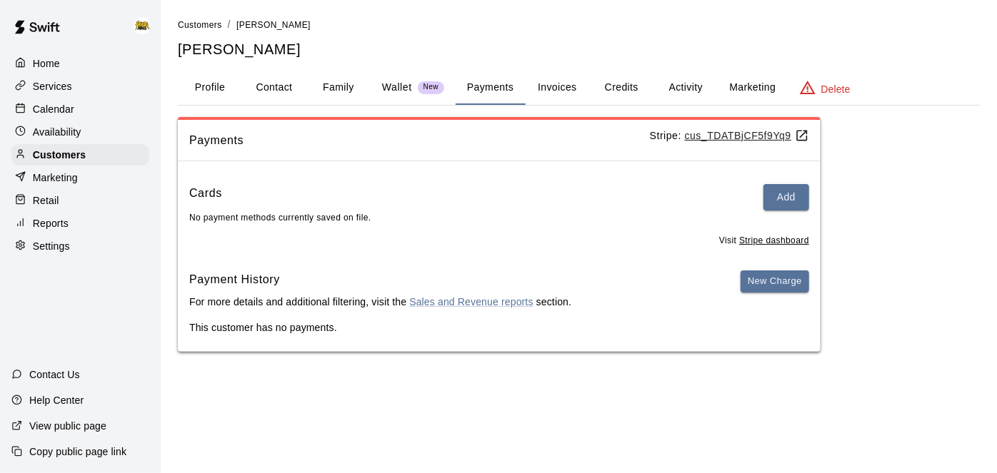
click at [333, 94] on button "Family" at bounding box center [338, 88] width 64 height 34
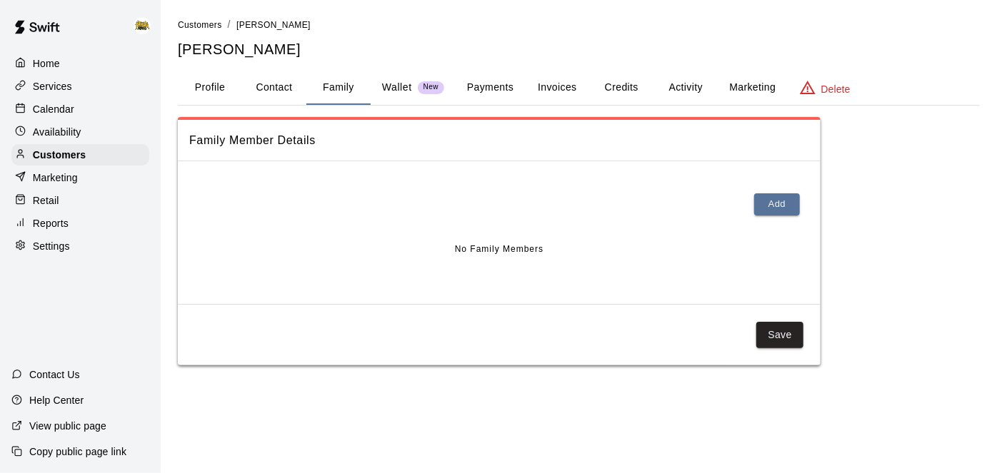
click at [696, 65] on div "Customers / [PERSON_NAME] [PERSON_NAME] Profile Contact Family Wallet New Payme…" at bounding box center [579, 191] width 802 height 348
click at [675, 98] on button "Activity" at bounding box center [685, 88] width 64 height 34
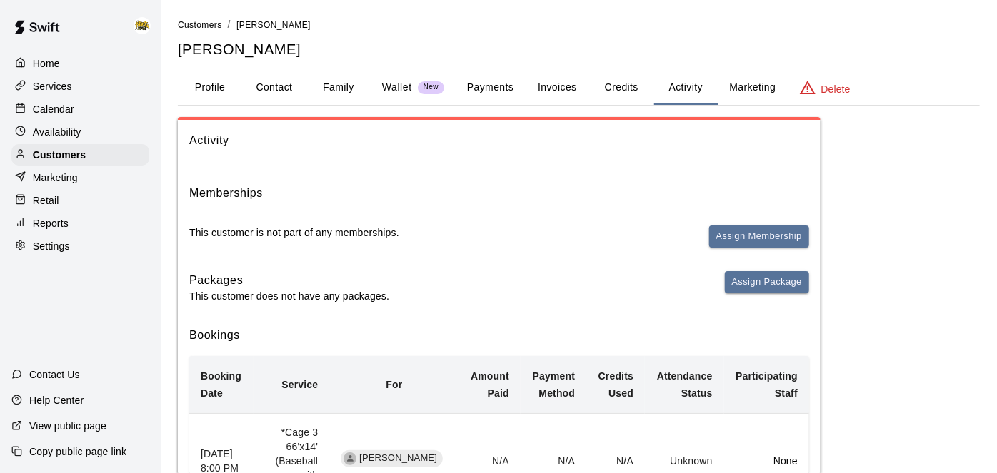
click at [213, 87] on button "Profile" at bounding box center [210, 88] width 64 height 34
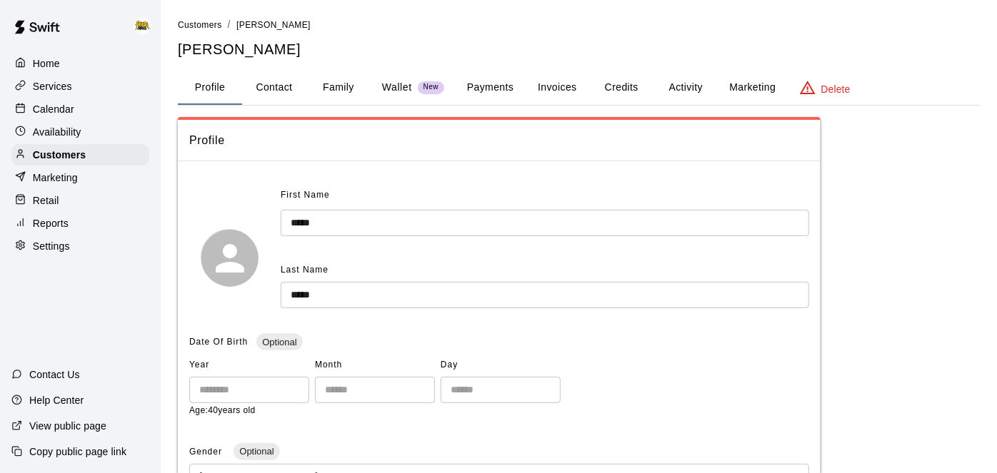
click at [57, 126] on p "Availability" at bounding box center [57, 132] width 49 height 14
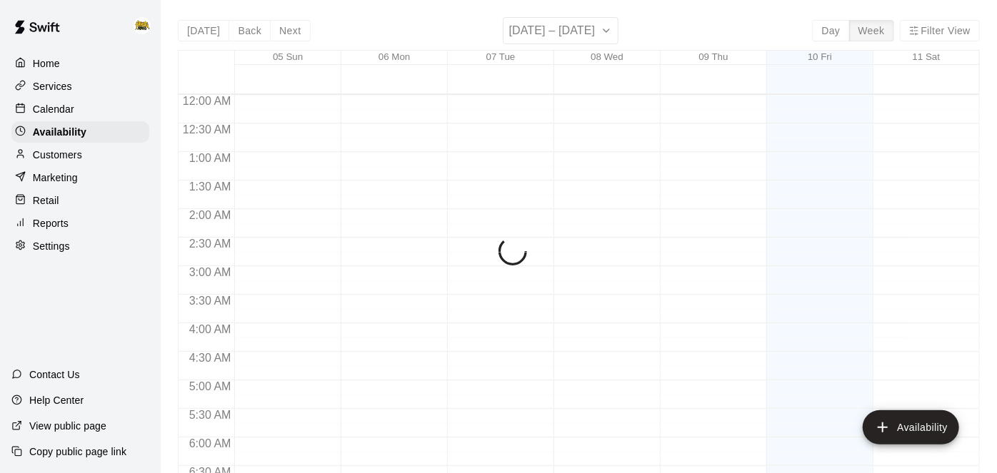
scroll to position [975, 0]
click at [57, 114] on p "Calendar" at bounding box center [53, 109] width 41 height 14
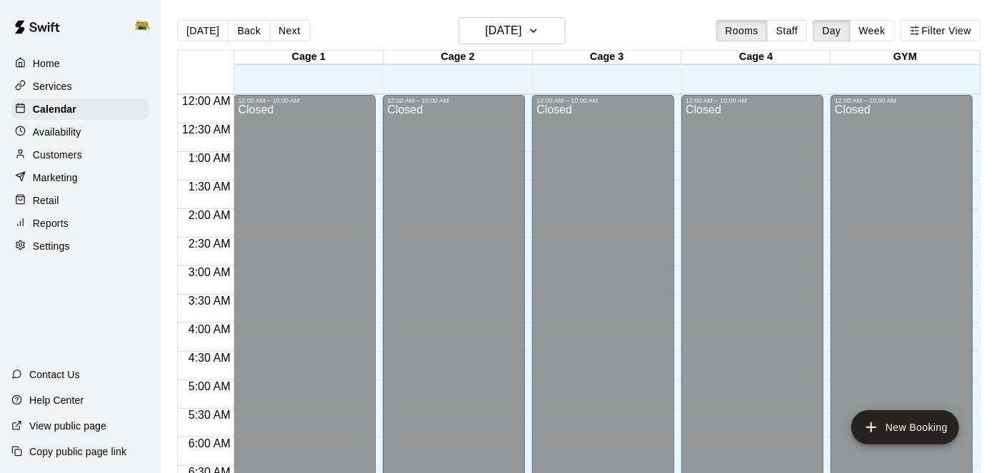
scroll to position [932, 0]
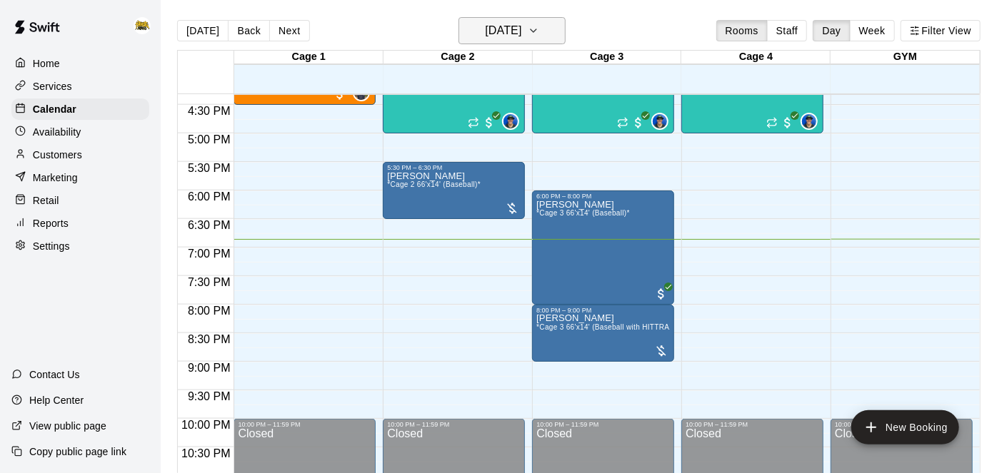
click at [489, 23] on h6 "[DATE]" at bounding box center [503, 31] width 36 height 20
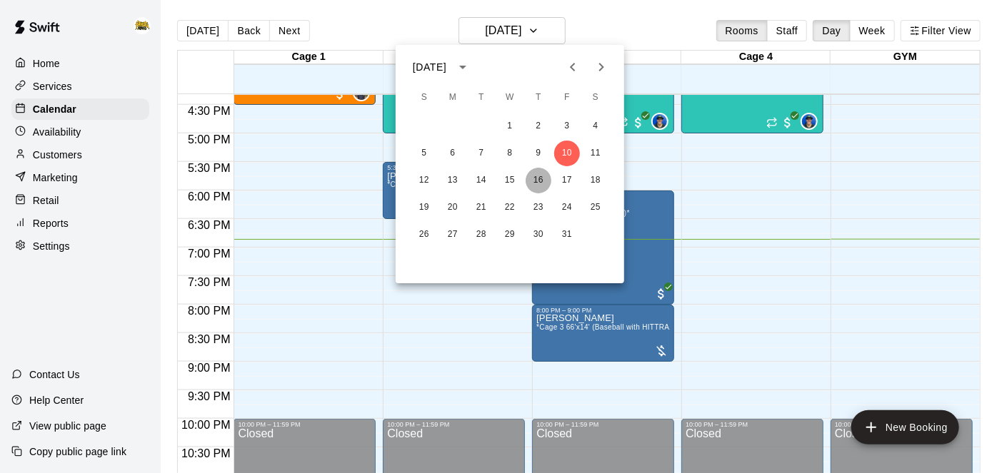
click at [539, 185] on button "16" at bounding box center [538, 181] width 26 height 26
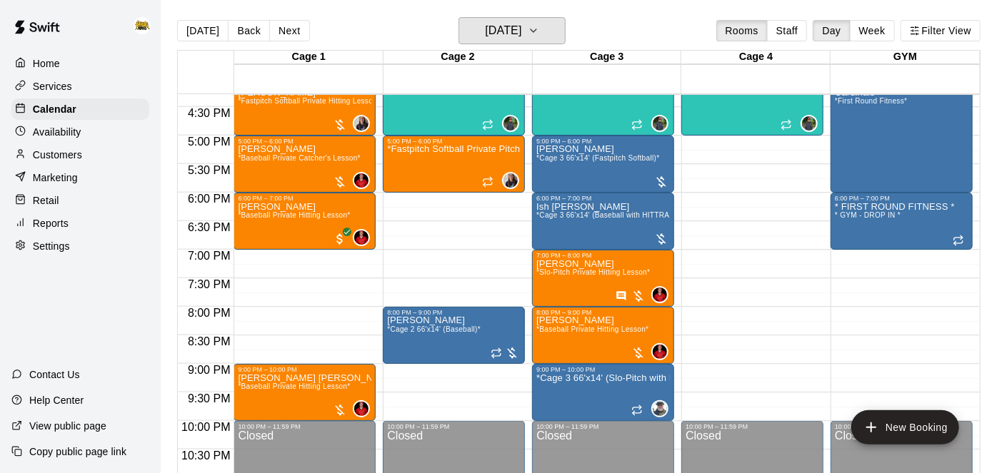
scroll to position [931, 0]
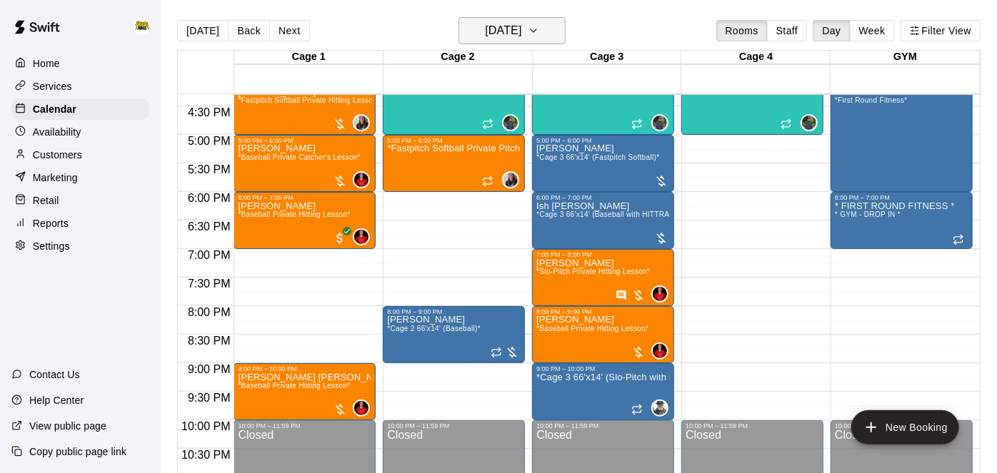
click at [554, 43] on button "[DATE]" at bounding box center [511, 30] width 107 height 27
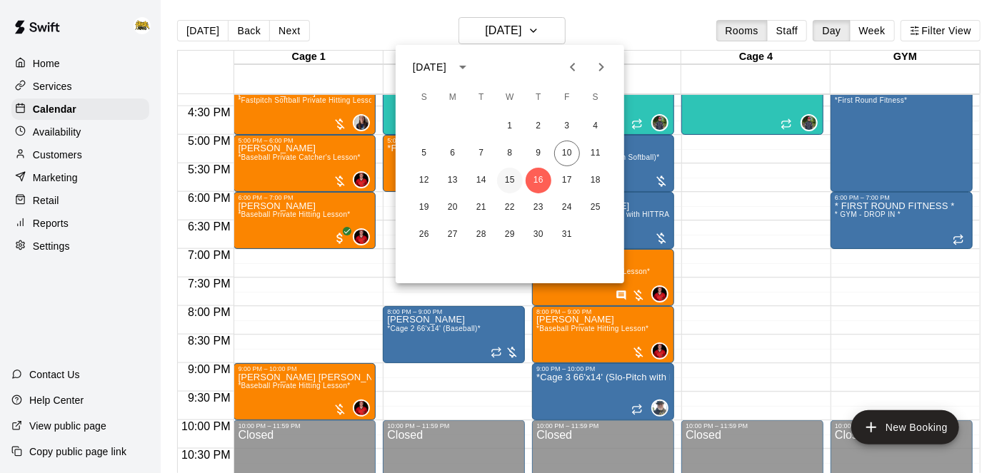
click at [510, 181] on button "15" at bounding box center [510, 181] width 26 height 26
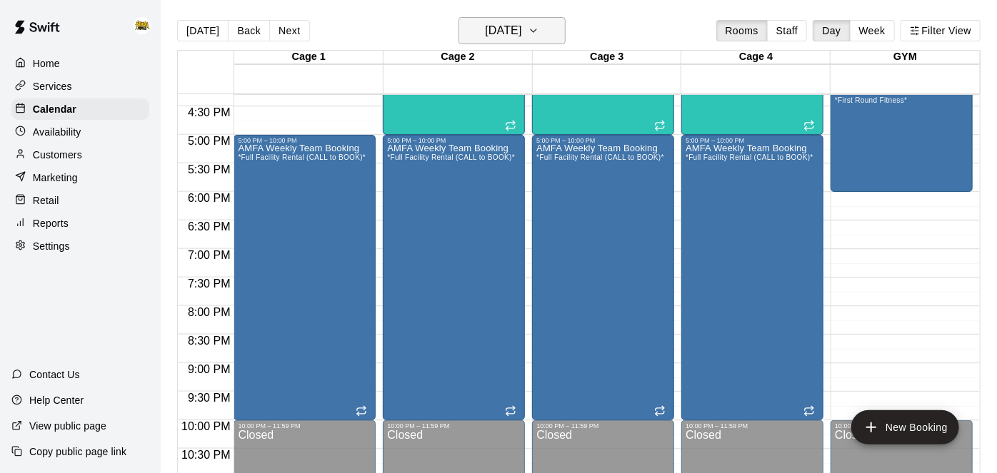
click at [521, 21] on h6 "[DATE]" at bounding box center [503, 31] width 36 height 20
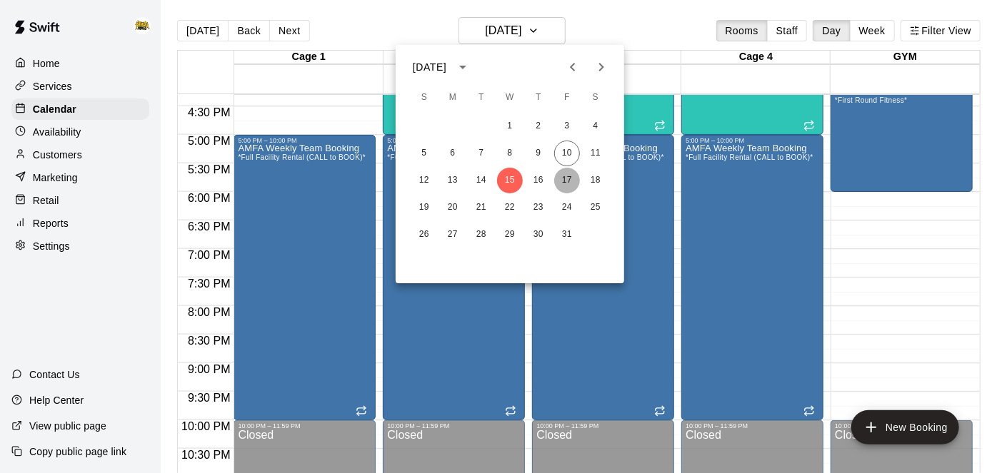
click at [564, 174] on button "17" at bounding box center [567, 181] width 26 height 26
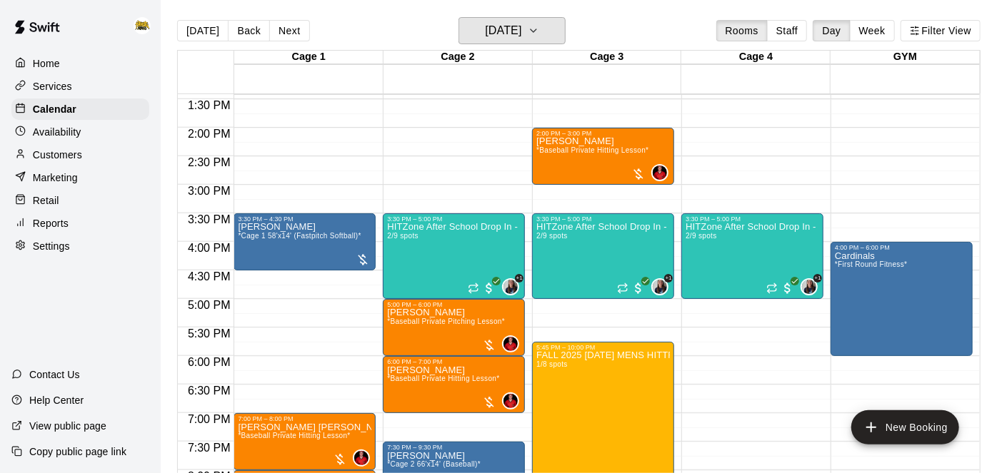
scroll to position [766, 0]
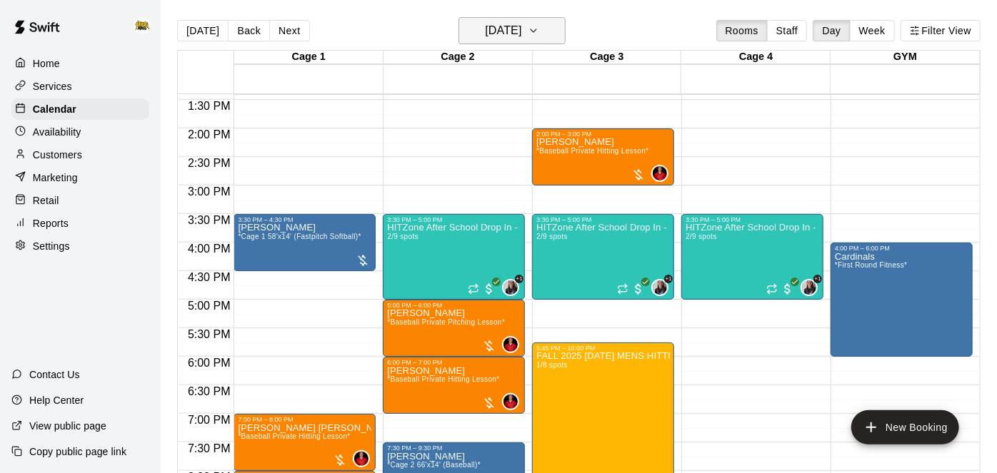
click at [539, 30] on icon "button" at bounding box center [533, 30] width 11 height 17
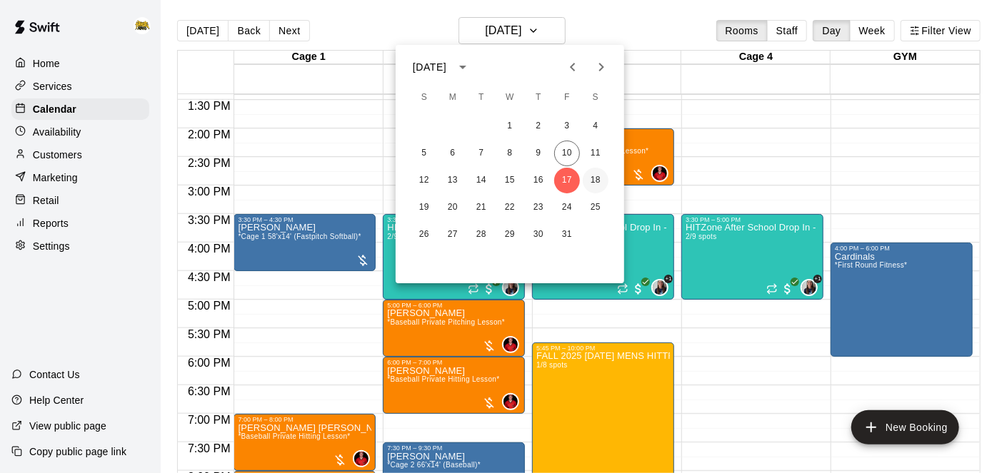
click at [597, 184] on button "18" at bounding box center [595, 181] width 26 height 26
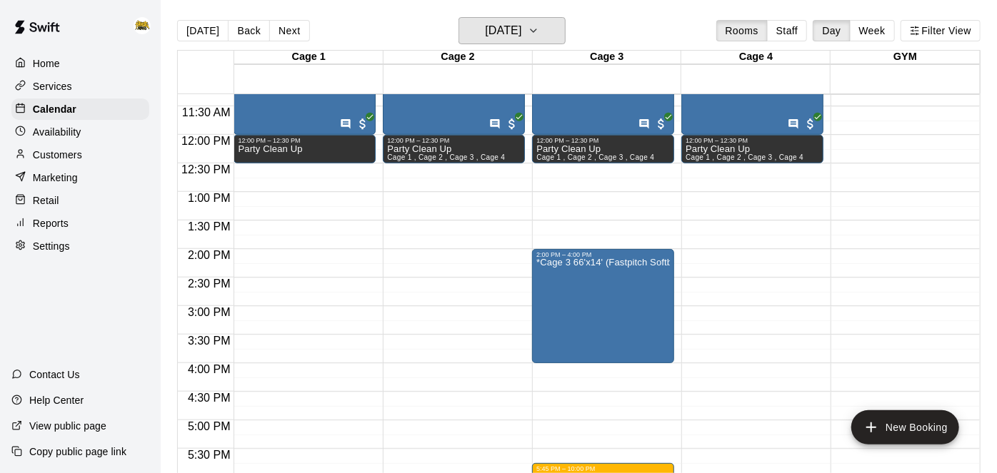
scroll to position [652, 0]
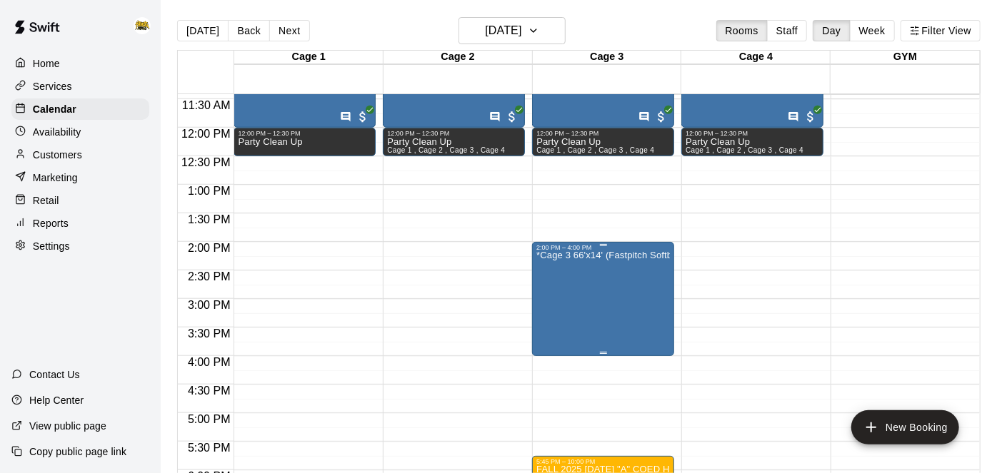
click at [548, 340] on icon "delete" at bounding box center [550, 333] width 17 height 17
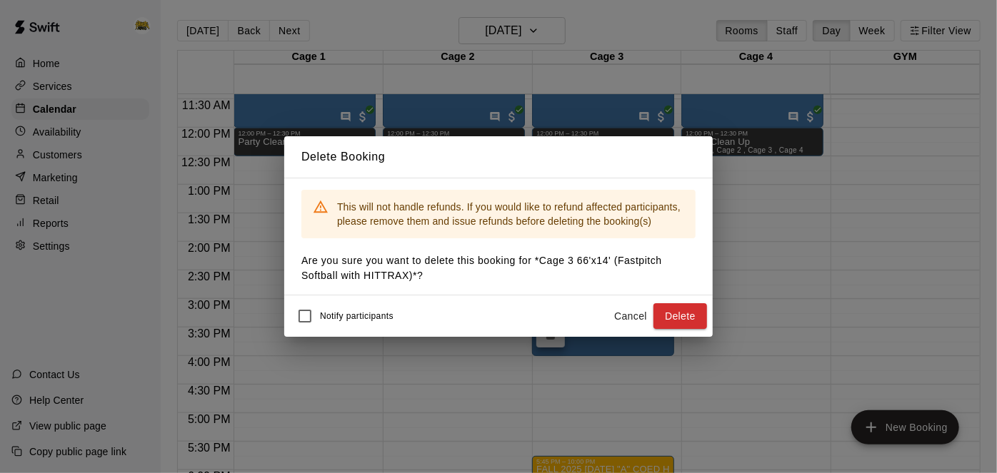
click at [708, 317] on div "Notify participants Cancel Delete" at bounding box center [498, 316] width 428 height 41
click at [700, 318] on button "Delete" at bounding box center [680, 316] width 54 height 26
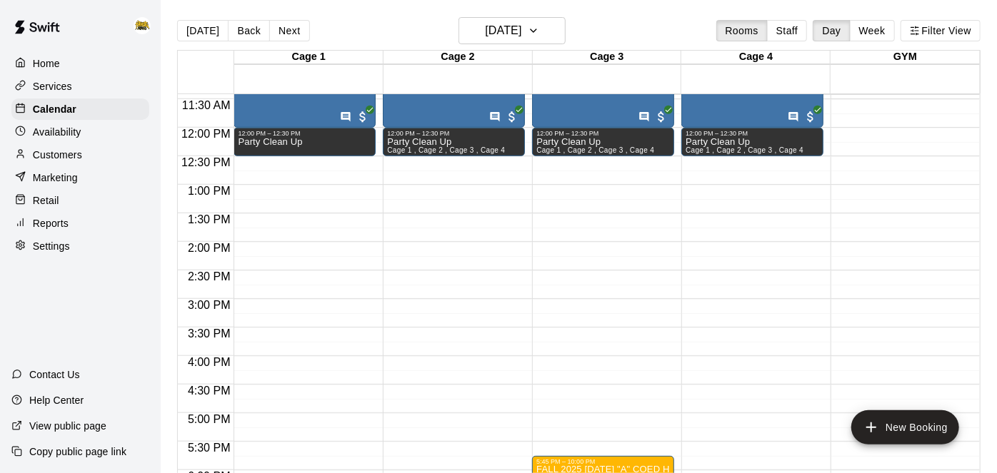
click at [539, 370] on div "12:00 AM – 10:00 AM Closed 10:00 AM – 12:00 PM Soccer/Baseball Party *Full Faci…" at bounding box center [603, 127] width 142 height 1371
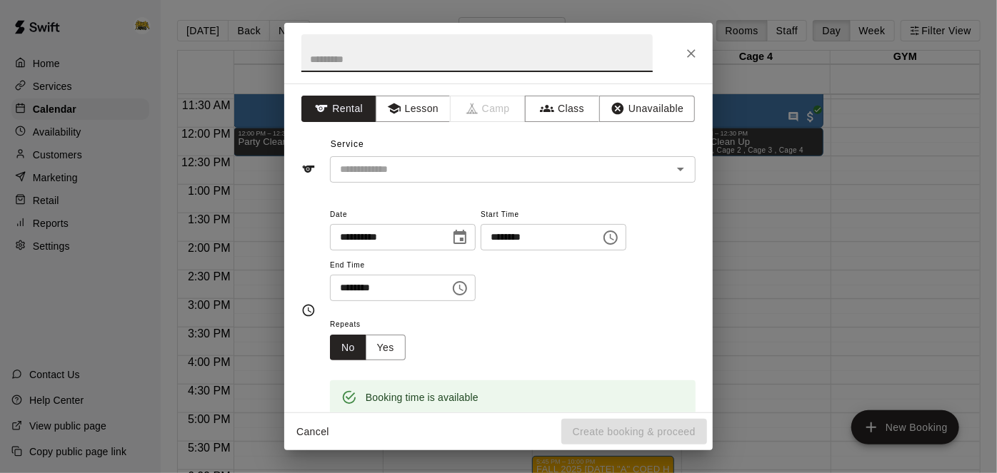
click at [309, 432] on button "Cancel" at bounding box center [313, 432] width 46 height 26
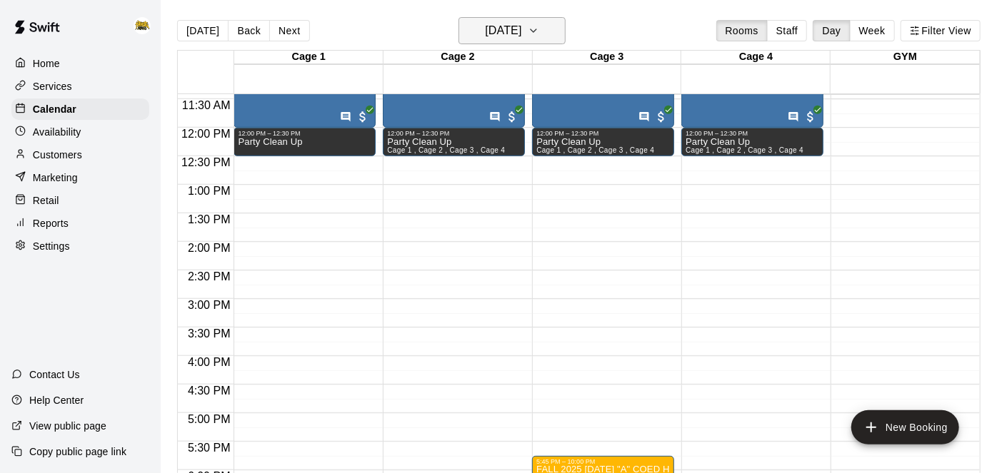
click at [518, 28] on h6 "[DATE]" at bounding box center [503, 31] width 36 height 20
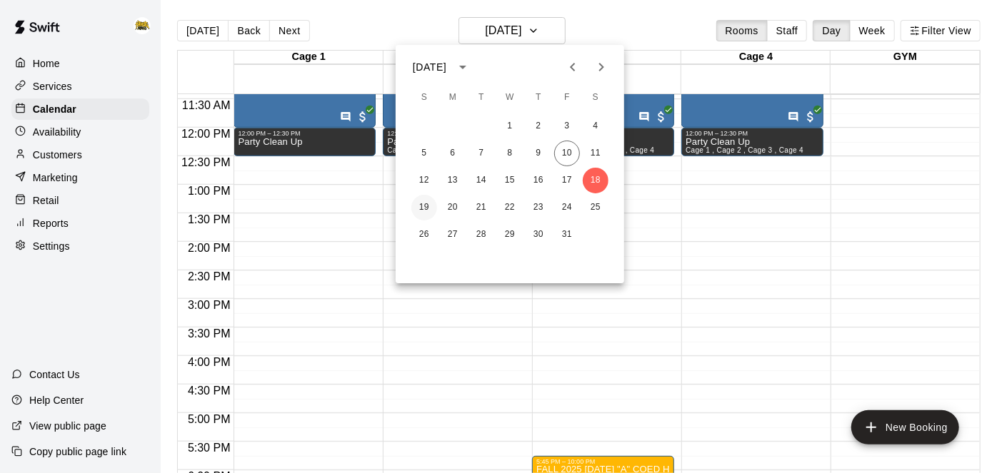
click at [423, 208] on button "19" at bounding box center [424, 208] width 26 height 26
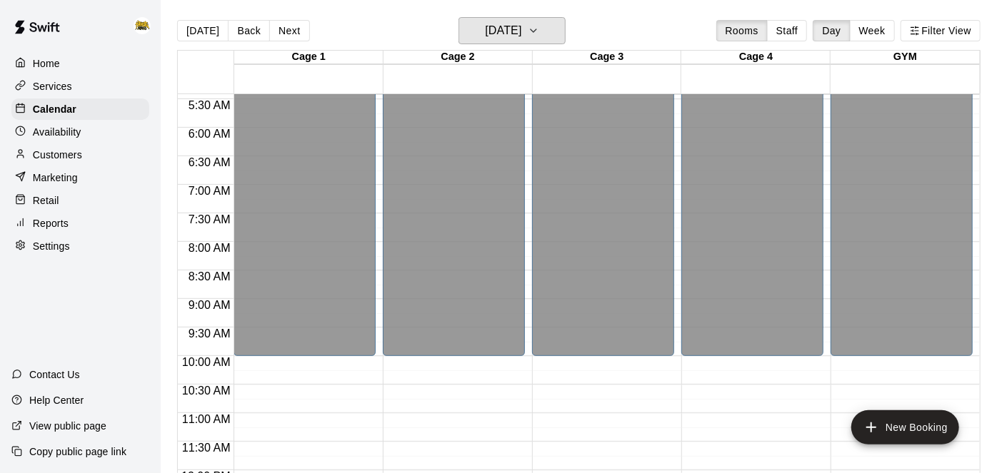
scroll to position [907, 0]
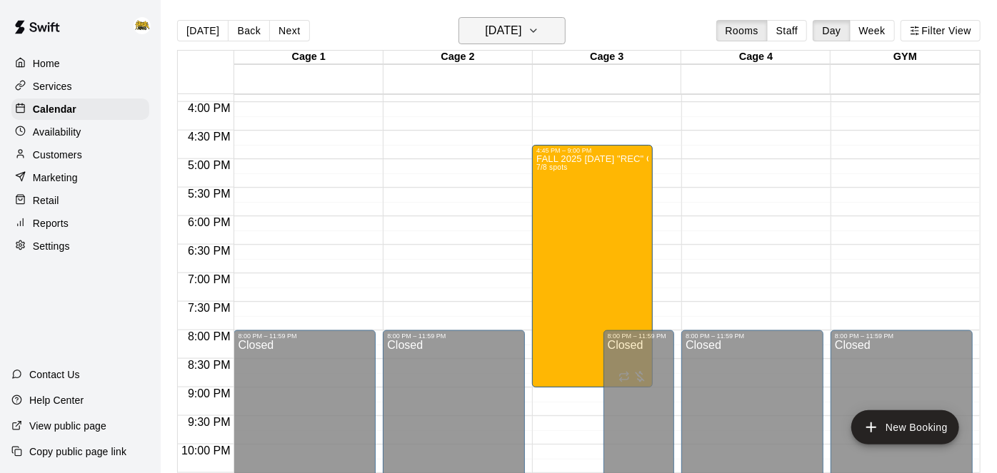
click at [511, 40] on h6 "[DATE]" at bounding box center [503, 31] width 36 height 20
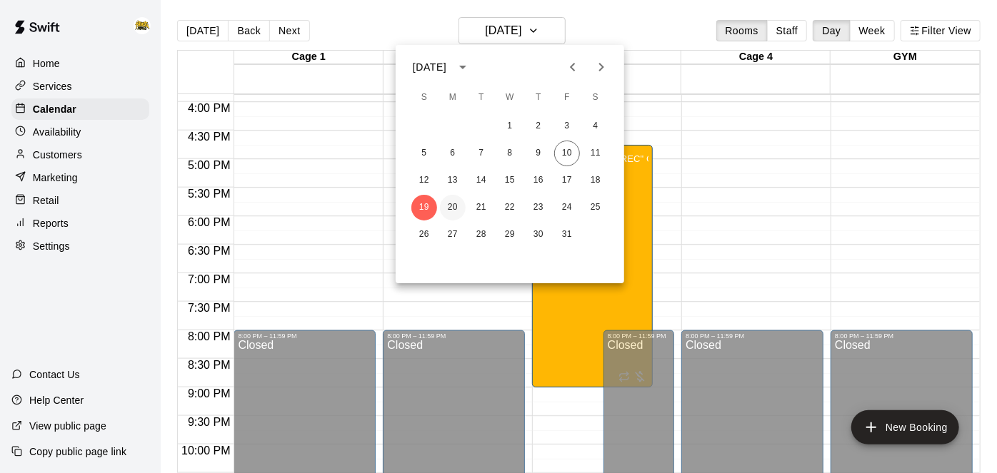
click at [453, 206] on button "20" at bounding box center [453, 208] width 26 height 26
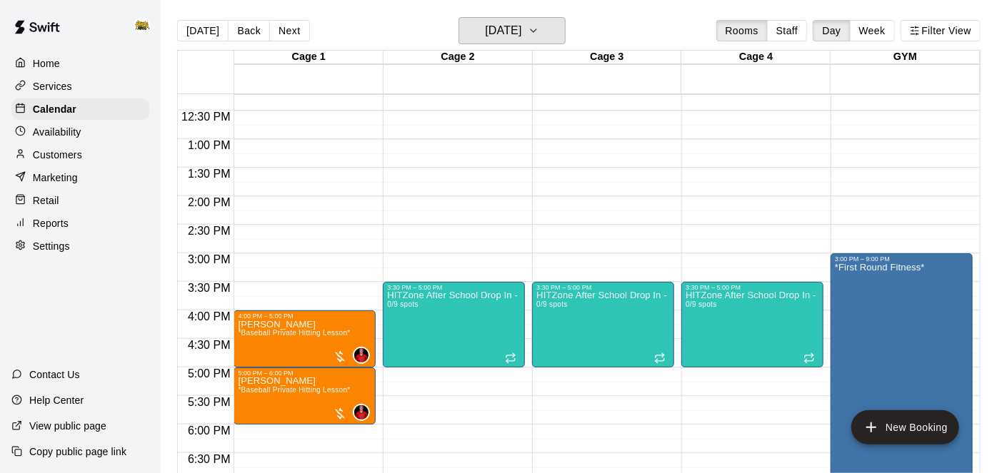
scroll to position [699, 0]
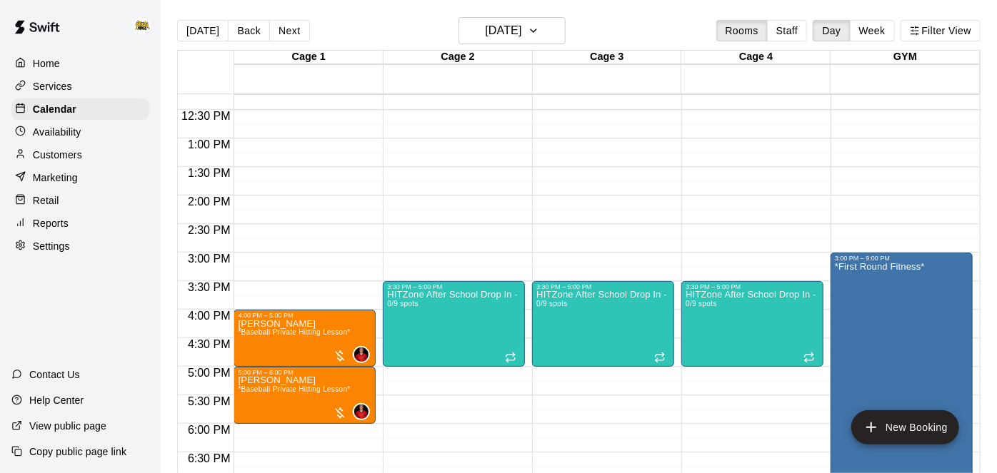
click at [466, 51] on div "Cage 2" at bounding box center [457, 58] width 149 height 14
click at [485, 34] on h6 "[DATE]" at bounding box center [503, 31] width 36 height 20
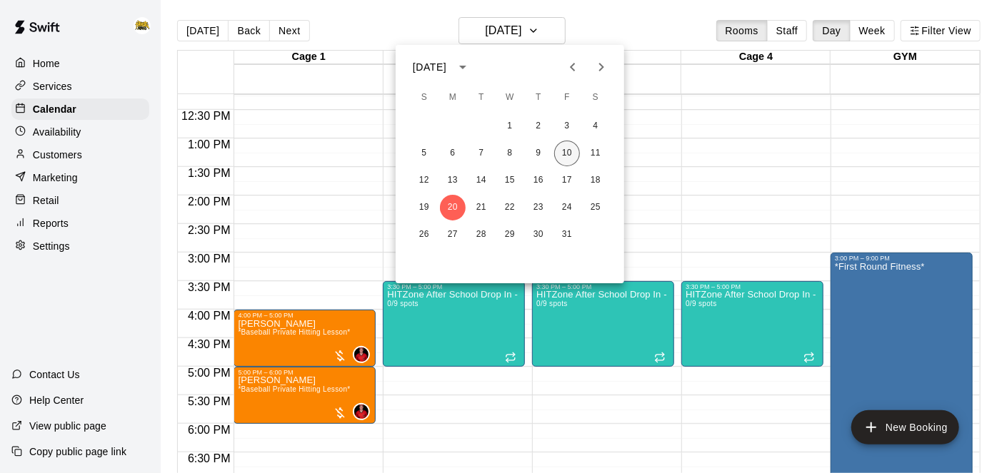
click at [566, 153] on button "10" at bounding box center [567, 154] width 26 height 26
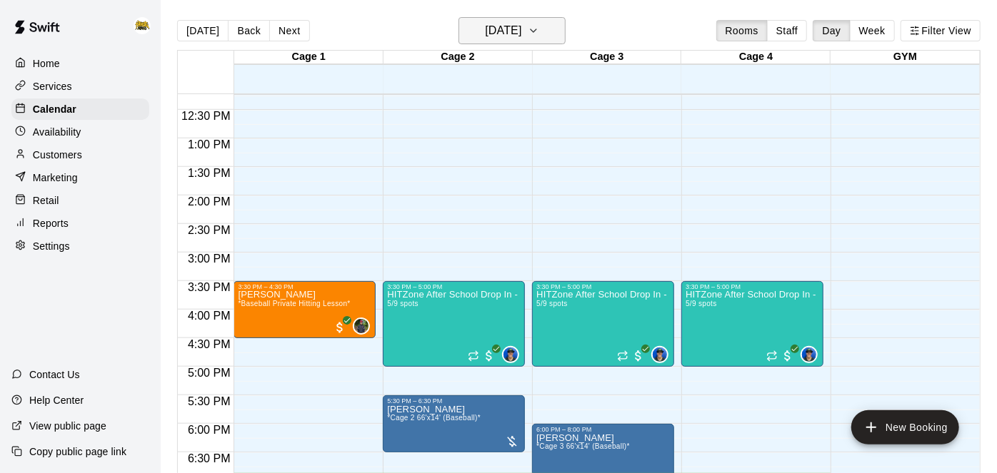
click at [542, 43] on button "[DATE]" at bounding box center [511, 30] width 107 height 27
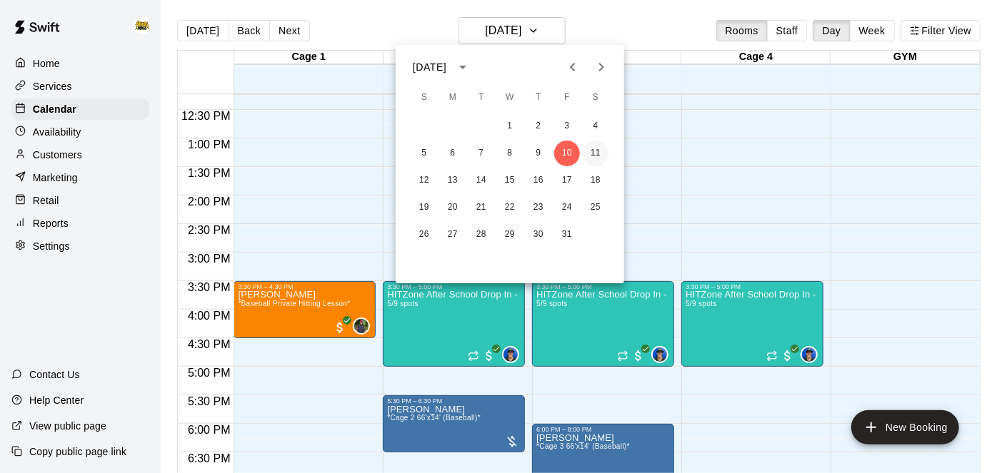
click at [593, 156] on button "11" at bounding box center [595, 154] width 26 height 26
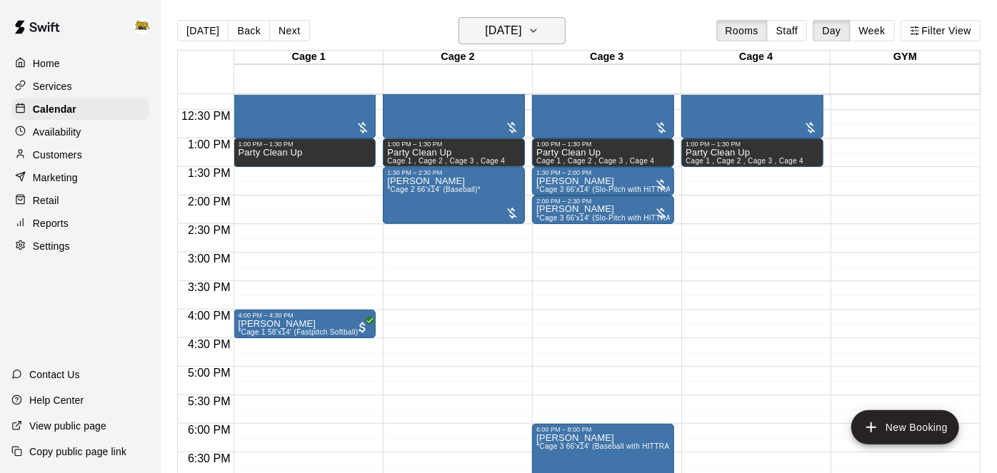
click at [539, 33] on icon "button" at bounding box center [533, 30] width 11 height 17
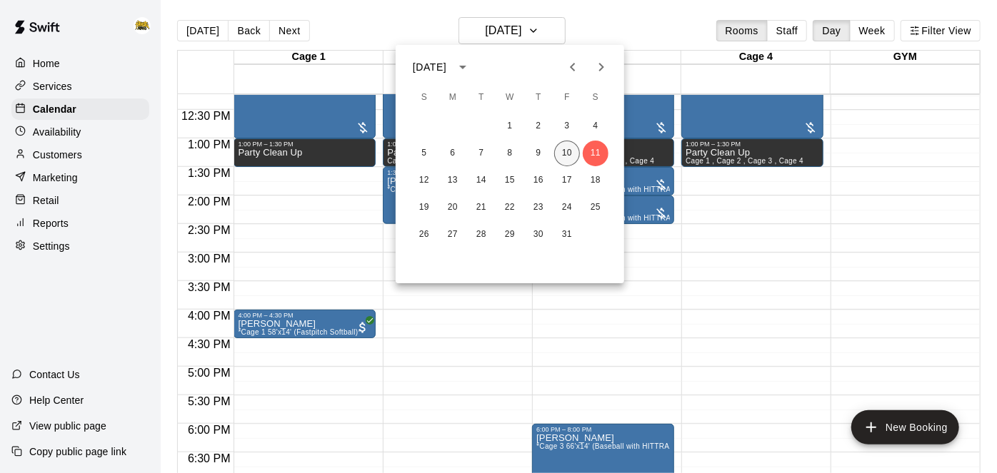
click at [567, 156] on button "10" at bounding box center [567, 154] width 26 height 26
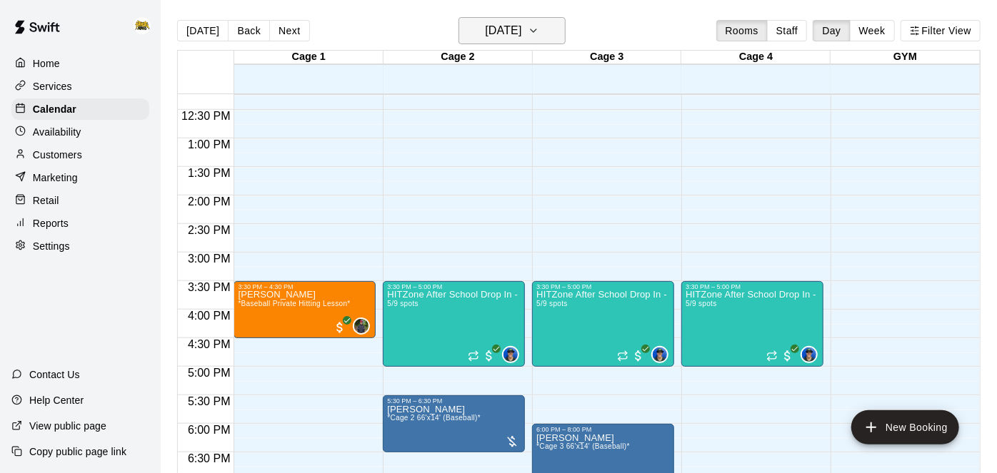
click at [521, 36] on h6 "[DATE]" at bounding box center [503, 31] width 36 height 20
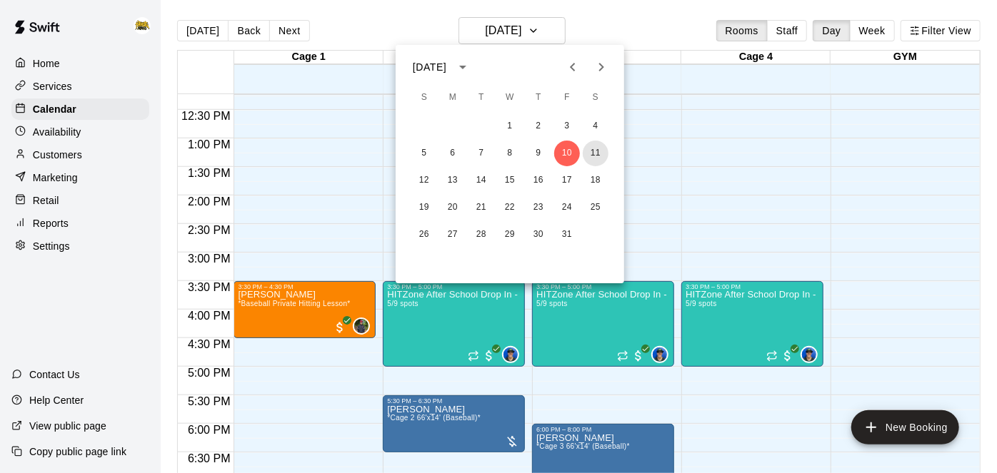
click at [590, 156] on button "11" at bounding box center [595, 154] width 26 height 26
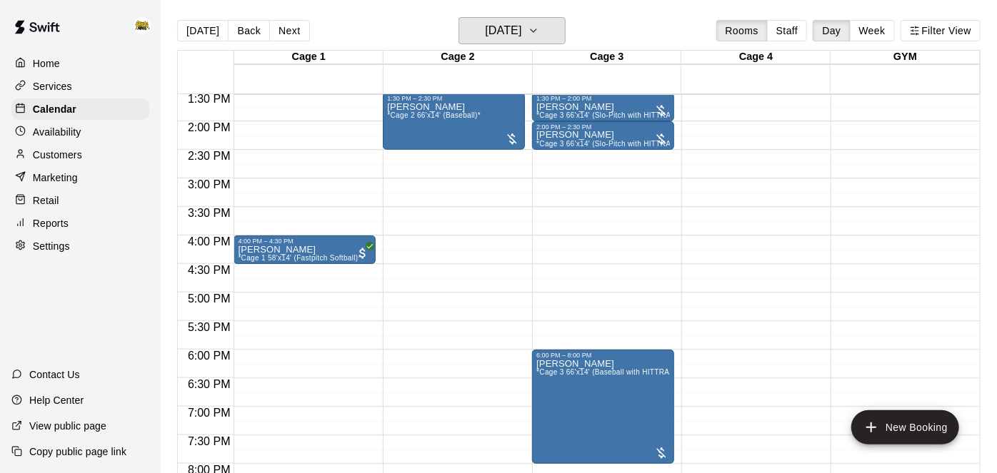
scroll to position [781, 0]
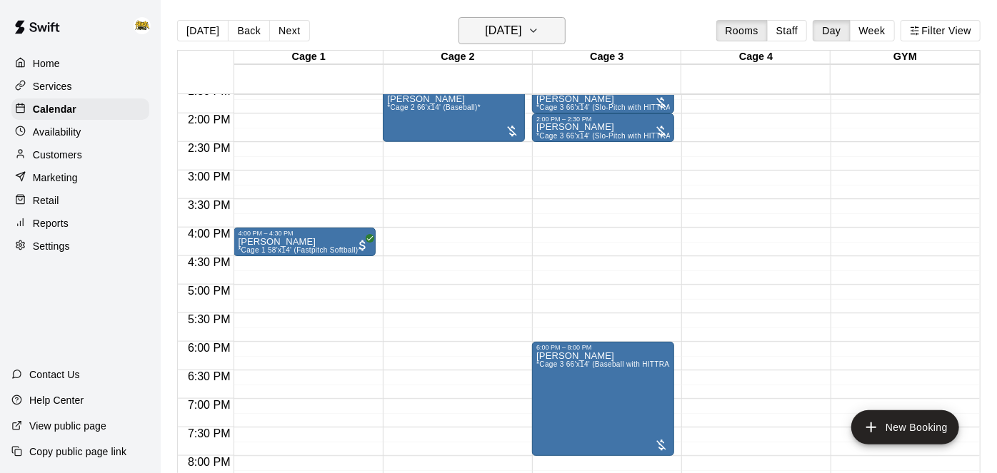
click at [506, 28] on h6 "[DATE]" at bounding box center [503, 31] width 36 height 20
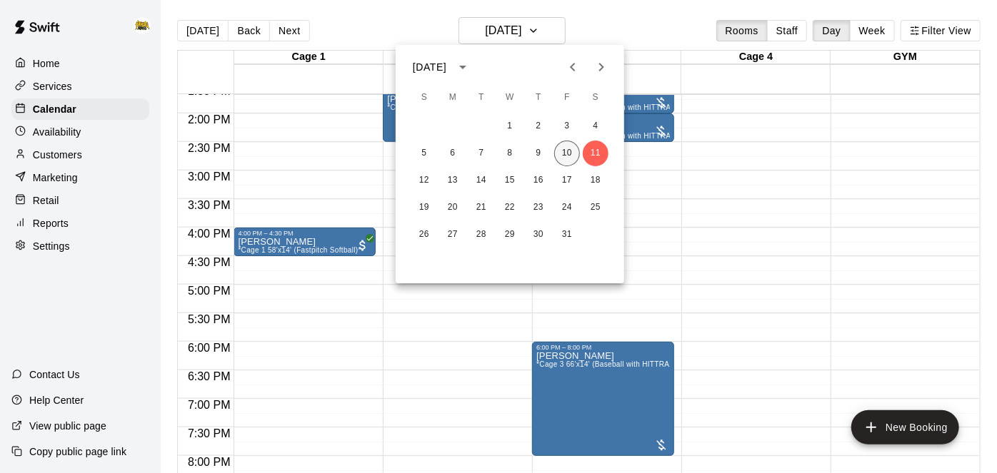
click at [566, 149] on button "10" at bounding box center [567, 154] width 26 height 26
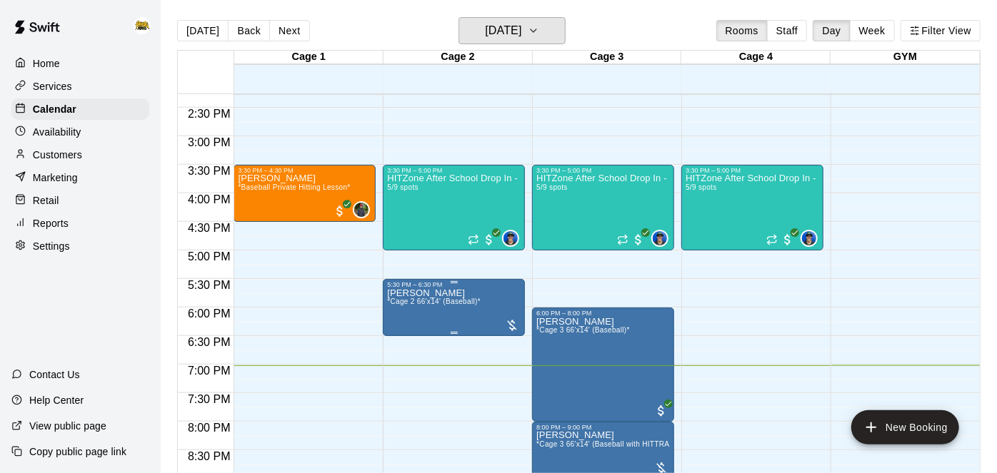
scroll to position [817, 0]
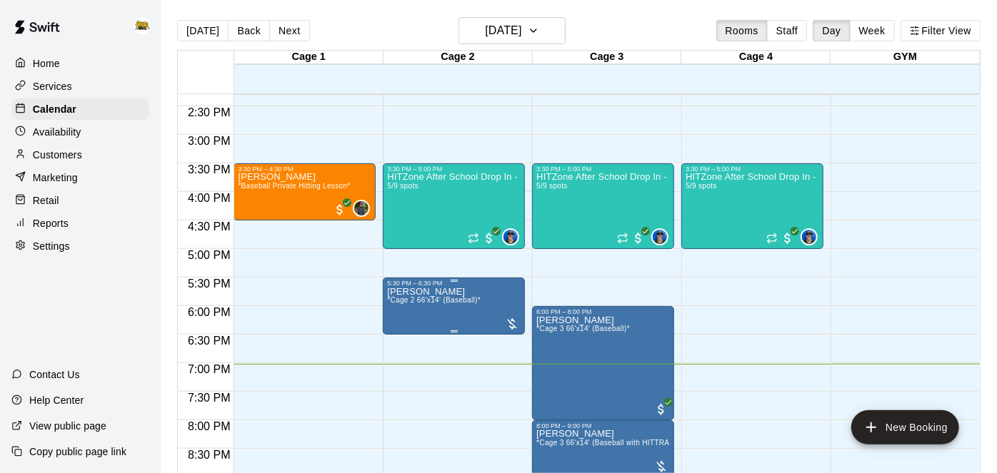
click at [396, 369] on icon "delete" at bounding box center [401, 368] width 17 height 17
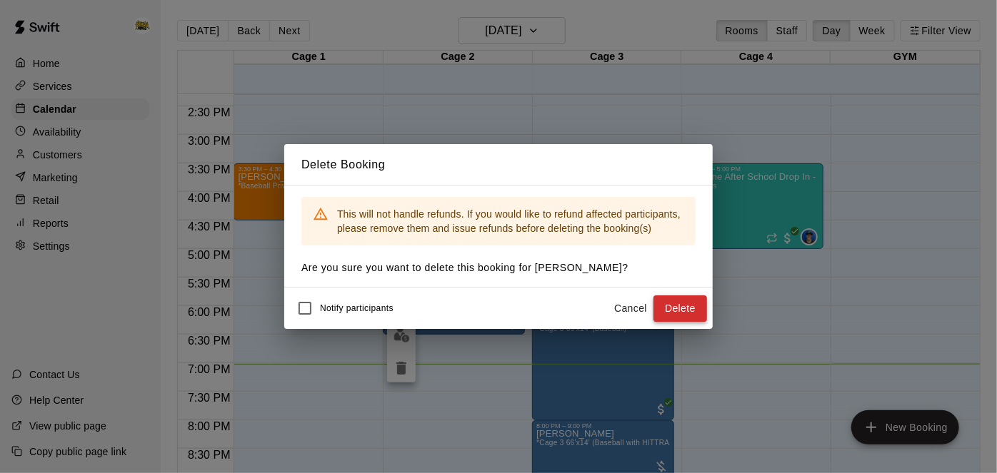
click at [694, 313] on button "Delete" at bounding box center [680, 309] width 54 height 26
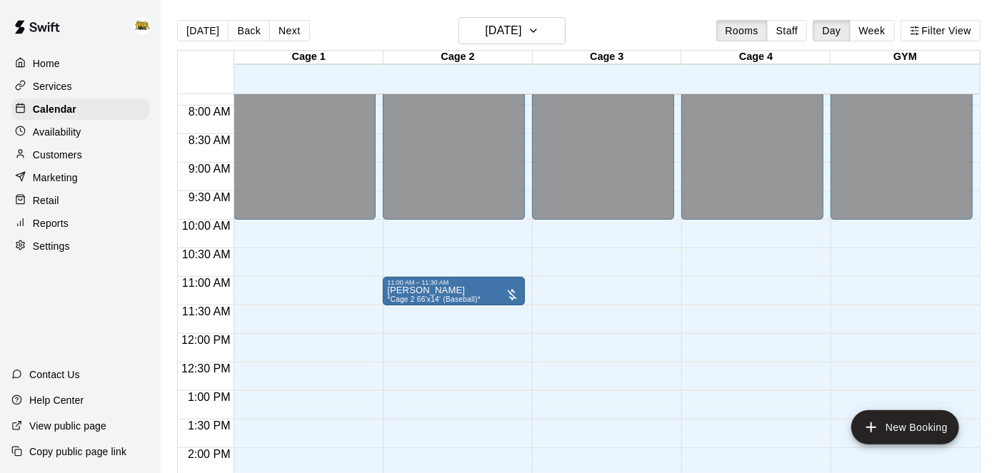
scroll to position [445, 0]
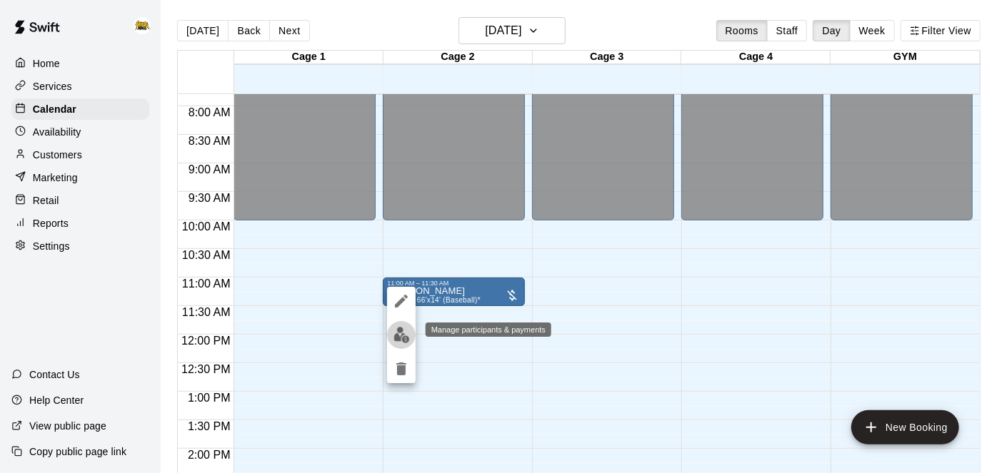
click at [404, 333] on img "edit" at bounding box center [401, 335] width 16 height 16
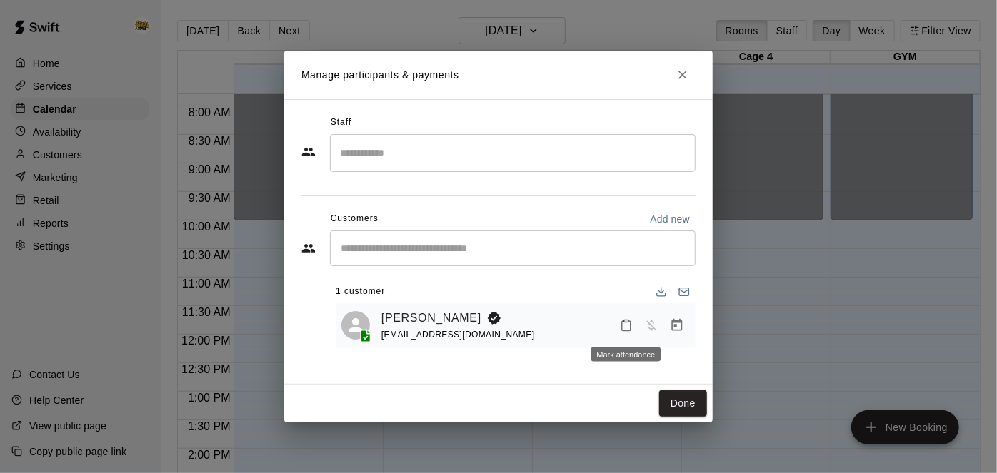
click at [630, 328] on icon "Mark attendance" at bounding box center [626, 326] width 9 height 10
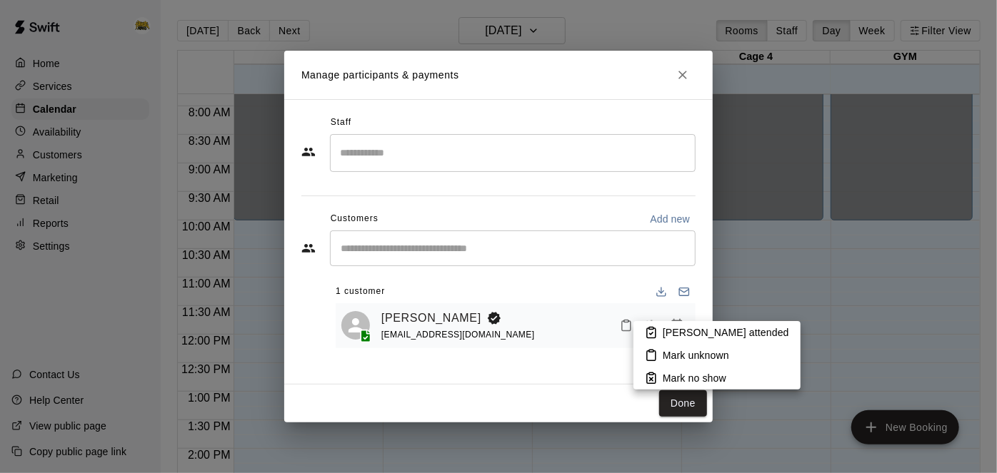
click at [660, 331] on li "[PERSON_NAME] attended" at bounding box center [716, 332] width 167 height 23
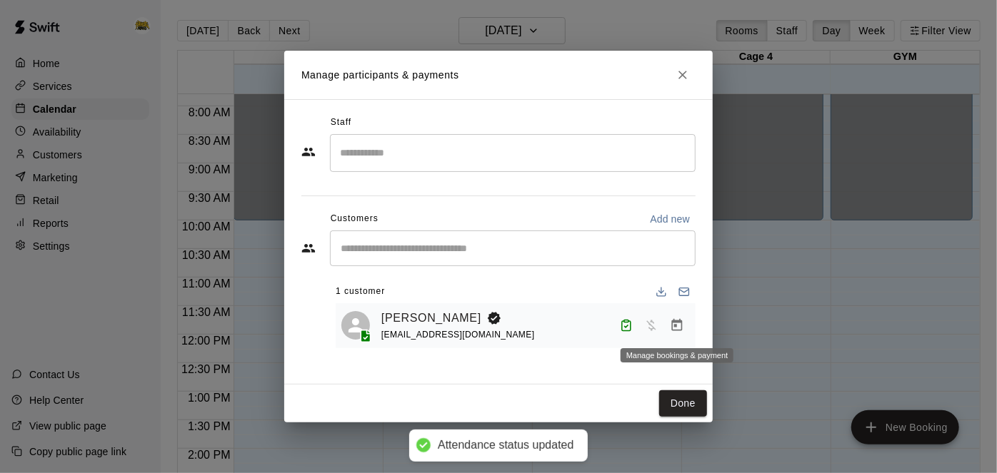
click at [679, 329] on icon "Manage bookings & payment" at bounding box center [677, 325] width 14 height 14
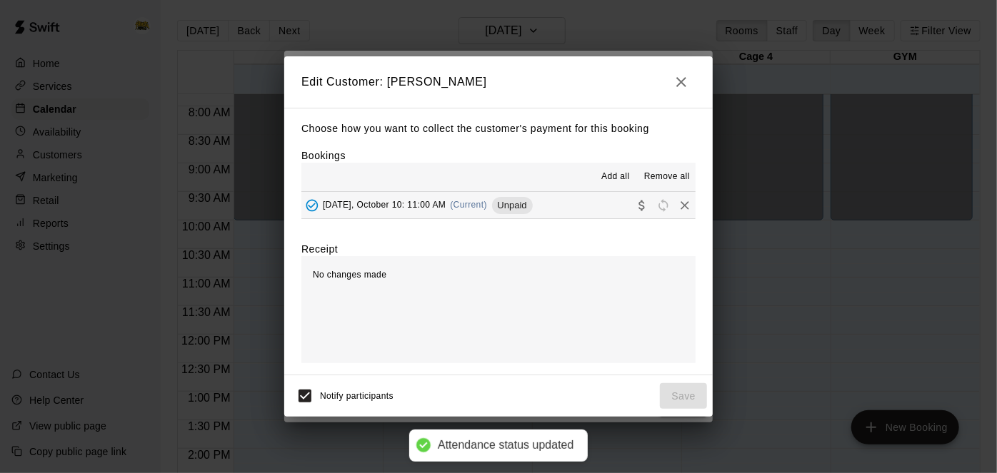
click at [572, 206] on button "[DATE], October 10: 11:00 AM (Current) Unpaid" at bounding box center [498, 205] width 394 height 26
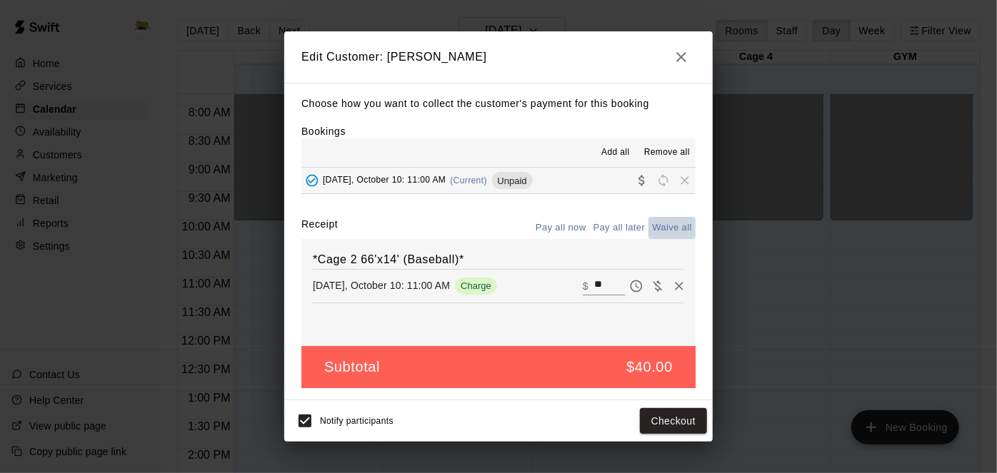
click at [677, 227] on button "Waive all" at bounding box center [671, 228] width 47 height 22
type input "*"
click at [675, 424] on button "Save" at bounding box center [683, 421] width 47 height 26
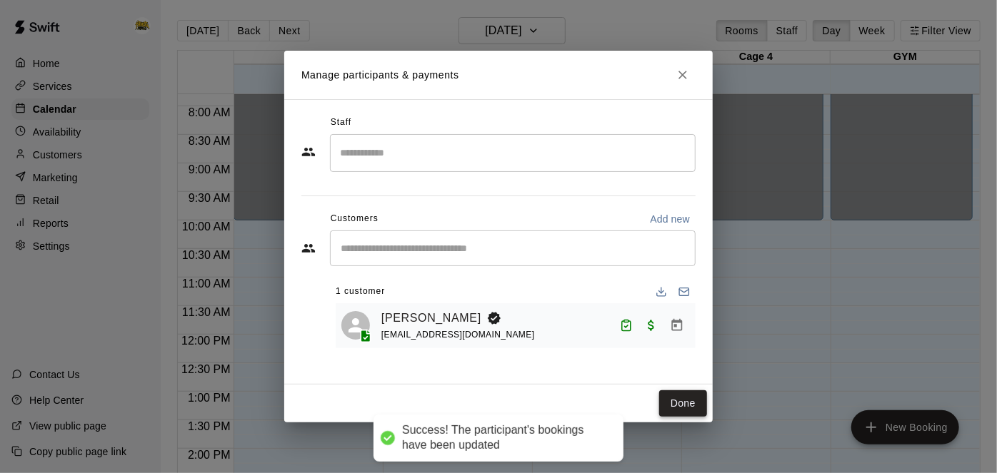
click at [686, 404] on button "Done" at bounding box center [683, 403] width 48 height 26
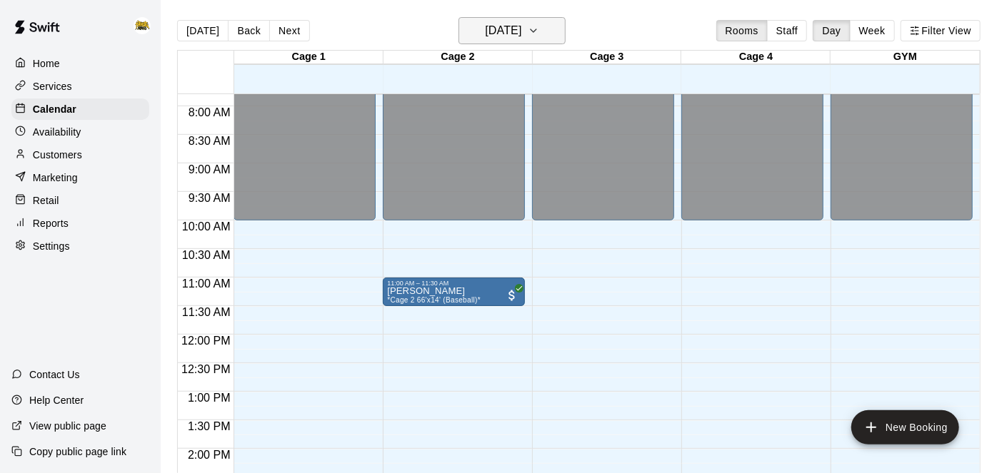
click at [556, 26] on button "[DATE]" at bounding box center [511, 30] width 107 height 27
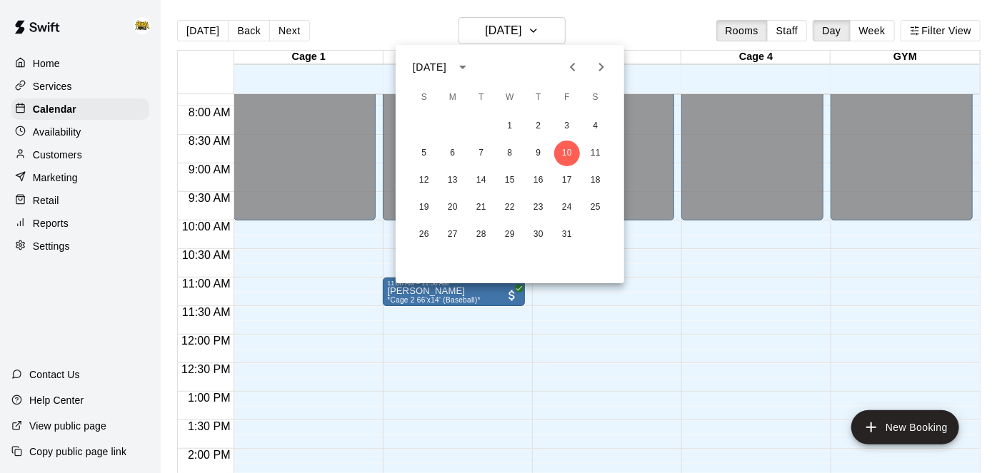
click at [670, 271] on div at bounding box center [498, 236] width 997 height 473
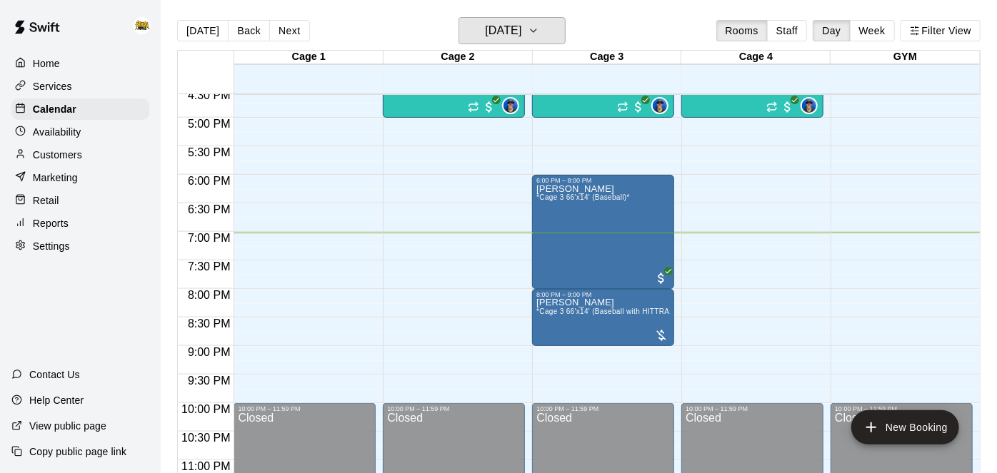
scroll to position [954, 0]
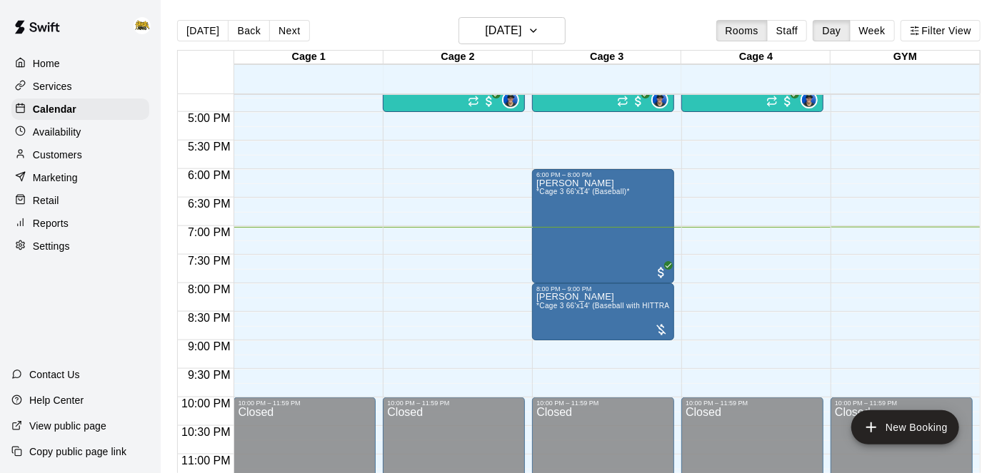
click at [41, 69] on p "Home" at bounding box center [46, 63] width 27 height 14
